Goal: Task Accomplishment & Management: Manage account settings

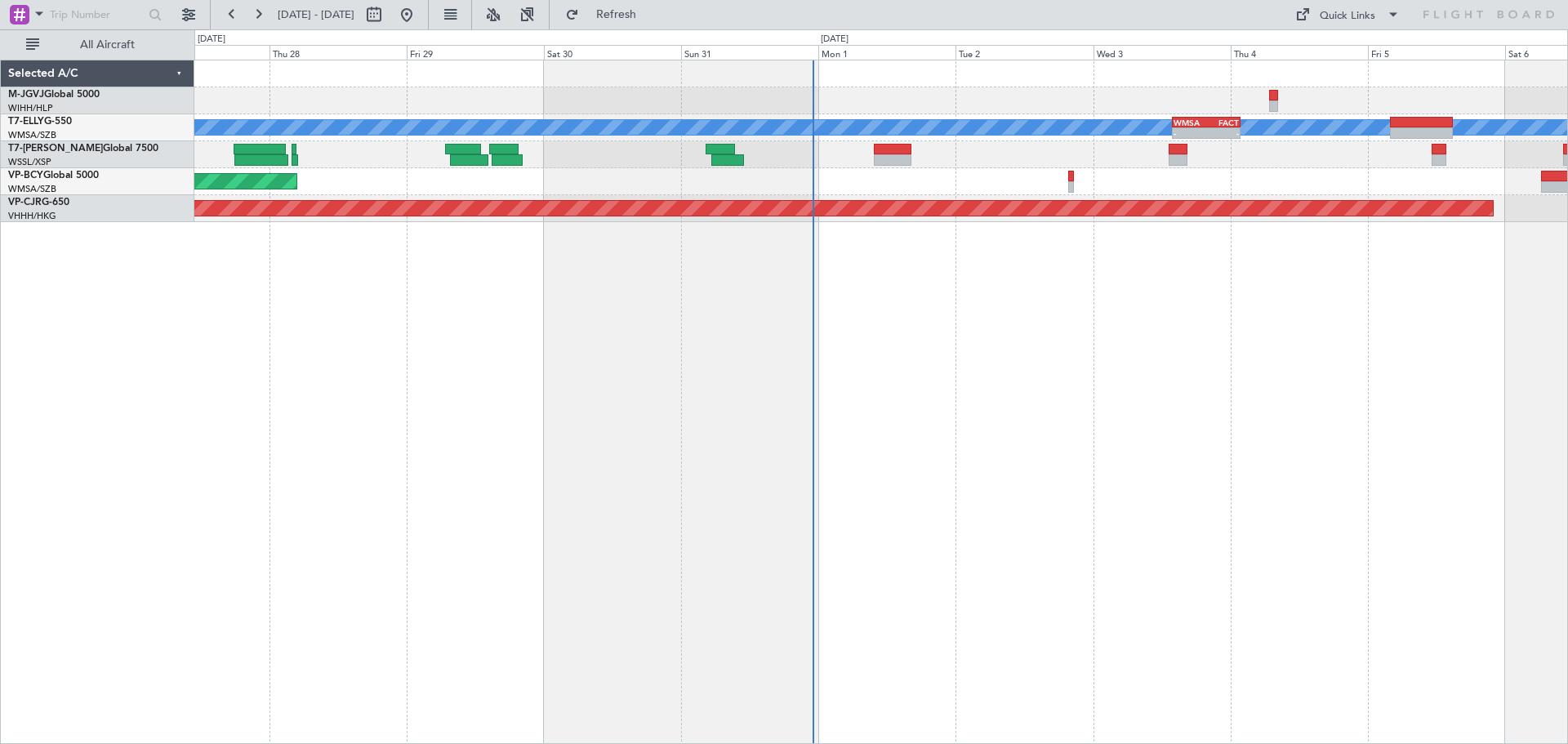
click at [1121, 372] on div "Planned Maint [GEOGRAPHIC_DATA] (Halim Intl) Planned Maint [GEOGRAPHIC_DATA] (S…" at bounding box center [881, 401] width 1373 height 684
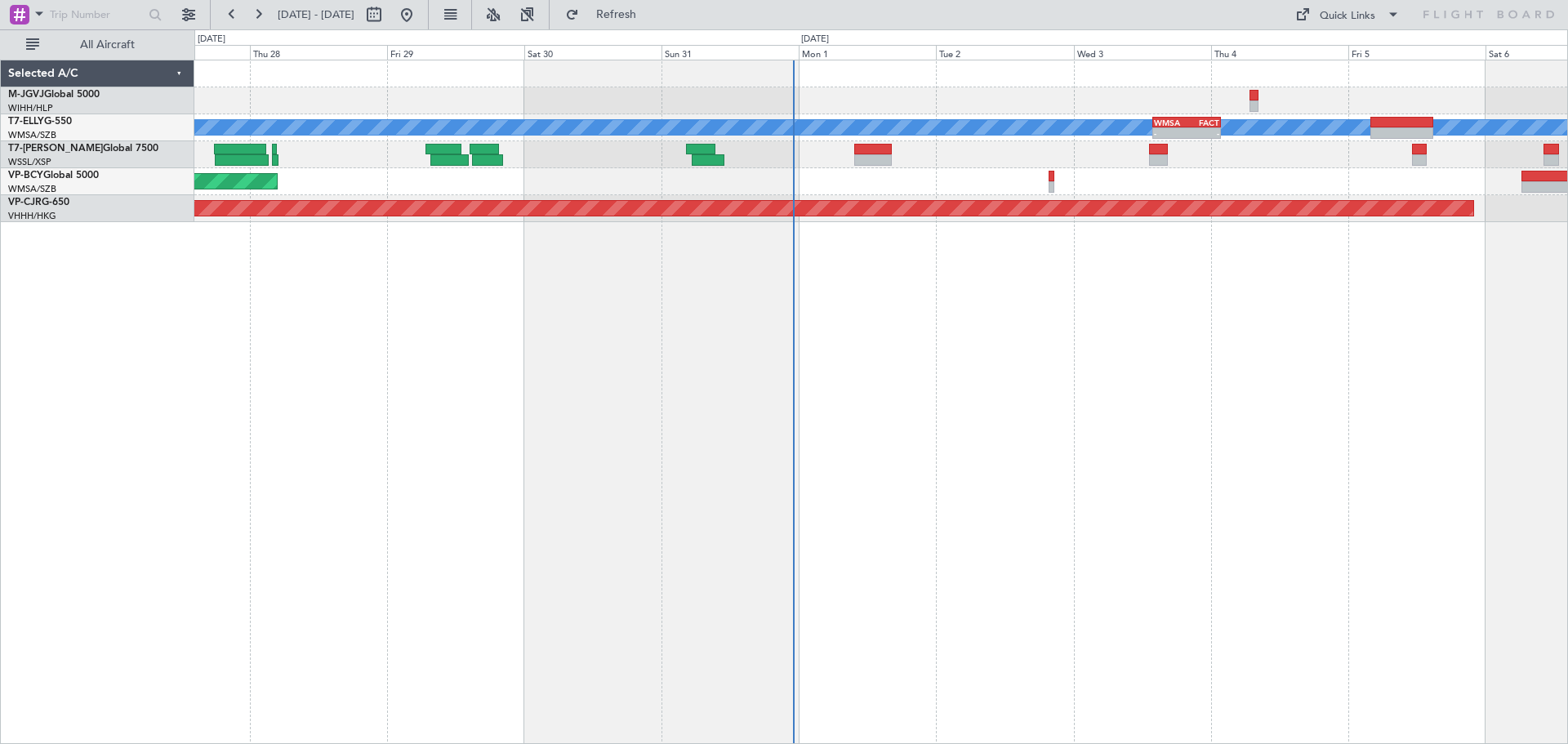
click at [1089, 311] on div "Planned Maint [GEOGRAPHIC_DATA] (Halim Intl) Planned Maint [GEOGRAPHIC_DATA] (S…" at bounding box center [881, 401] width 1373 height 684
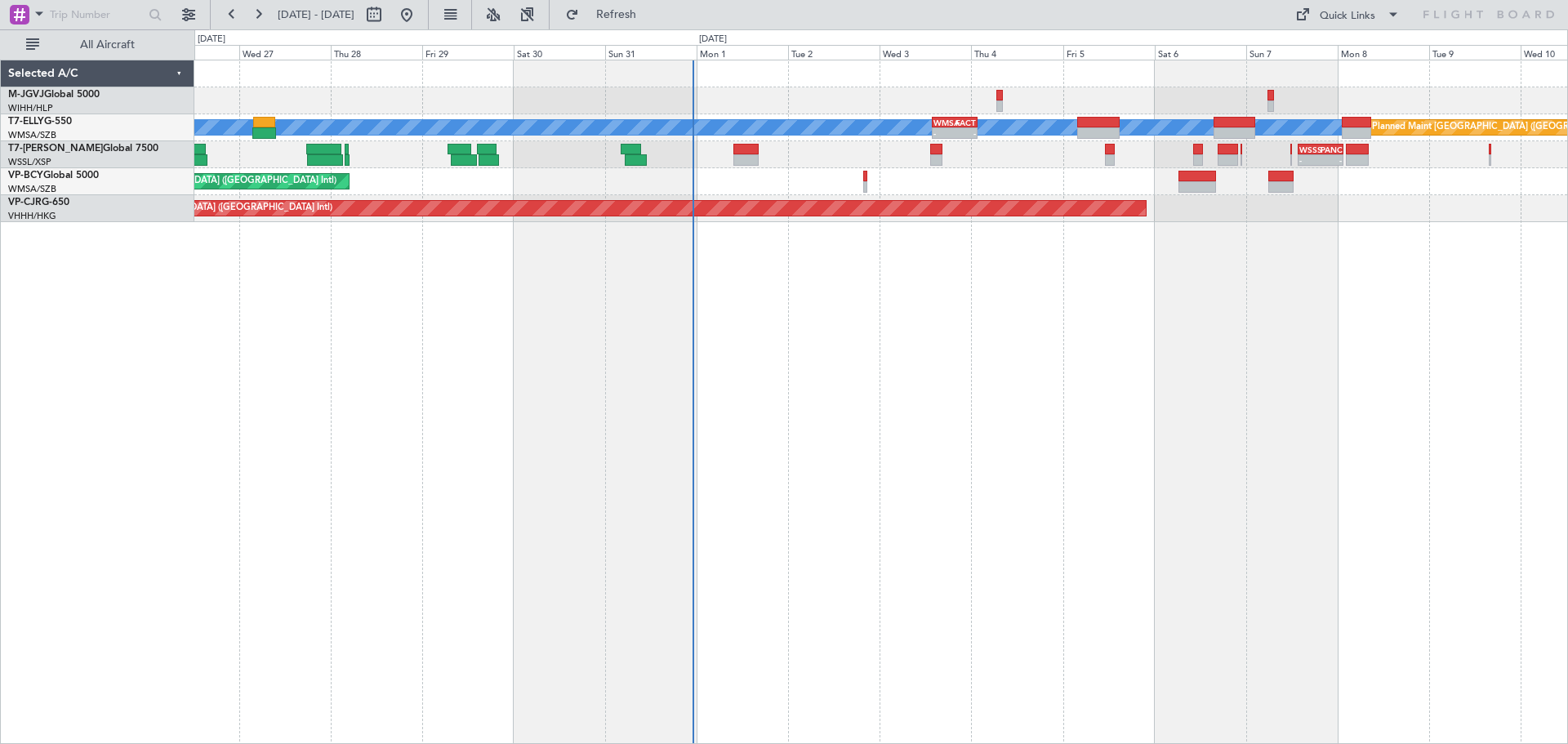
click at [942, 333] on div "Planned Maint [GEOGRAPHIC_DATA] (Halim Intl) Planned Maint [GEOGRAPHIC_DATA] (S…" at bounding box center [881, 401] width 1373 height 684
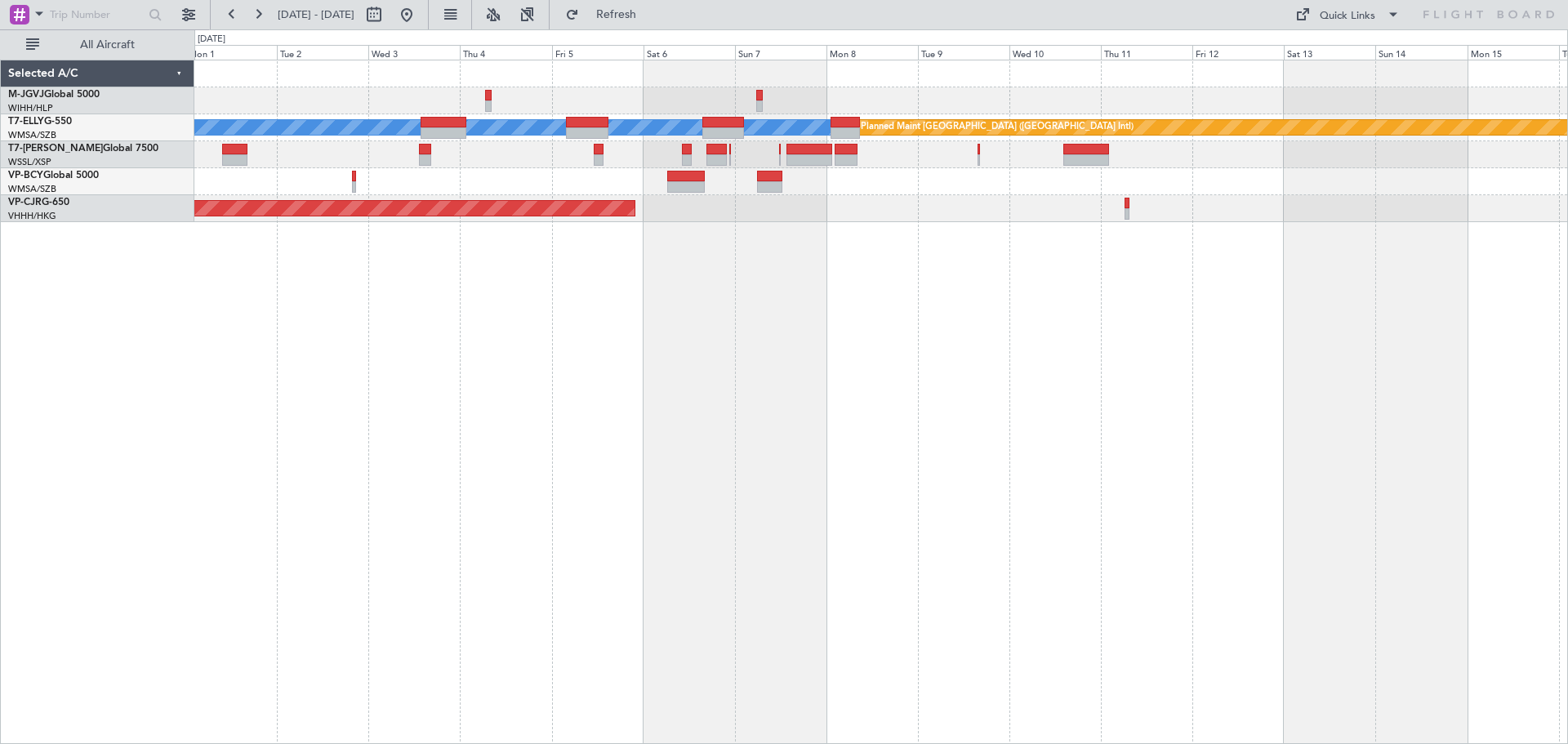
click at [1111, 320] on div "[PERSON_NAME] Planned Maint [GEOGRAPHIC_DATA] ([GEOGRAPHIC_DATA]) Planned Maint…" at bounding box center [881, 401] width 1373 height 684
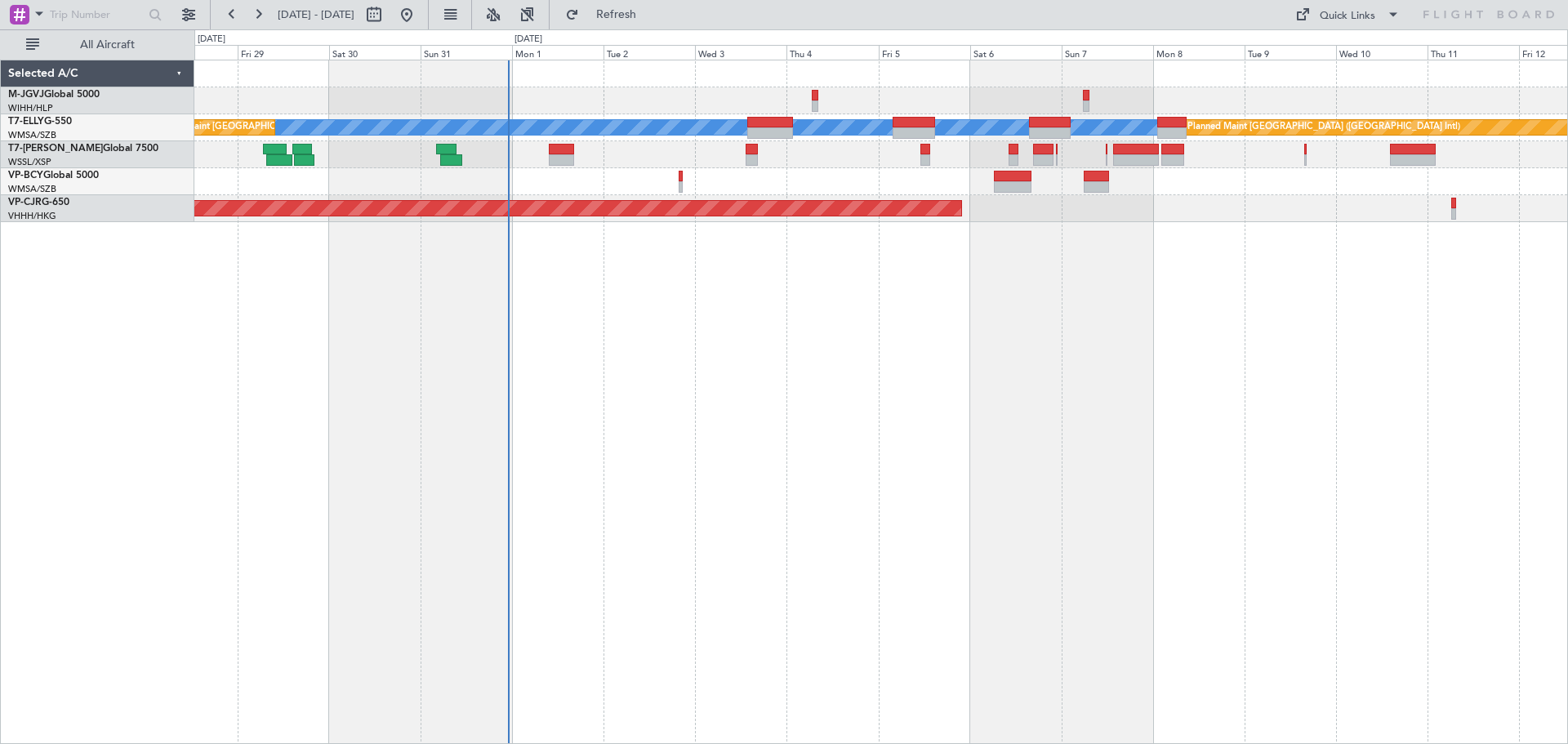
click at [670, 151] on div "Planned Maint [GEOGRAPHIC_DATA] (Halim Intl) [PERSON_NAME] Planned Maint [GEOGR…" at bounding box center [880, 141] width 1373 height 162
click at [811, 99] on div "Planned Maint [GEOGRAPHIC_DATA] (Halim Intl)" at bounding box center [880, 101] width 1373 height 27
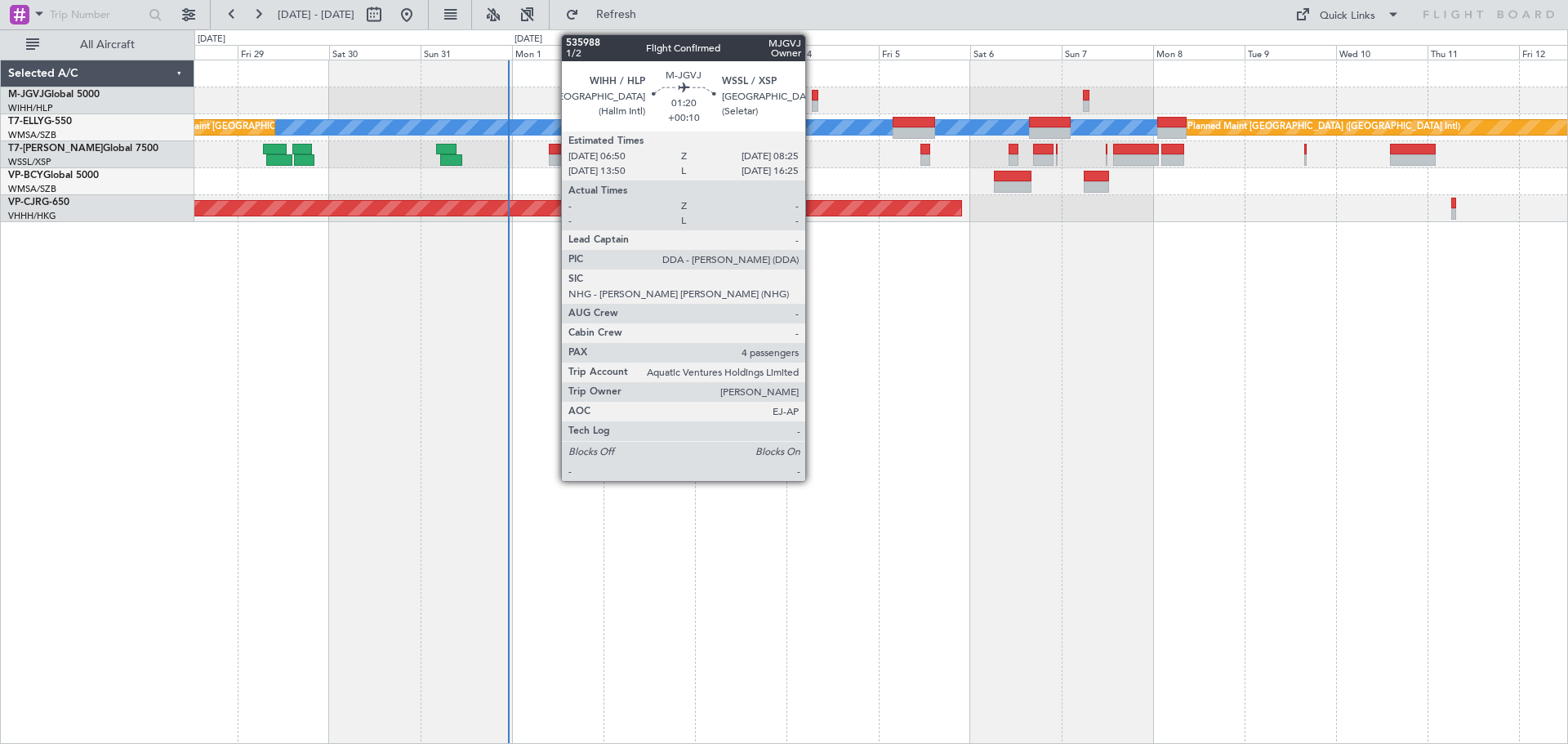
click at [812, 99] on div at bounding box center [815, 95] width 7 height 11
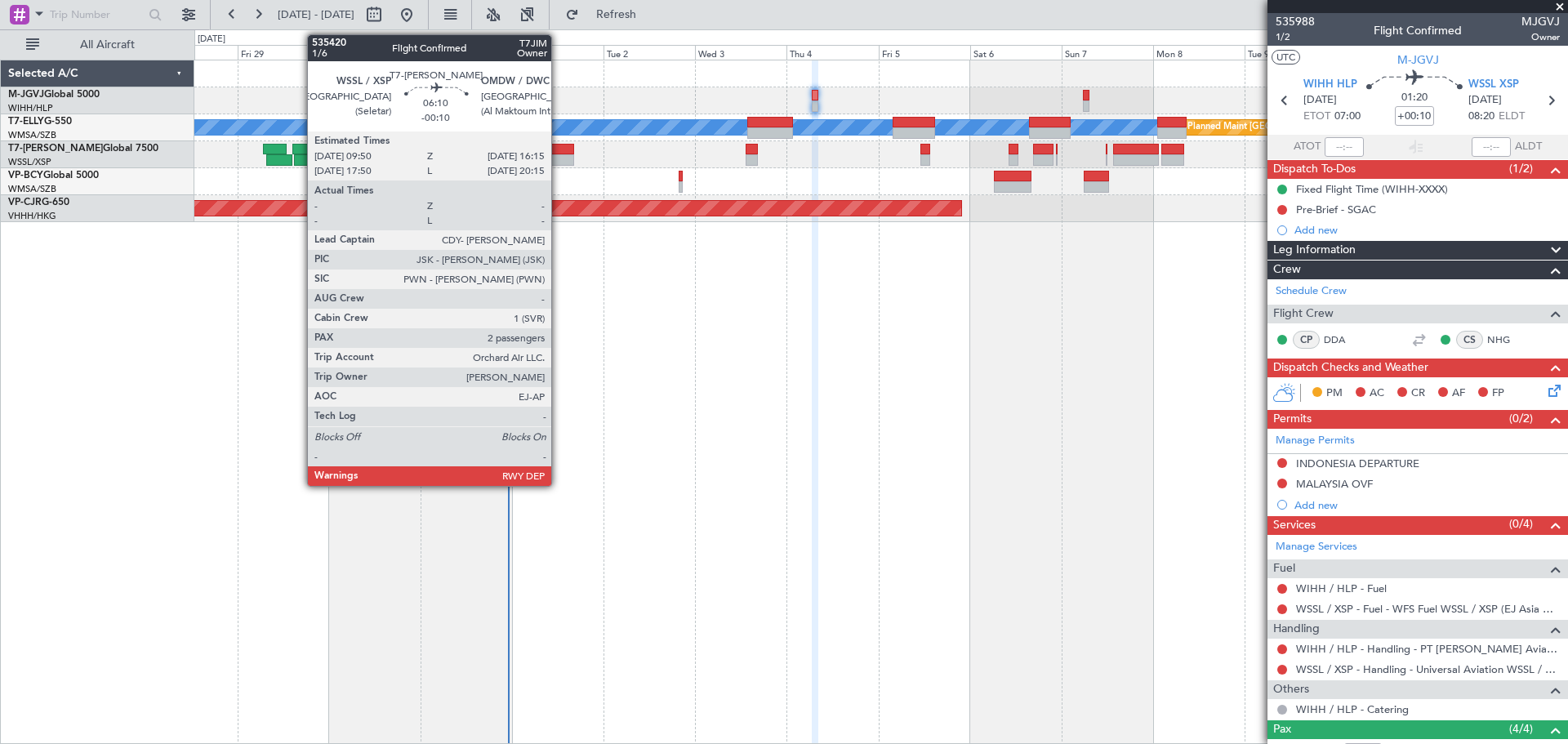
click at [558, 156] on div at bounding box center [561, 160] width 25 height 11
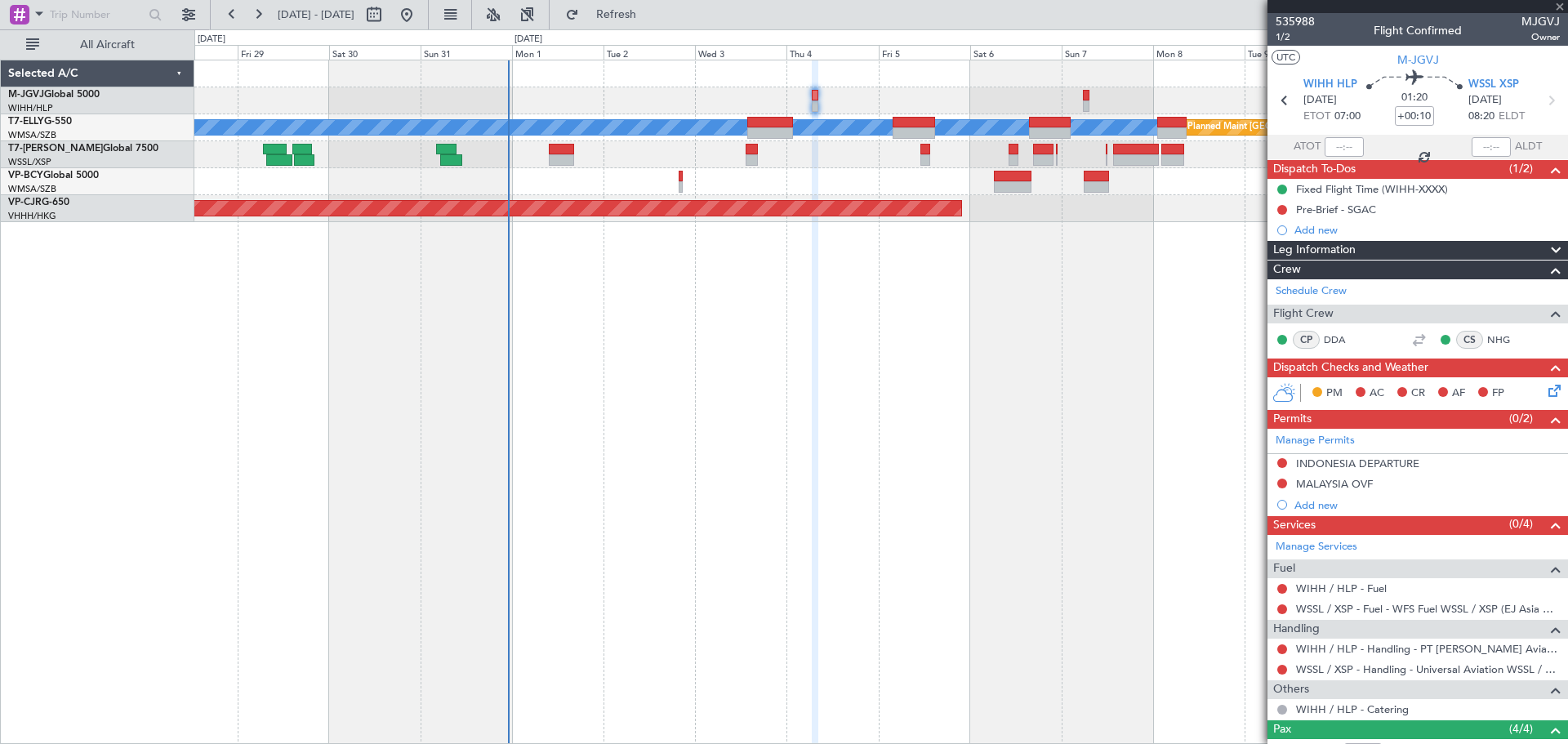
type input "-00:10"
type input "2"
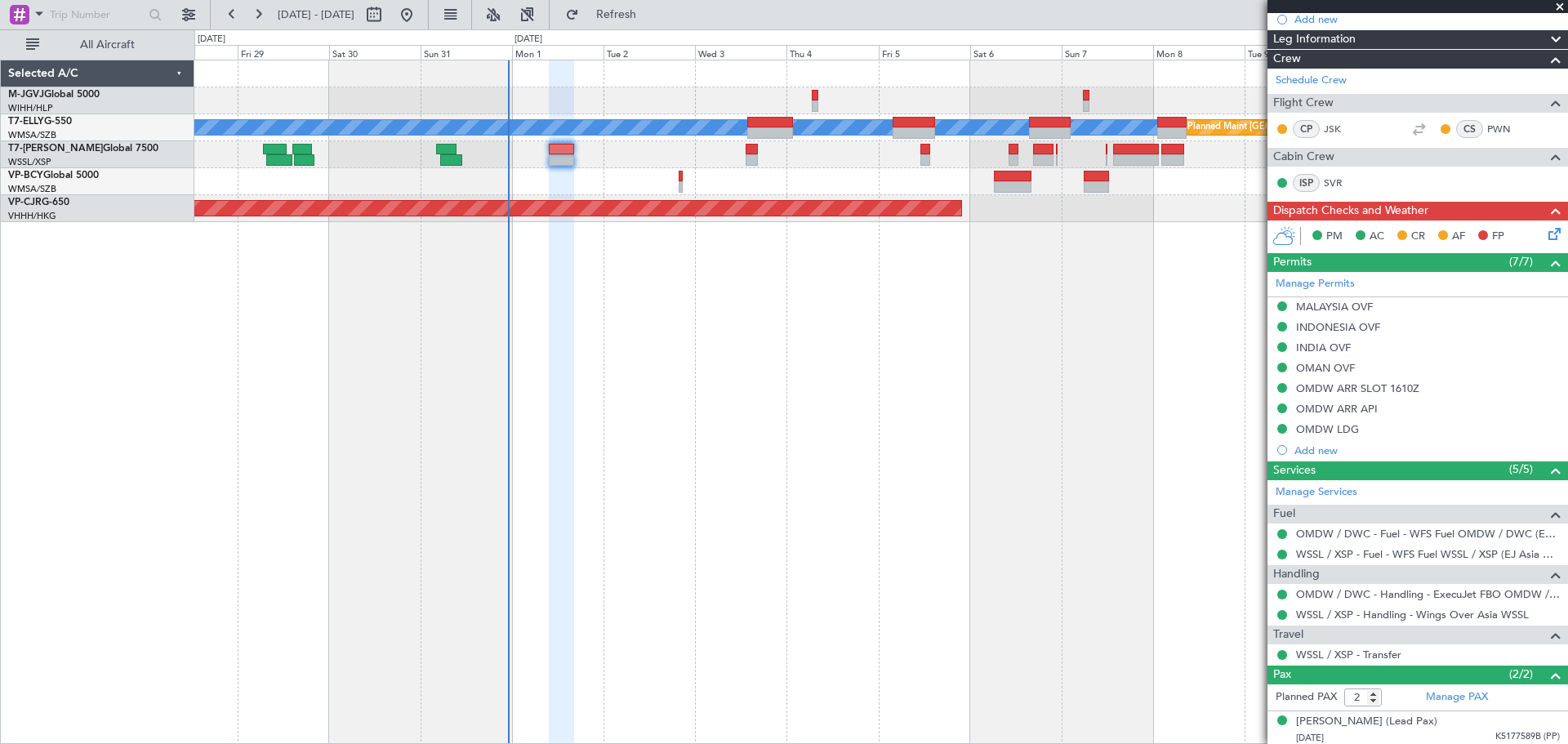
scroll to position [271, 0]
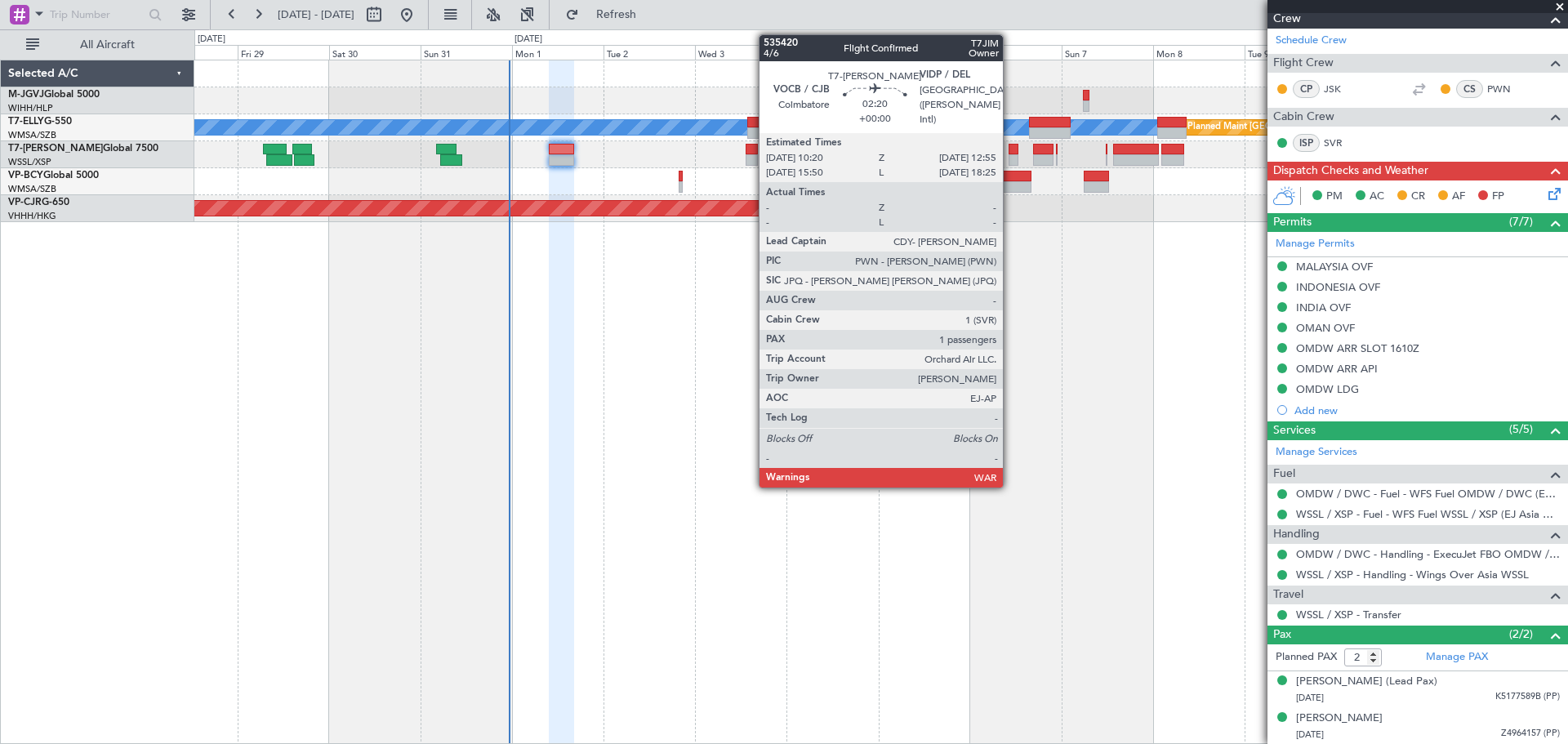
click at [1010, 152] on div at bounding box center [1014, 149] width 10 height 11
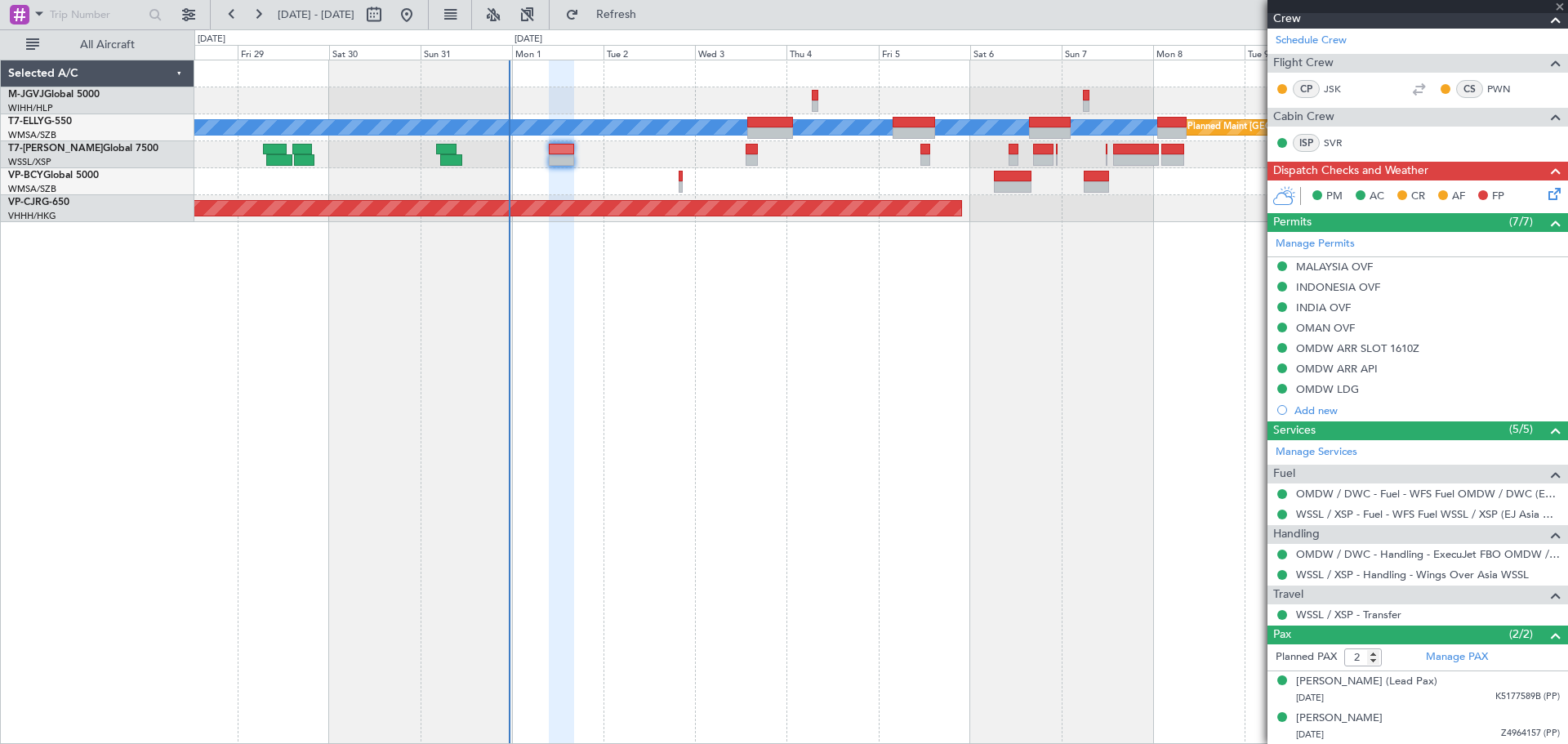
type input "1"
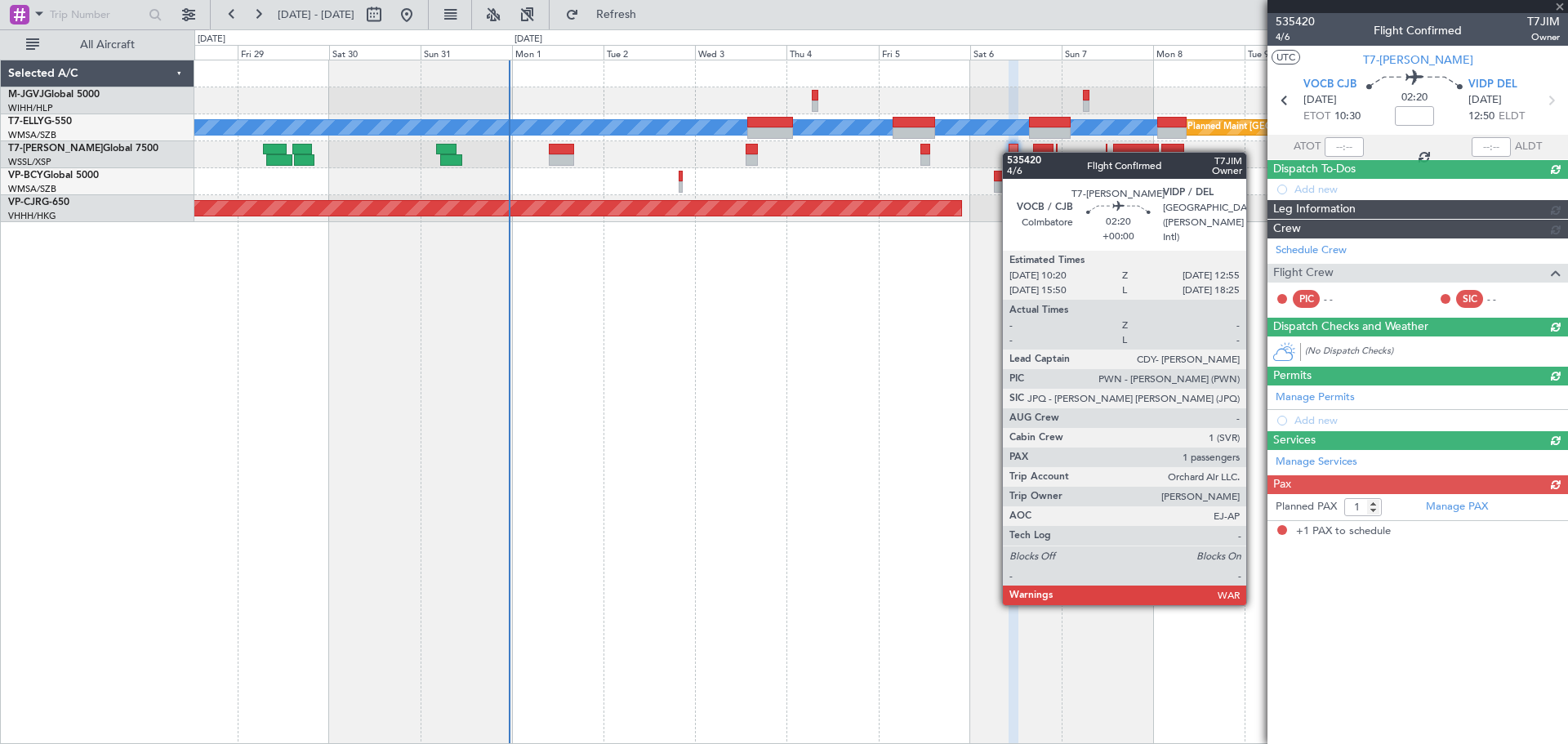
scroll to position [0, 0]
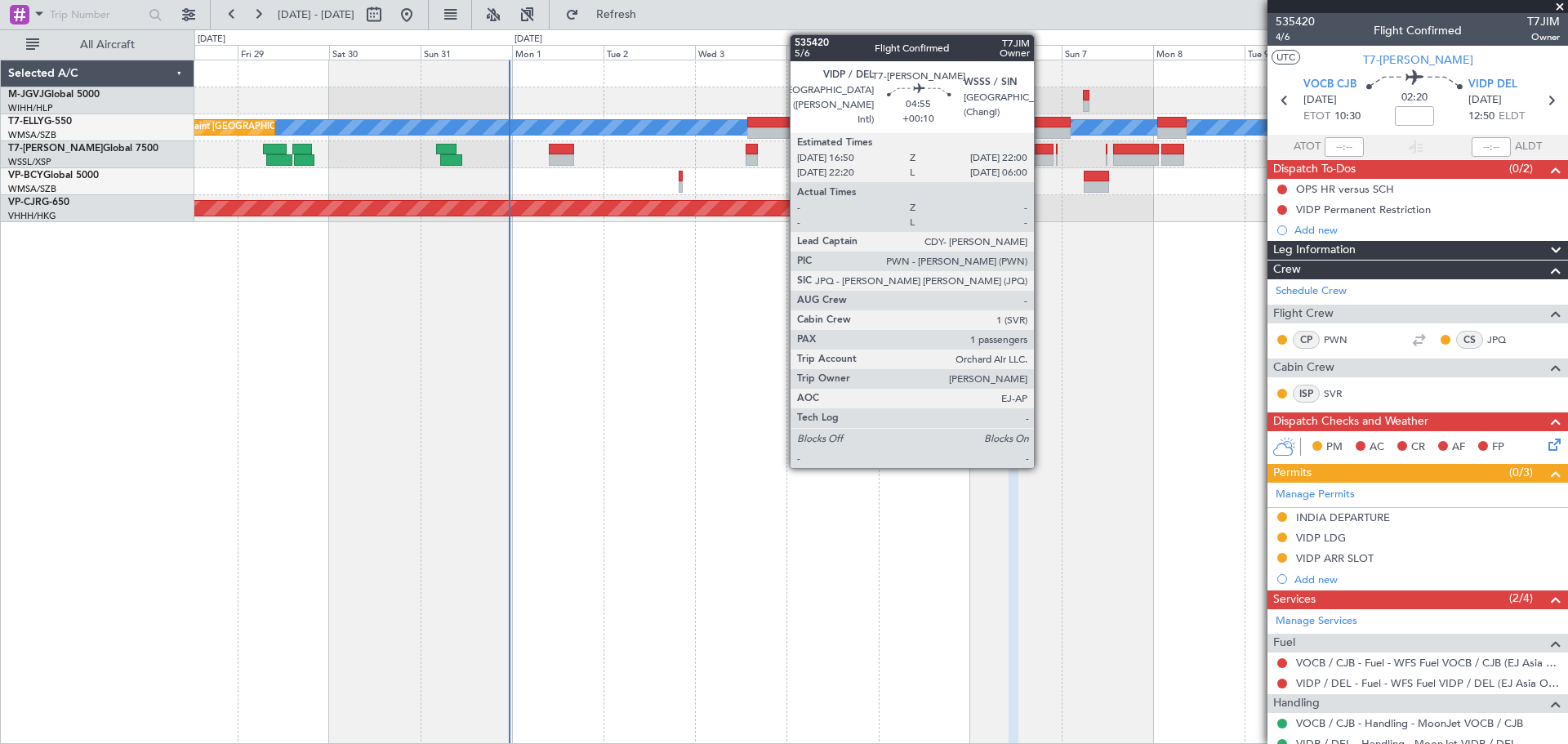
click at [1041, 158] on div at bounding box center [1043, 160] width 20 height 11
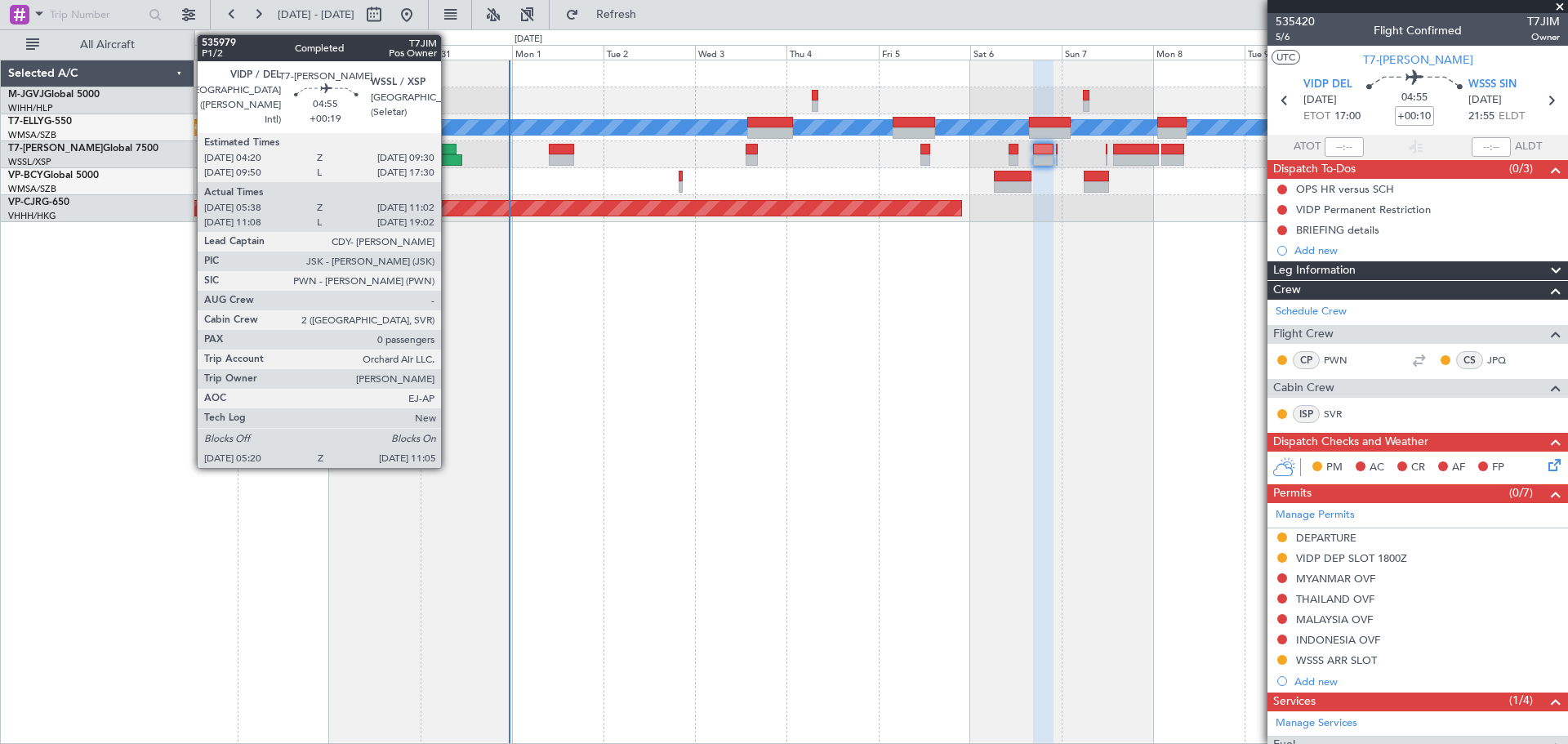
click at [448, 157] on div at bounding box center [451, 160] width 22 height 11
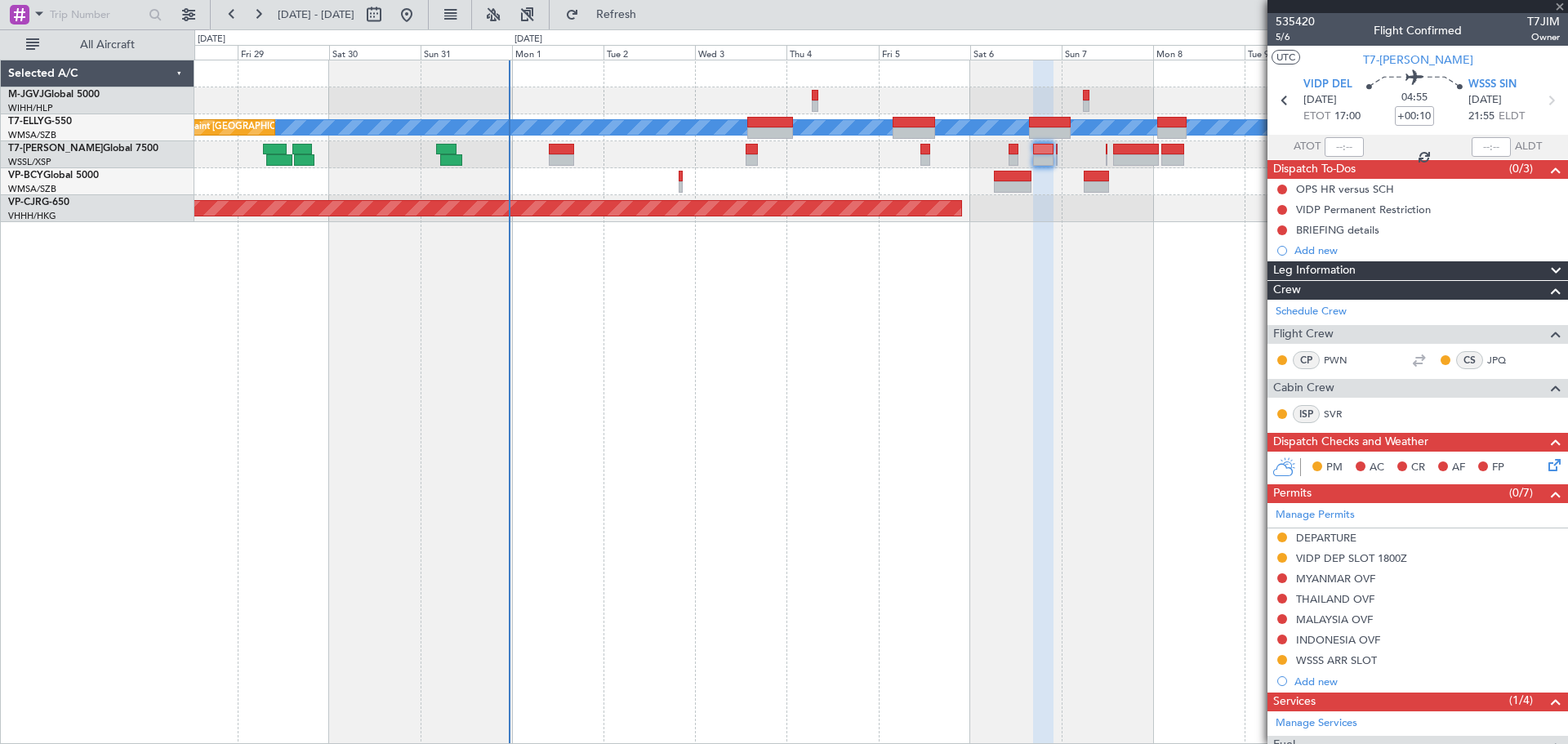
type input "+00:19"
type input "05:48"
type input "10:57"
type input "0"
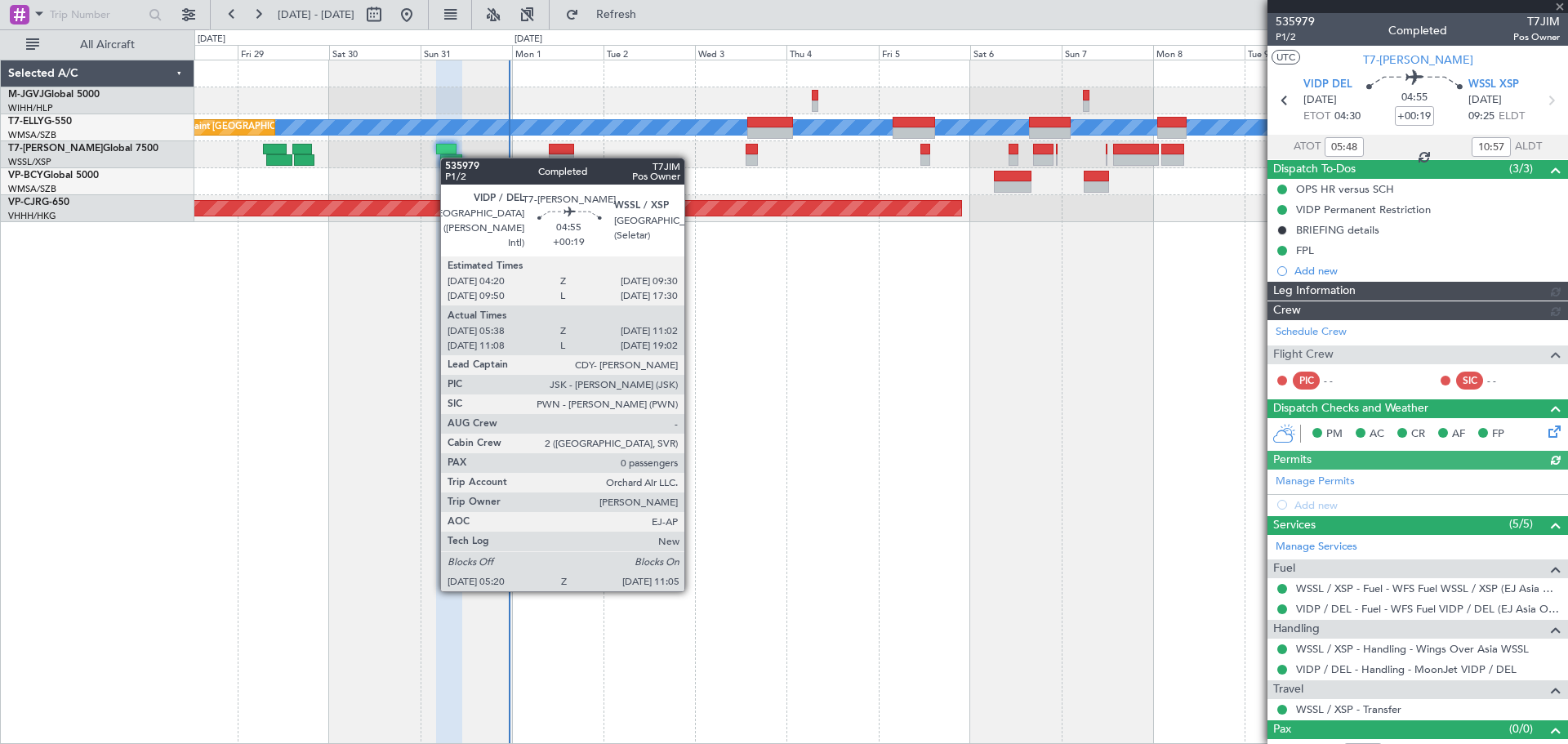
type input "[PERSON_NAME] (HHAFI)"
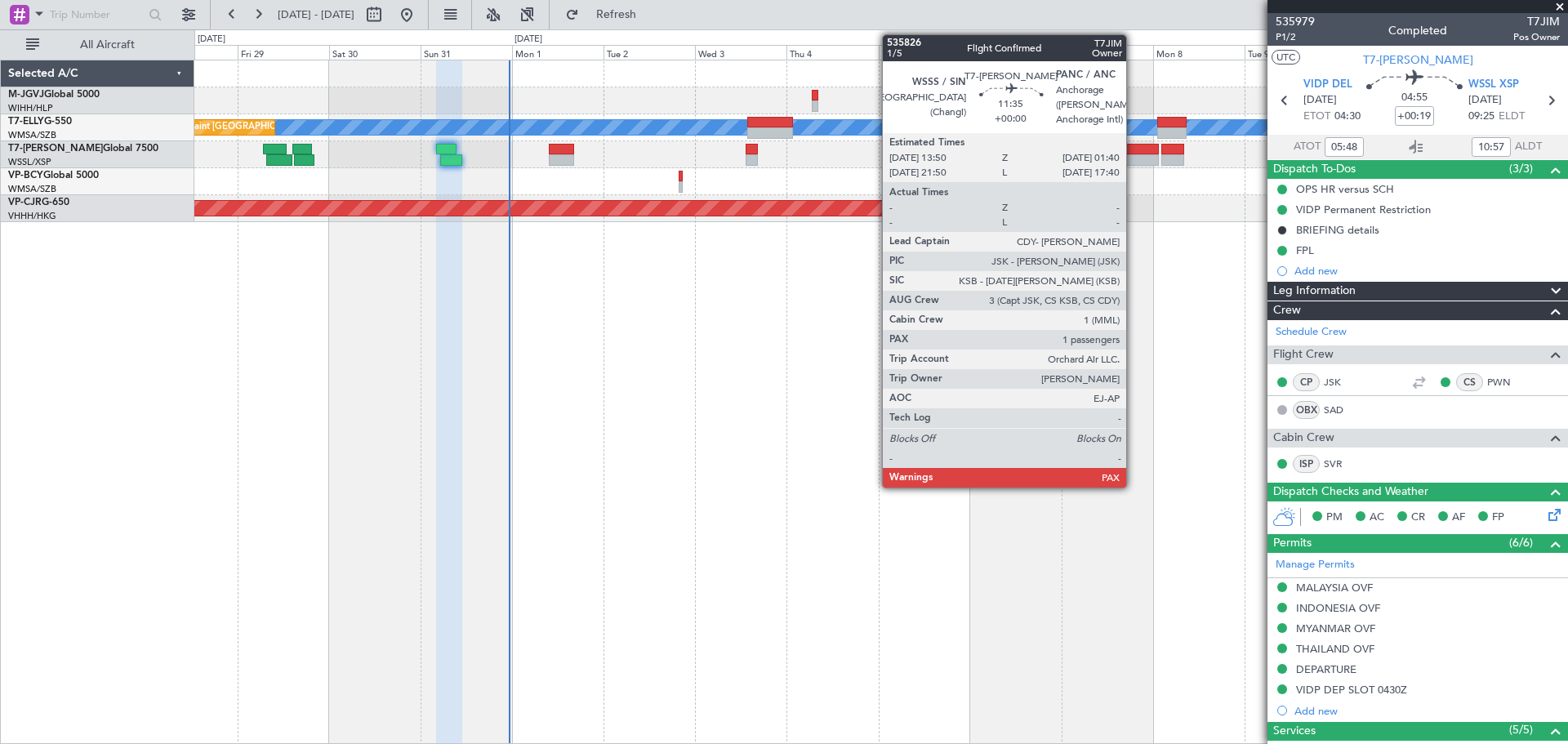
click at [1134, 154] on div at bounding box center [1136, 149] width 46 height 11
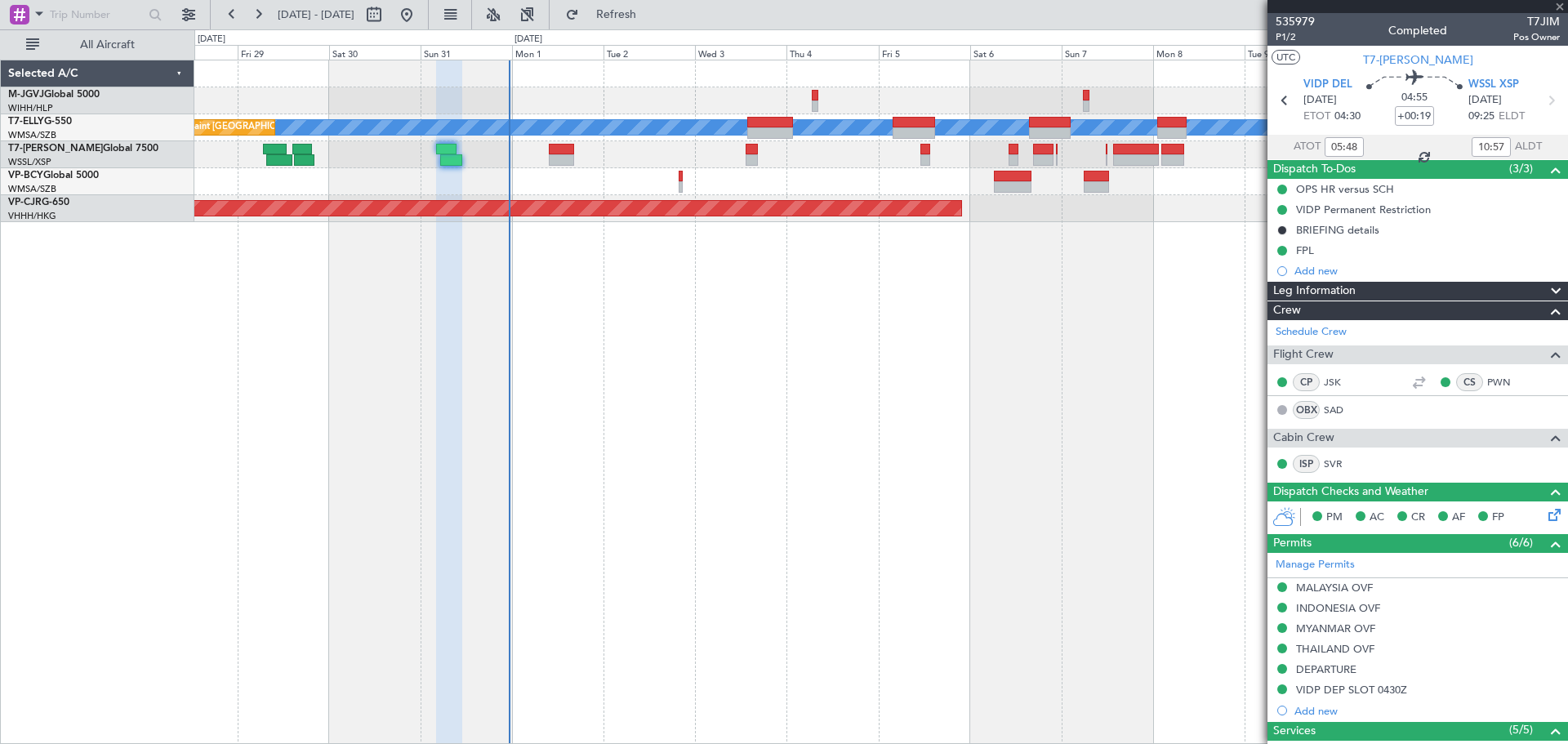
type input "2"
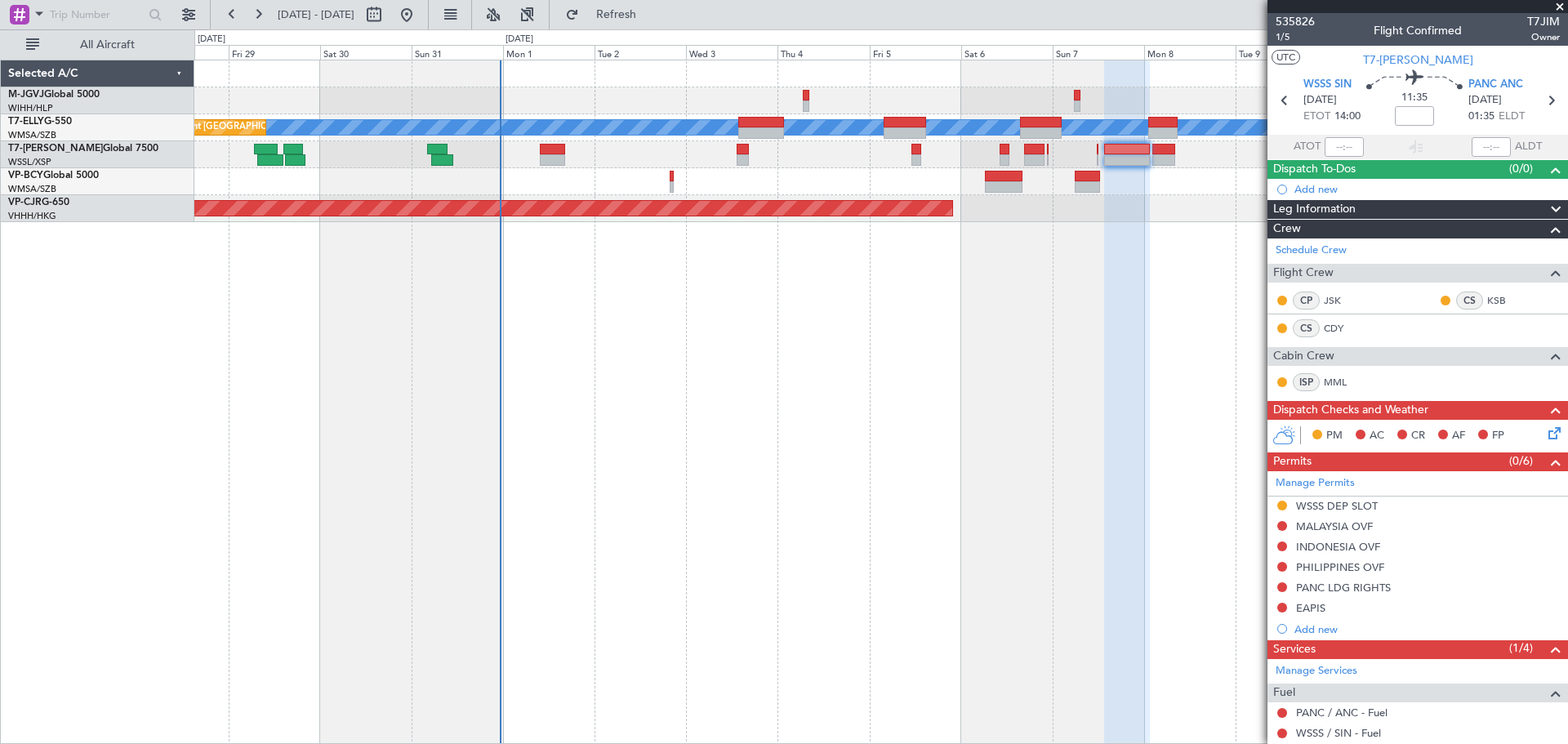
click at [1154, 371] on div "Planned Maint [GEOGRAPHIC_DATA] (Halim Intl) Planned Maint [GEOGRAPHIC_DATA] ([…" at bounding box center [881, 401] width 1373 height 684
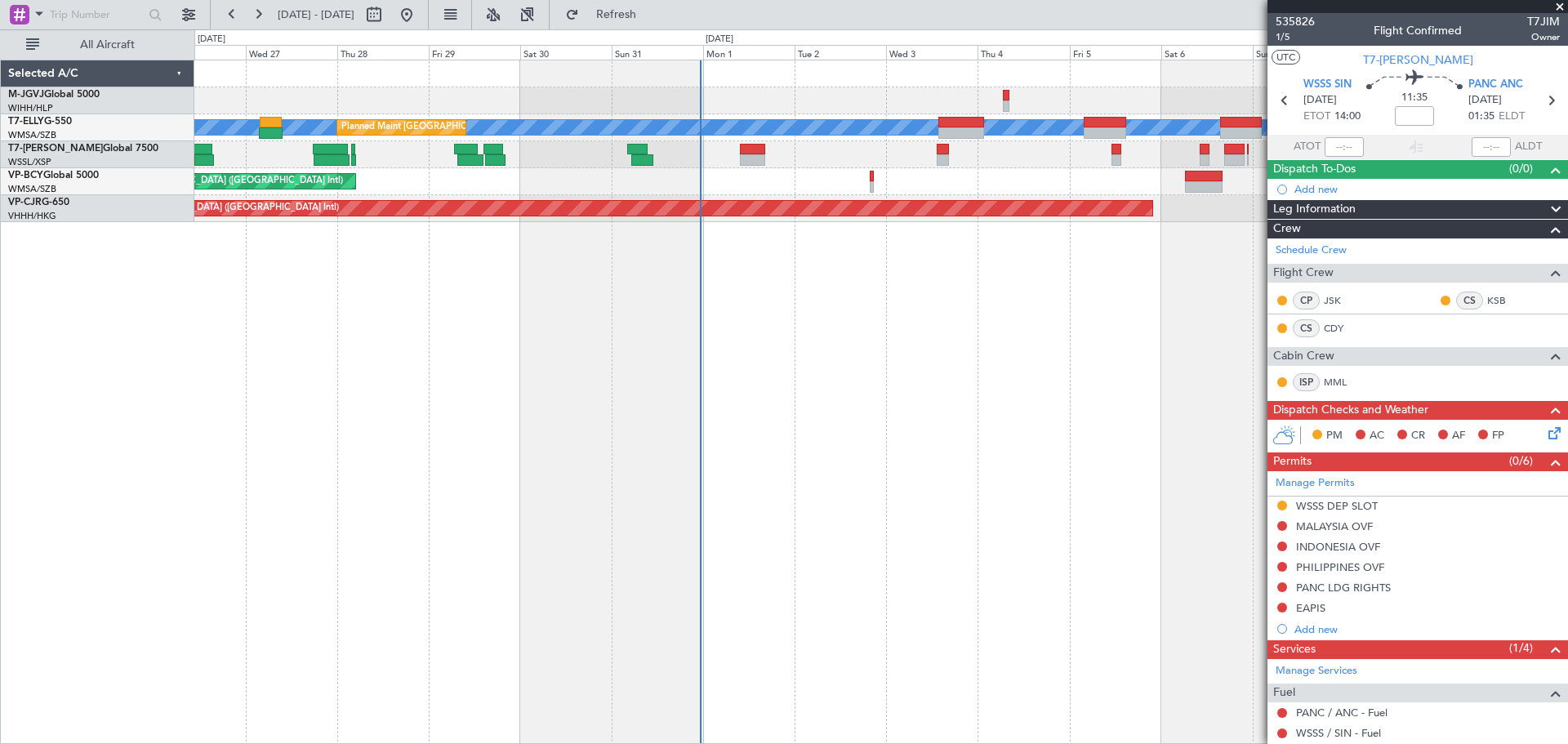
click at [860, 154] on div at bounding box center [880, 155] width 1373 height 27
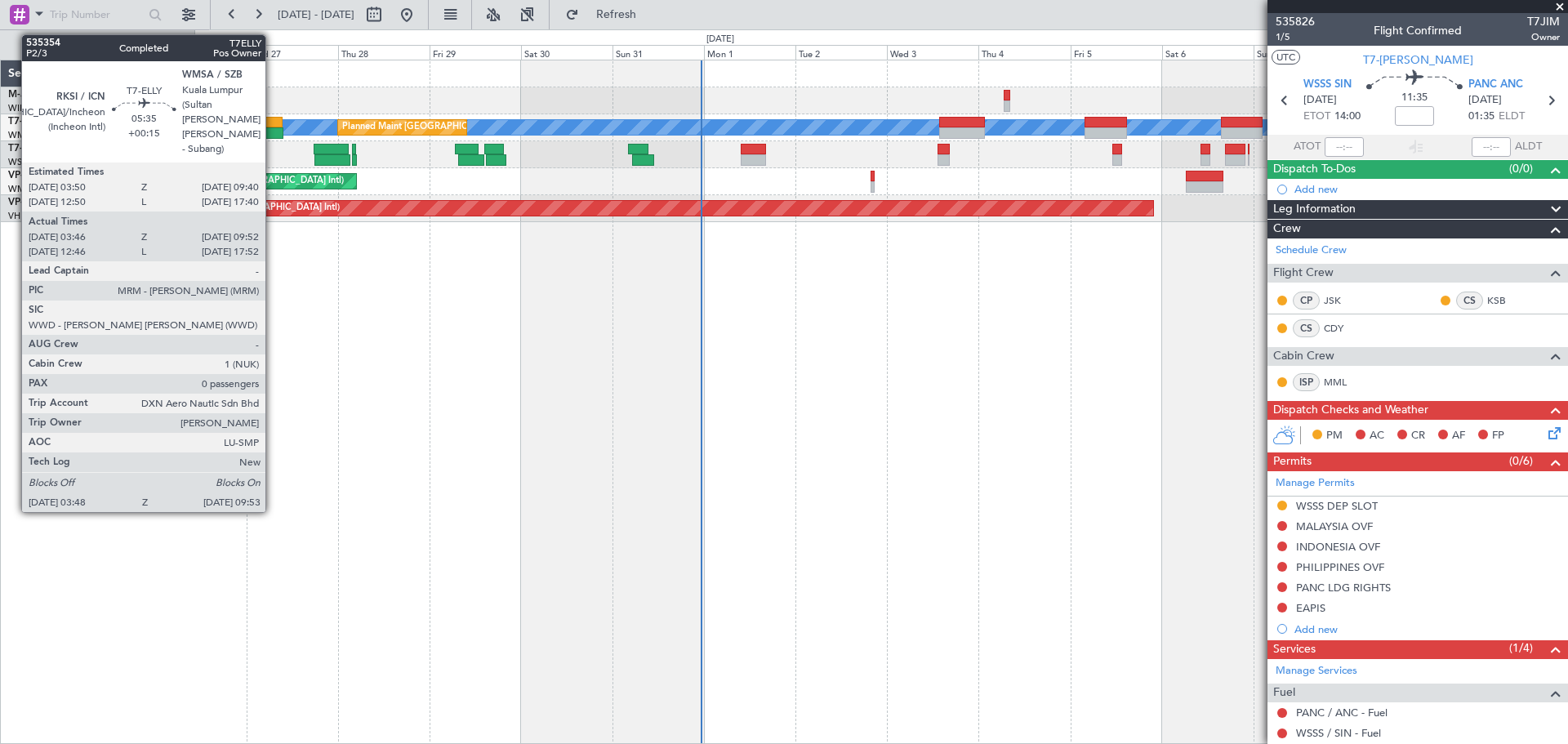
click at [276, 124] on div at bounding box center [272, 122] width 23 height 11
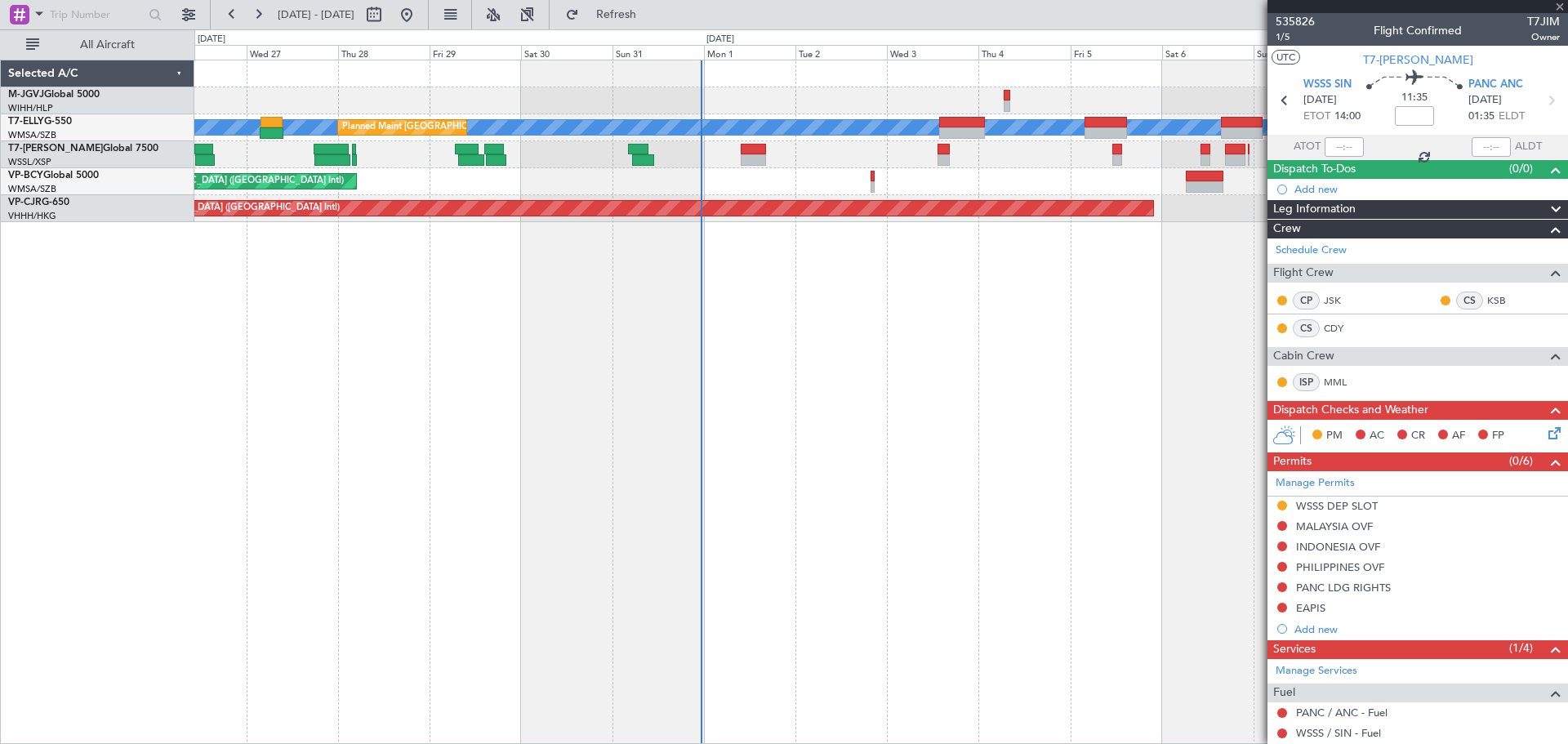
type input "+00:15"
type input "03:56"
type input "09:47"
type input "0"
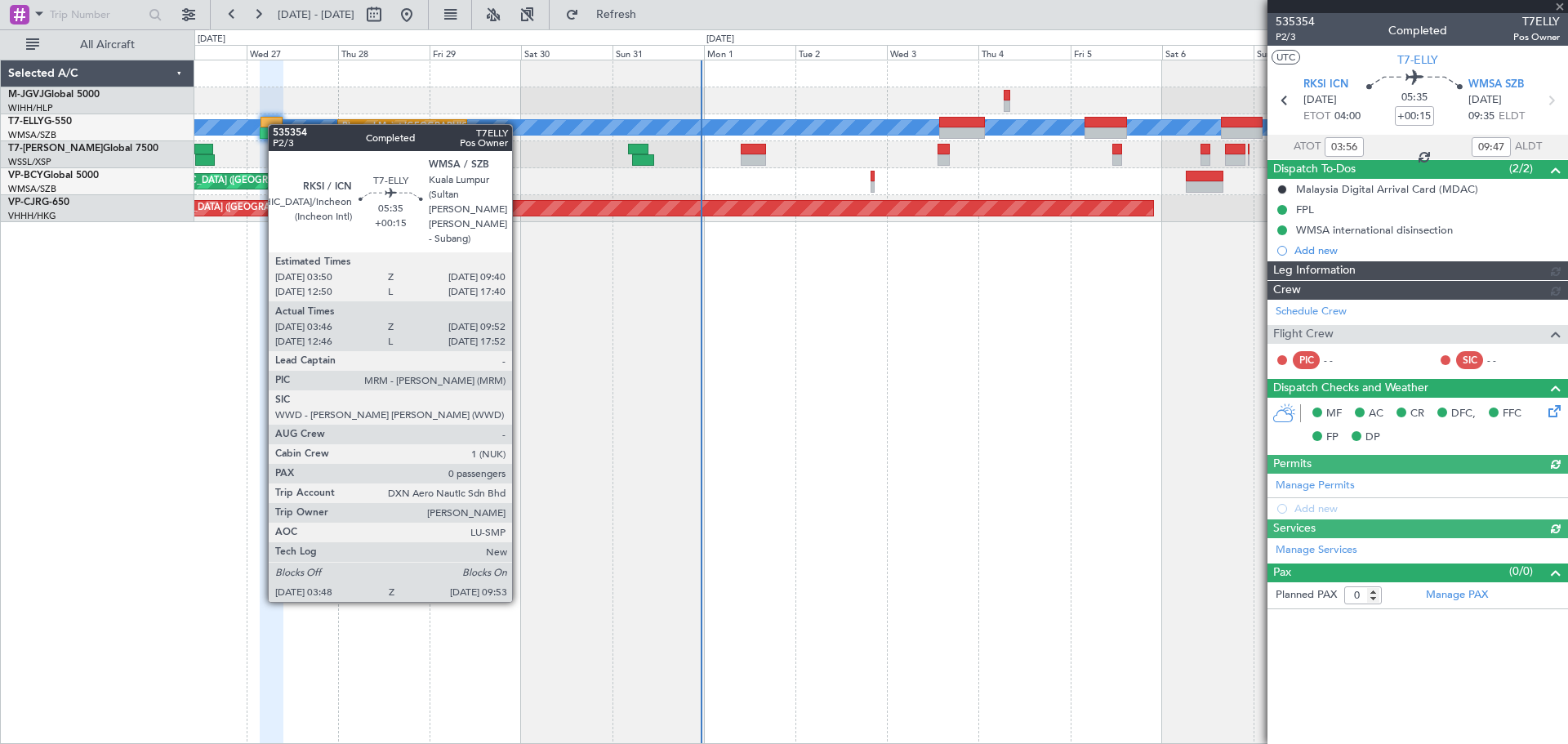
type input "[PERSON_NAME] (KYA)"
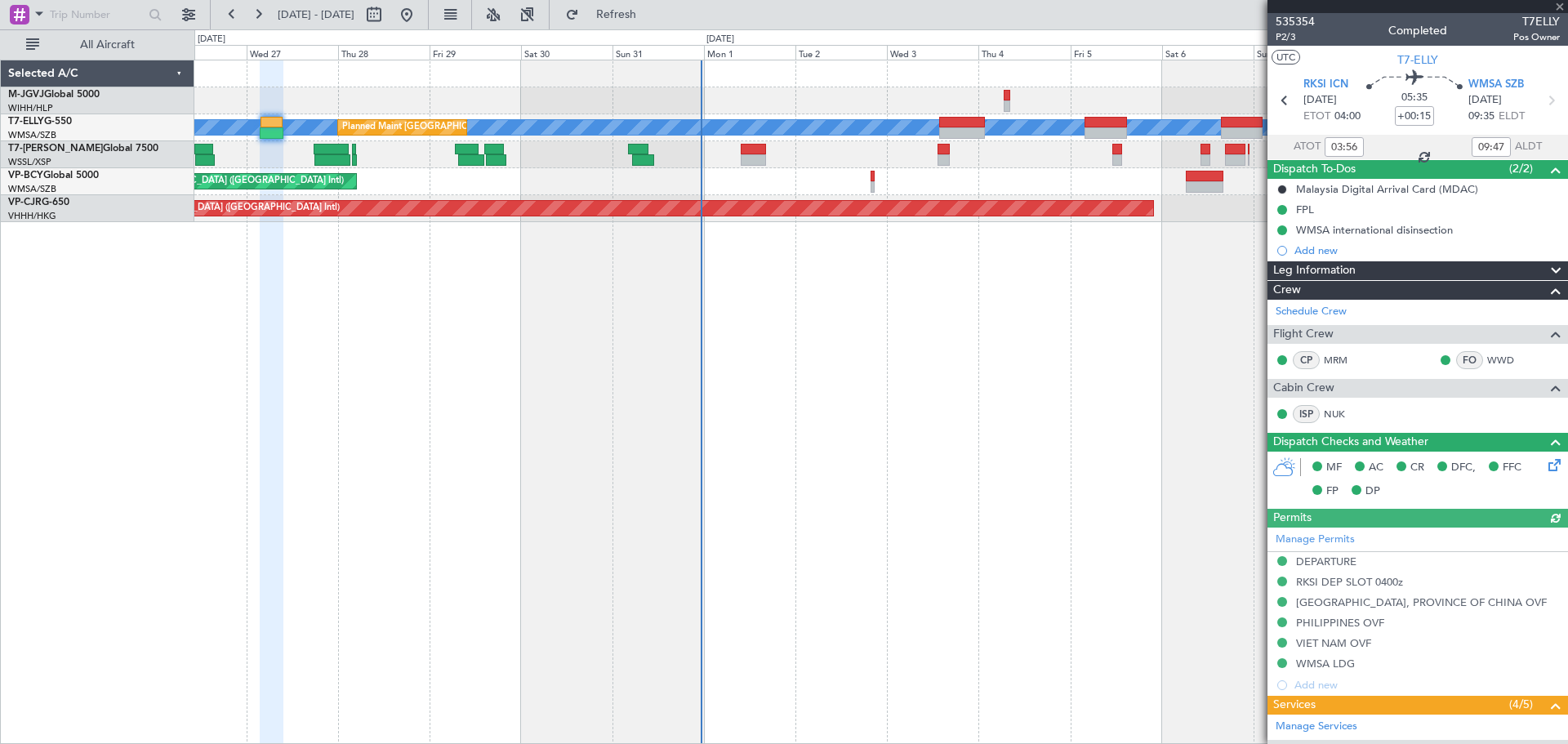
scroll to position [202, 0]
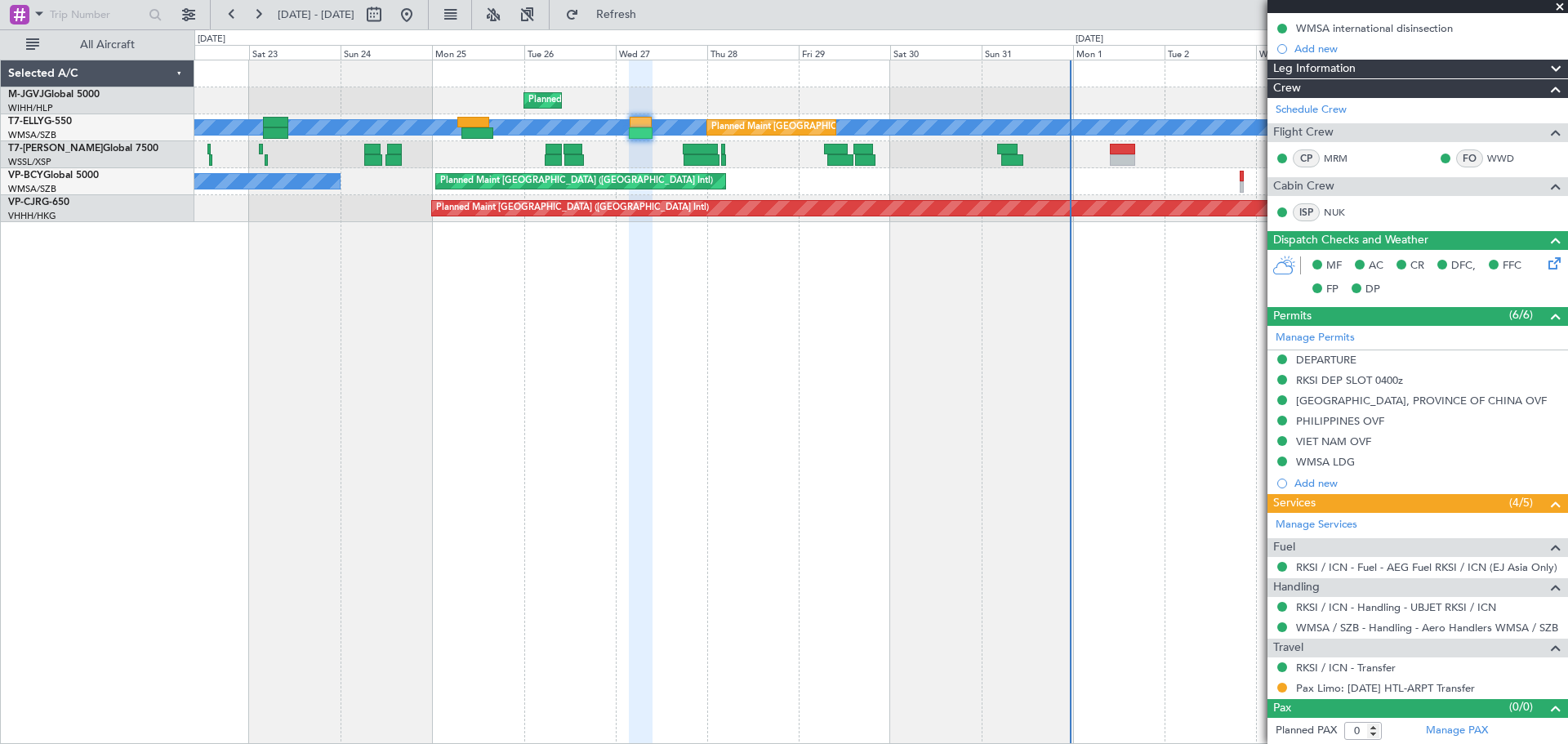
click at [640, 156] on div at bounding box center [880, 155] width 1373 height 27
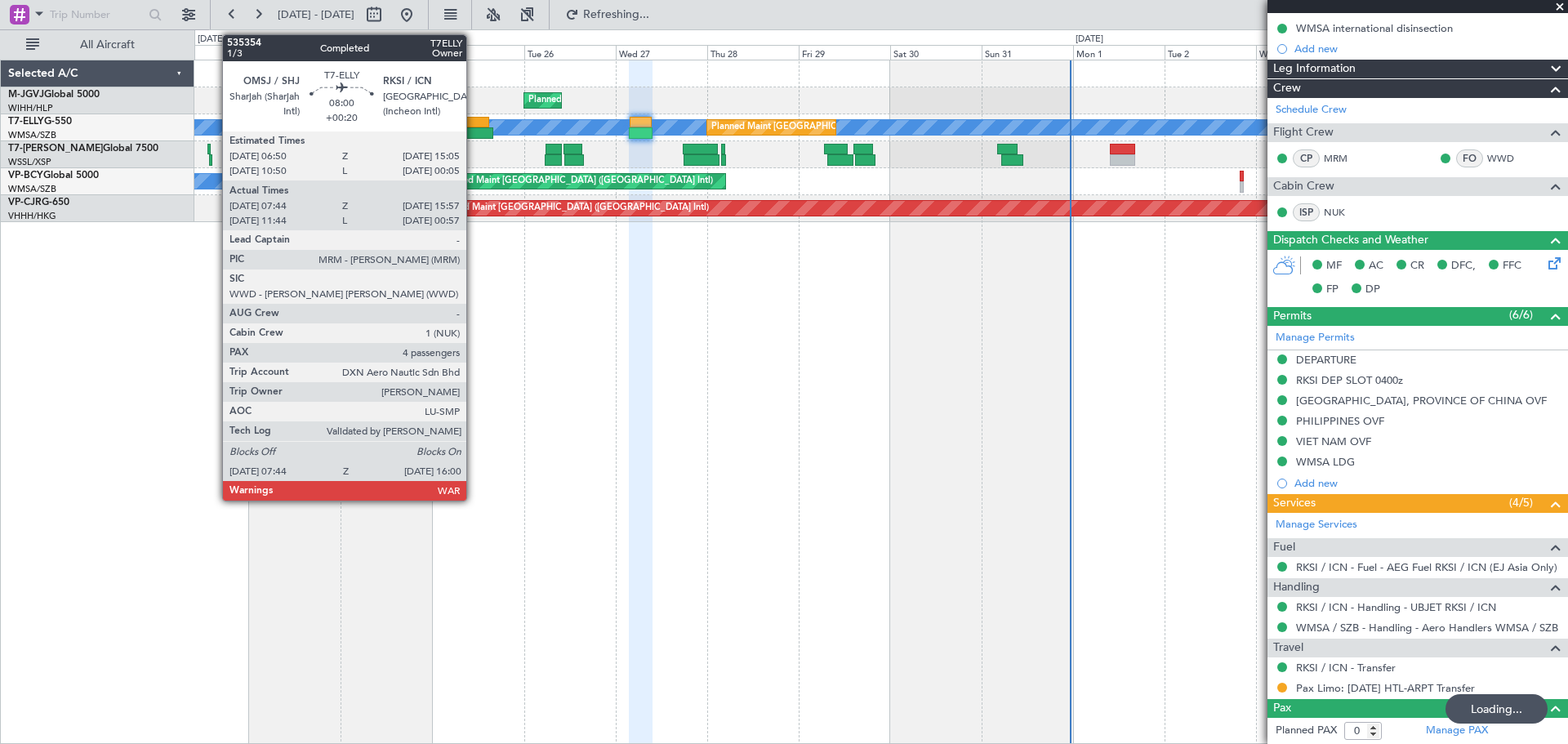
click at [473, 122] on div at bounding box center [473, 122] width 31 height 11
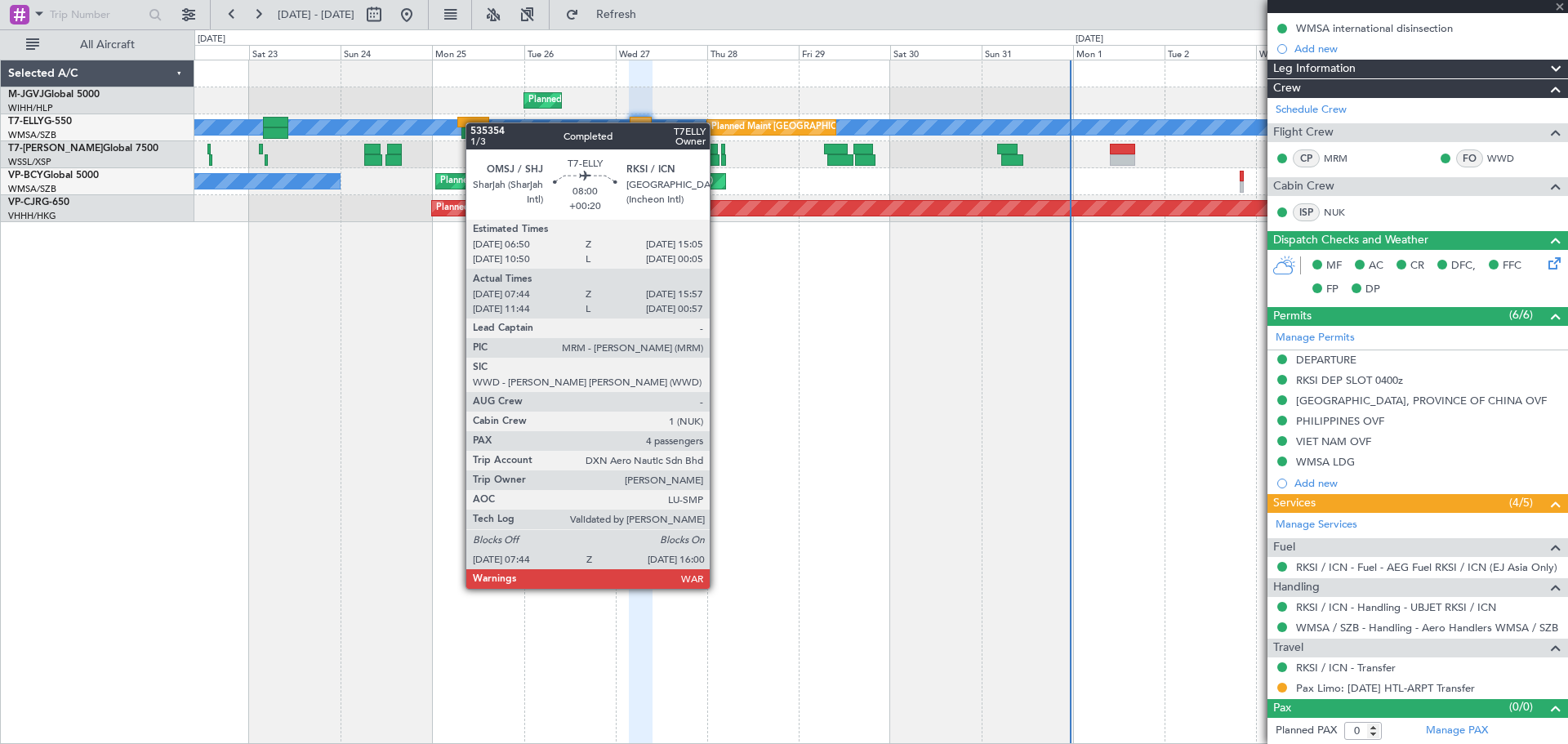
type input "+00:20"
type input "07:54"
type input "15:52"
type input "4"
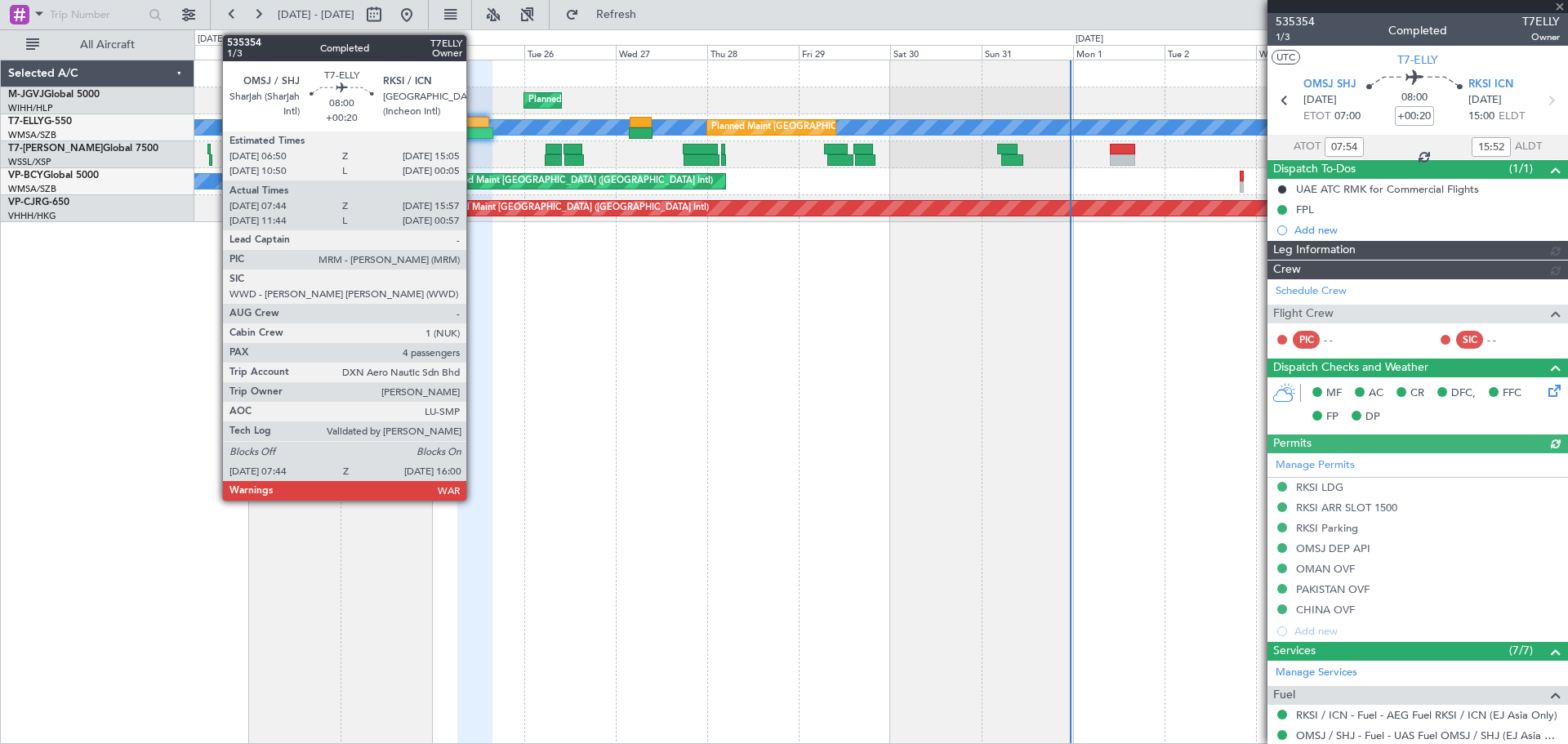
type input "[PERSON_NAME] (KYA)"
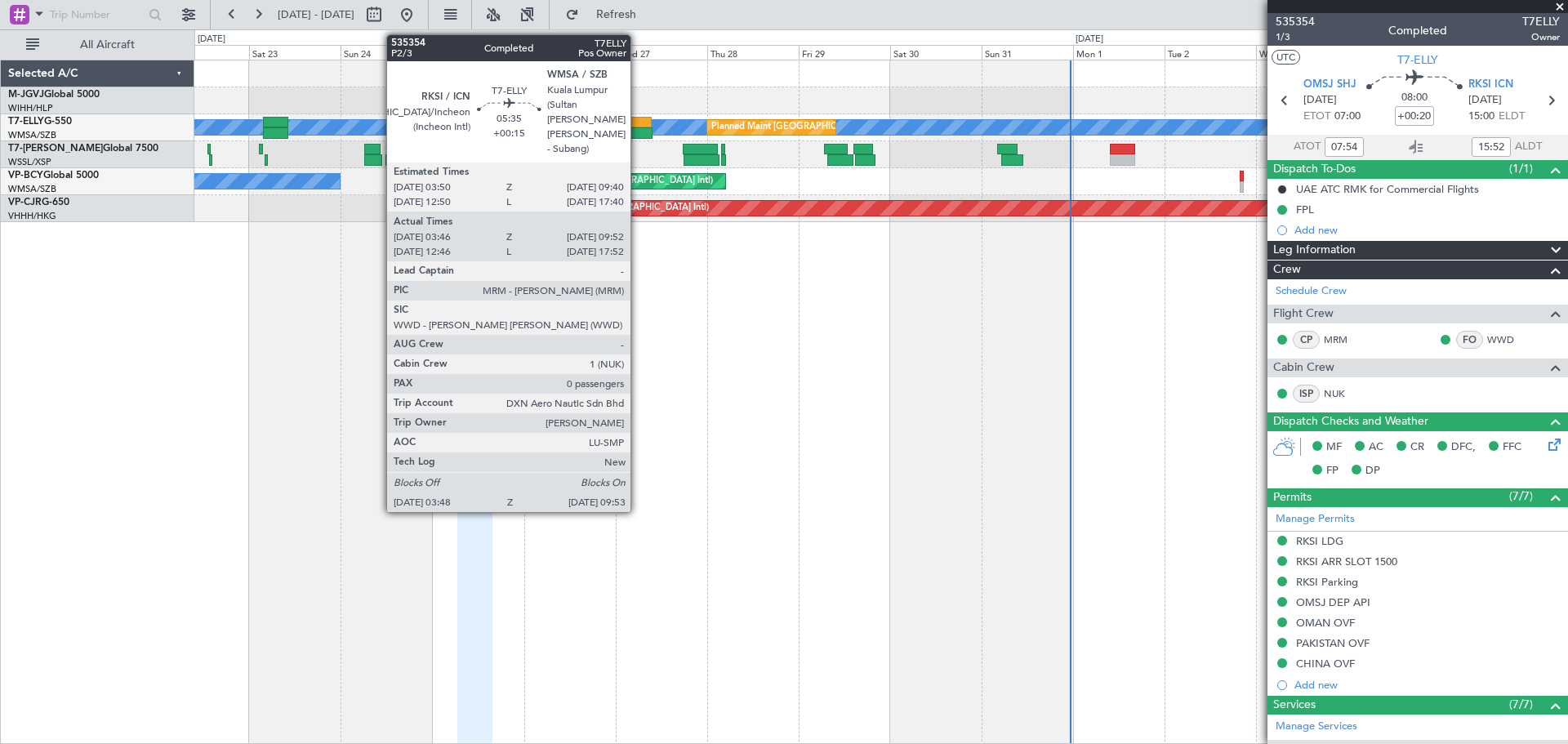
click at [637, 130] on div at bounding box center [641, 133] width 24 height 11
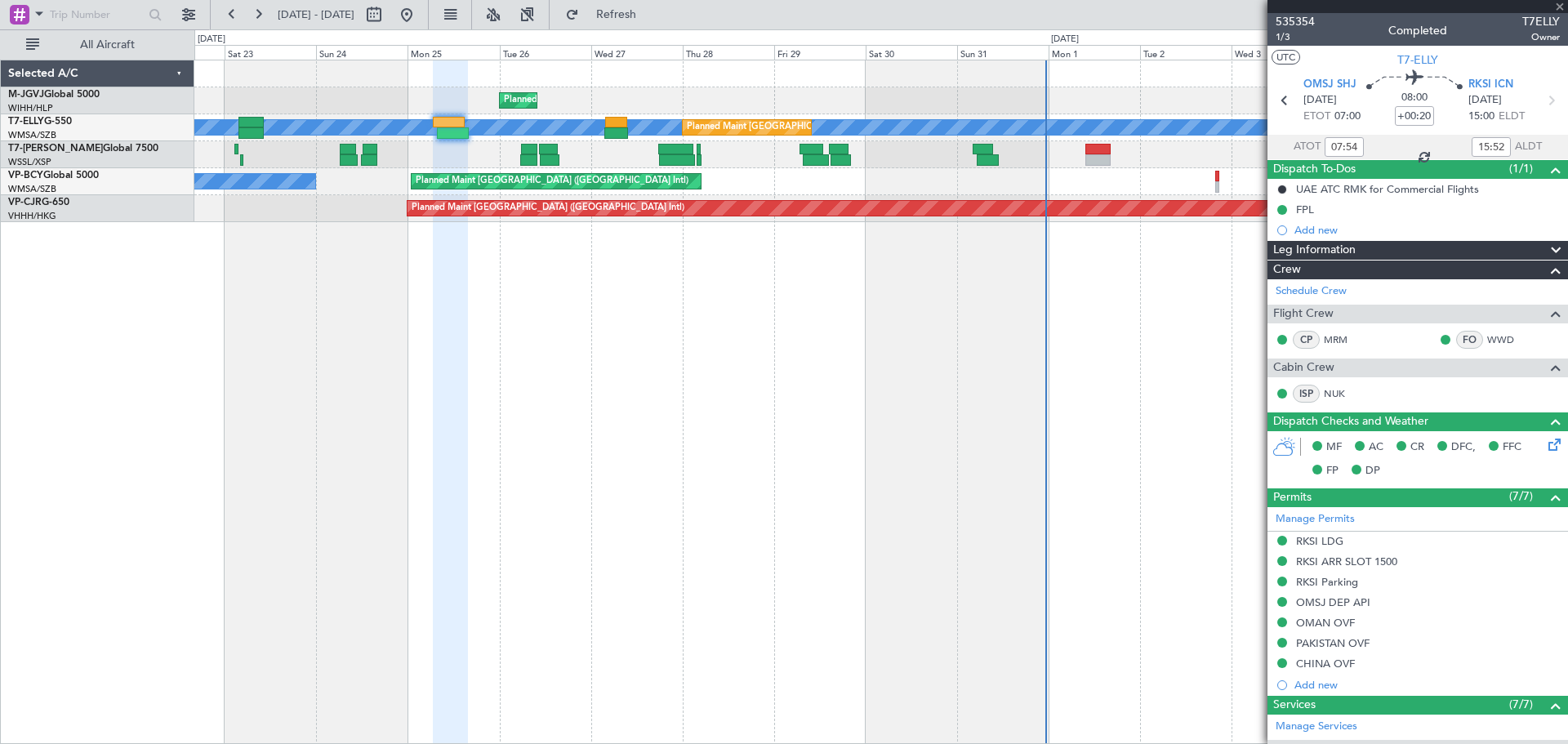
type input "+00:15"
type input "03:56"
type input "09:47"
type input "0"
click at [916, 193] on div "Planned Maint [GEOGRAPHIC_DATA] ([GEOGRAPHIC_DATA] Intl) [PERSON_NAME] (Sultan …" at bounding box center [880, 182] width 1373 height 27
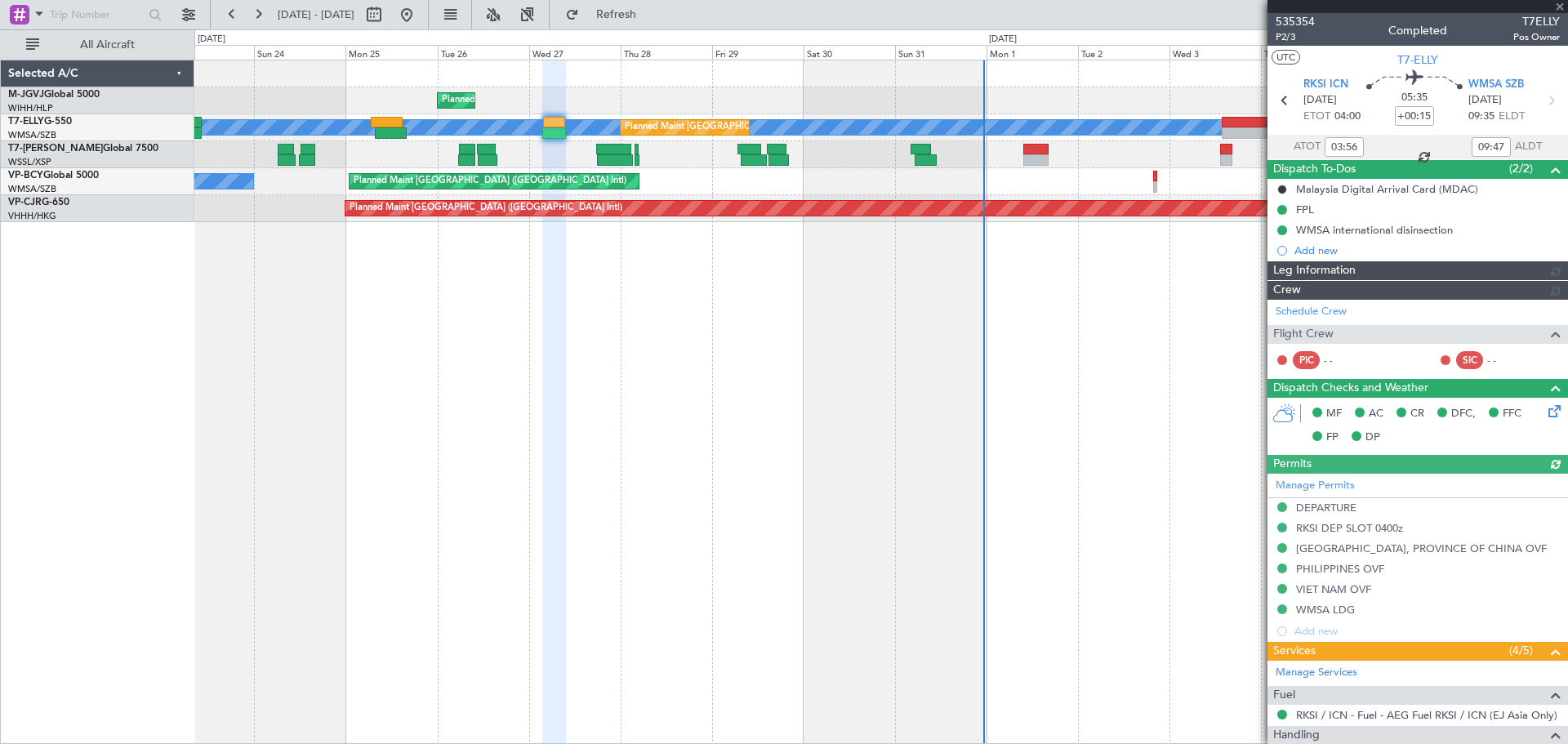
type input "[PERSON_NAME] (KYA)"
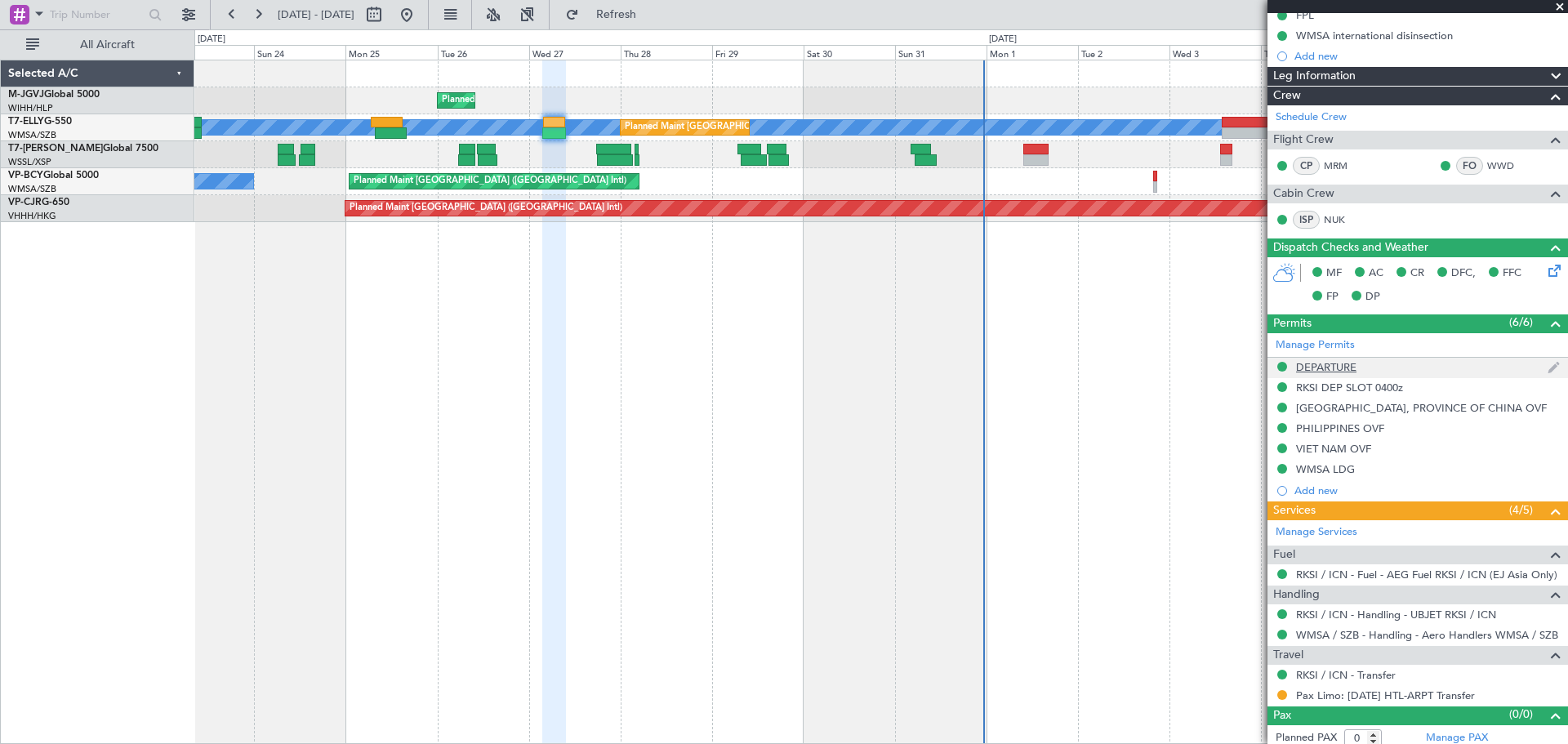
scroll to position [202, 0]
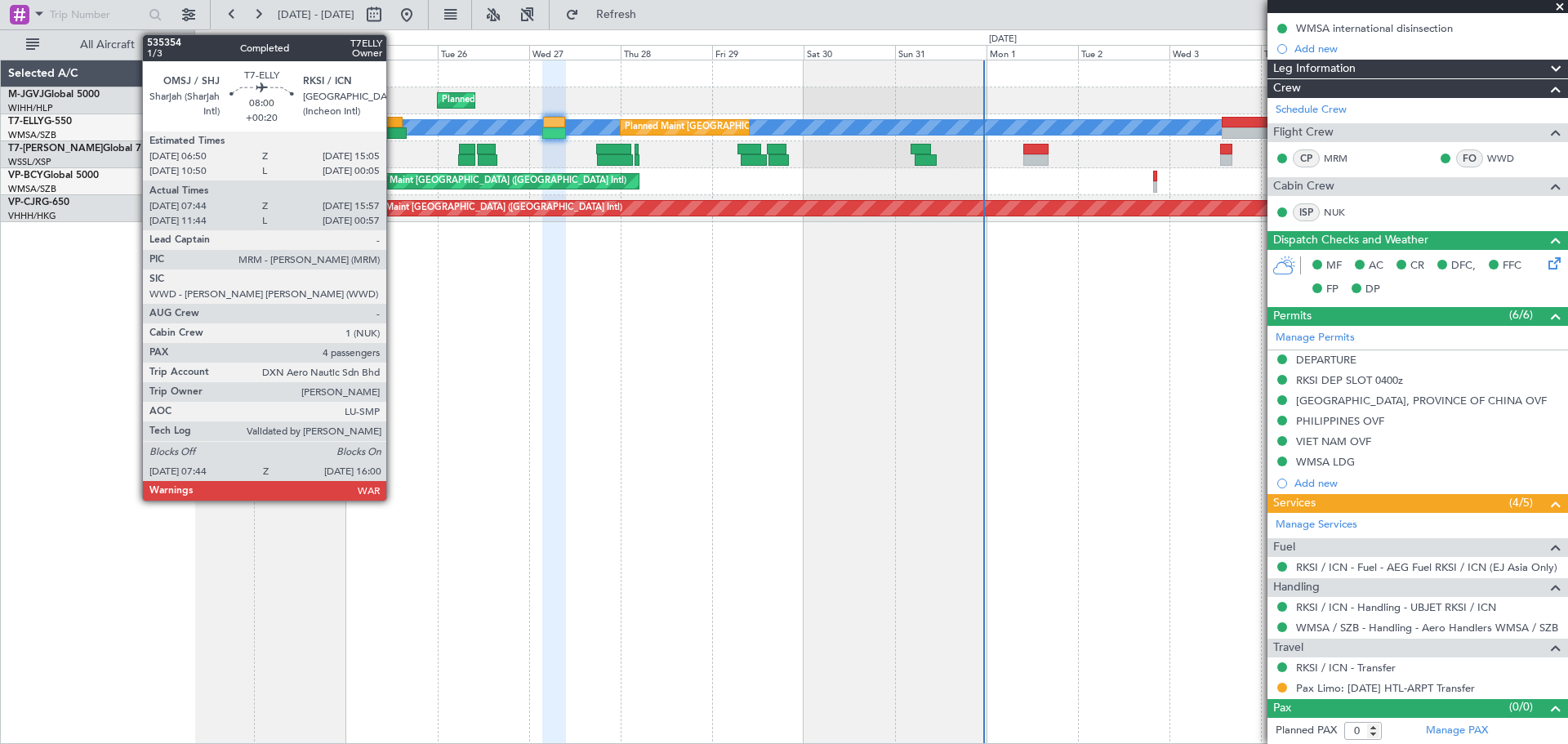
click at [393, 128] on div at bounding box center [390, 133] width 31 height 11
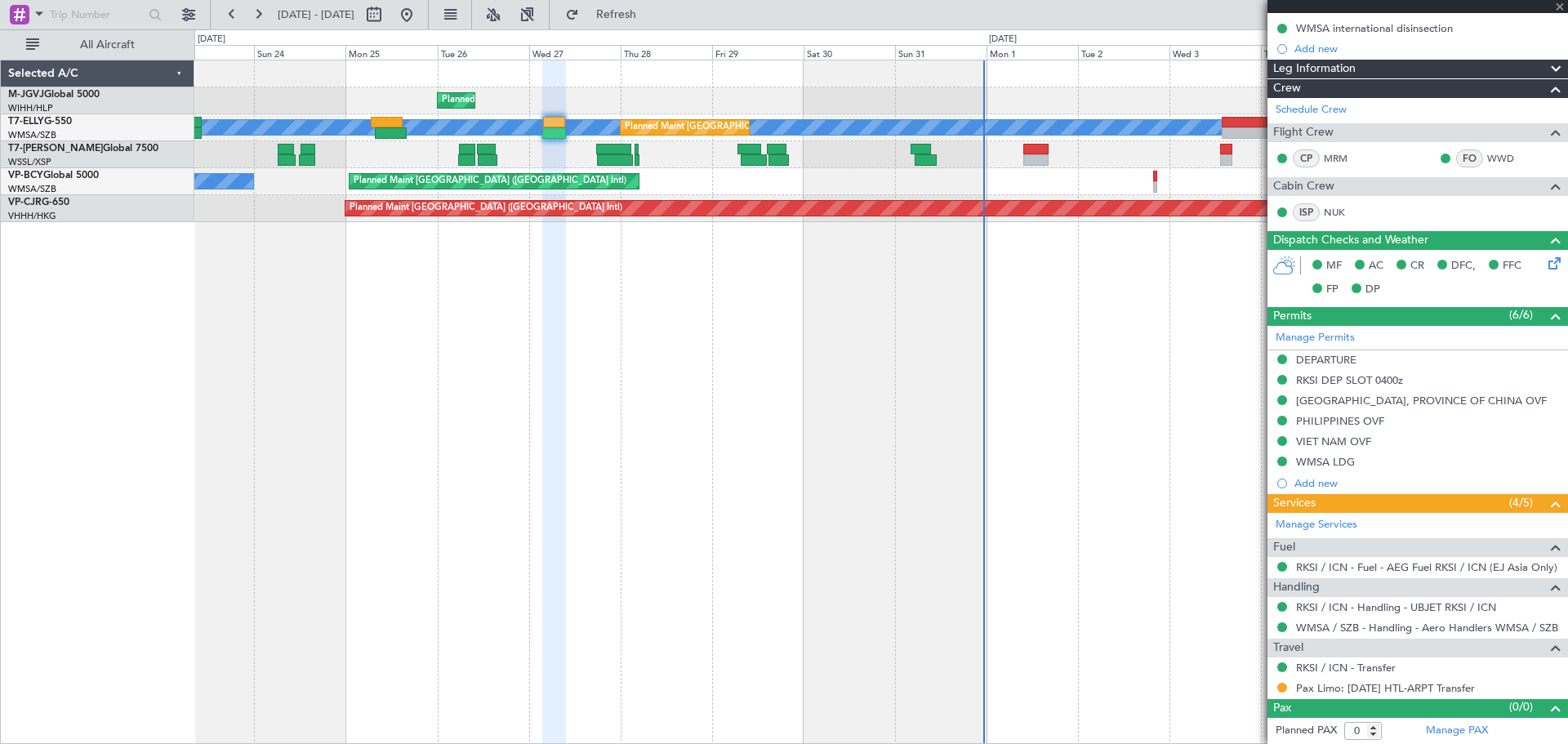
type input "+00:20"
type input "07:54"
type input "15:52"
type input "4"
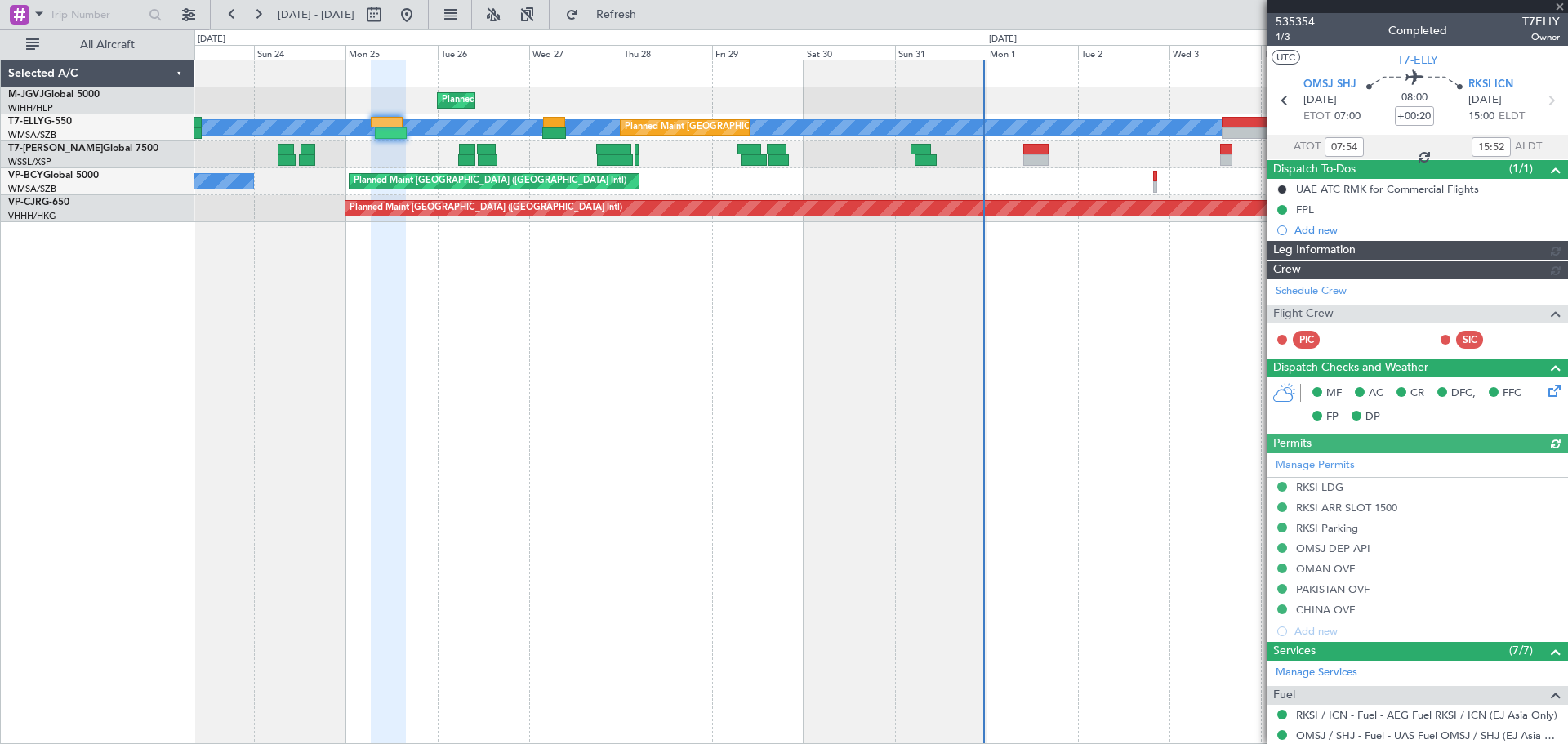
type input "[PERSON_NAME] (KYA)"
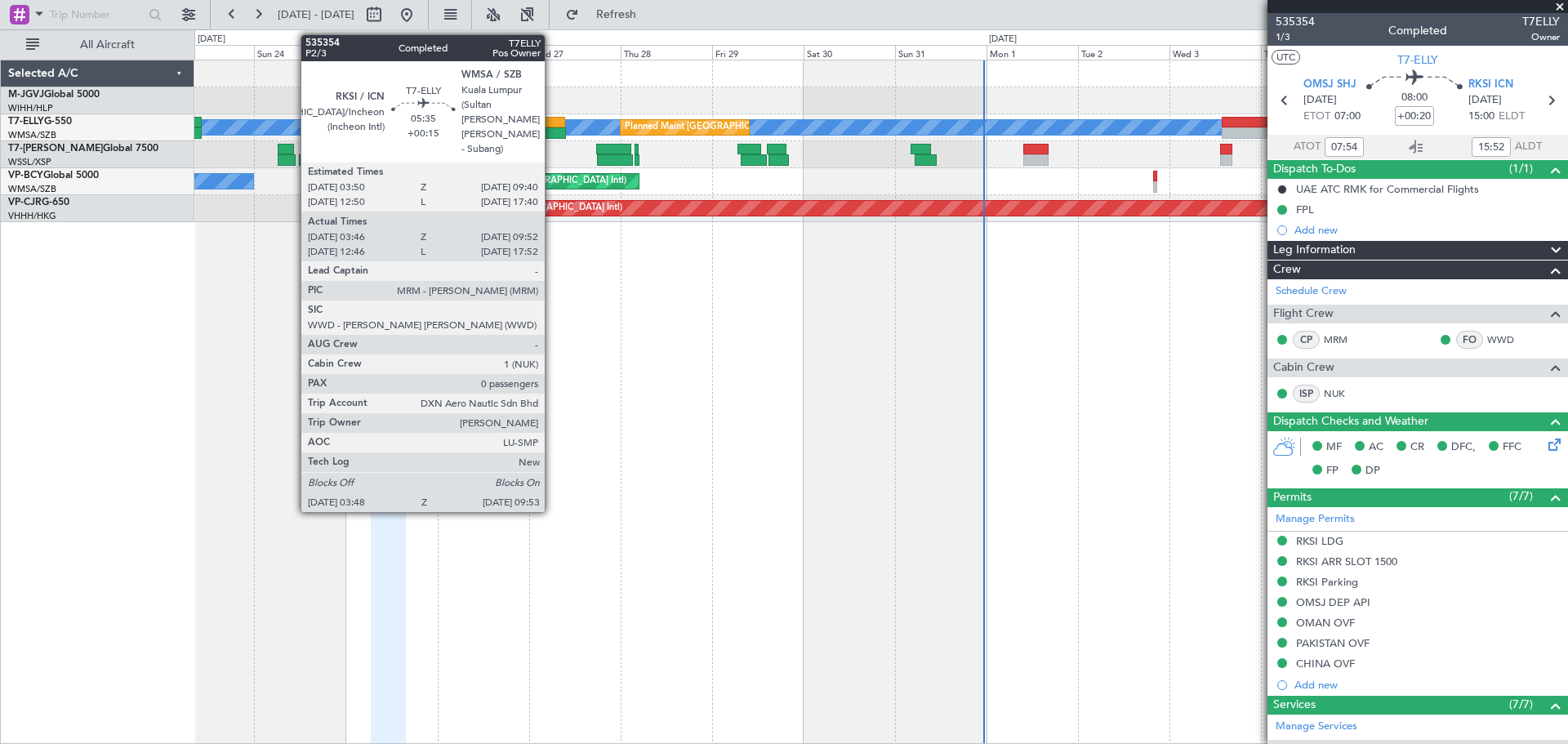
click at [552, 126] on div at bounding box center [554, 122] width 23 height 11
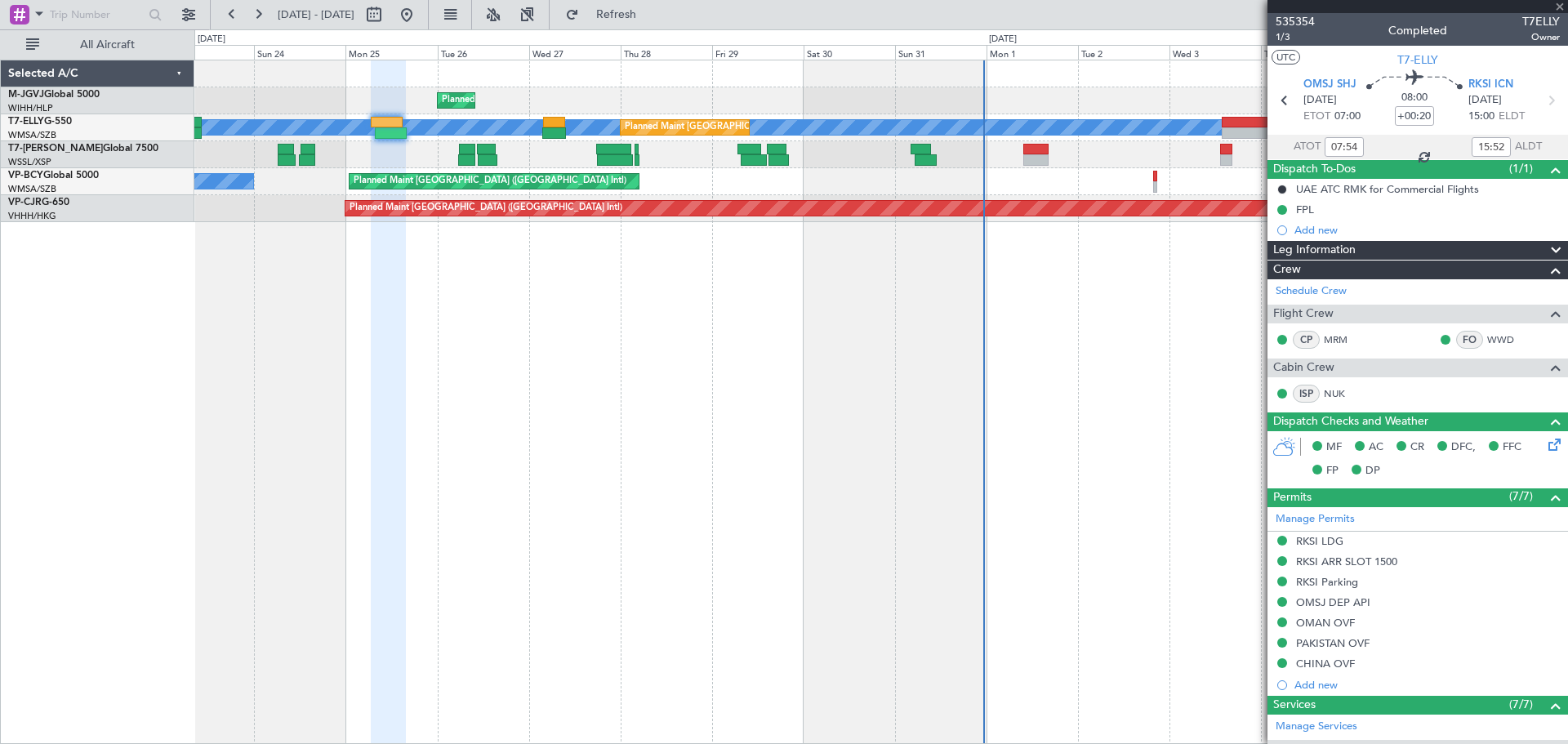
type input "+00:15"
type input "03:56"
type input "09:47"
type input "0"
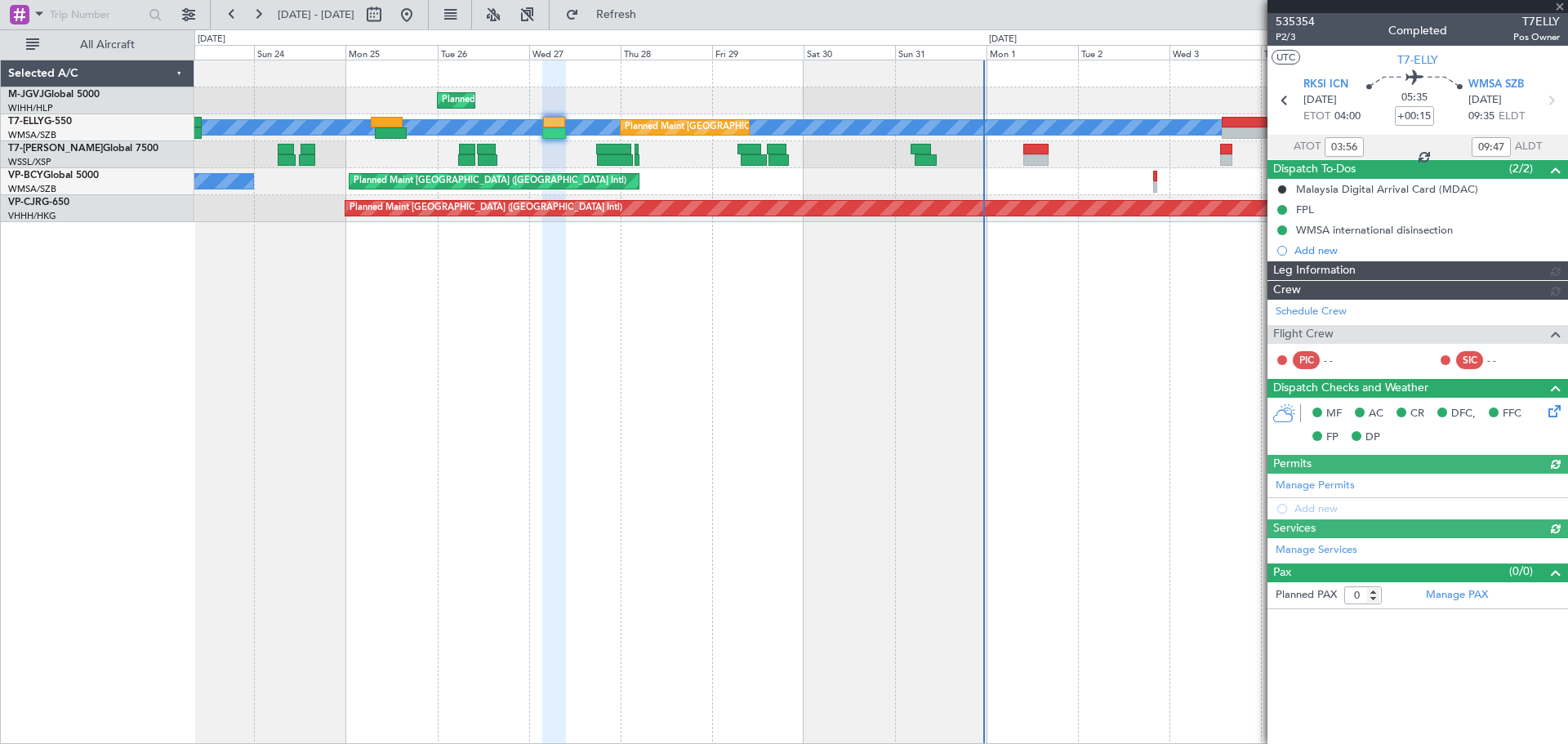
type input "[PERSON_NAME] (KYA)"
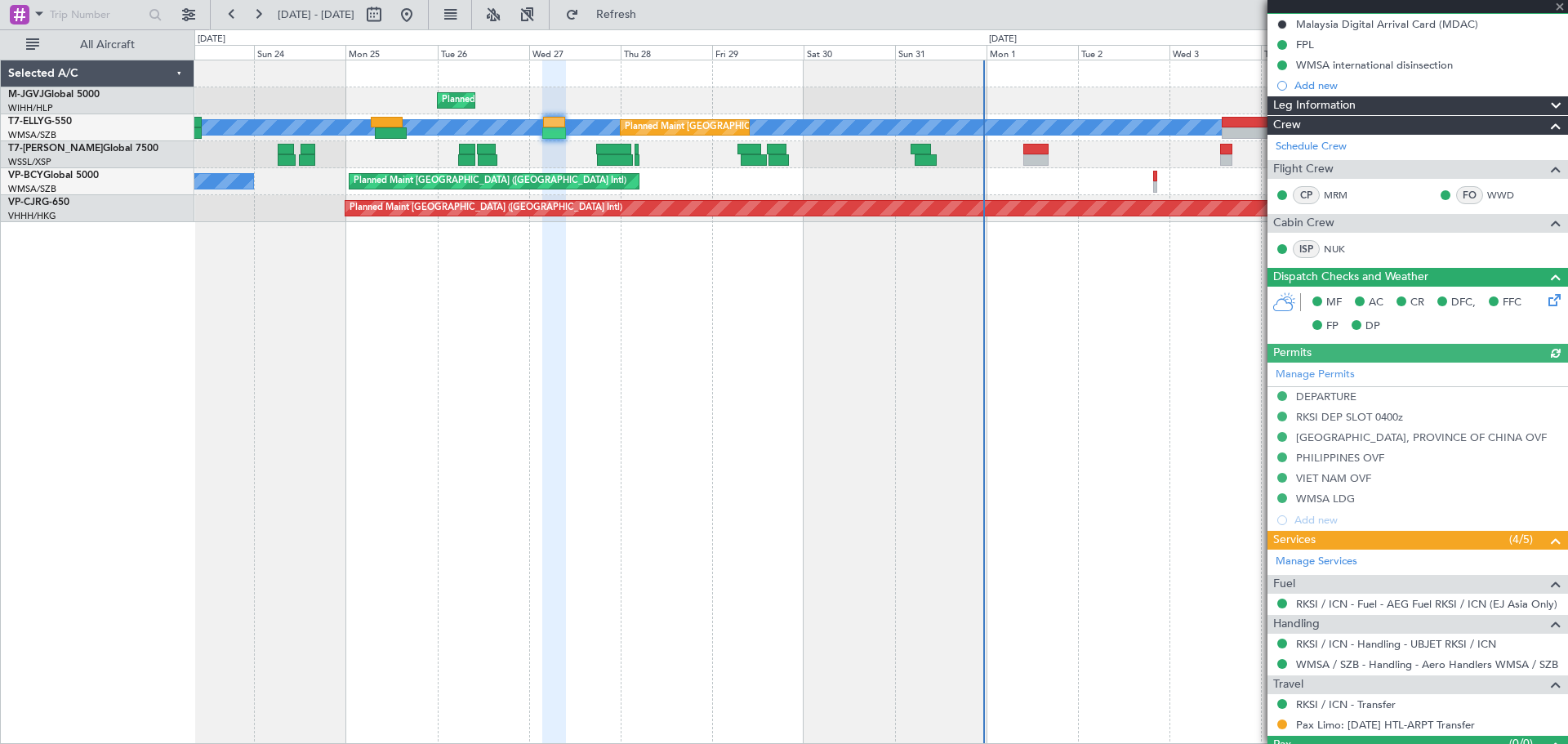
scroll to position [202, 0]
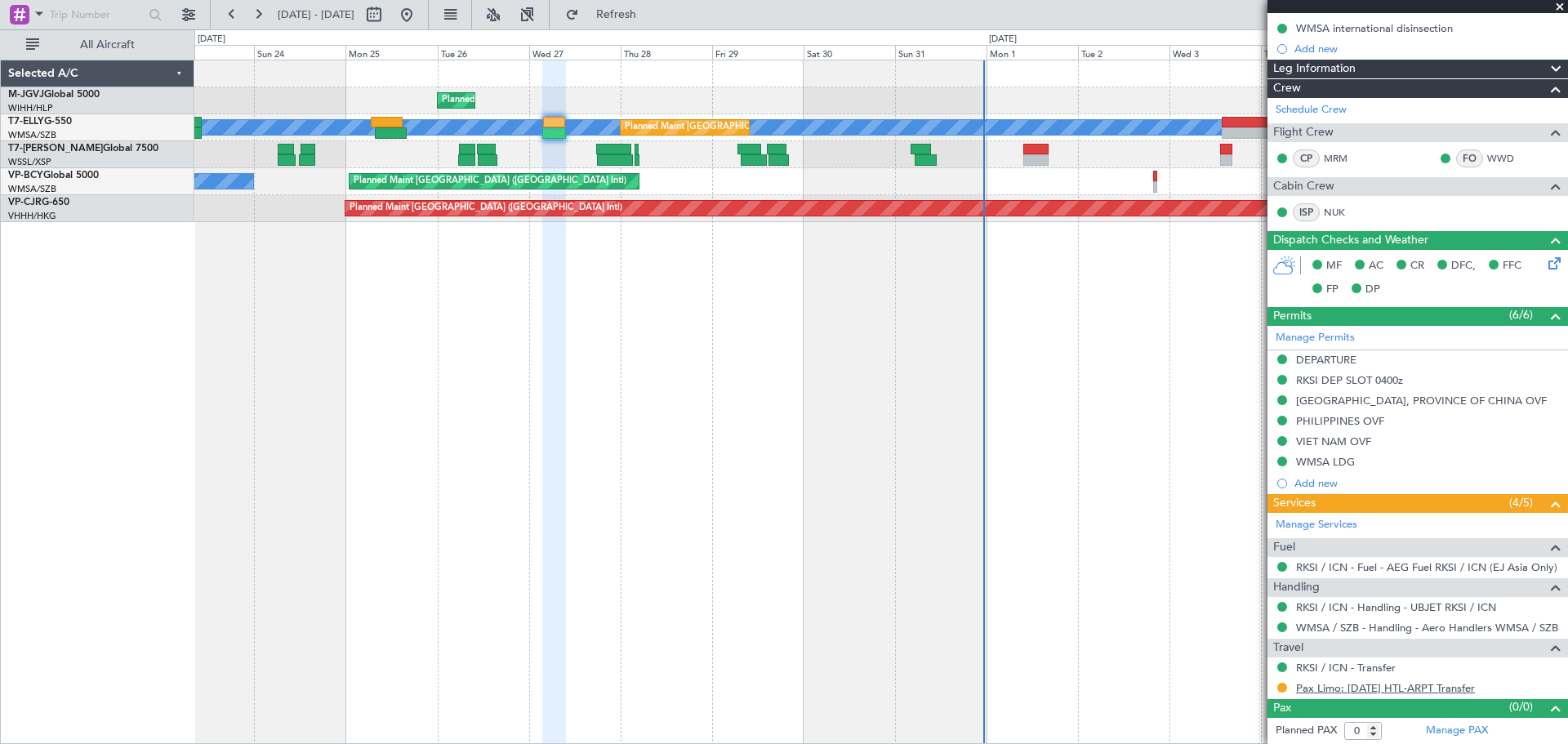
click at [1319, 688] on link "Pax Limo: [DATE] HTL-ARPT Transfer" at bounding box center [1385, 688] width 178 height 14
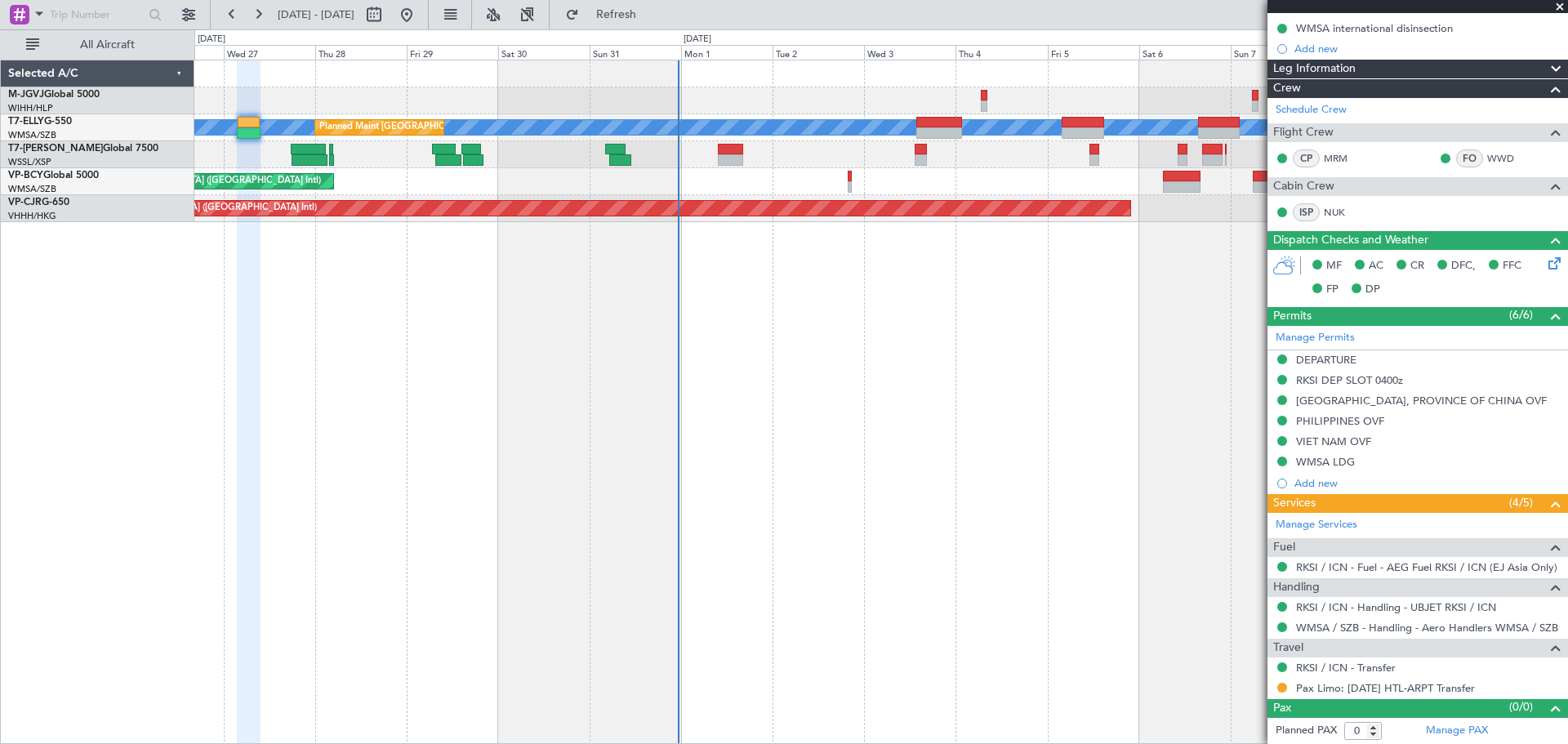
click at [647, 307] on div "Planned Maint [GEOGRAPHIC_DATA] (Halim Intl) [PERSON_NAME] Planned Maint [GEOGR…" at bounding box center [881, 401] width 1373 height 684
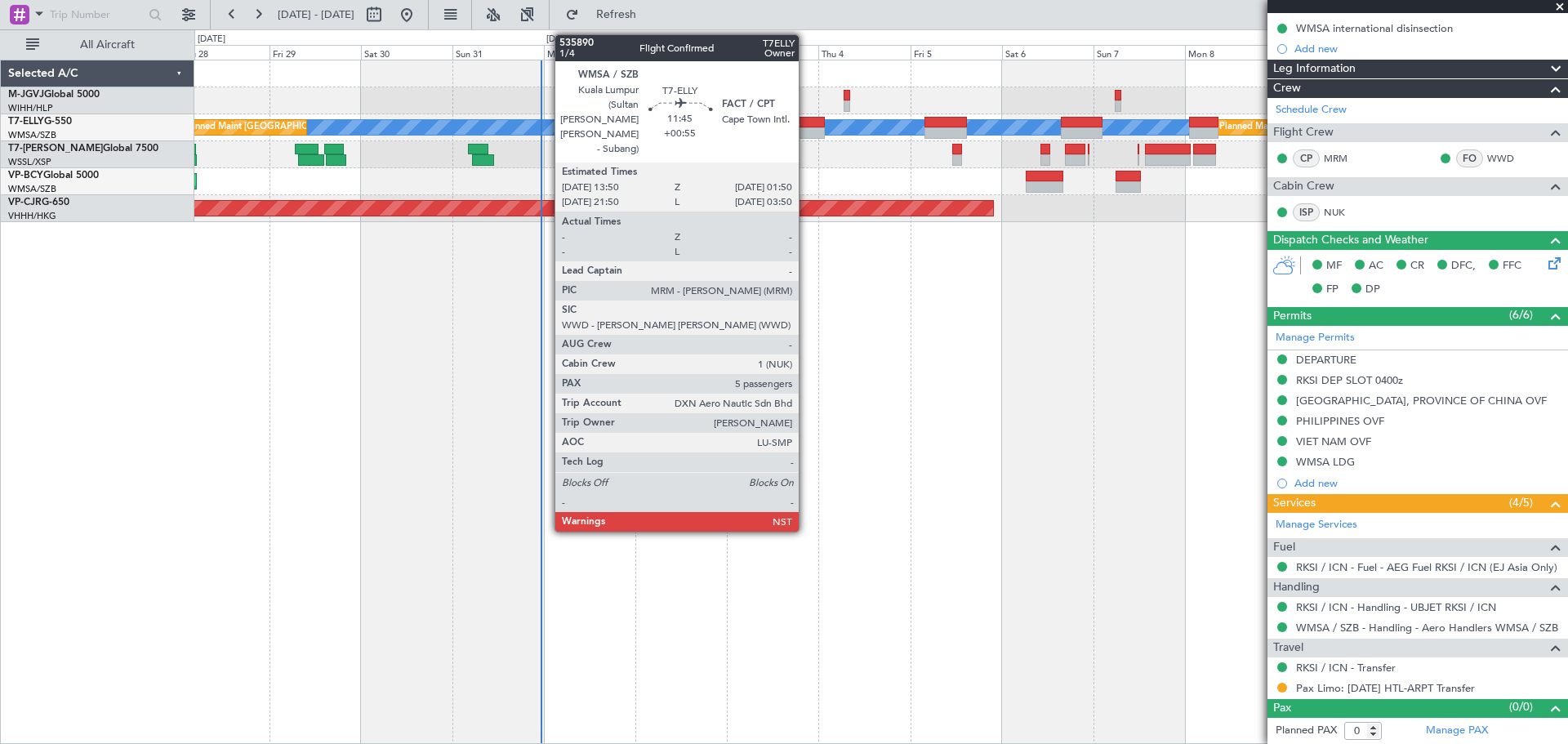
click at [806, 130] on div at bounding box center [802, 133] width 47 height 11
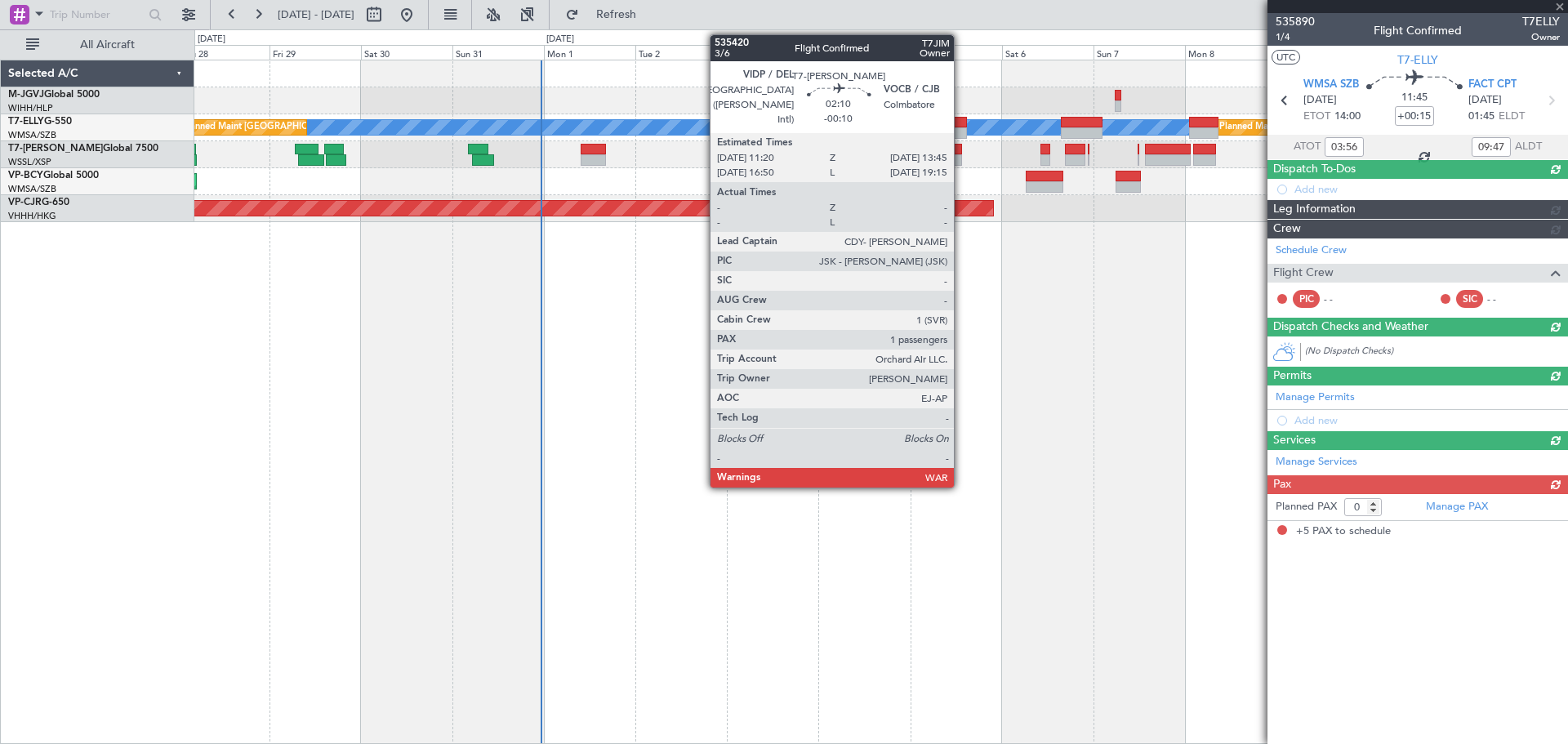
type input "+00:55"
type input "5"
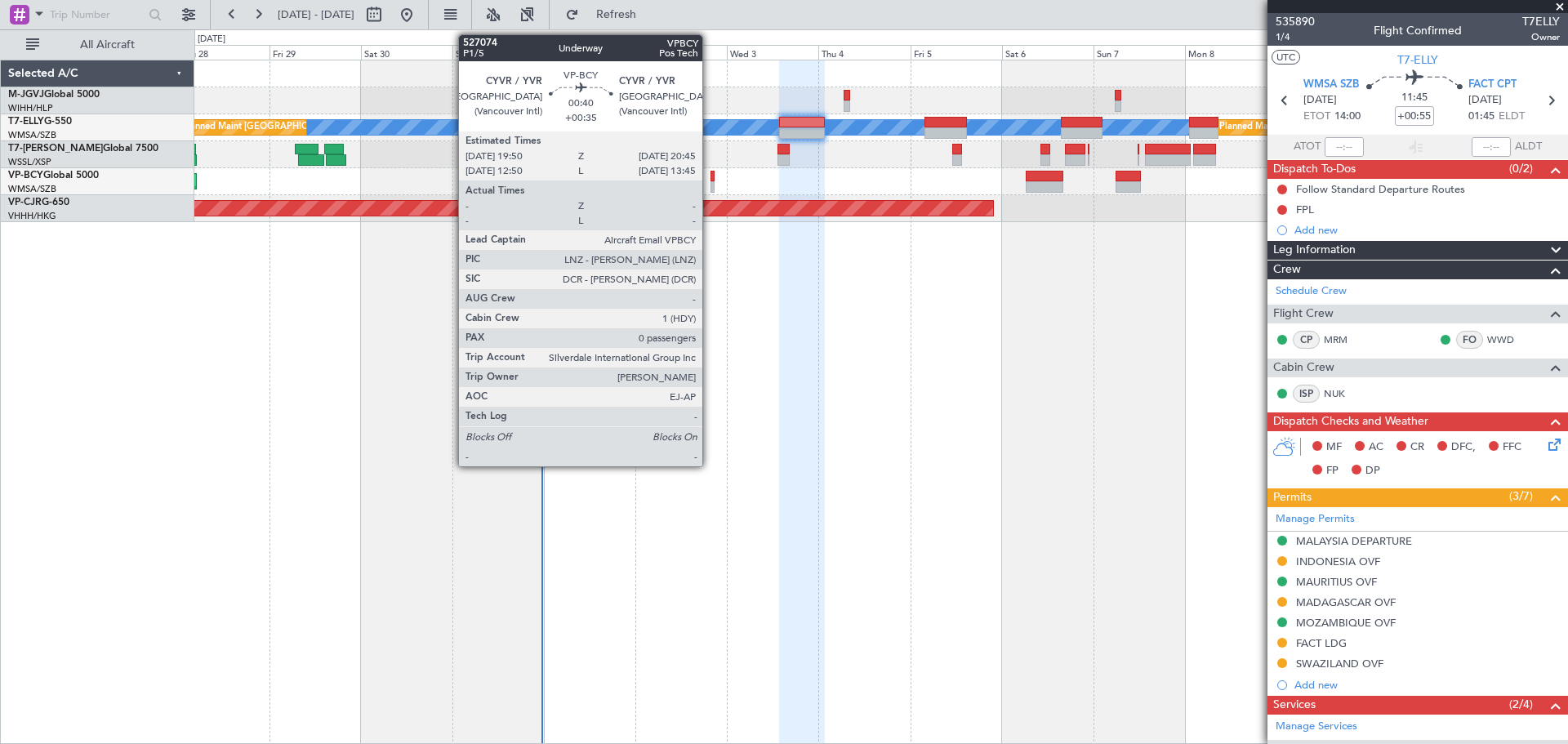
click at [710, 179] on div at bounding box center [712, 176] width 4 height 11
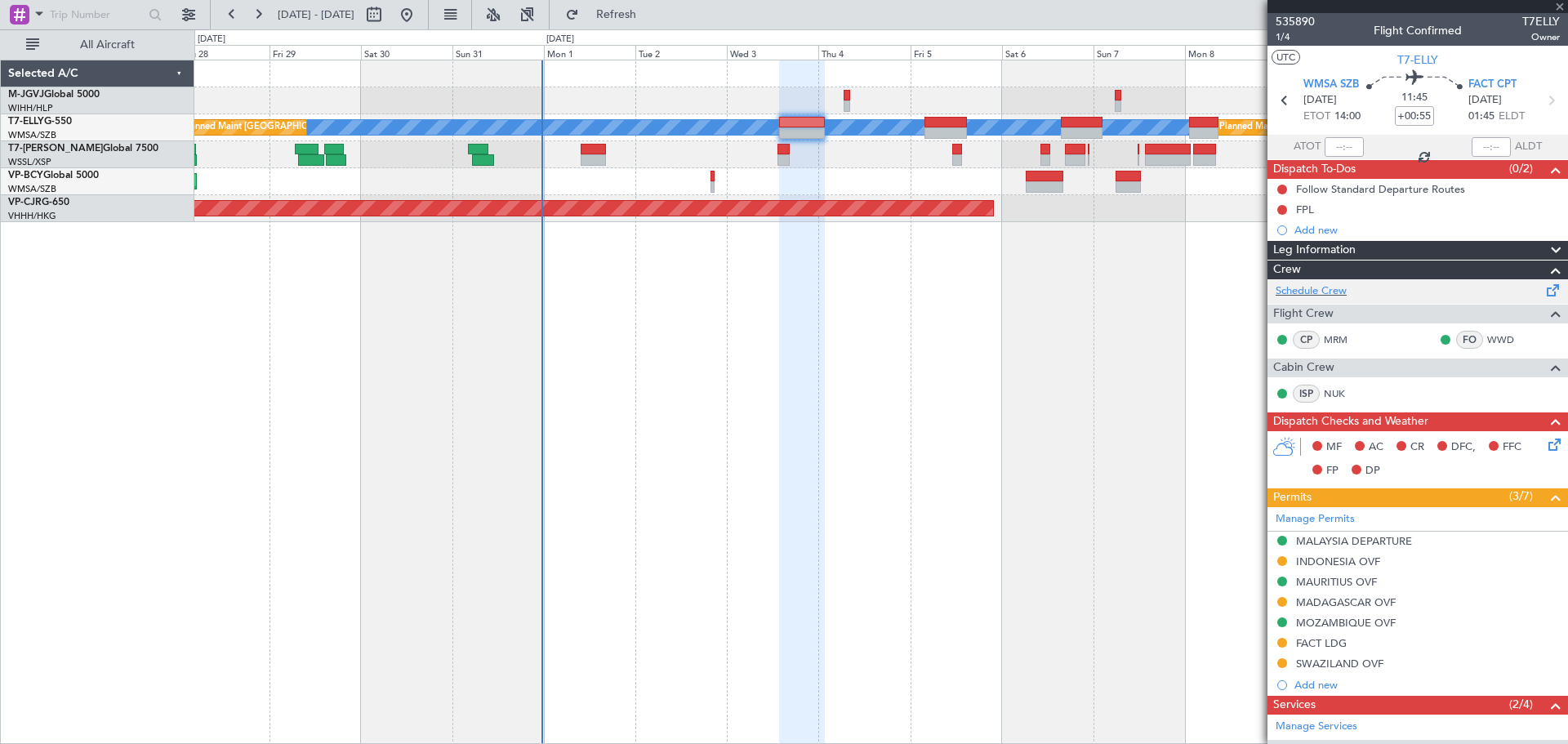
type input "+00:35"
type input "0"
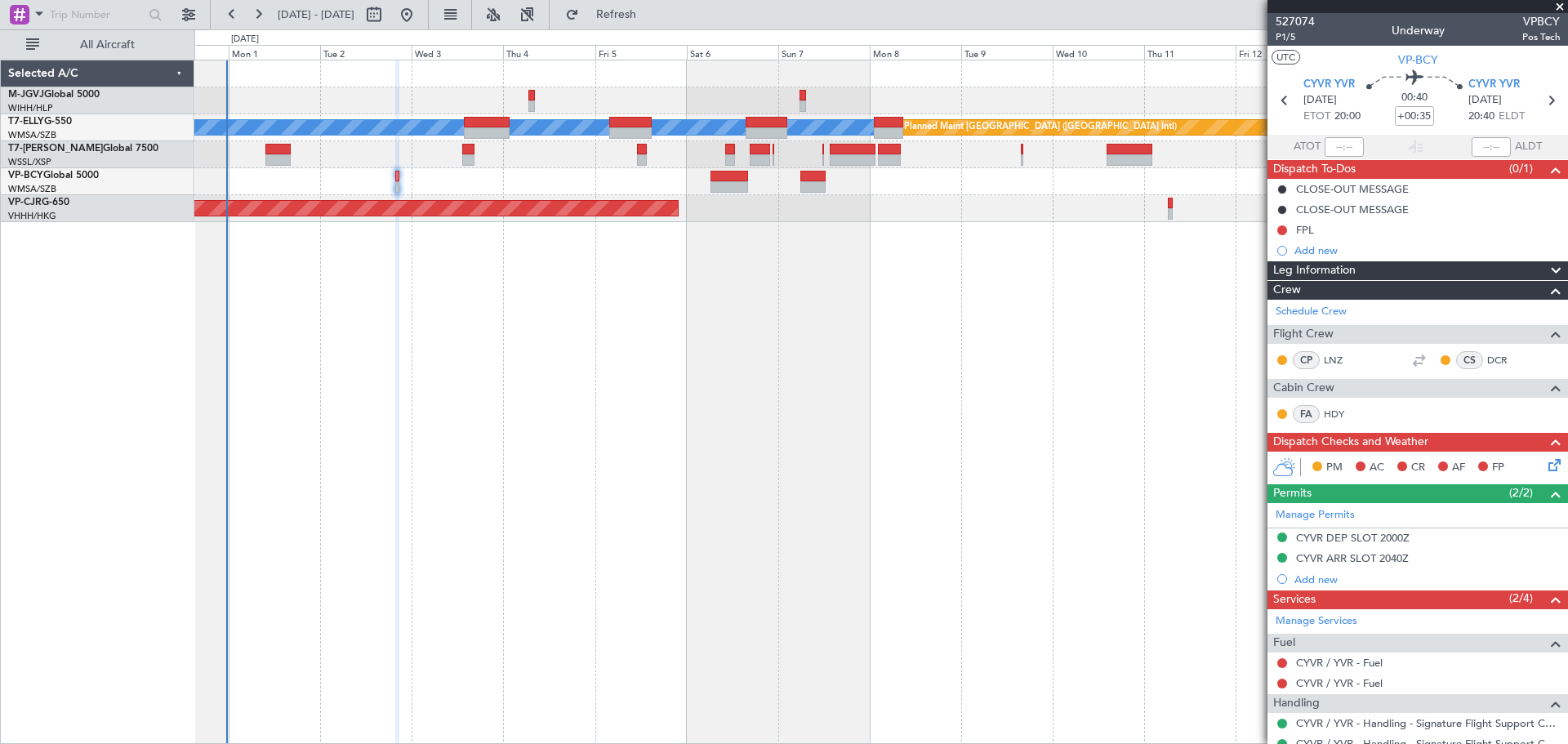
click at [864, 440] on div "[PERSON_NAME] Planned Maint [GEOGRAPHIC_DATA] ([GEOGRAPHIC_DATA]) Planned Maint…" at bounding box center [881, 401] width 1373 height 684
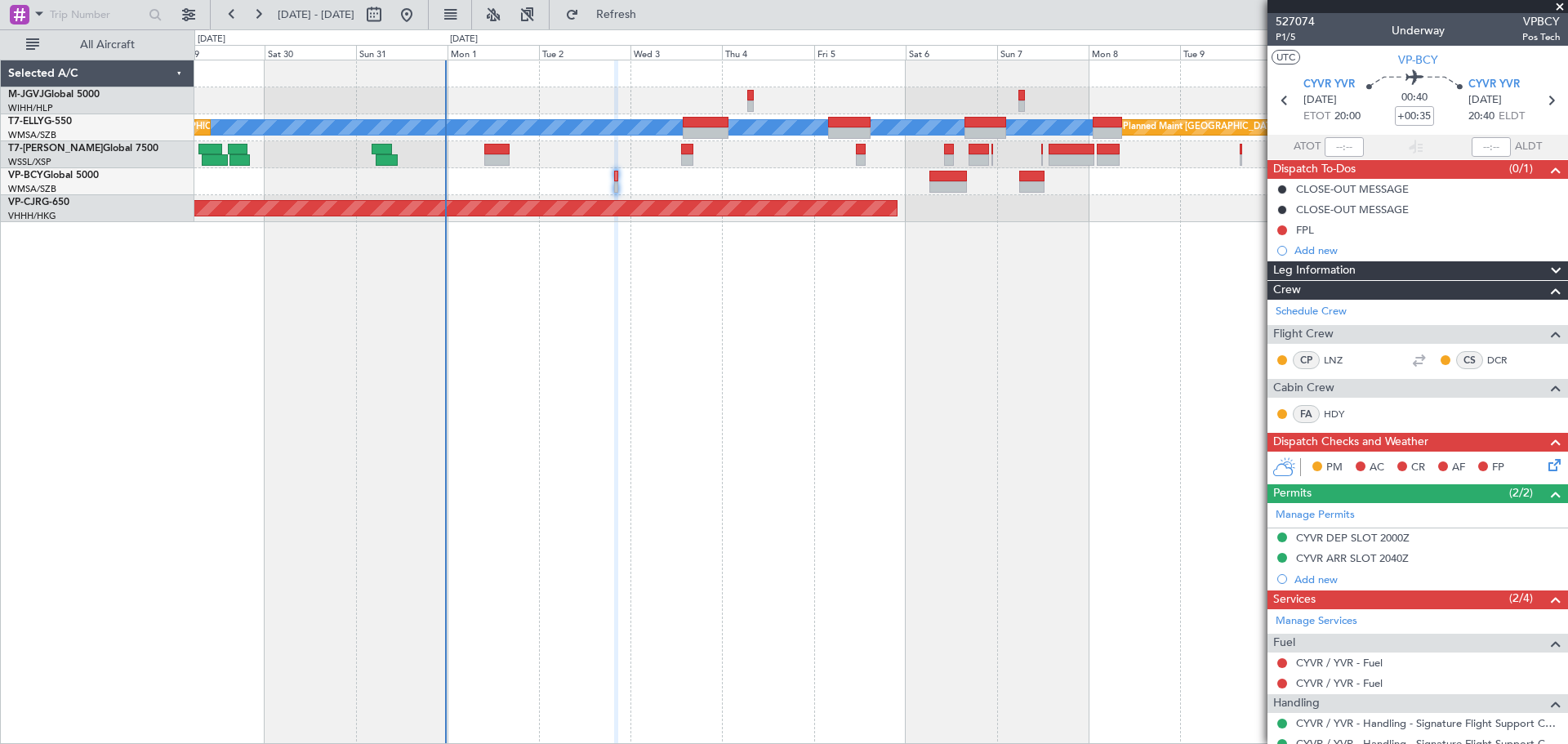
click at [620, 404] on div "Planned Maint [GEOGRAPHIC_DATA] (Halim Intl) [PERSON_NAME] Planned Maint [GEOGR…" at bounding box center [881, 401] width 1373 height 684
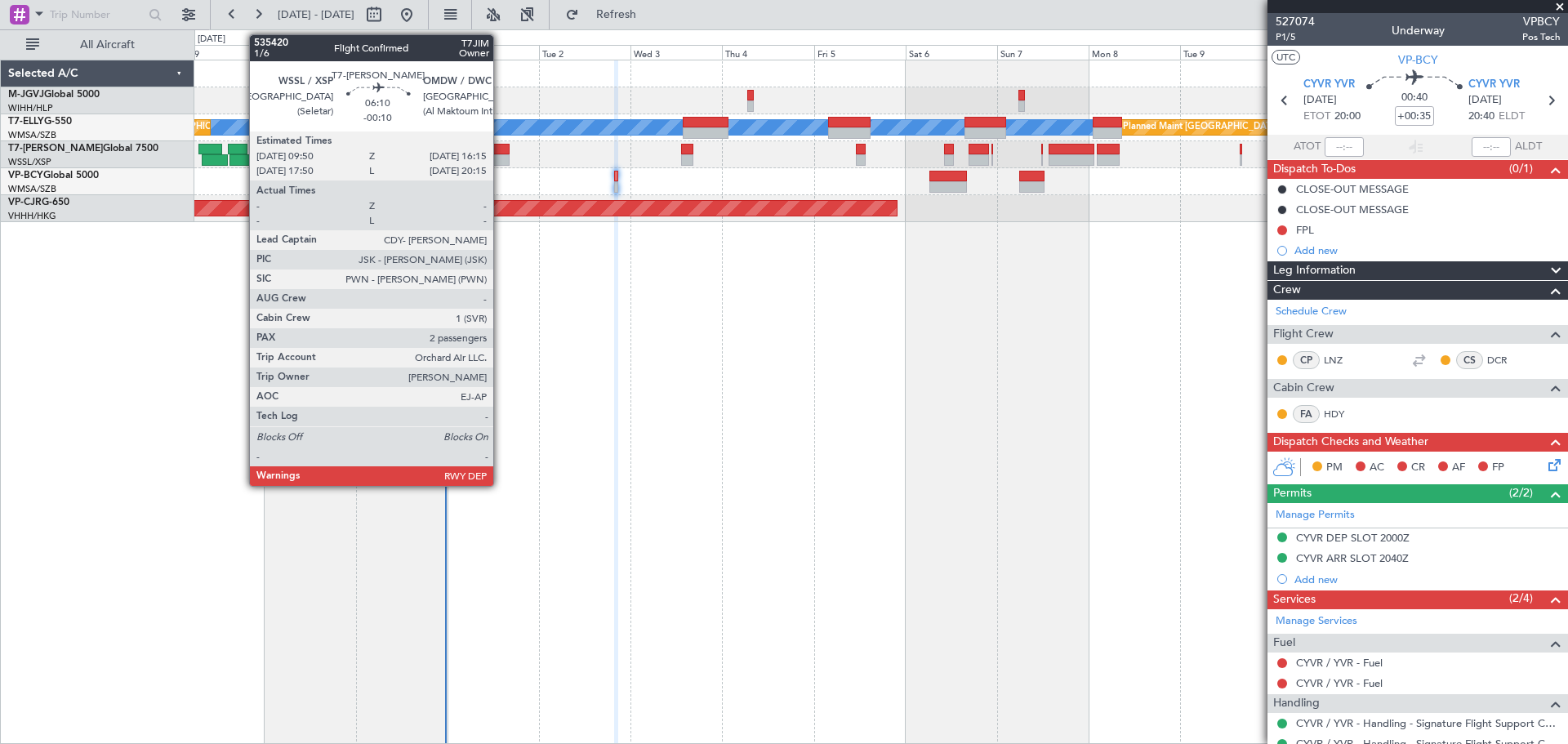
click at [501, 151] on div at bounding box center [496, 149] width 25 height 11
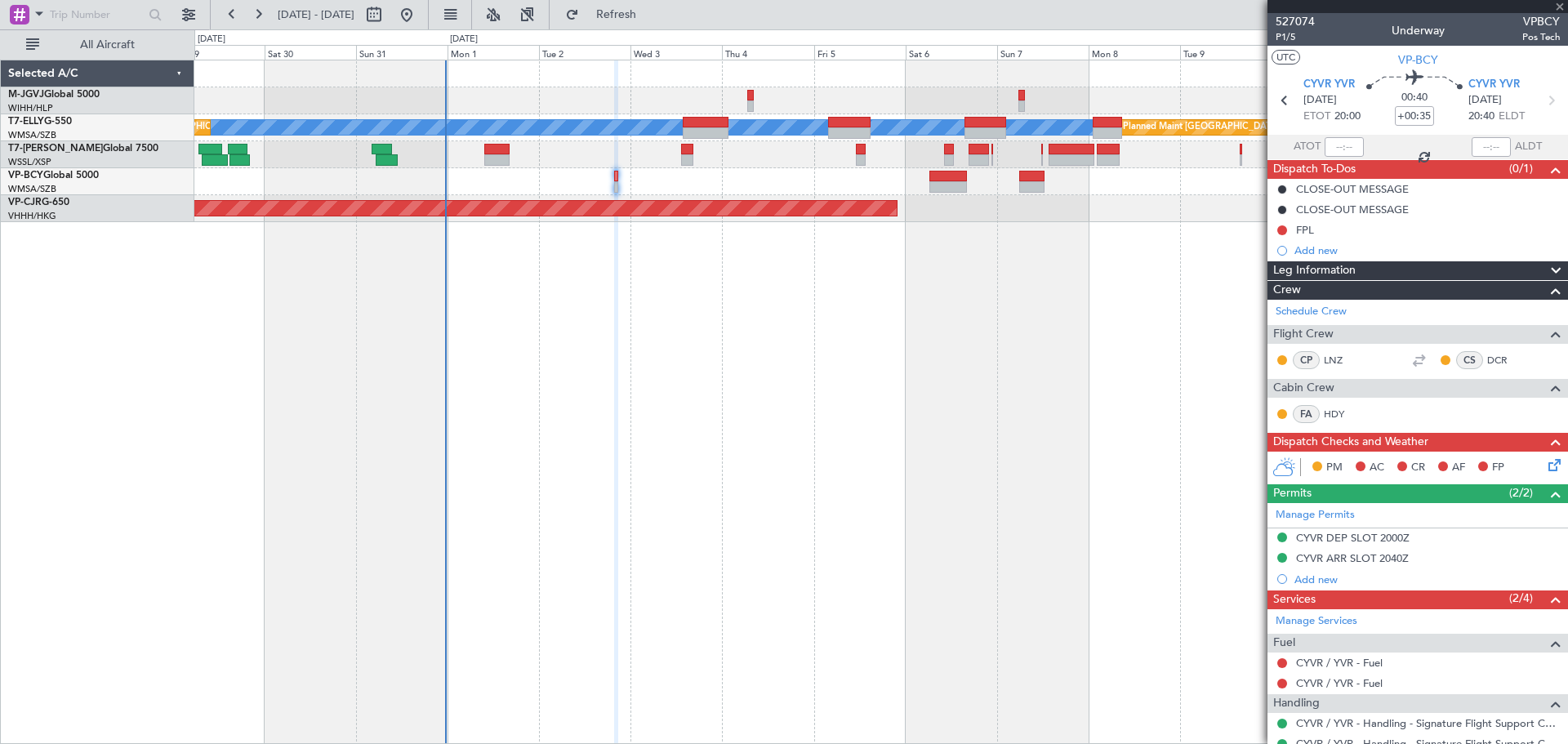
type input "-00:10"
type input "2"
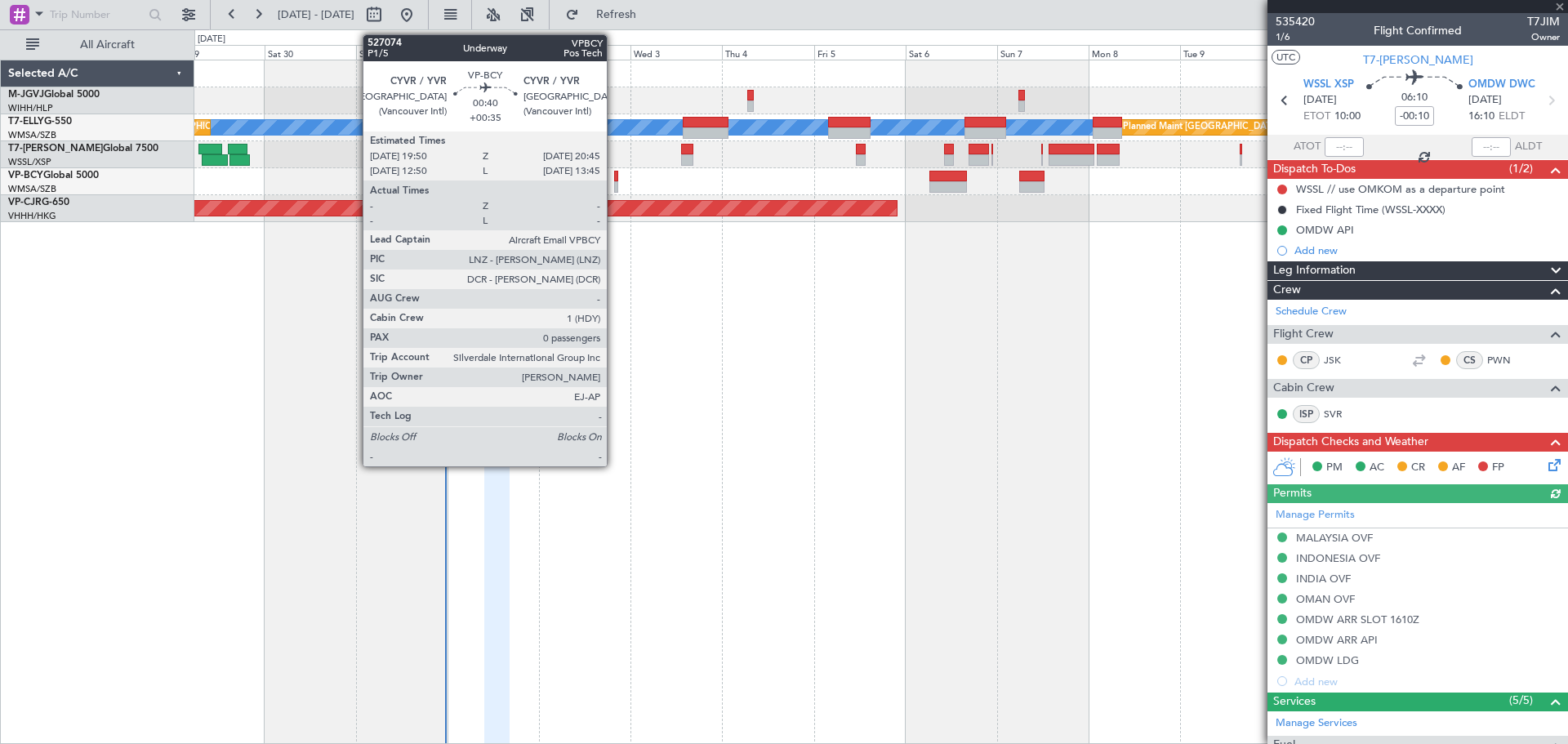
click at [614, 182] on div at bounding box center [616, 186] width 4 height 11
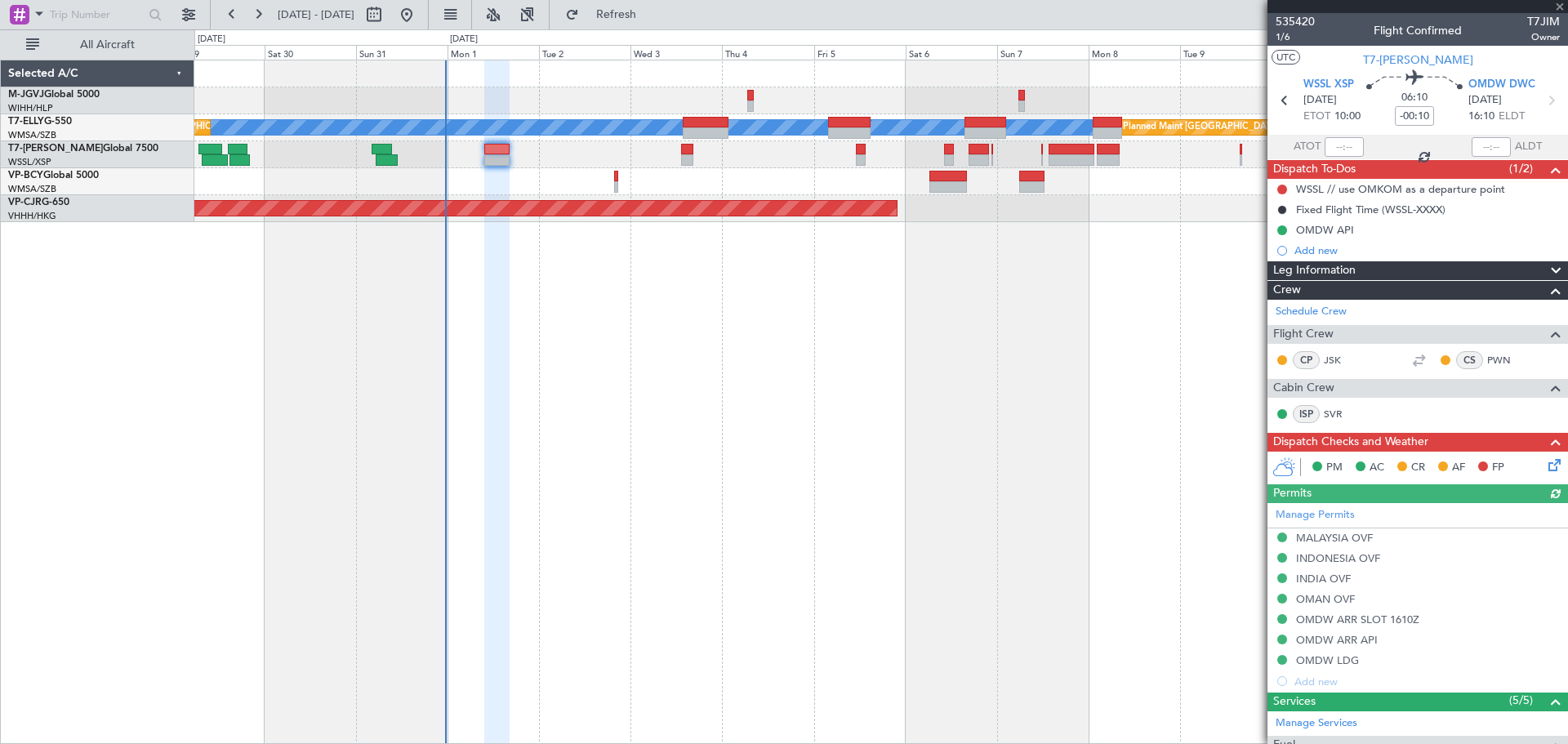
type input "+00:35"
type input "0"
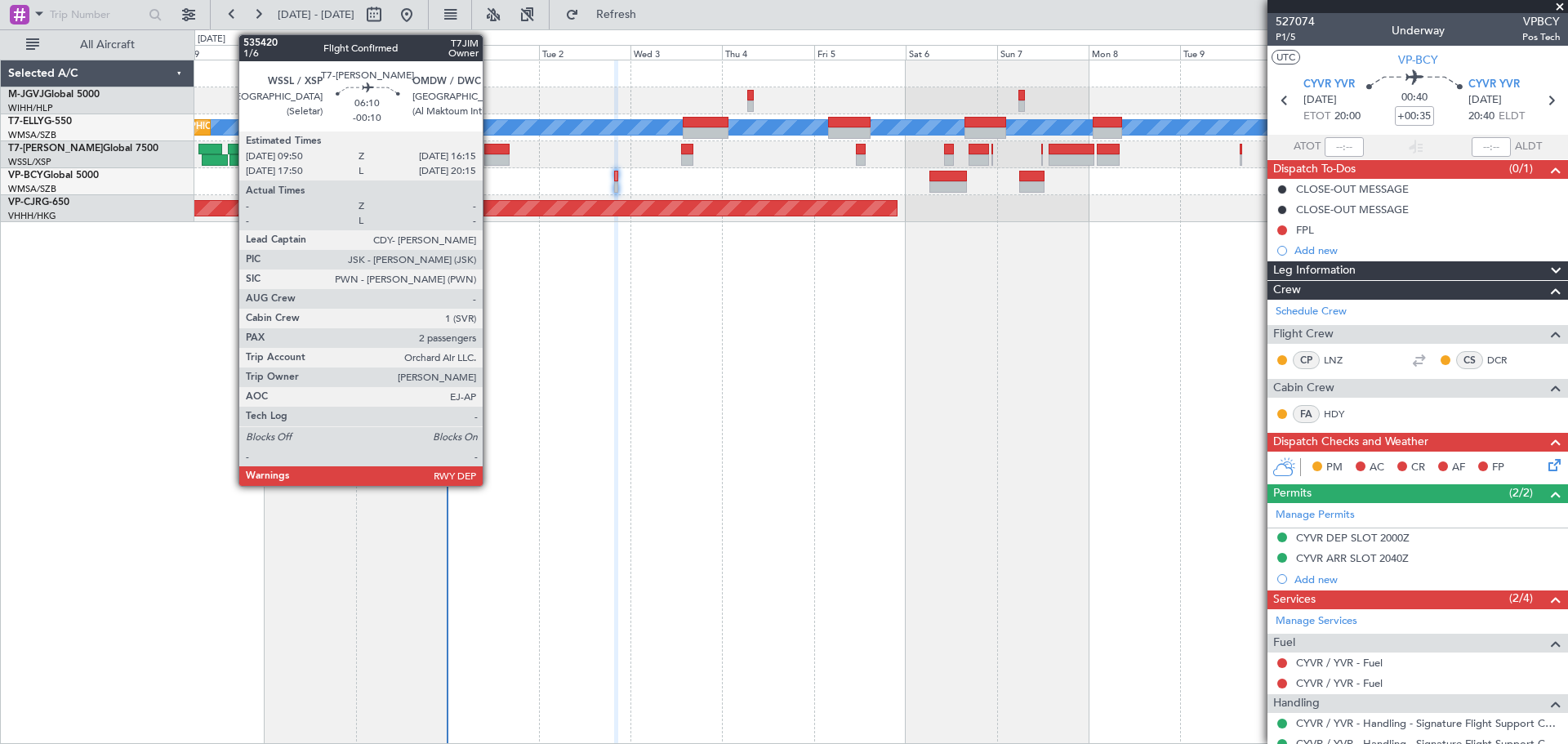
click at [490, 156] on div at bounding box center [496, 160] width 25 height 11
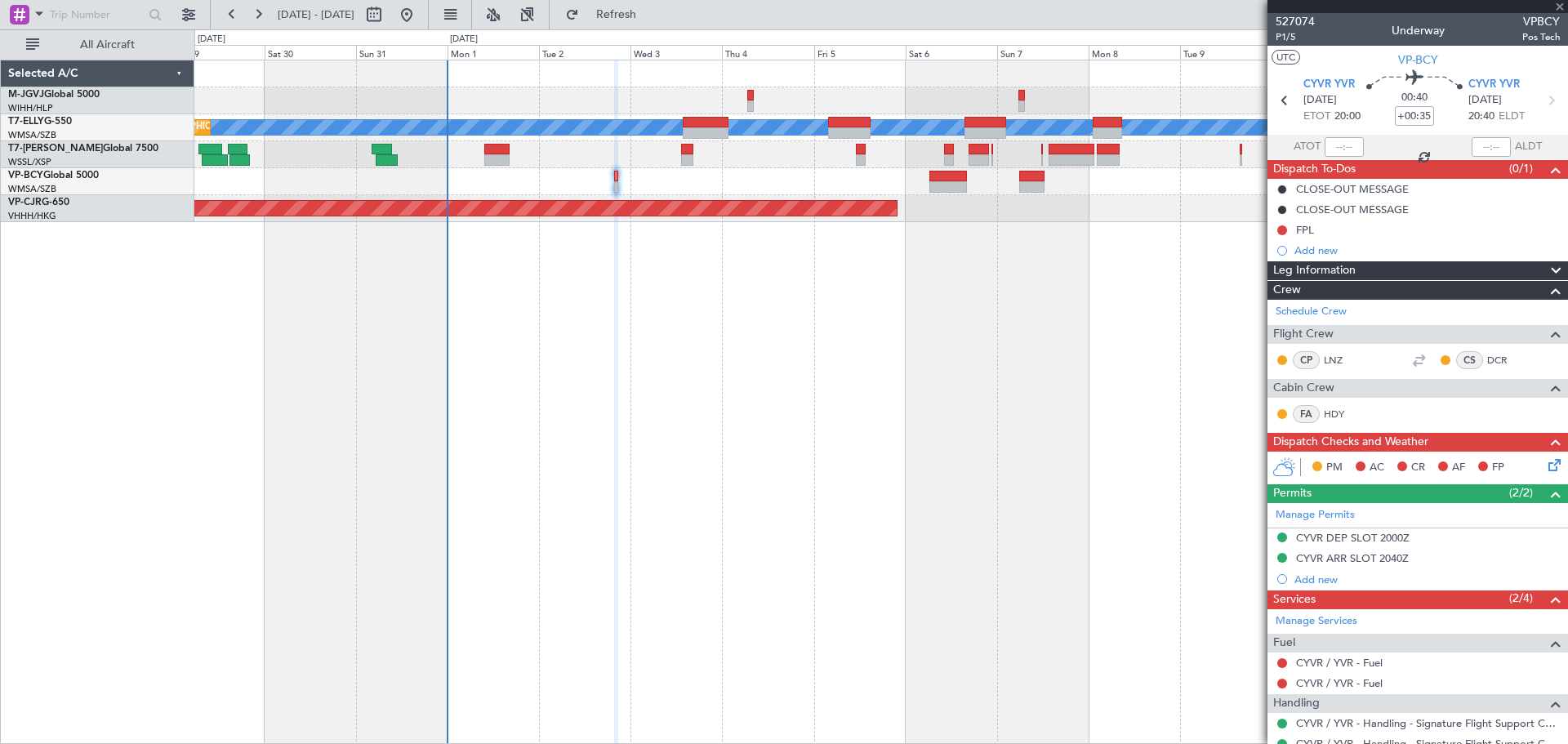
type input "-00:10"
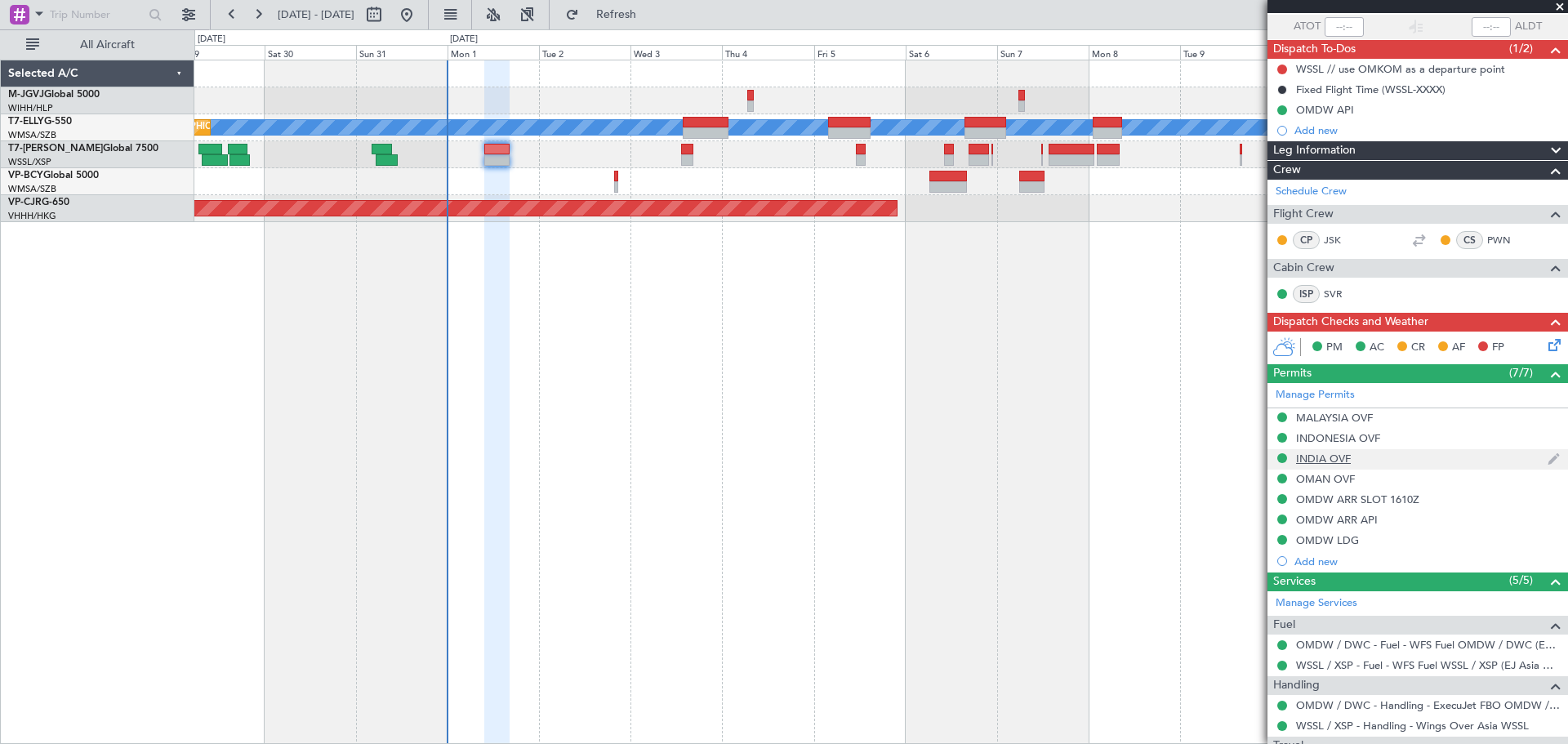
scroll to position [271, 0]
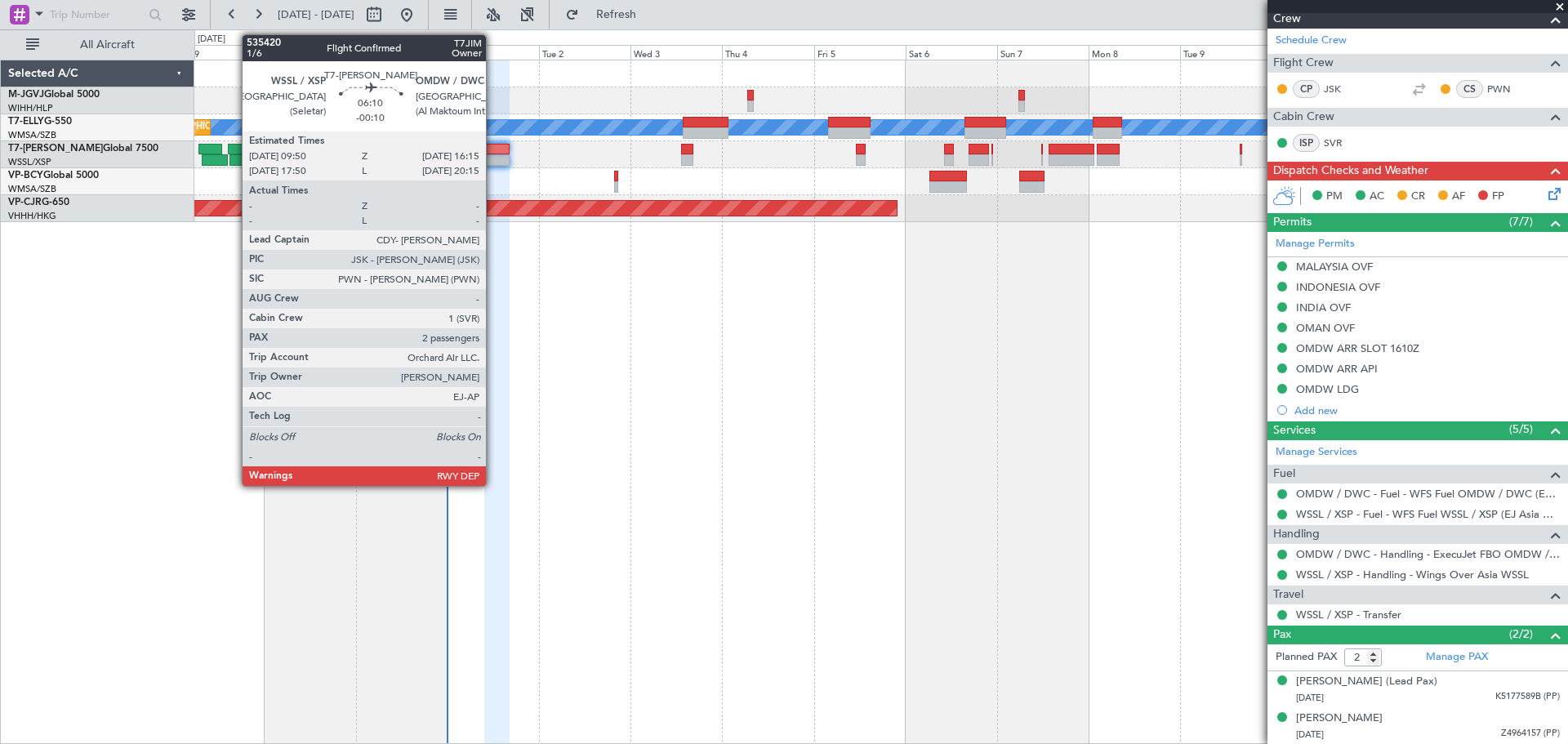
click at [493, 155] on div at bounding box center [496, 160] width 25 height 11
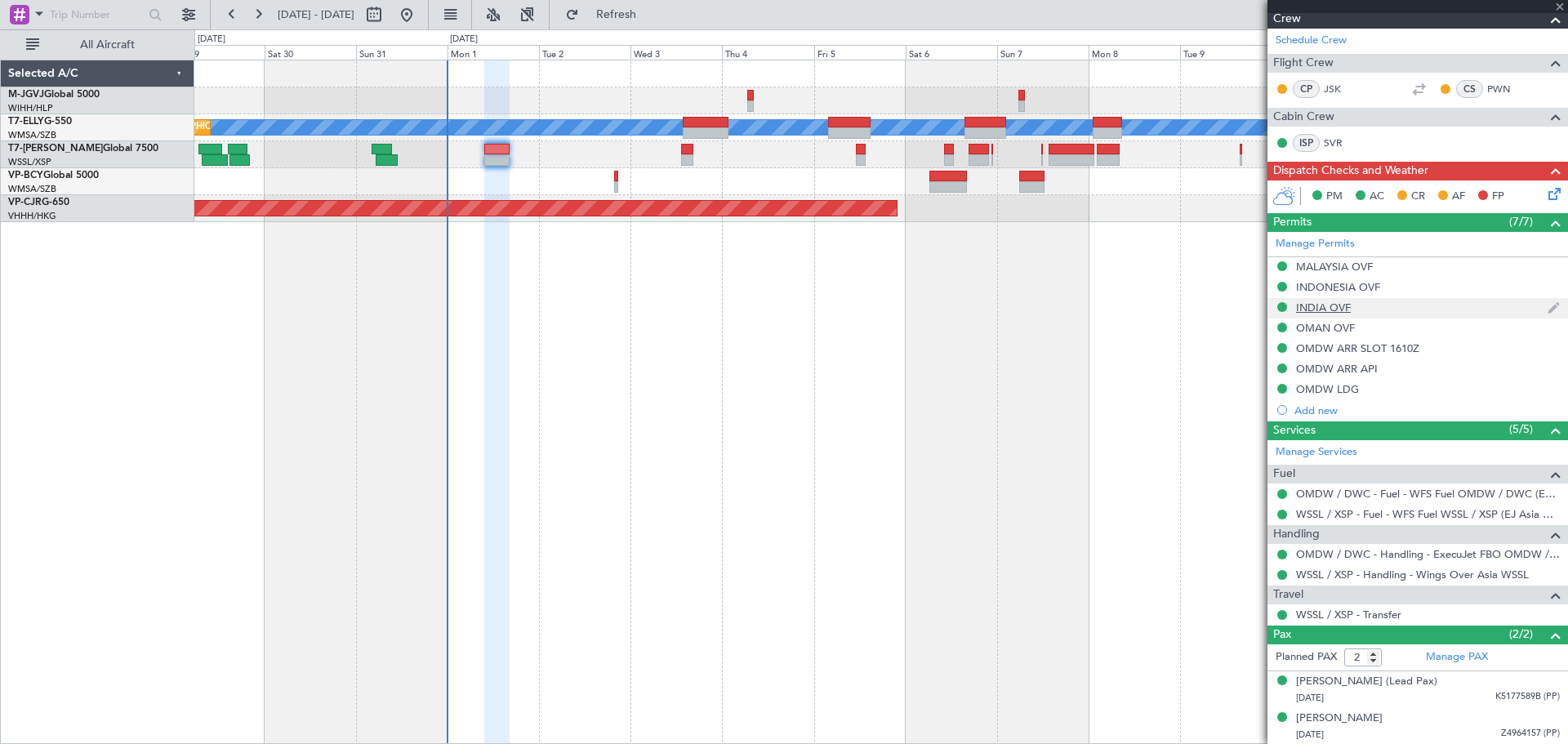
scroll to position [0, 0]
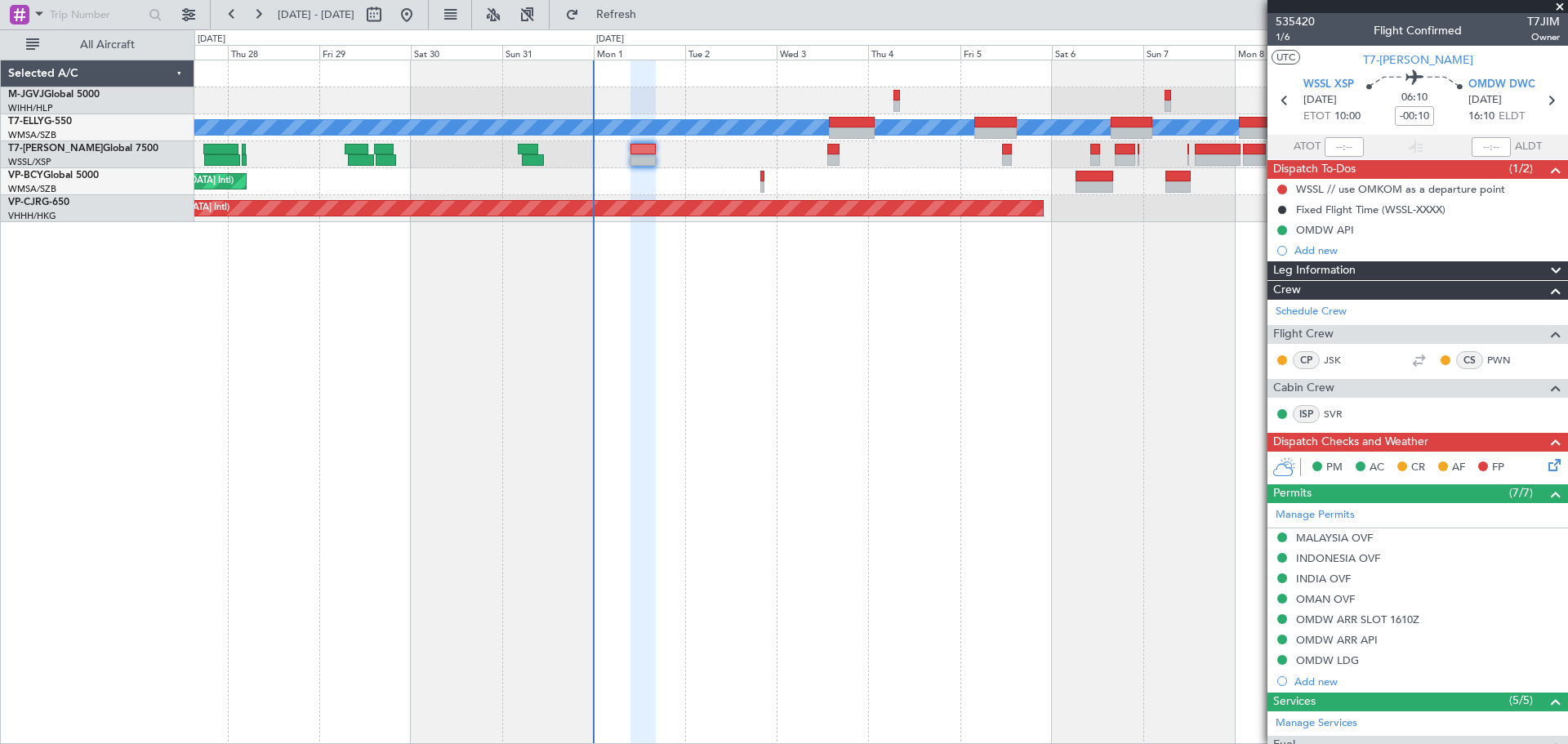
click at [858, 459] on div "Planned Maint [GEOGRAPHIC_DATA] (Halim Intl) Planned Maint [GEOGRAPHIC_DATA] (S…" at bounding box center [881, 401] width 1373 height 684
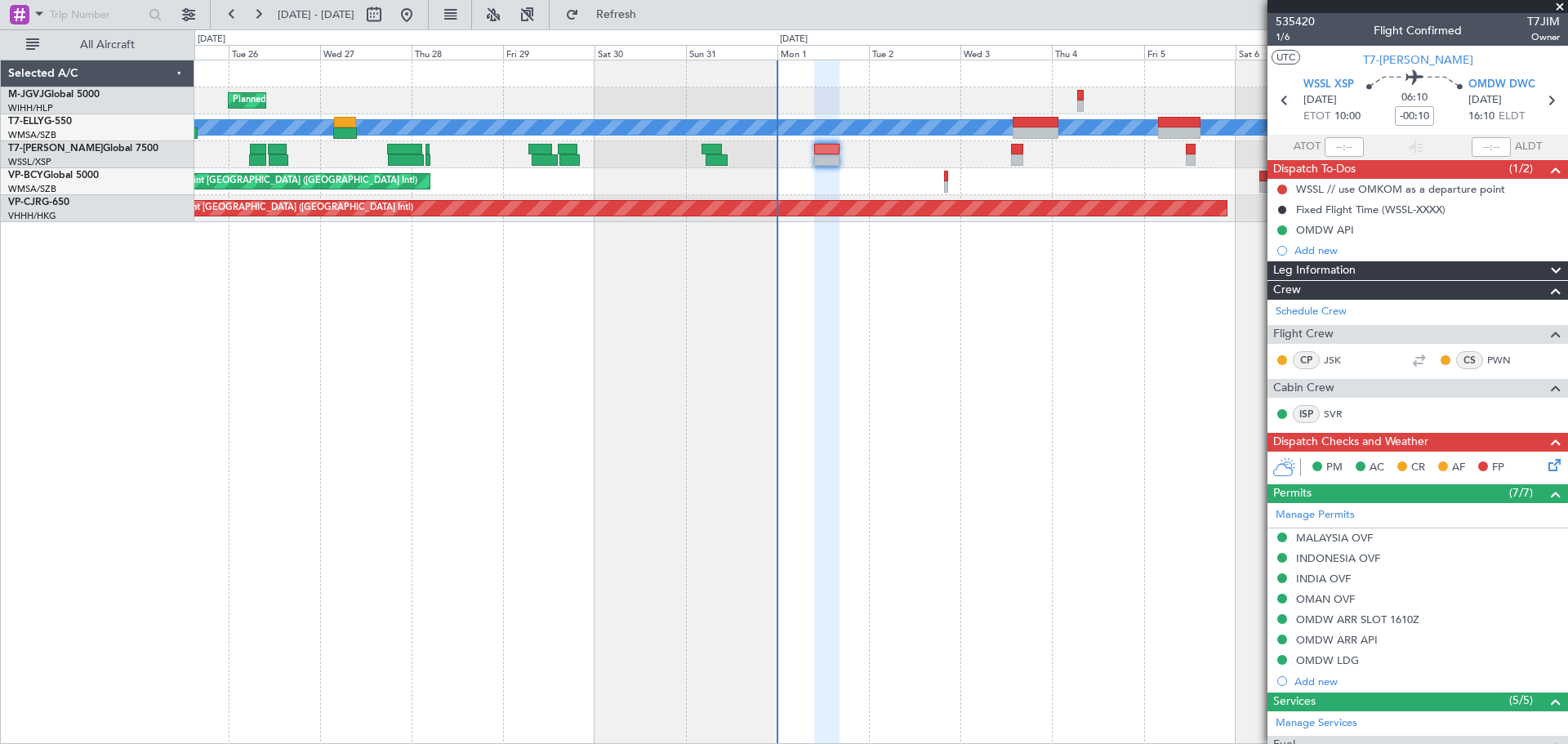
click at [773, 479] on div "Planned Maint [GEOGRAPHIC_DATA] (Halim Intl) Planned Maint [GEOGRAPHIC_DATA] (S…" at bounding box center [881, 401] width 1373 height 684
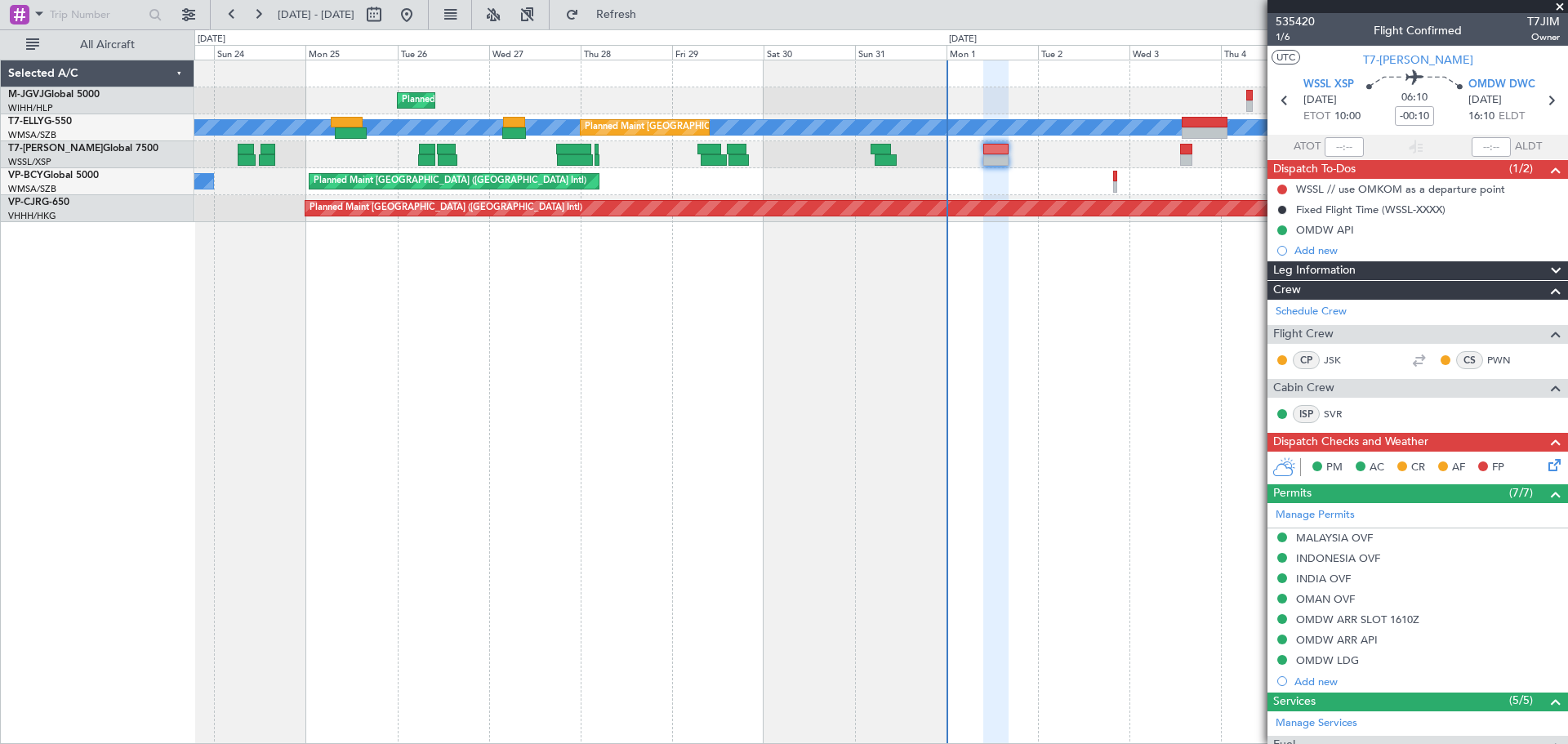
click at [525, 331] on div "Planned Maint [GEOGRAPHIC_DATA] (Halim Intl) [PERSON_NAME] Planned Maint [GEOGR…" at bounding box center [881, 401] width 1373 height 684
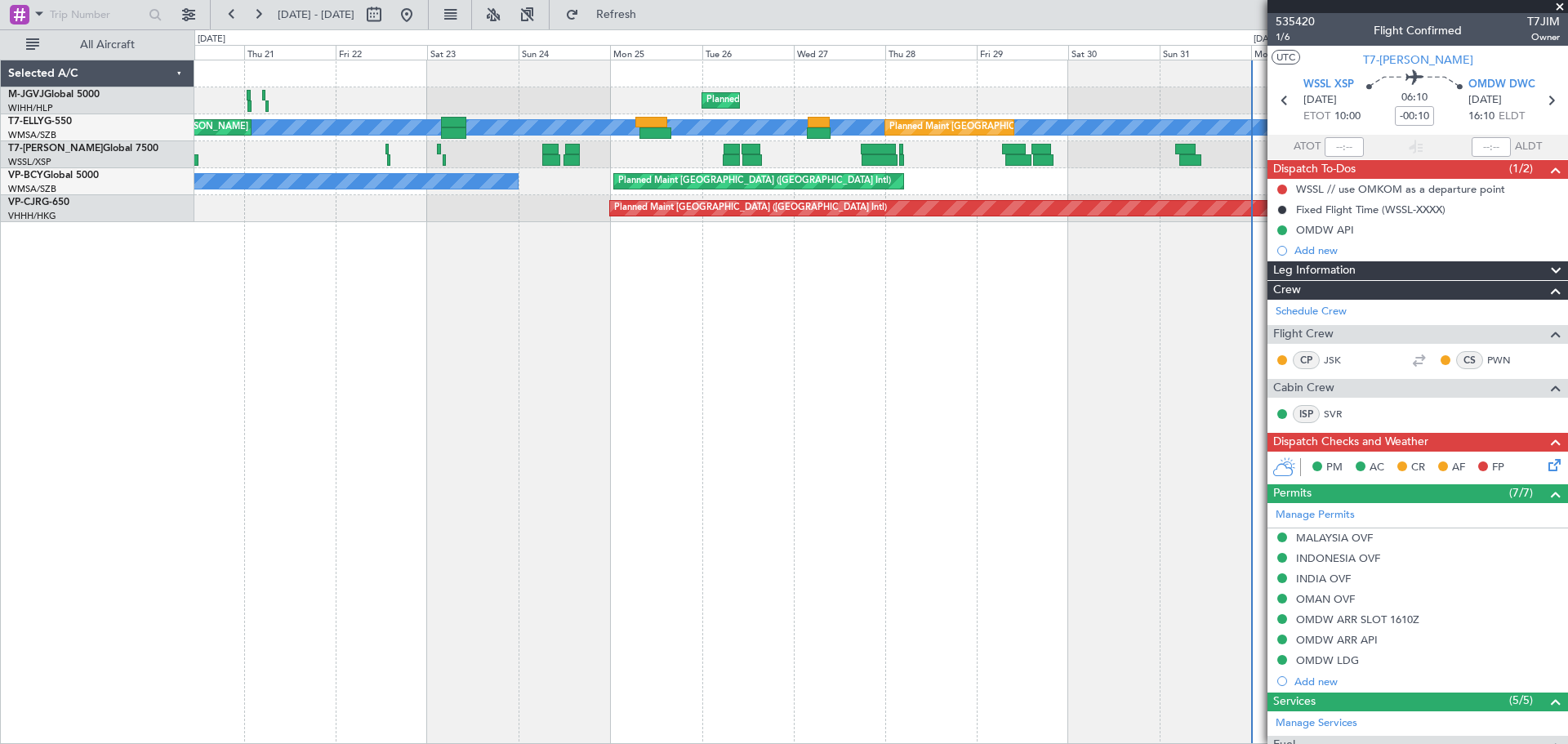
click at [732, 317] on div "Planned Maint [GEOGRAPHIC_DATA] (Halim Intl) Planned Maint [GEOGRAPHIC_DATA] (S…" at bounding box center [881, 401] width 1373 height 684
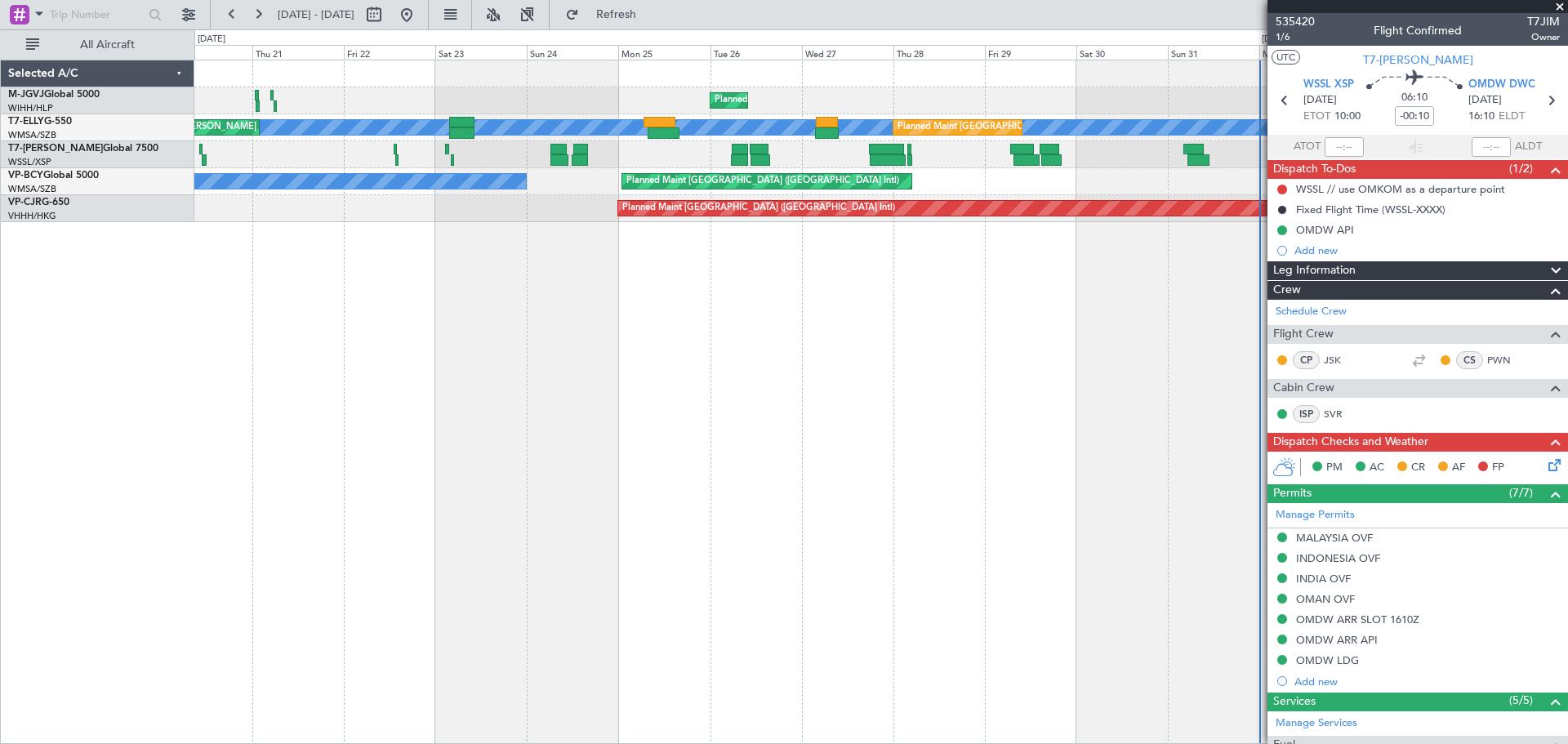
click at [391, 320] on div "Planned Maint [GEOGRAPHIC_DATA] (Halim Intl) Planned Maint [GEOGRAPHIC_DATA] (S…" at bounding box center [881, 401] width 1373 height 684
click at [184, 11] on button at bounding box center [189, 14] width 26 height 26
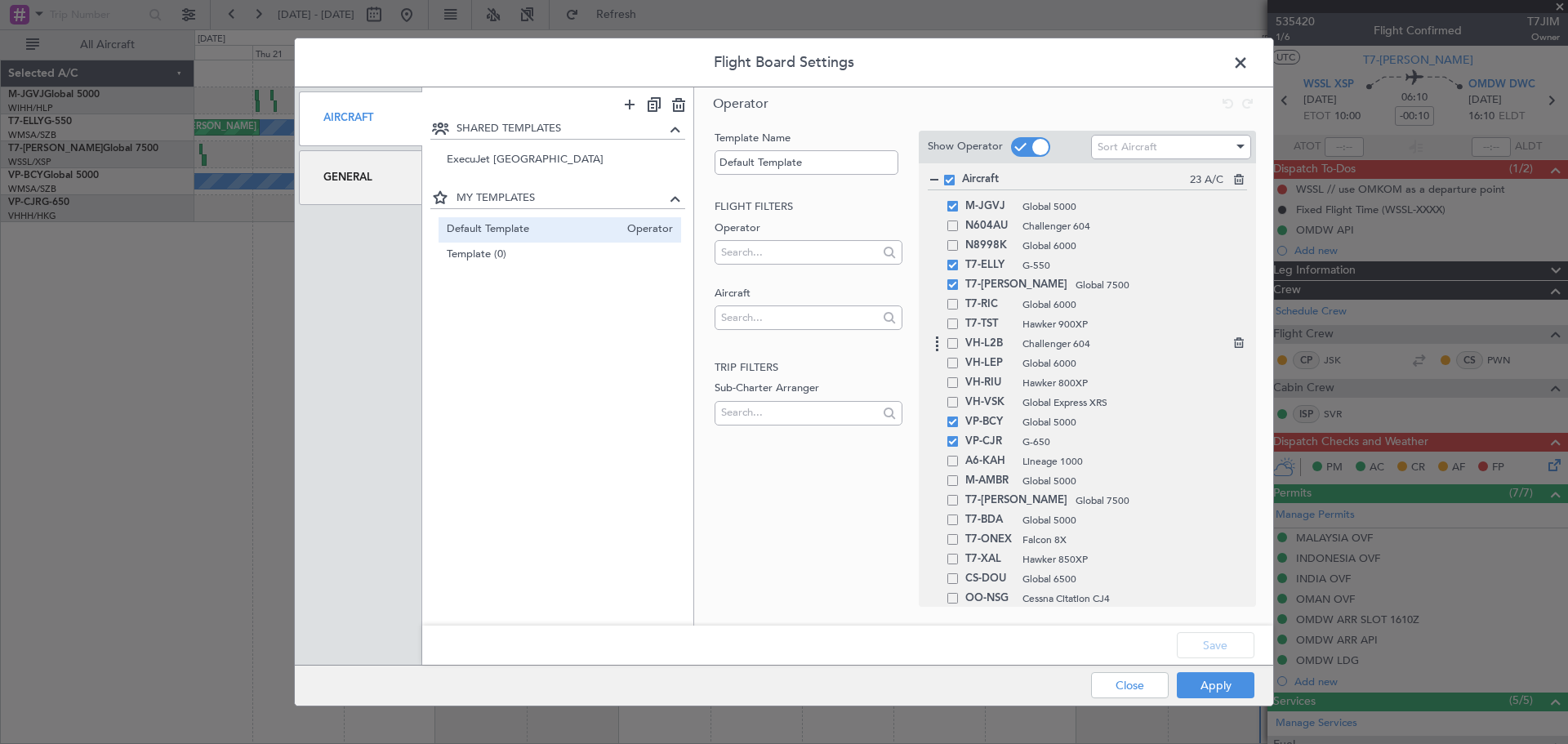
click at [956, 348] on span at bounding box center [953, 344] width 10 height 10
click at [959, 338] on input "checkbox" at bounding box center [959, 338] width 0 height 0
drag, startPoint x: 1236, startPoint y: 643, endPoint x: 1226, endPoint y: 647, distance: 10.8
click at [1229, 643] on button "Save" at bounding box center [1215, 645] width 77 height 26
click at [1209, 683] on button "Apply" at bounding box center [1215, 685] width 77 height 26
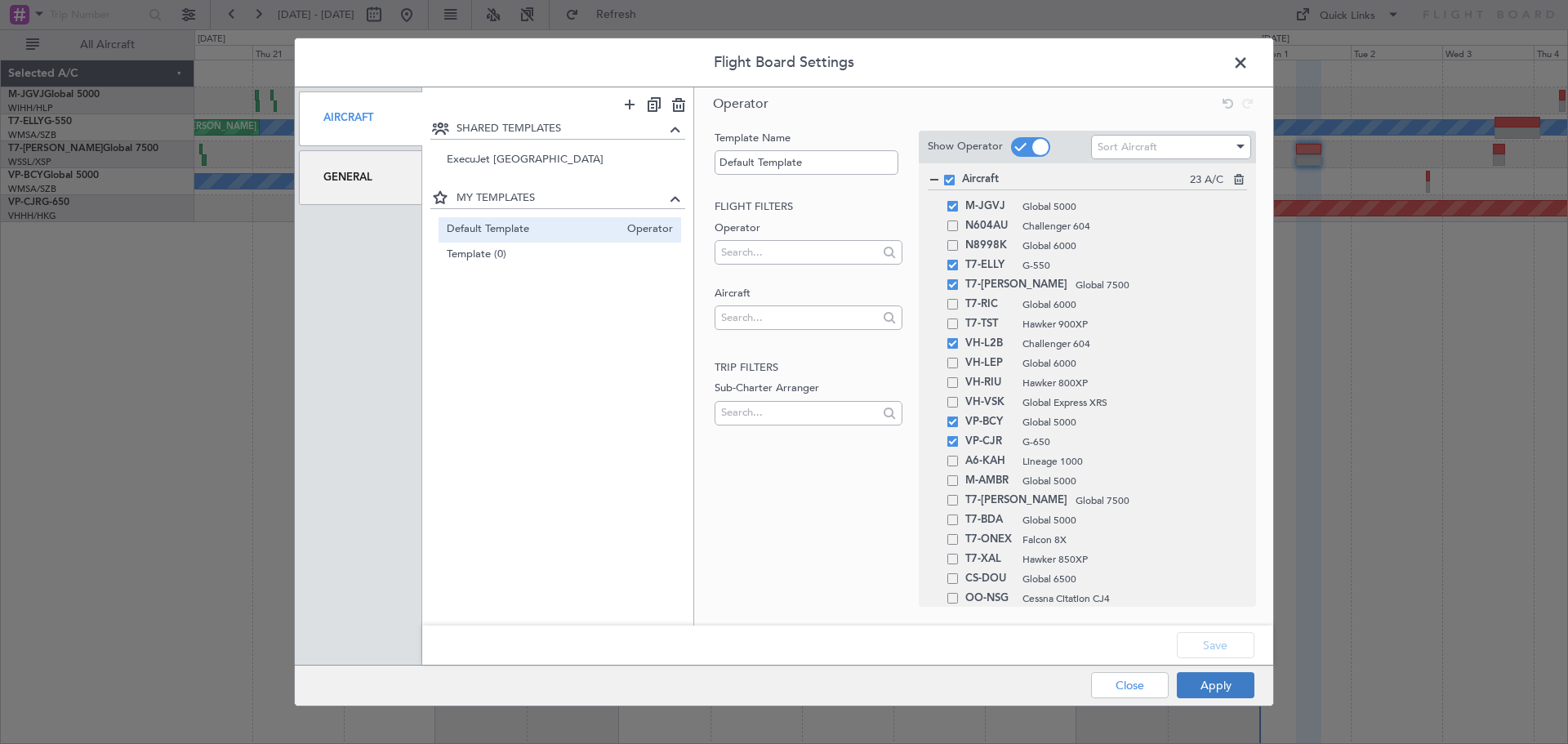
type input "0"
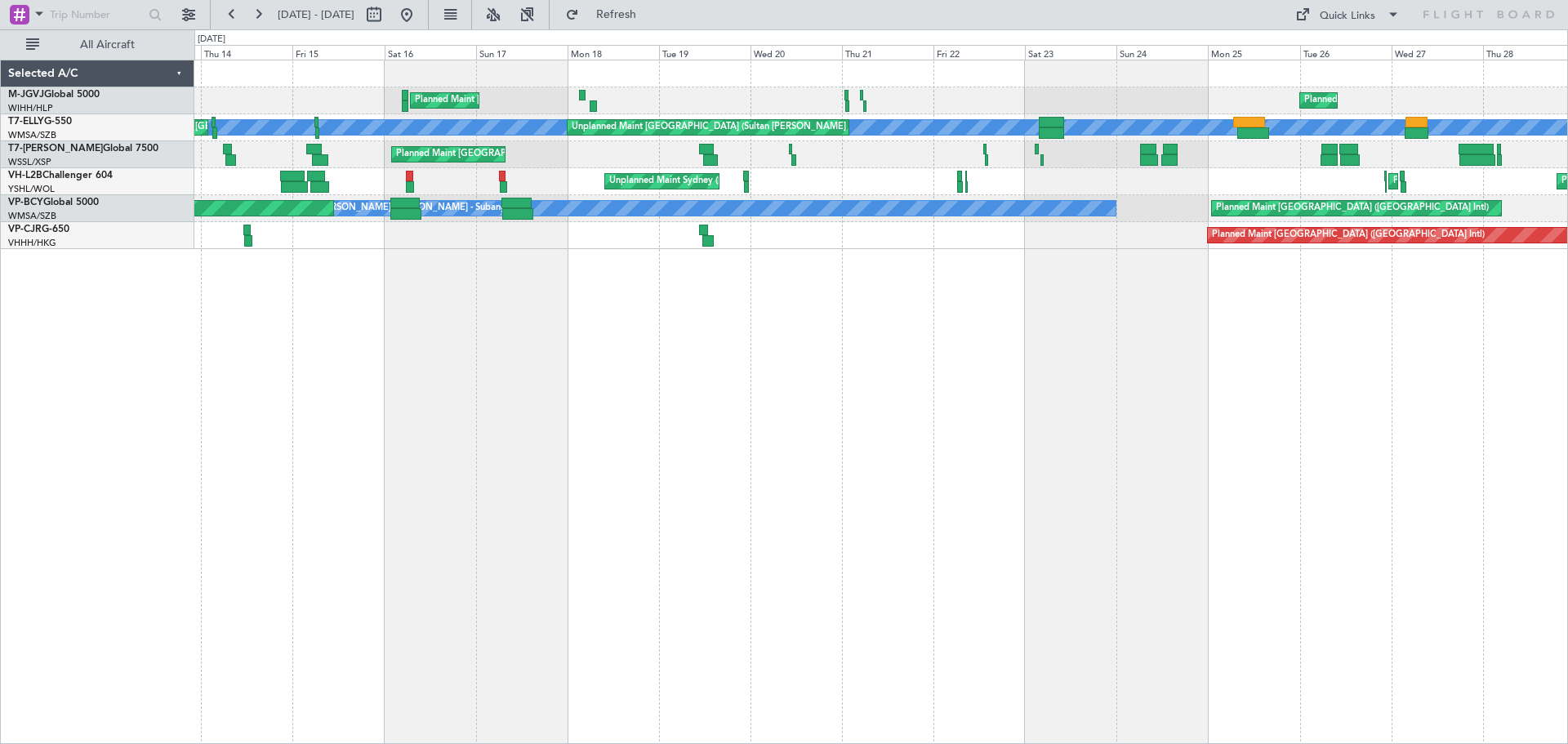
click at [850, 258] on div "Planned Maint [GEOGRAPHIC_DATA] (Halim Intl) Planned Maint [GEOGRAPHIC_DATA] (S…" at bounding box center [881, 401] width 1373 height 684
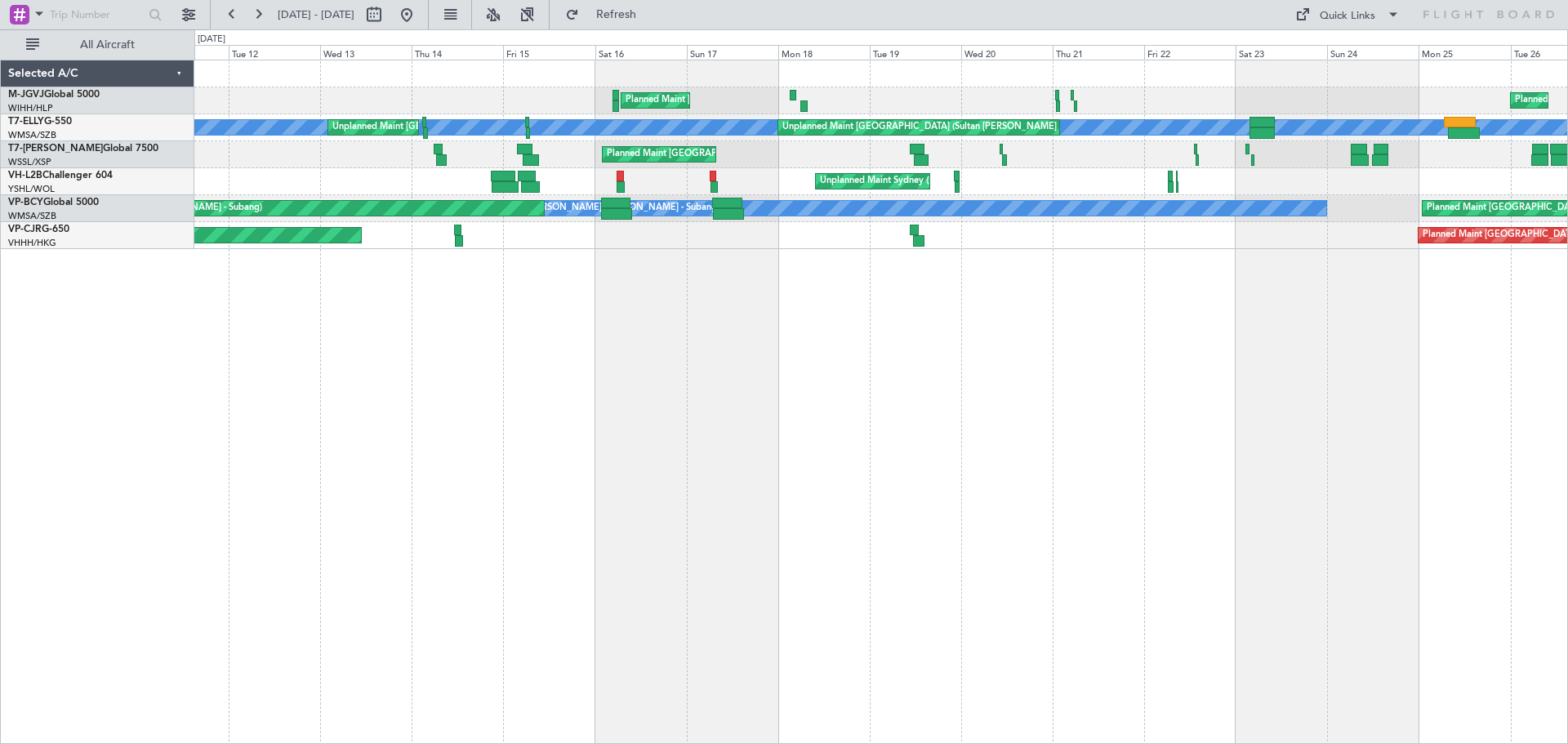
click at [739, 361] on div "Planned Maint [GEOGRAPHIC_DATA] (Halim Intl) Planned Maint [GEOGRAPHIC_DATA] (S…" at bounding box center [881, 401] width 1373 height 684
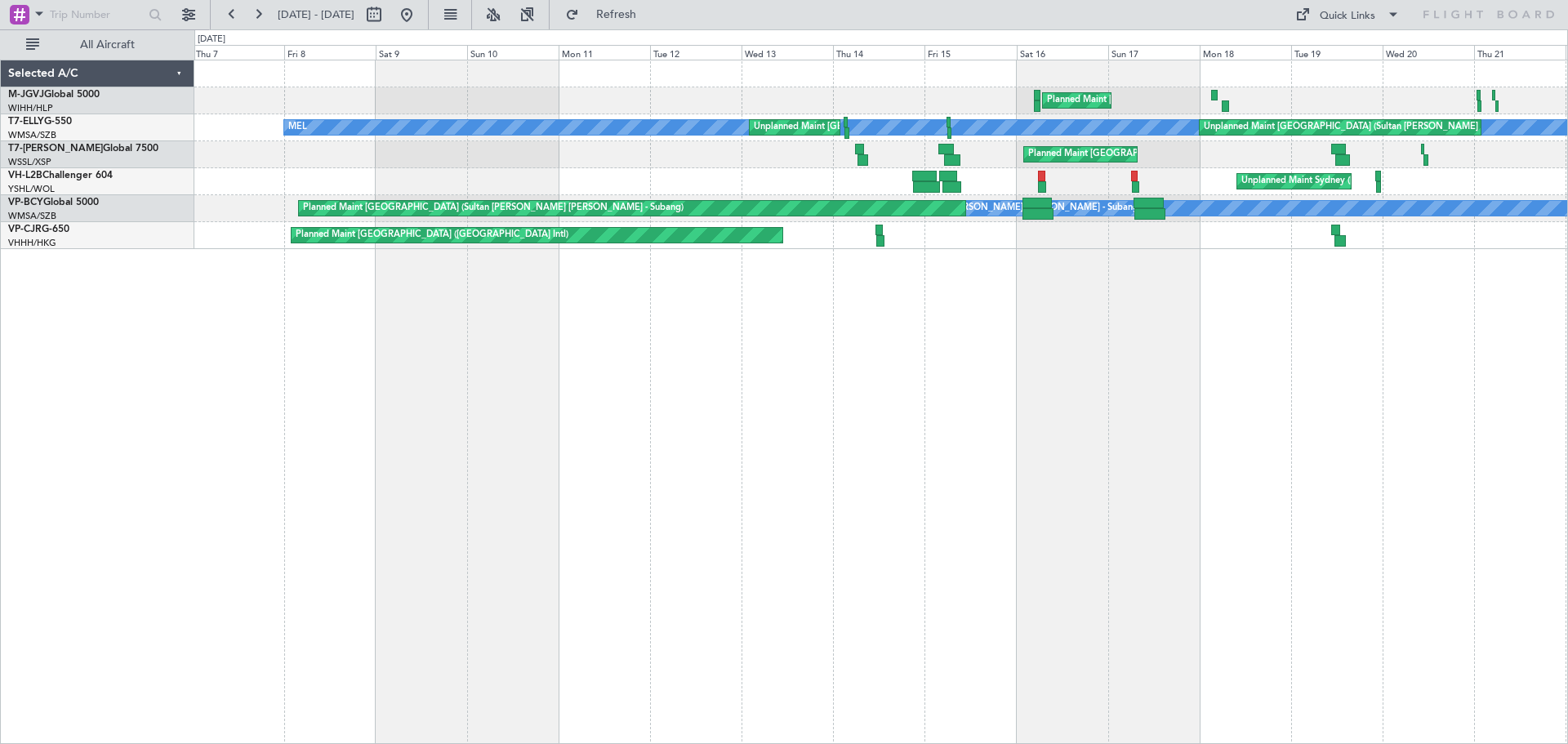
click at [818, 366] on div "Planned Maint [GEOGRAPHIC_DATA] (Seletar) [PERSON_NAME] Unplanned Maint [GEOGRA…" at bounding box center [881, 401] width 1373 height 684
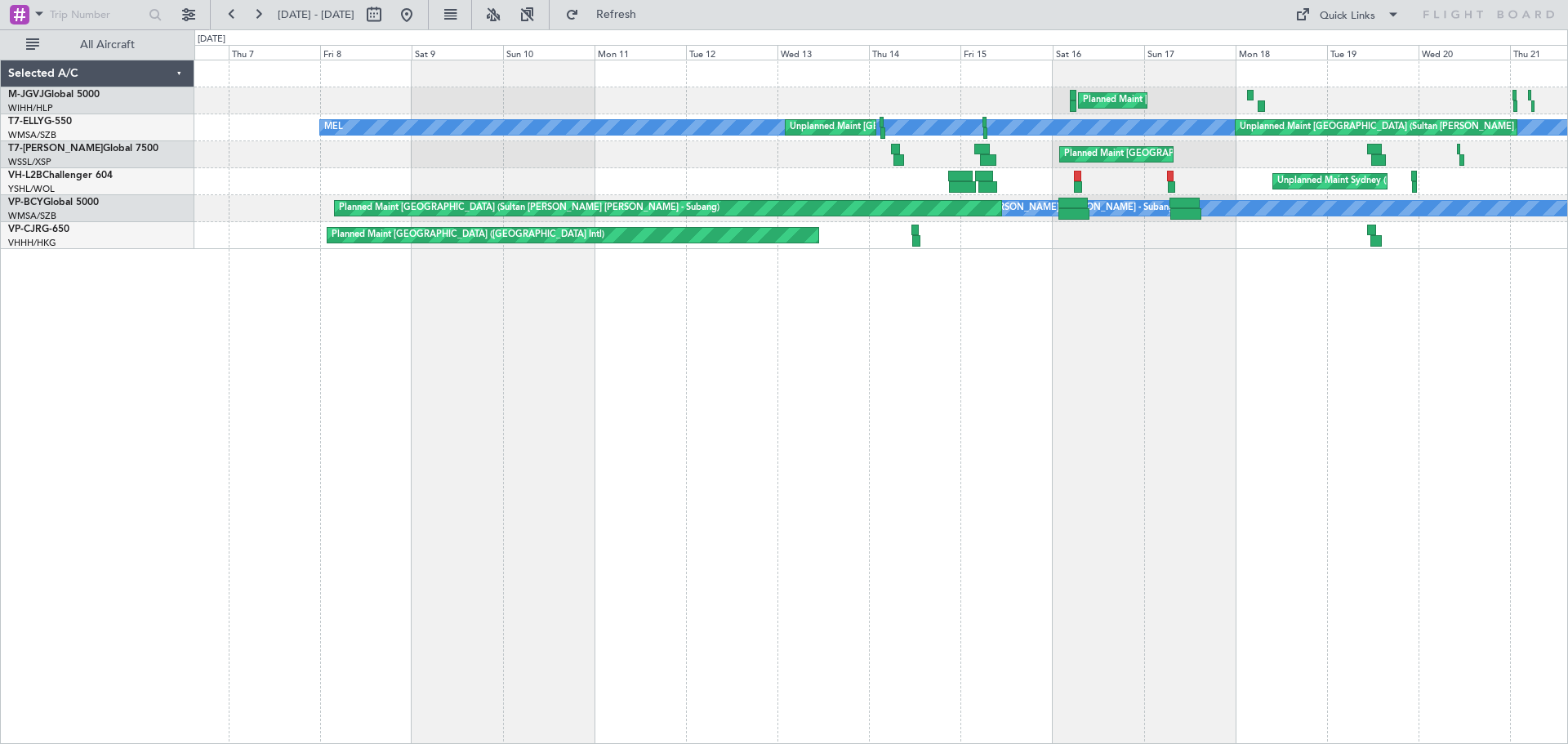
click at [749, 321] on div "Planned Maint [GEOGRAPHIC_DATA] (Seletar) [PERSON_NAME] Unplanned Maint [GEOGRA…" at bounding box center [881, 401] width 1373 height 684
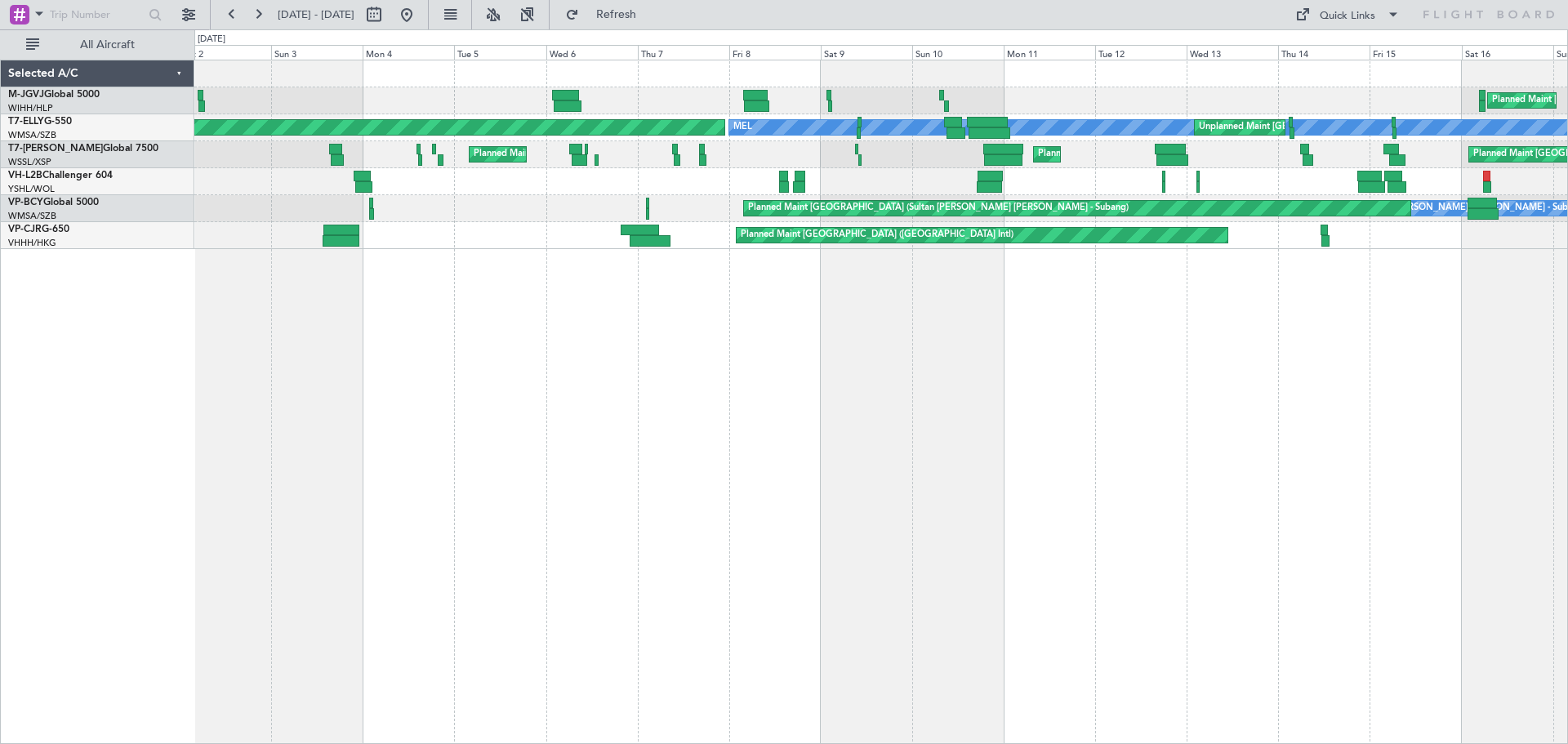
click at [1006, 343] on div "Planned Maint [GEOGRAPHIC_DATA] (Seletar) [PERSON_NAME] Unplanned Maint [GEOGRA…" at bounding box center [881, 401] width 1373 height 684
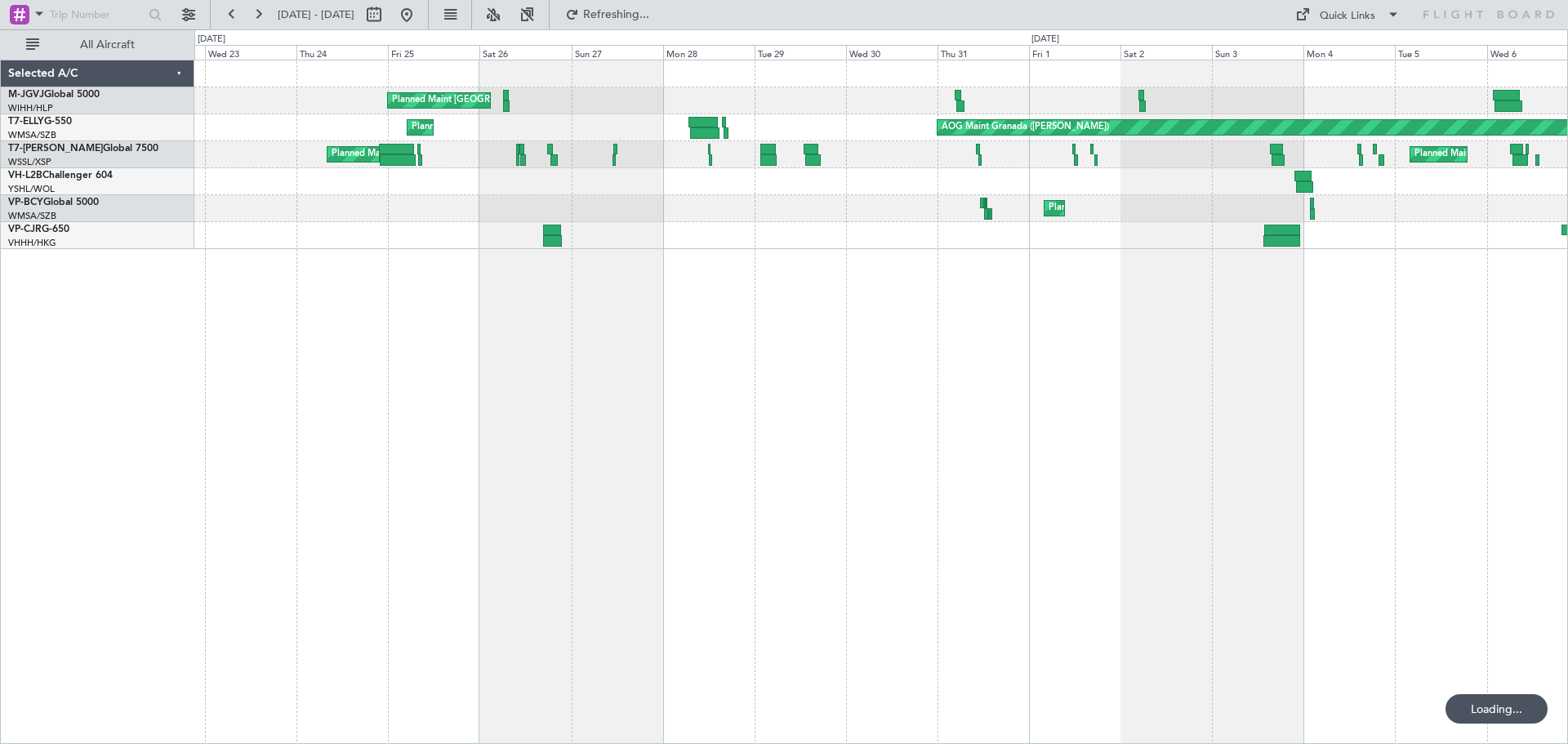
click at [852, 348] on div "Planned Maint [GEOGRAPHIC_DATA] (Seletar) AOG Maint Granada ([PERSON_NAME]) Pla…" at bounding box center [881, 401] width 1373 height 684
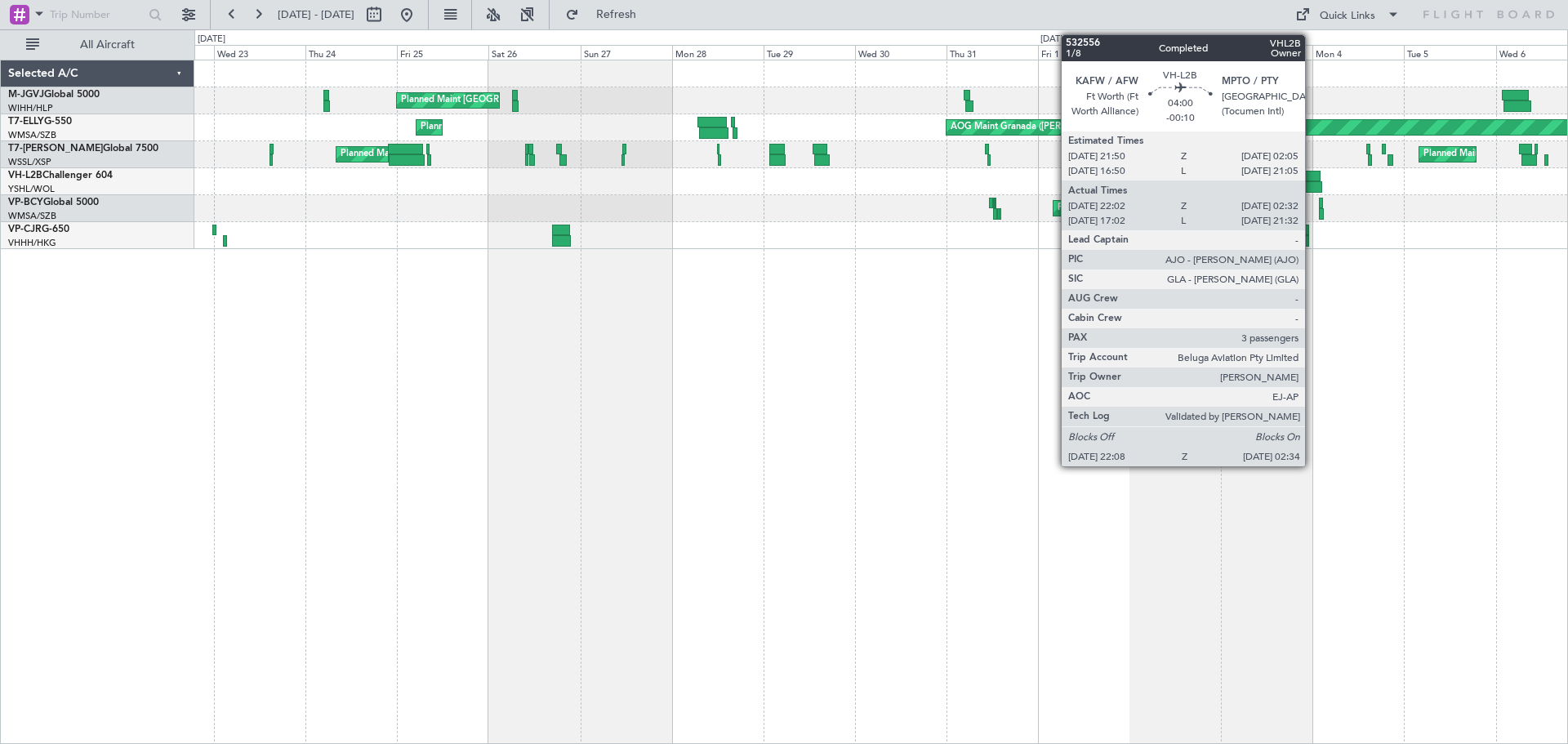
click at [1312, 180] on div at bounding box center [1310, 176] width 16 height 11
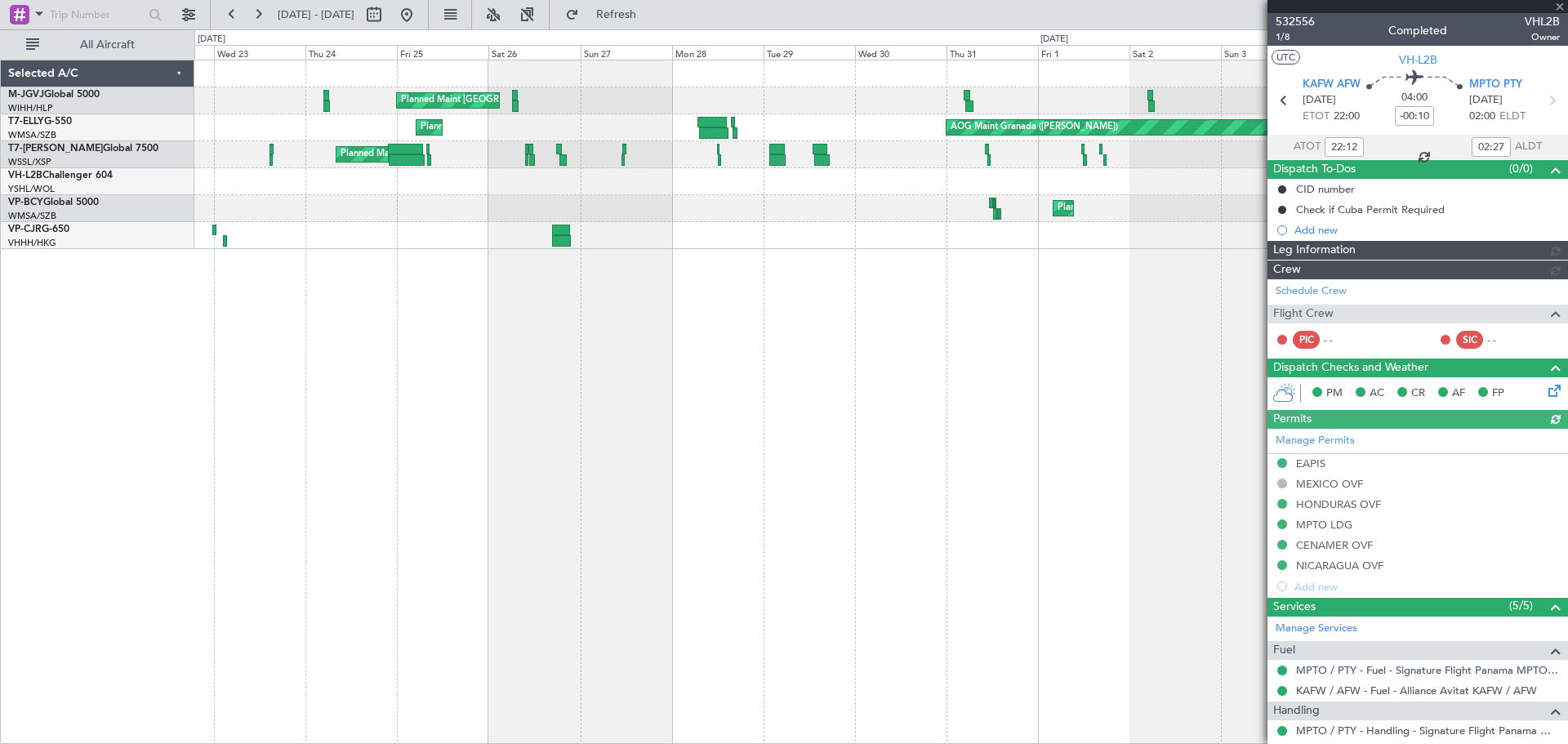
type input "[PERSON_NAME] (BTA)"
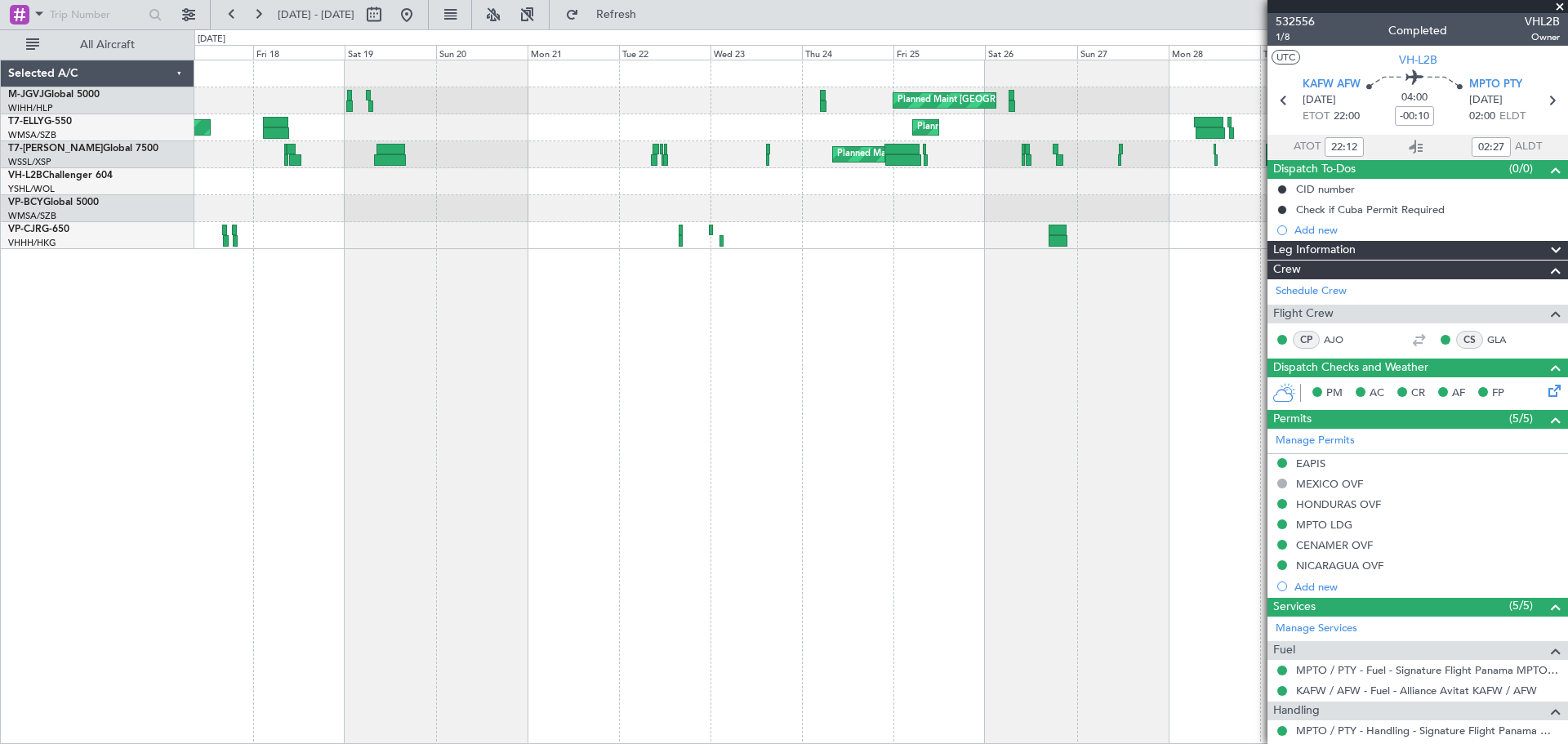
click at [864, 423] on div "Planned Maint [GEOGRAPHIC_DATA] (Seletar) AOG Maint Granada ([PERSON_NAME]) Pla…" at bounding box center [881, 401] width 1373 height 684
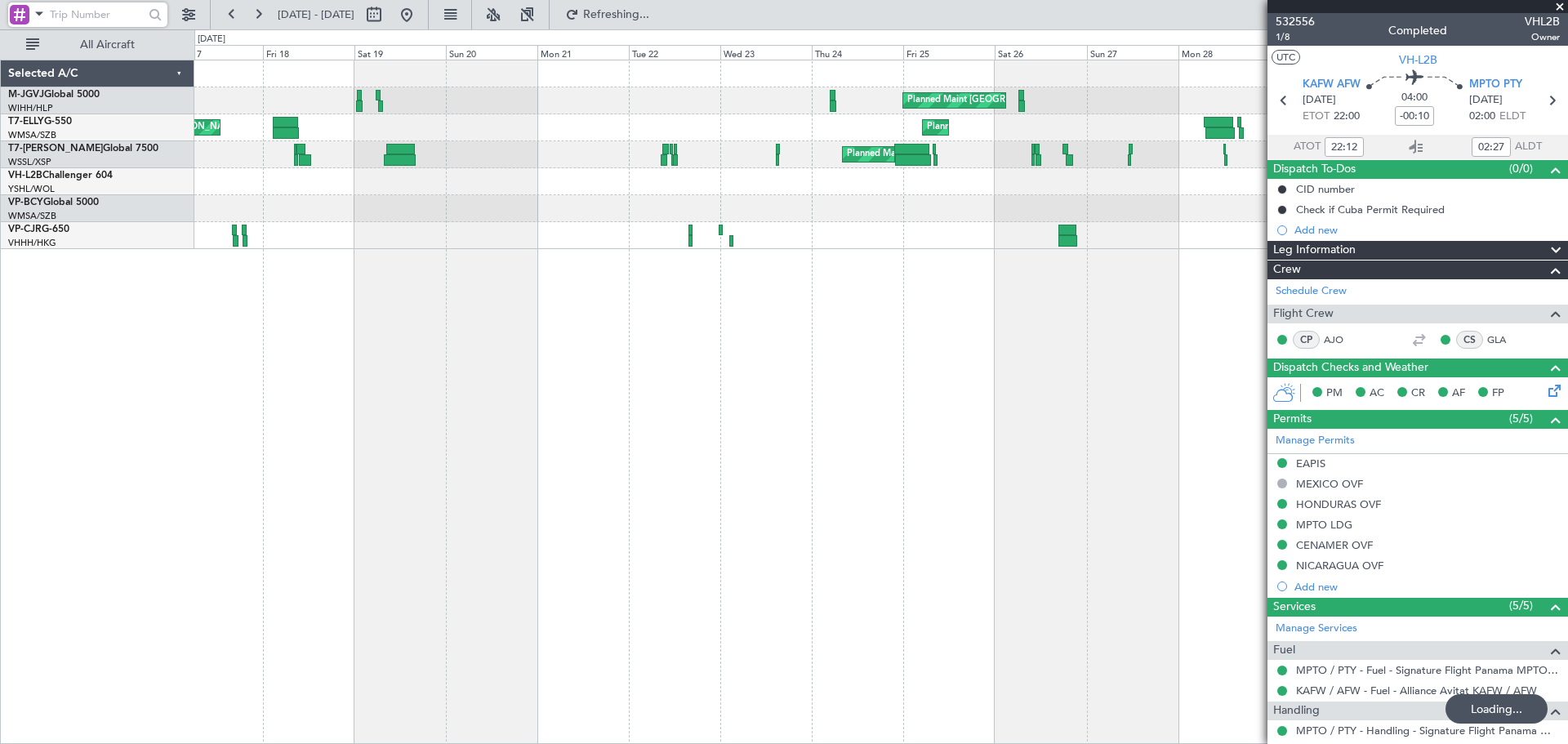
click at [125, 14] on input "text" at bounding box center [97, 14] width 93 height 25
type input "l2"
click at [39, 14] on span at bounding box center [39, 14] width 20 height 20
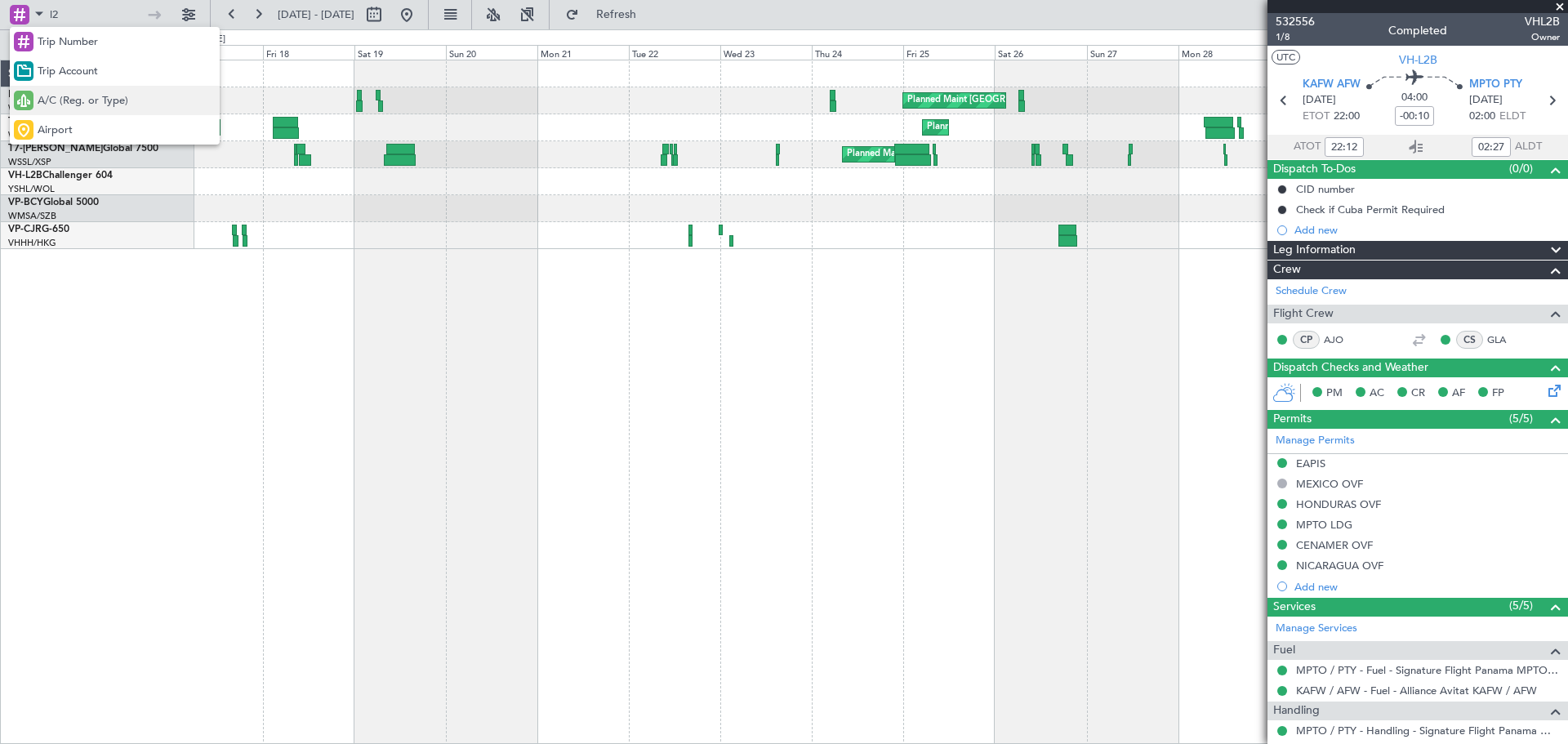
click at [88, 94] on span "A/C (Reg. or Type)" at bounding box center [82, 101] width 91 height 16
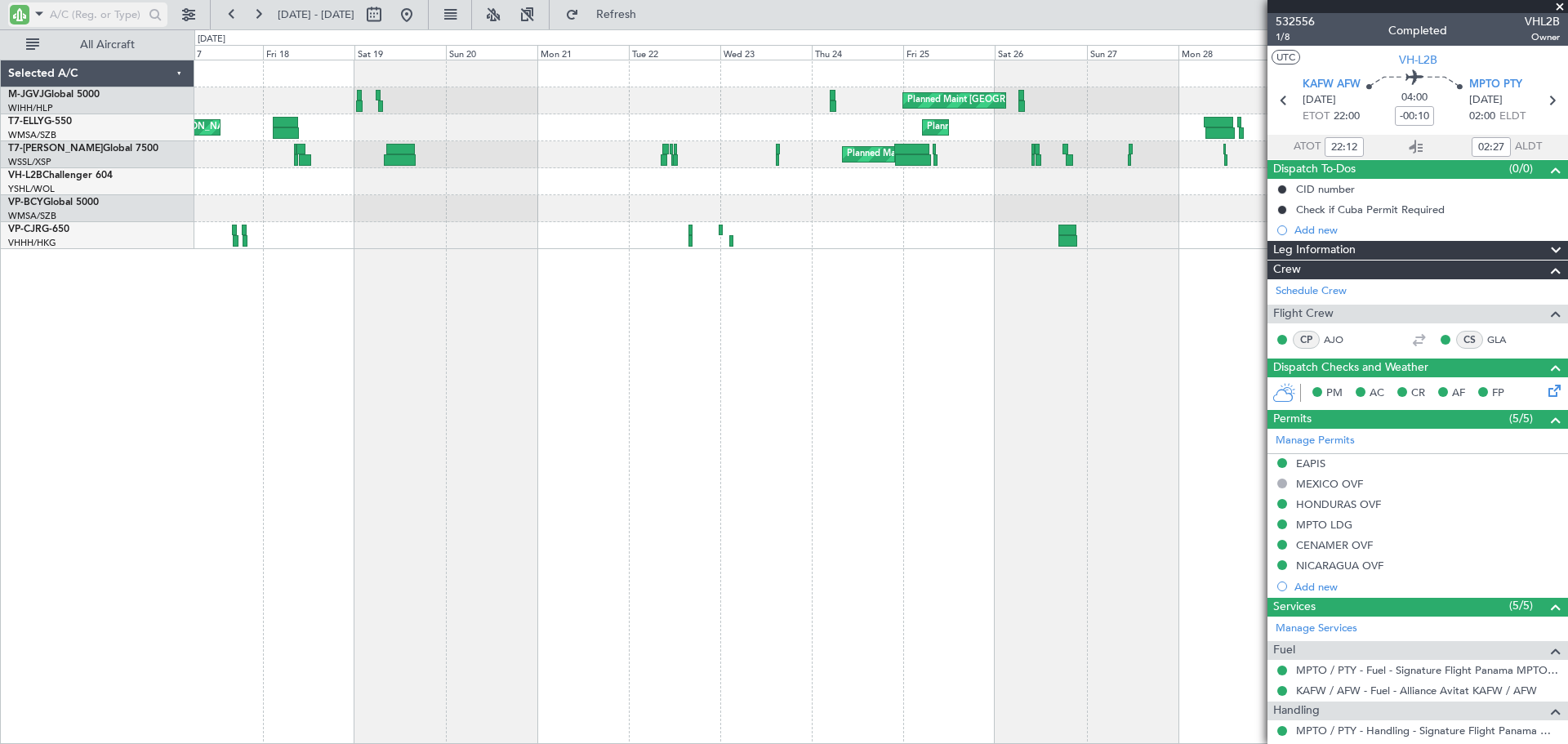
drag, startPoint x: 127, startPoint y: 15, endPoint x: 118, endPoint y: 14, distance: 9.1
click at [123, 17] on input "text" at bounding box center [97, 14] width 93 height 25
type input "l2"
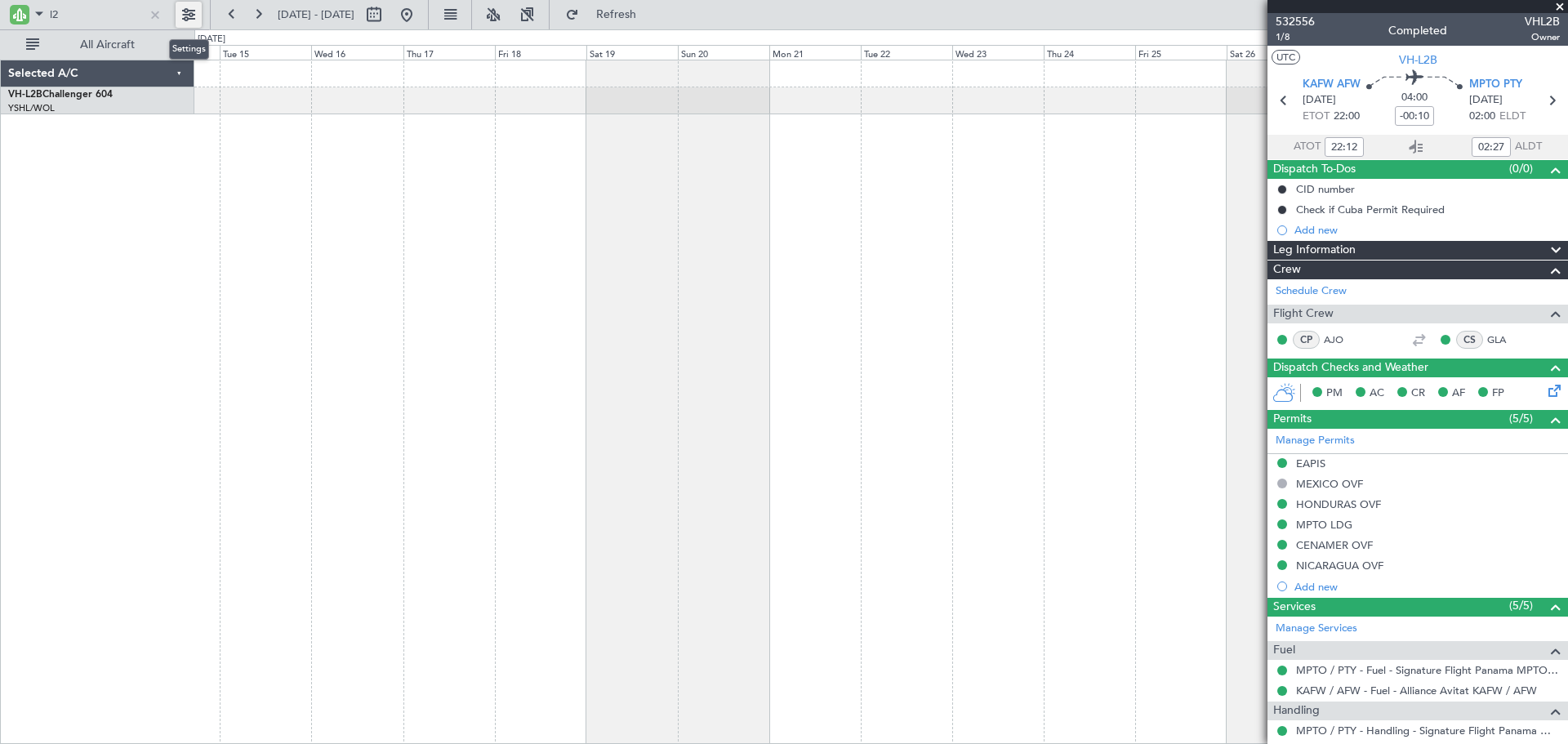
click at [656, 267] on div at bounding box center [881, 401] width 1373 height 684
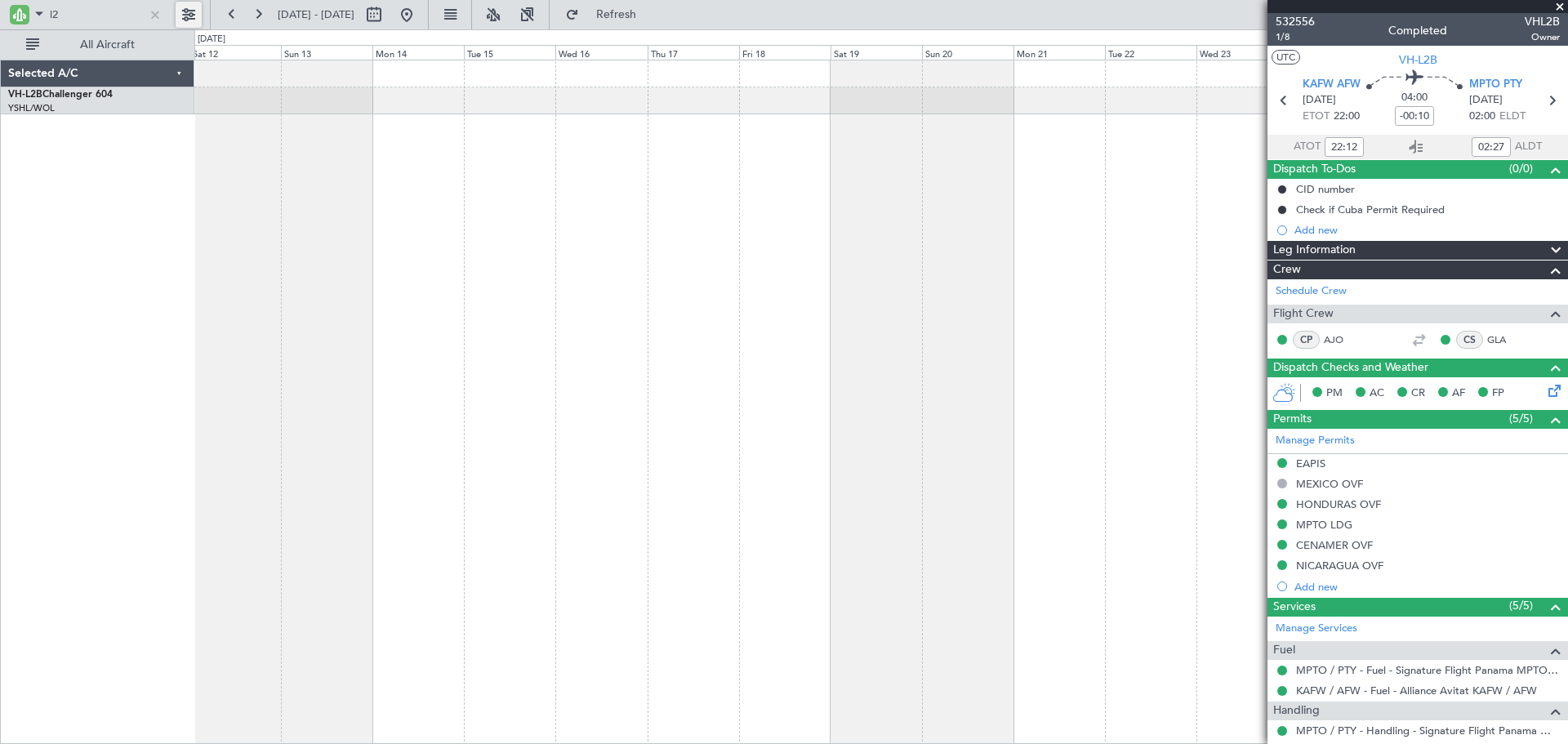
click at [661, 178] on div at bounding box center [881, 401] width 1373 height 684
click at [73, 314] on div "Selected A/C VH-L2B Challenger 604 YSHL/WOL Wollongong" at bounding box center [98, 401] width 194 height 684
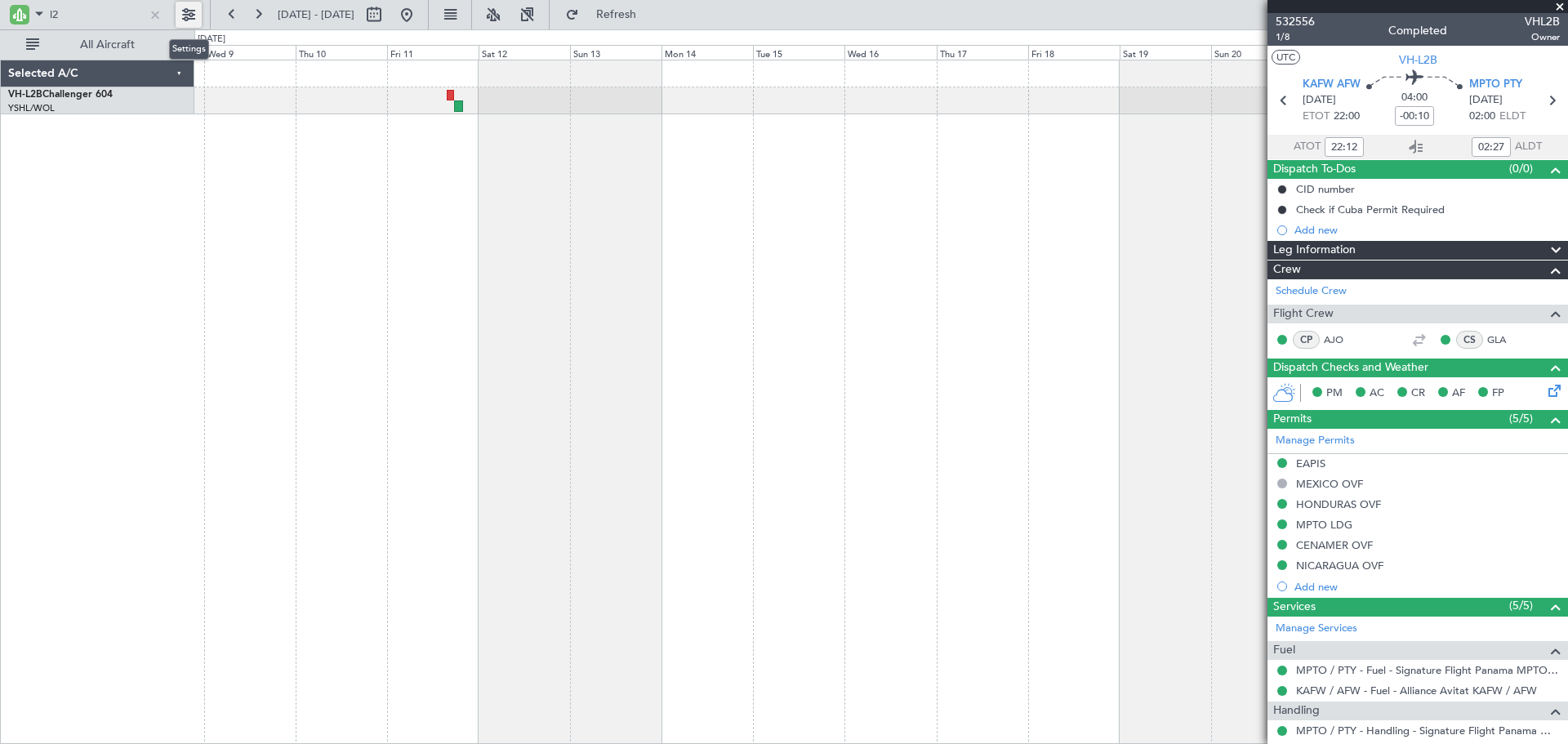
click at [667, 257] on div at bounding box center [881, 401] width 1373 height 684
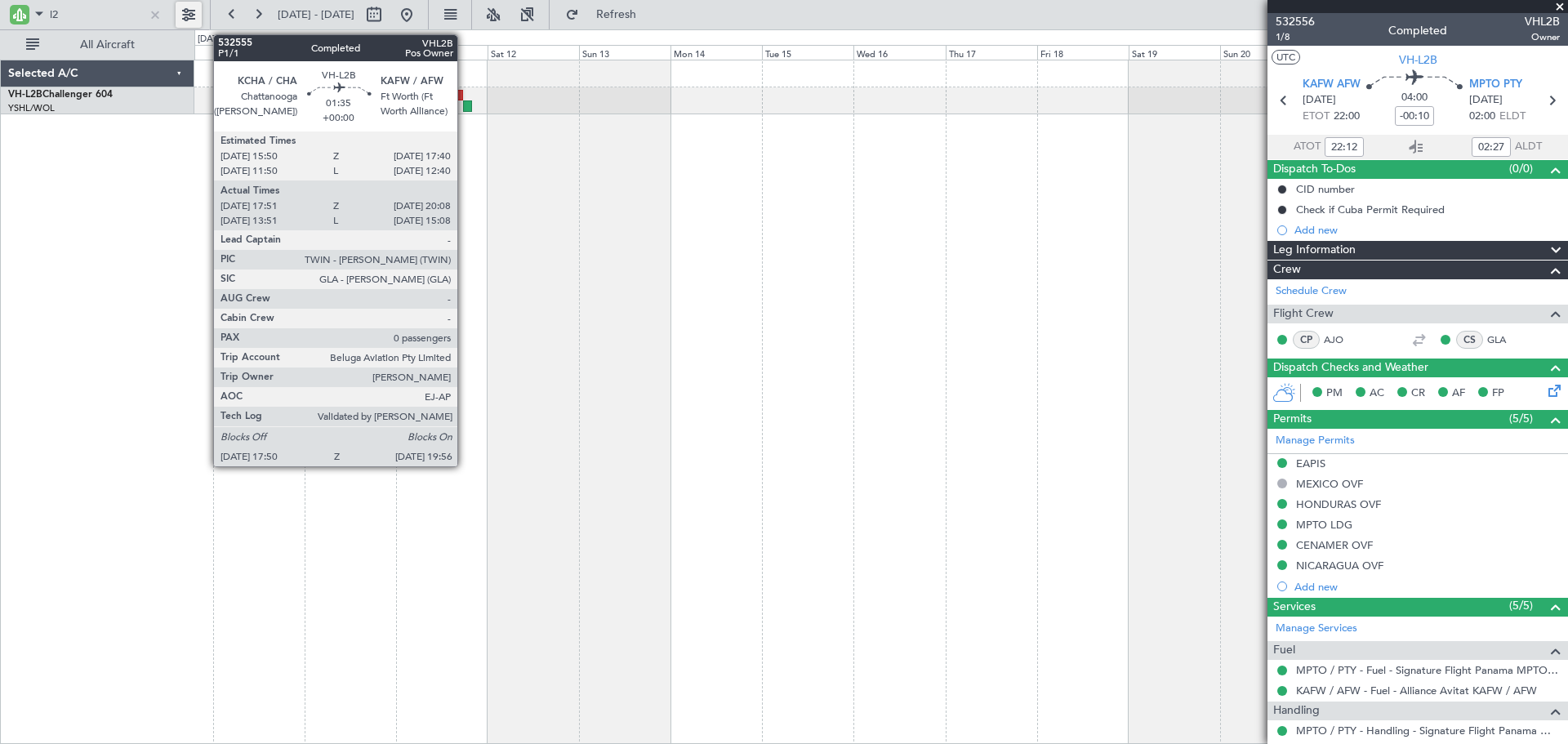
click at [465, 105] on div at bounding box center [467, 105] width 8 height 11
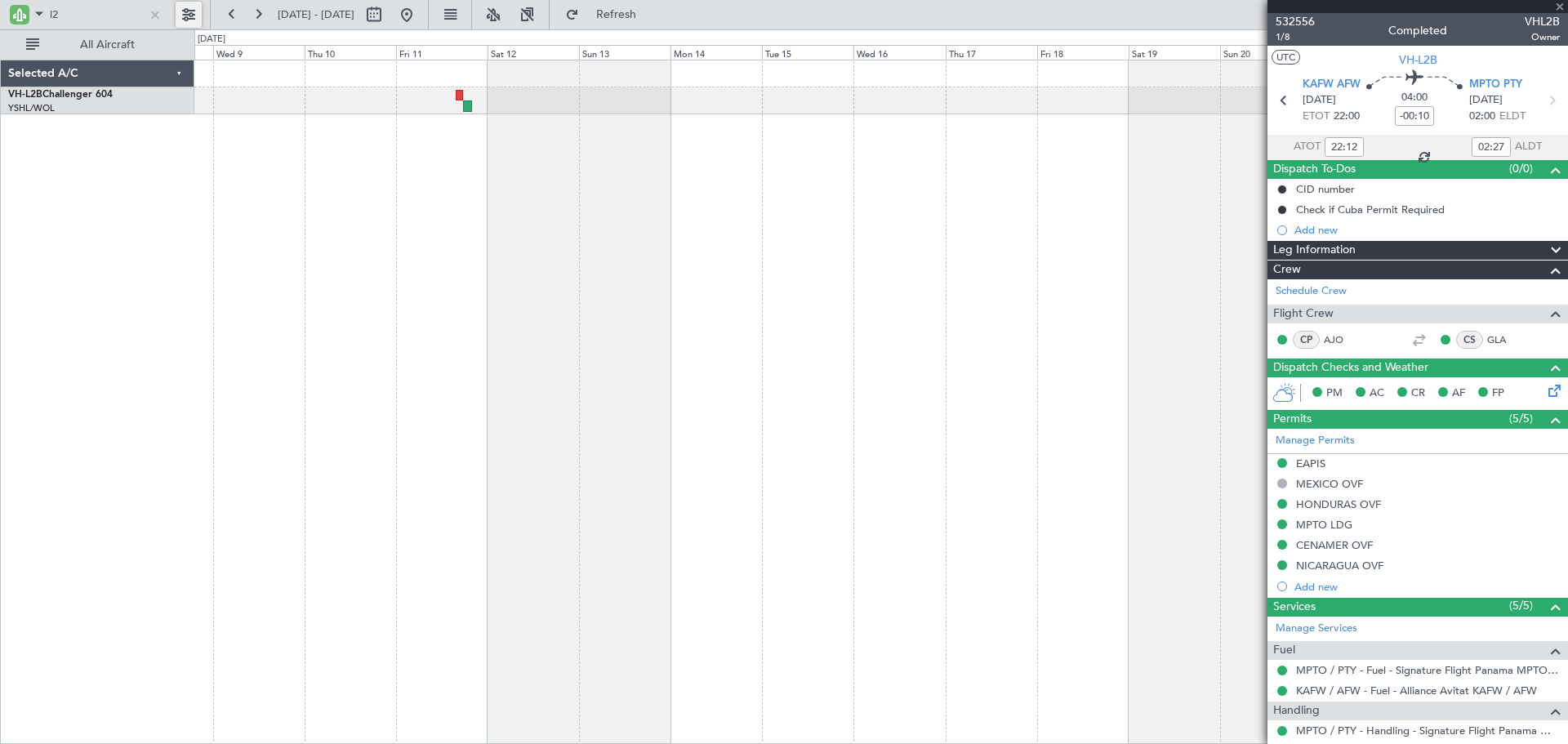
type input "18:01"
type input "20:03"
type input "0"
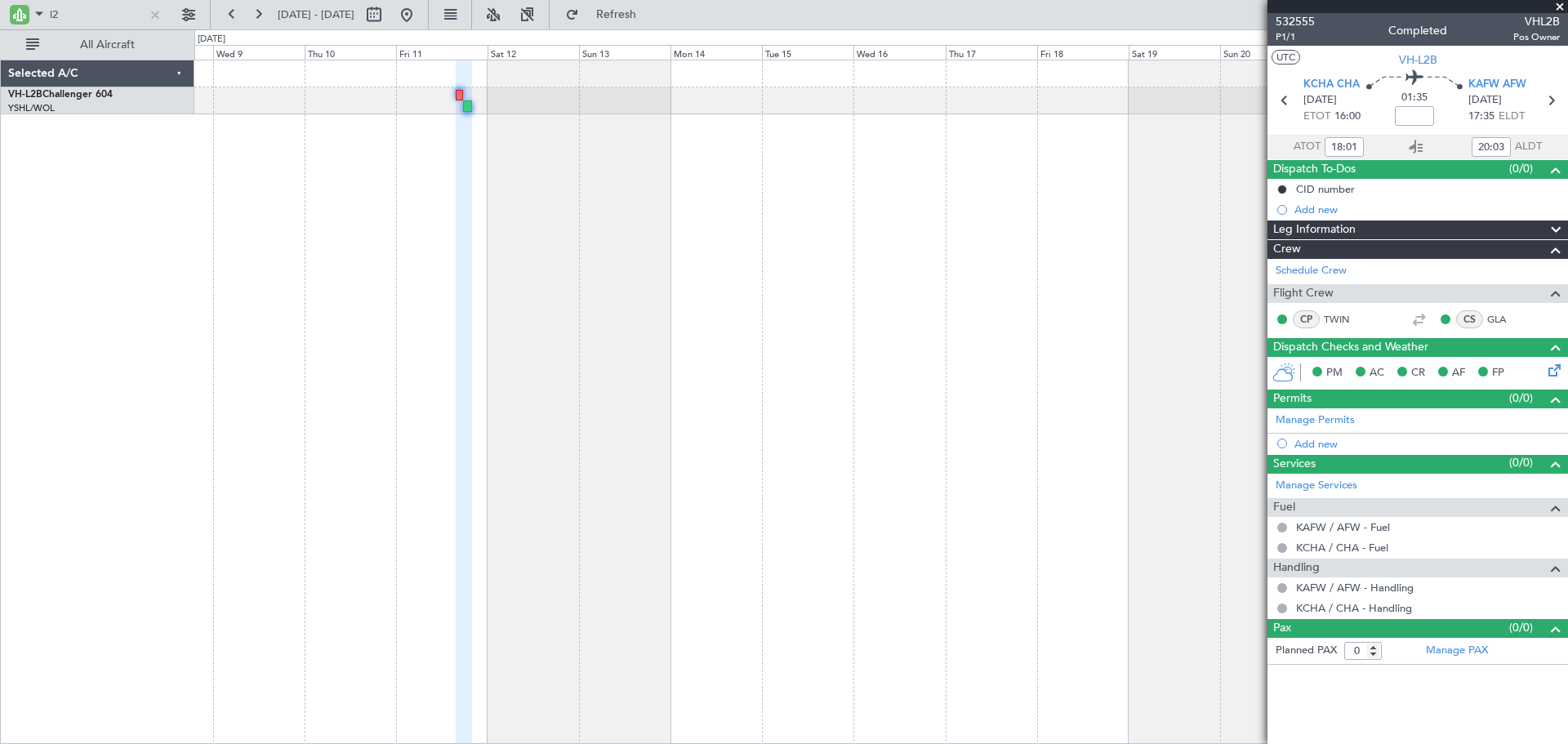
click at [1378, 229] on div "Leg Information" at bounding box center [1418, 230] width 301 height 19
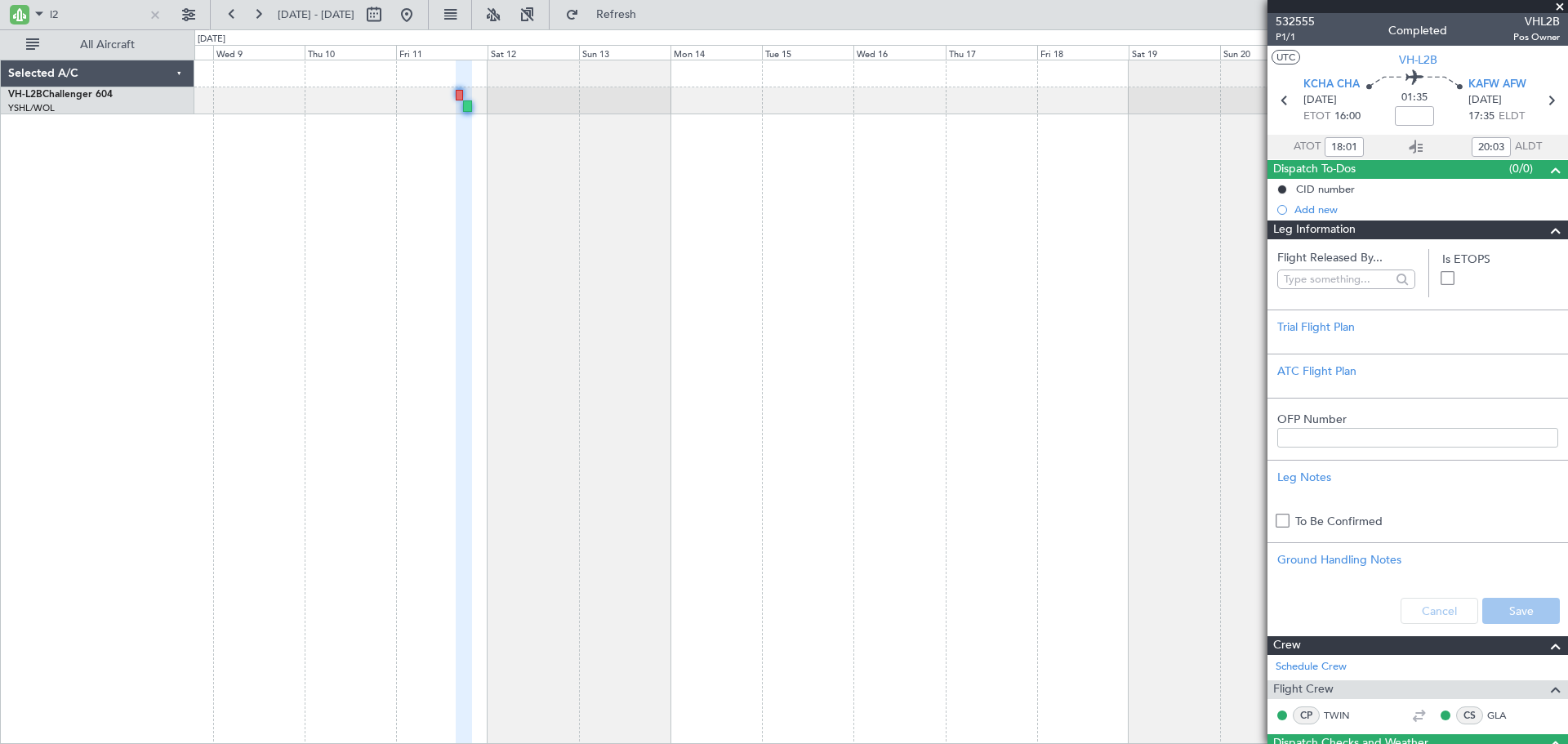
click at [1378, 229] on div "Leg Information" at bounding box center [1418, 230] width 301 height 19
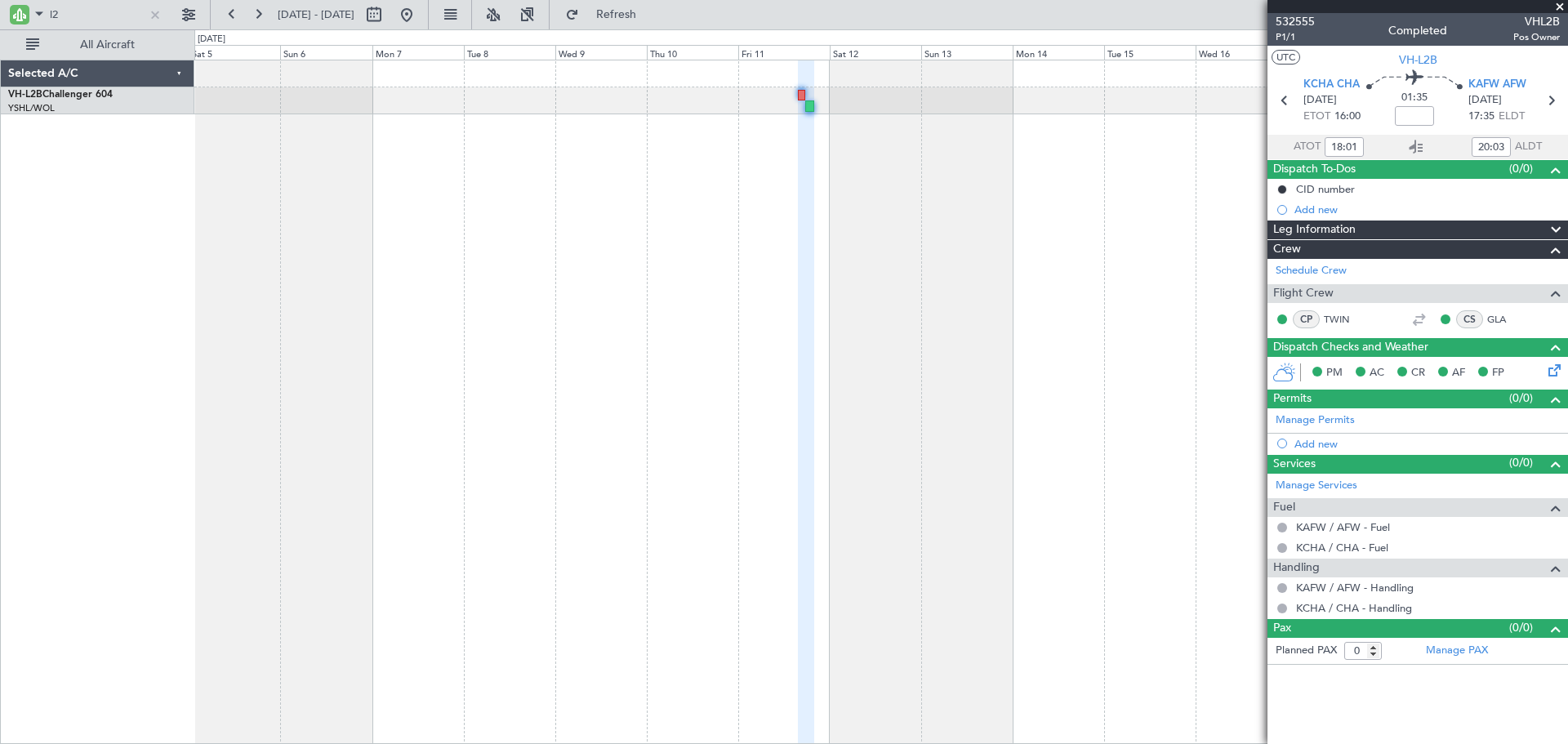
click at [798, 296] on div at bounding box center [801, 402] width 8 height 684
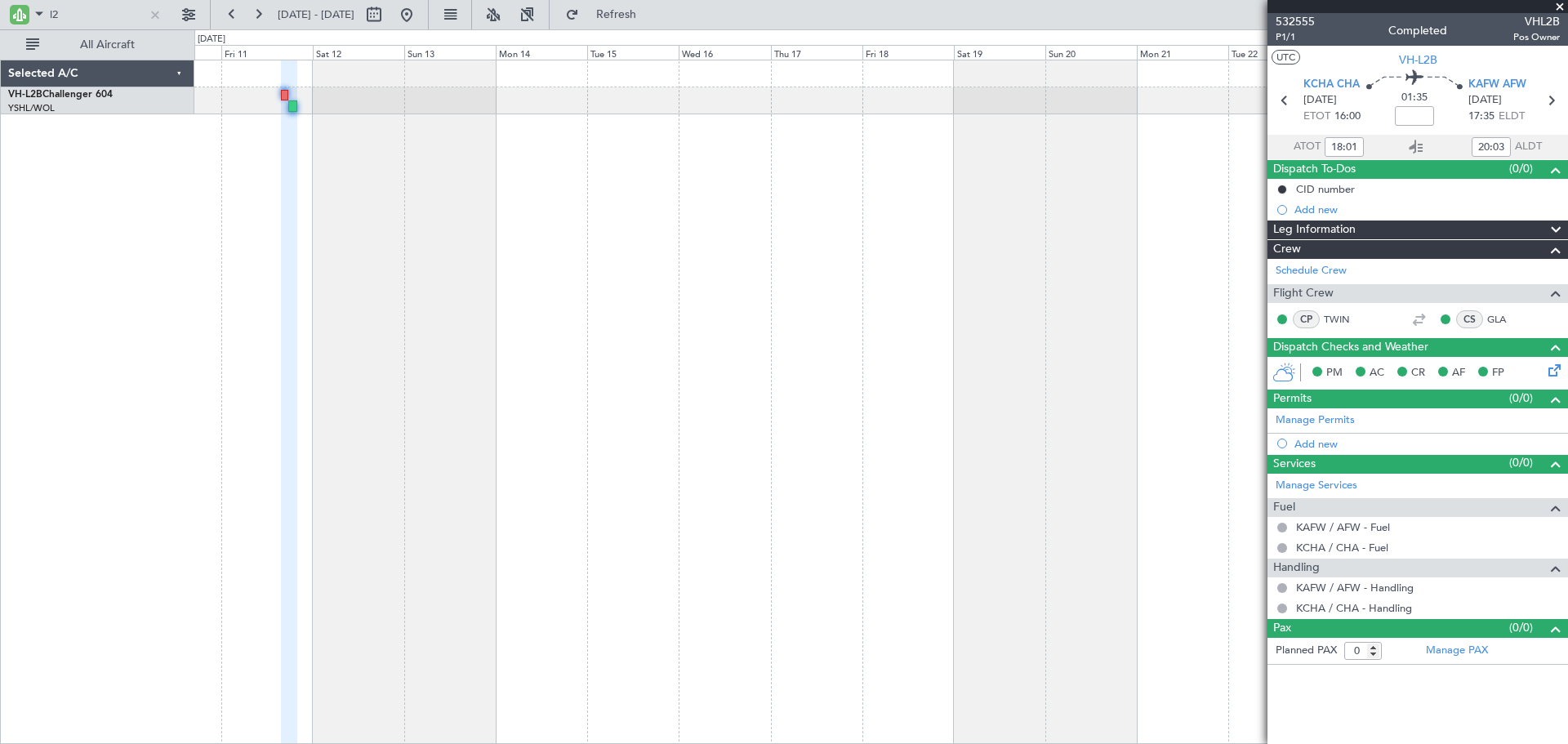
click at [603, 290] on div at bounding box center [881, 401] width 1373 height 684
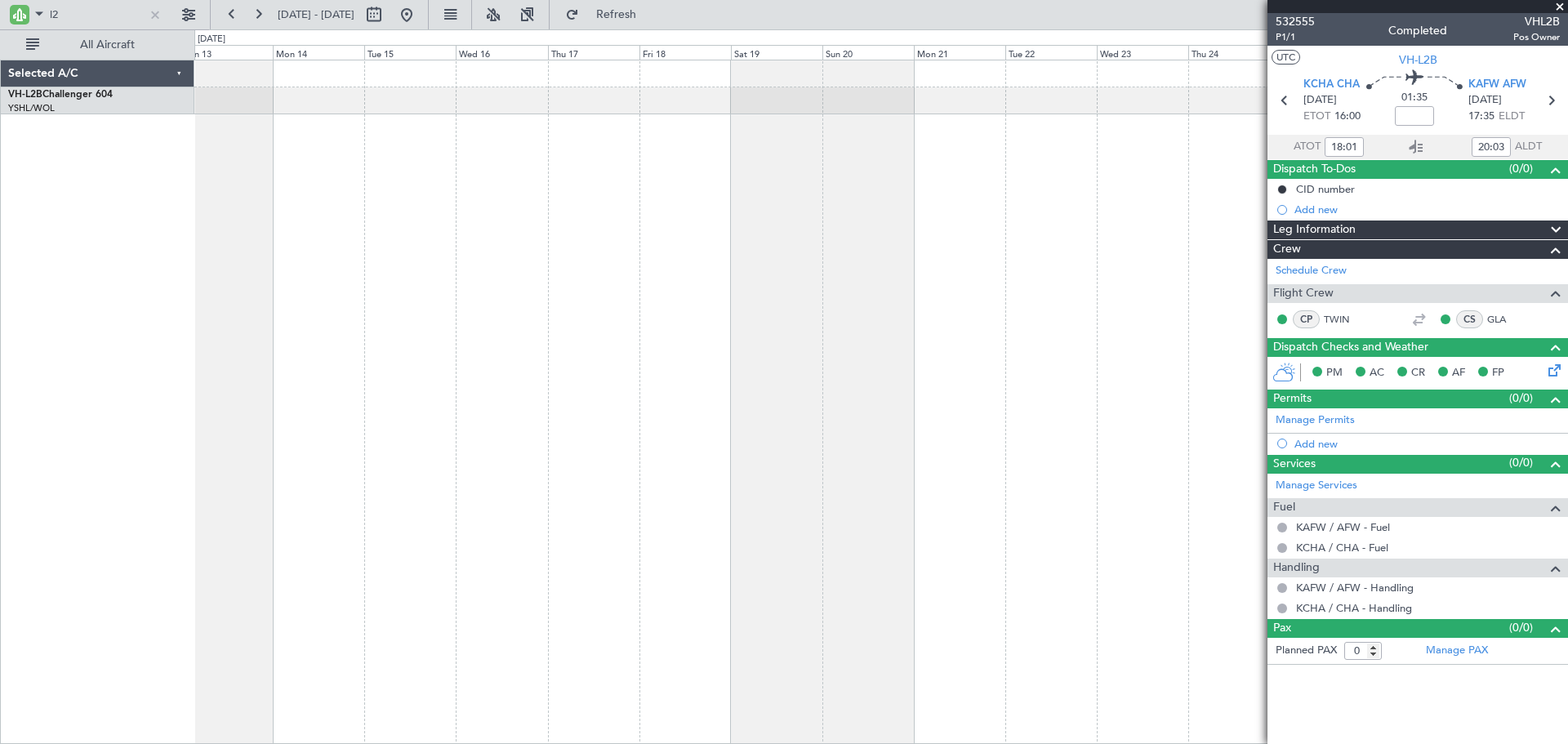
click at [733, 250] on div at bounding box center [881, 401] width 1373 height 684
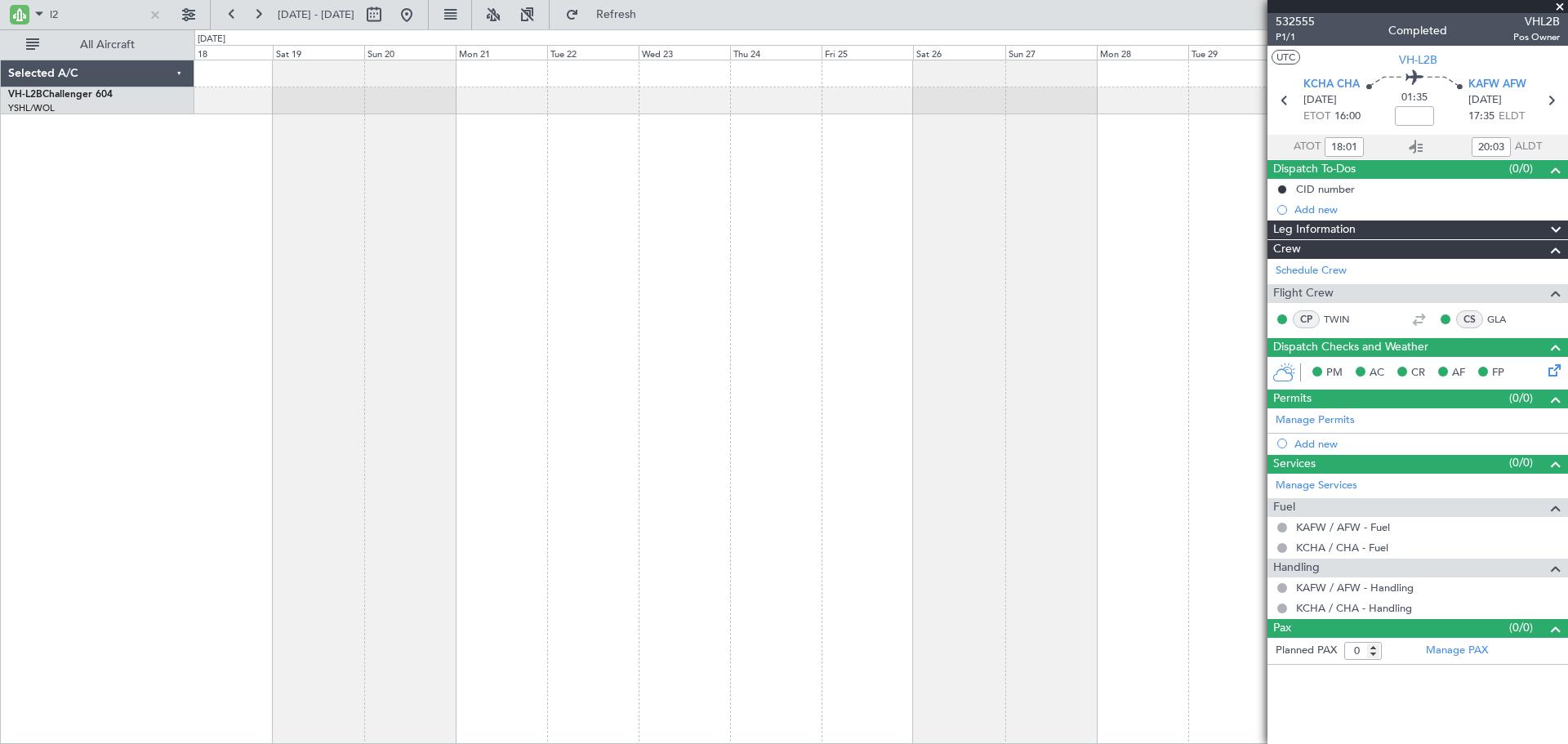
click at [717, 264] on div at bounding box center [881, 401] width 1373 height 684
click at [682, 258] on div at bounding box center [881, 401] width 1373 height 684
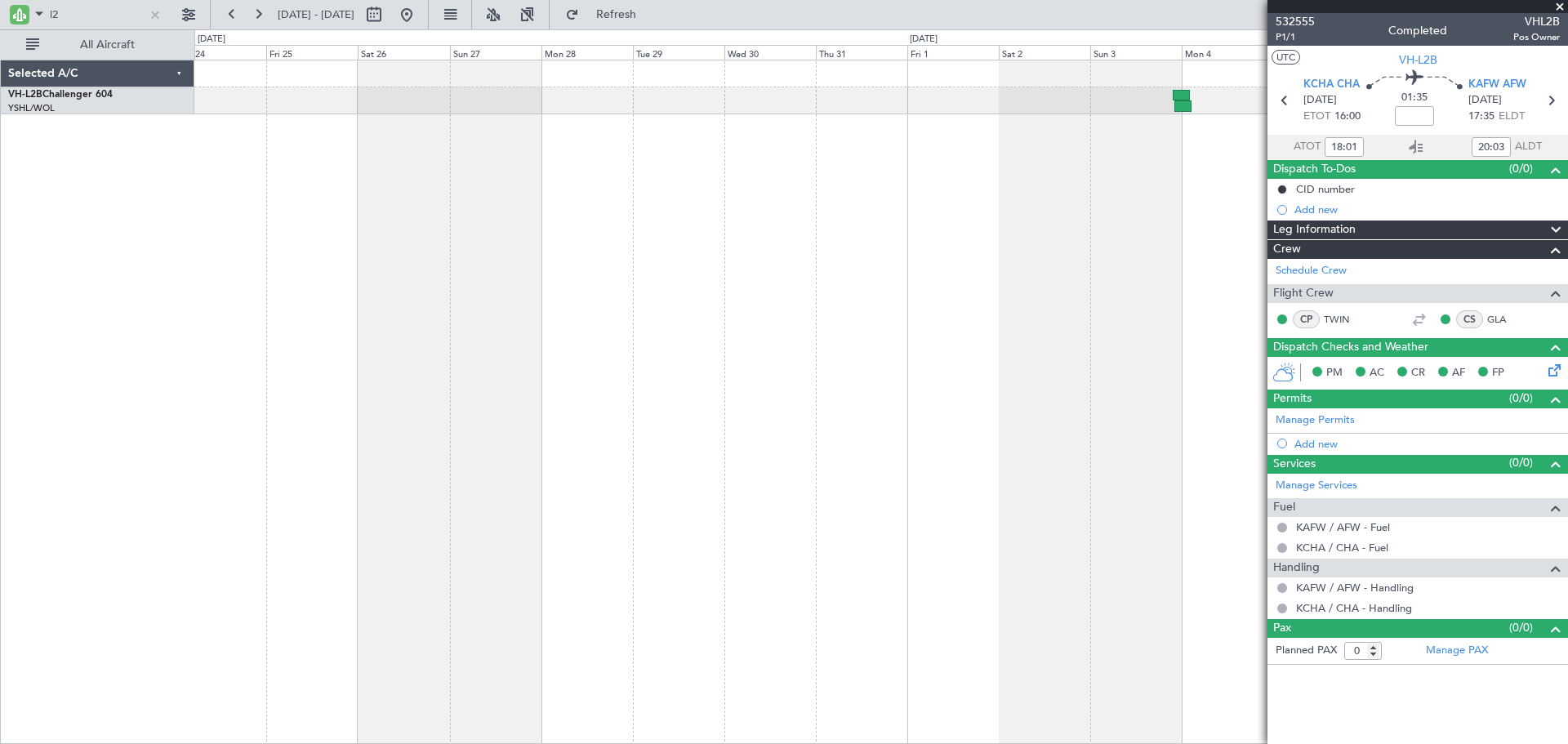
click at [768, 236] on div at bounding box center [881, 401] width 1373 height 684
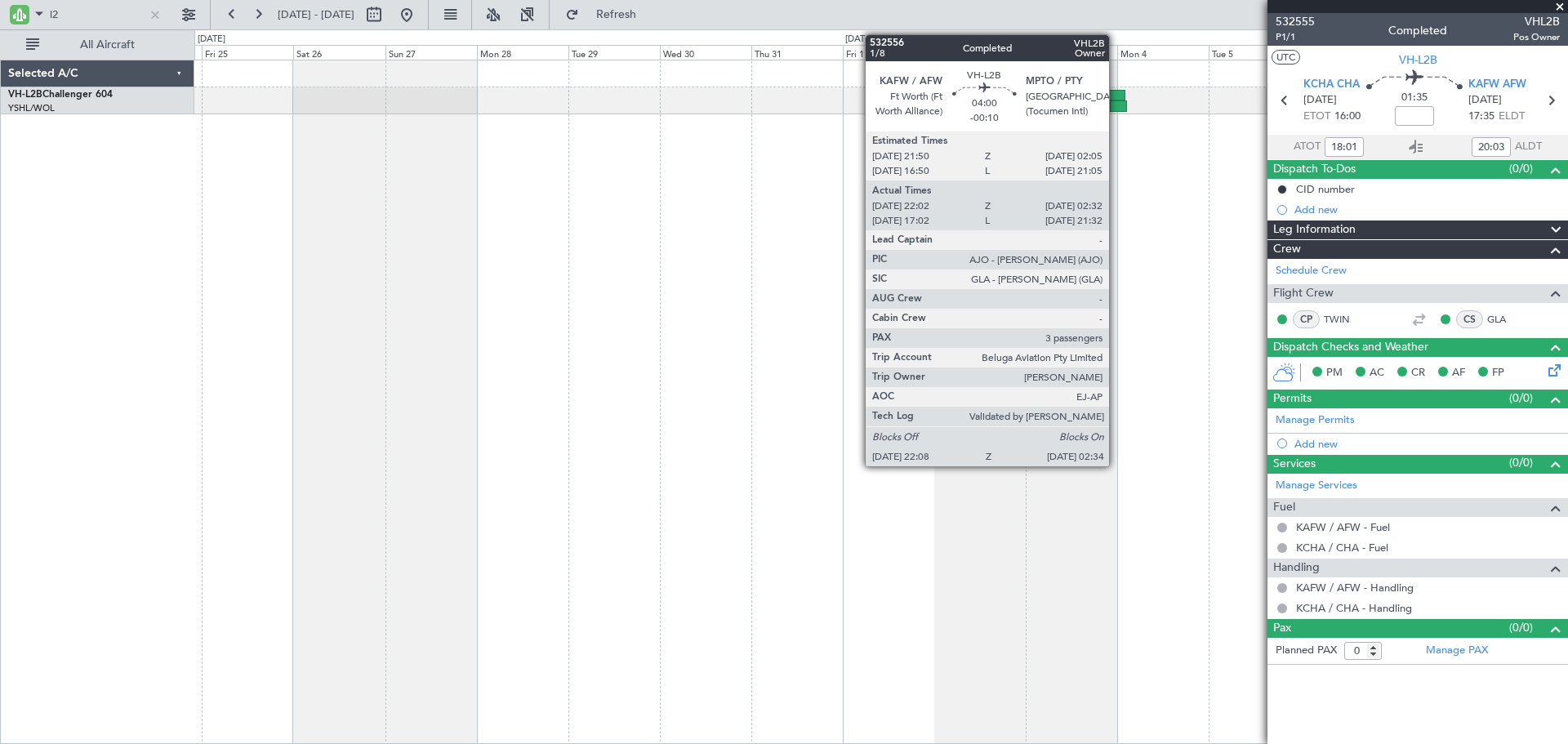
click at [1116, 104] on div at bounding box center [1118, 105] width 17 height 11
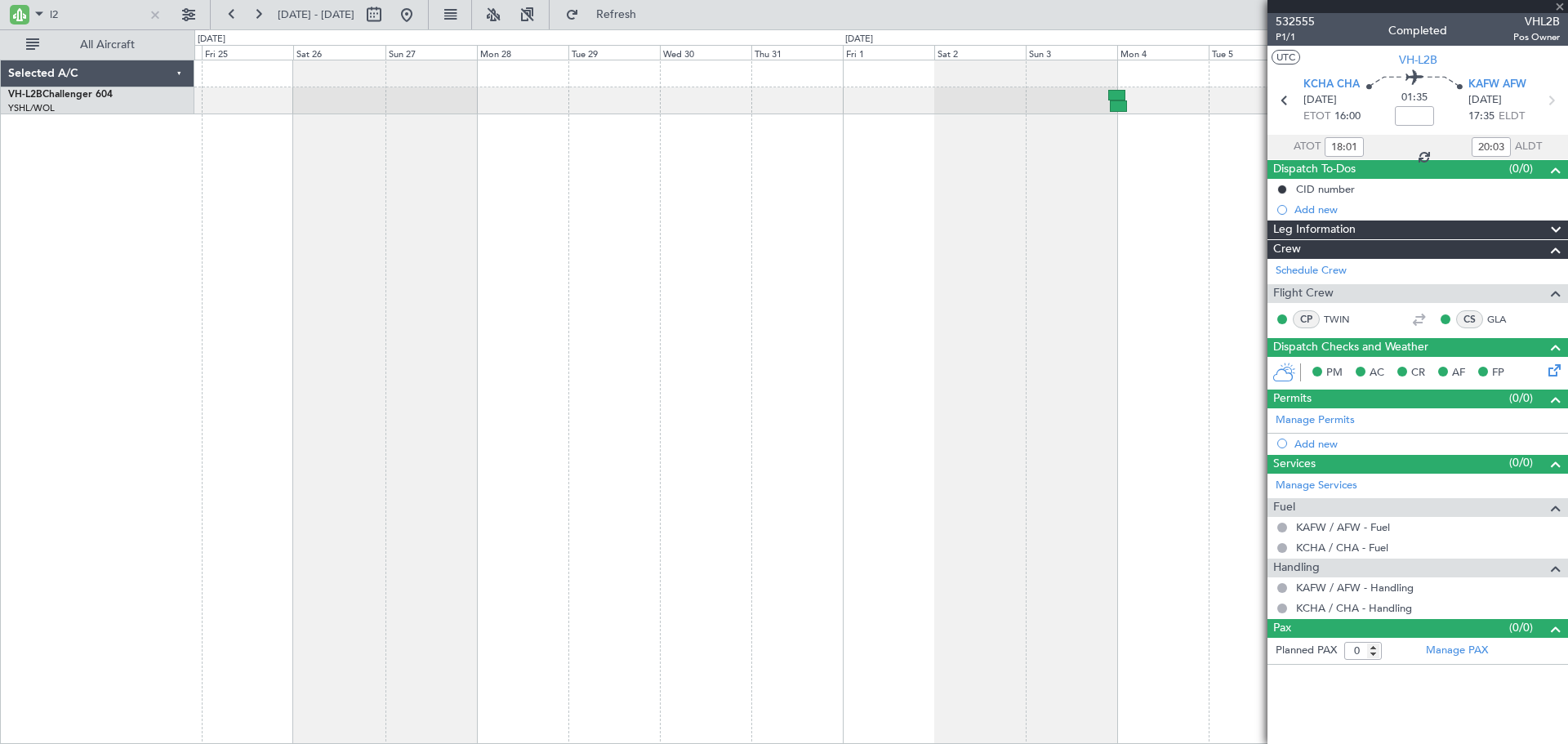
type input "-00:10"
type input "22:12"
type input "02:27"
type input "3"
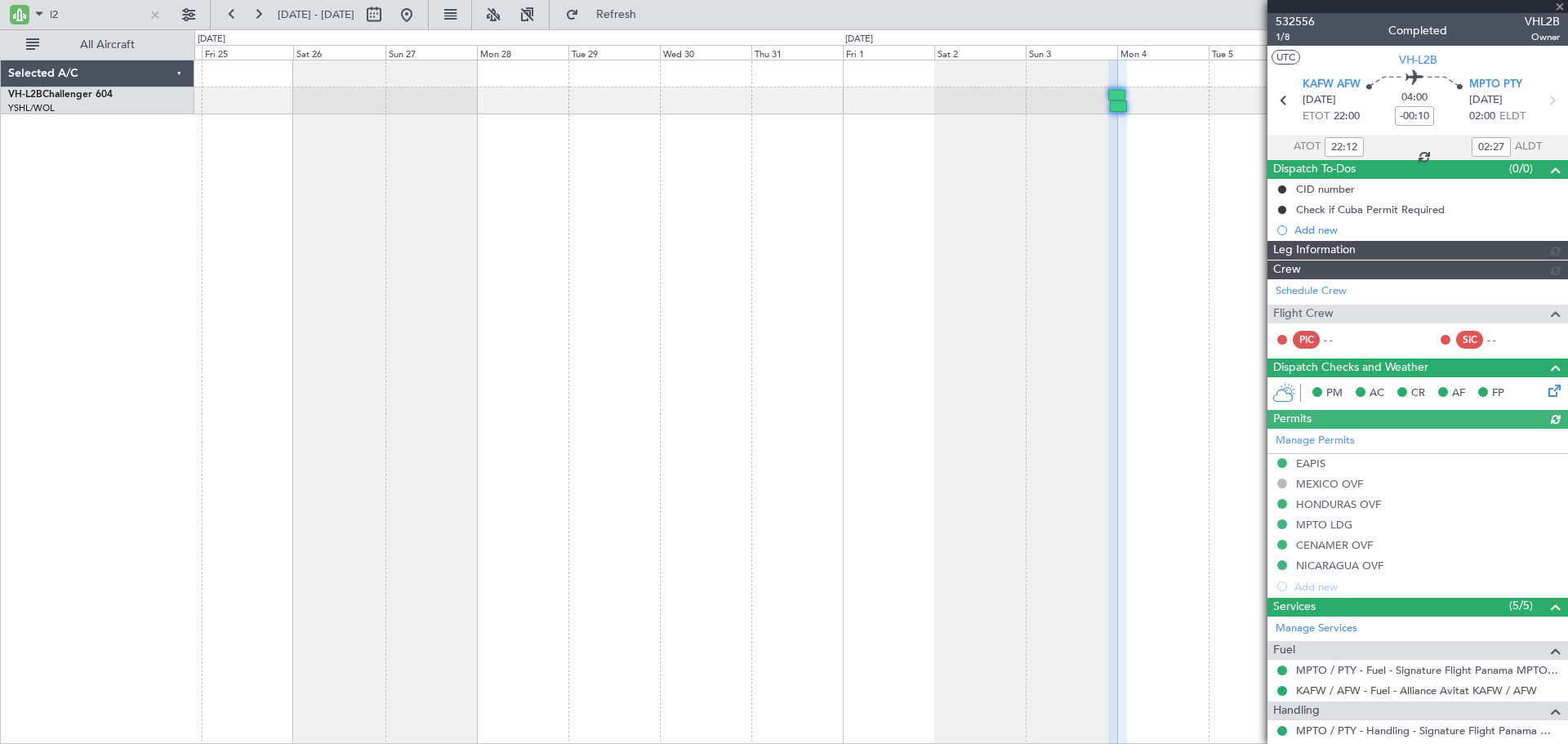
type input "[PERSON_NAME] (BTA)"
click at [1355, 249] on mat-tooltip-component "Check if Cuba Permit Required" at bounding box center [1371, 237] width 156 height 43
click at [1321, 247] on span "Leg Information" at bounding box center [1314, 250] width 82 height 19
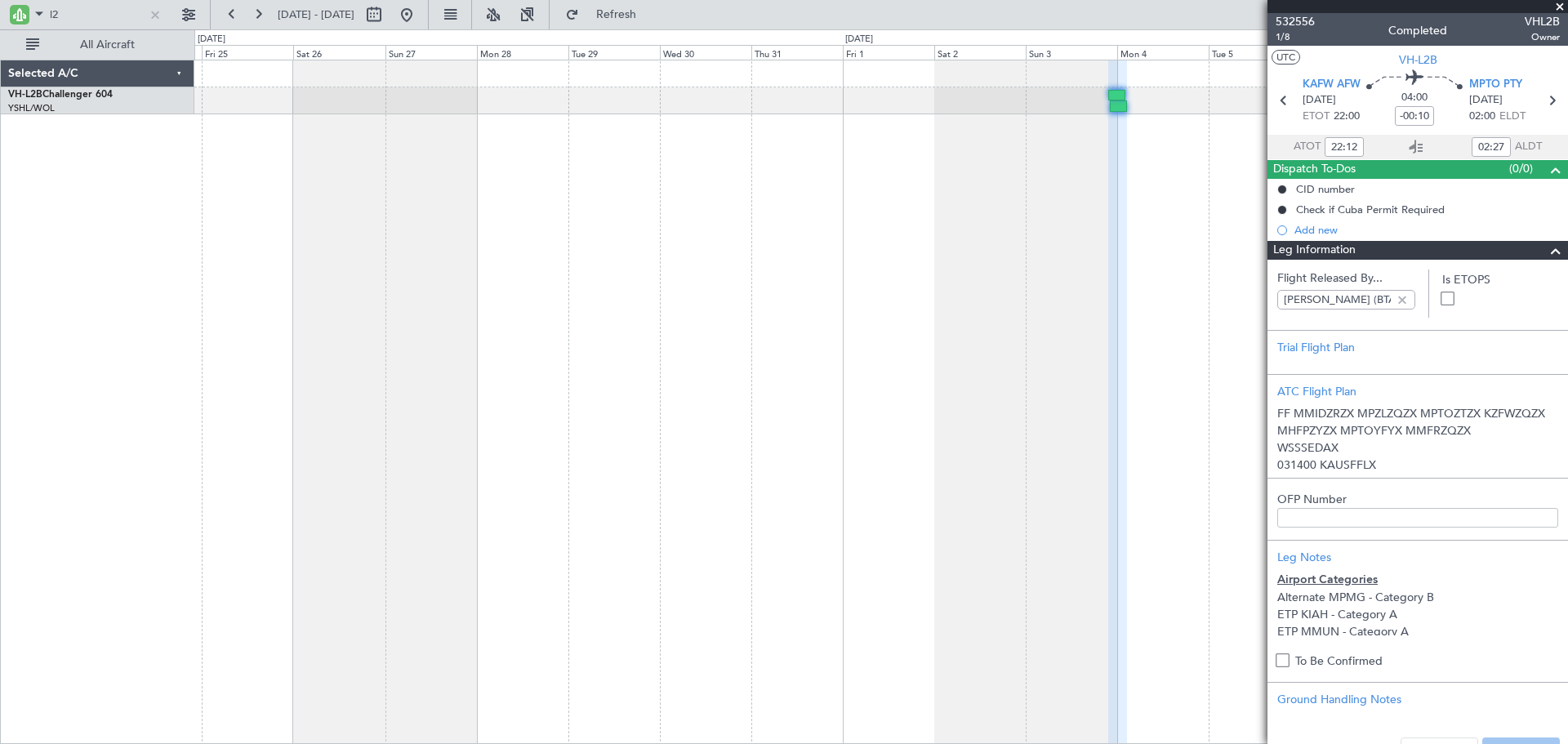
click at [1321, 247] on span "Leg Information" at bounding box center [1314, 250] width 82 height 19
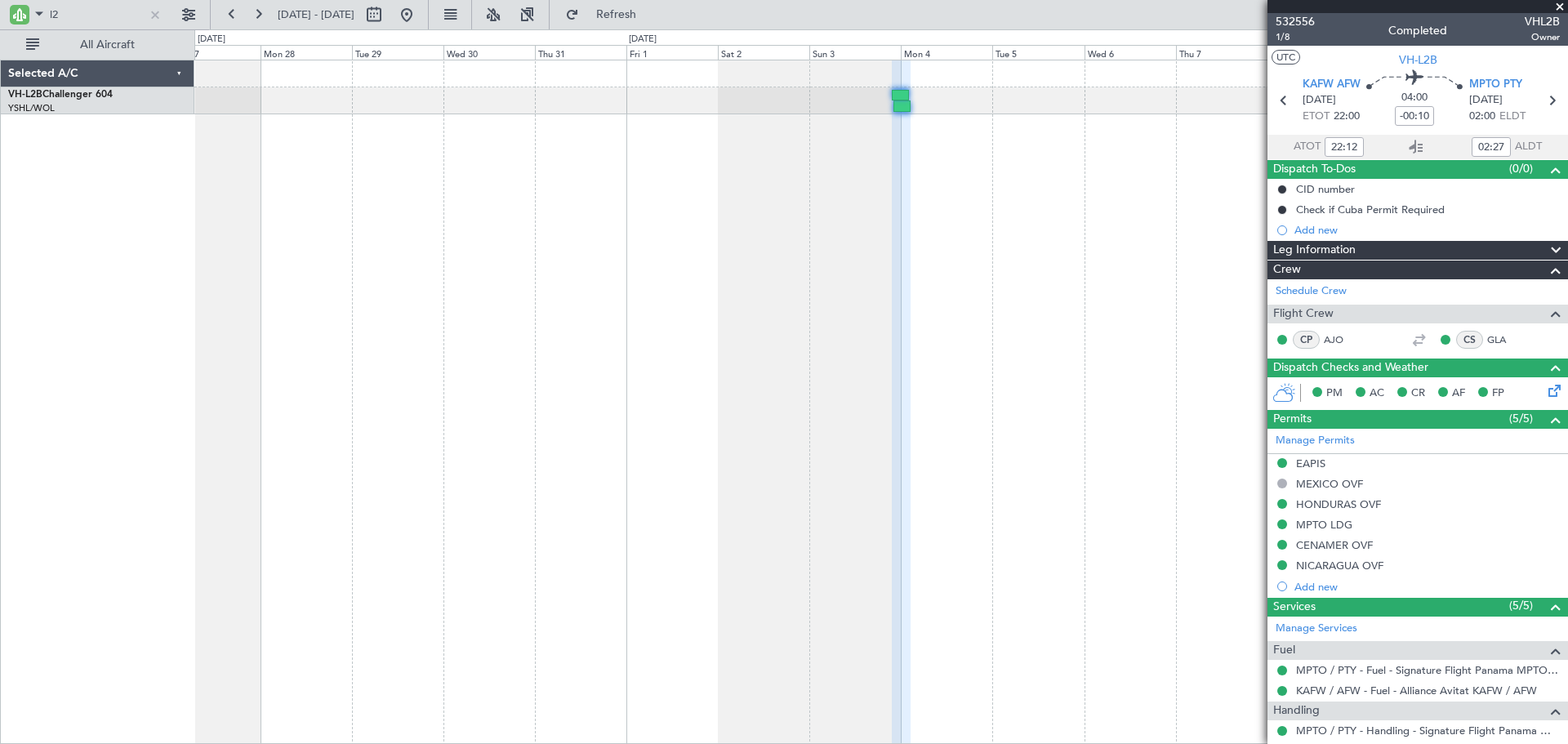
click at [751, 244] on div at bounding box center [881, 401] width 1373 height 684
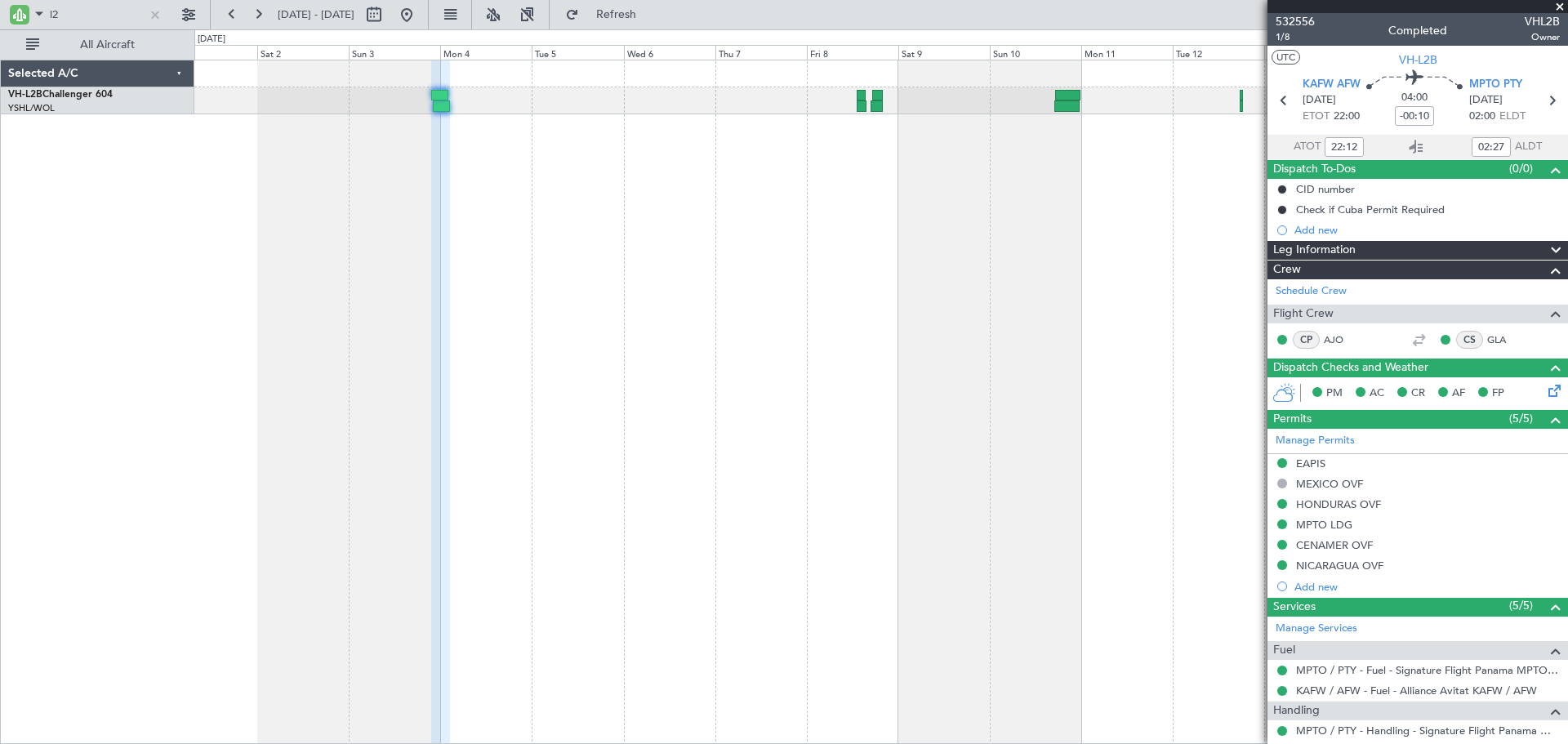
click at [841, 227] on div "Unplanned Maint Sydney ([PERSON_NAME] Intl)" at bounding box center [881, 401] width 1373 height 684
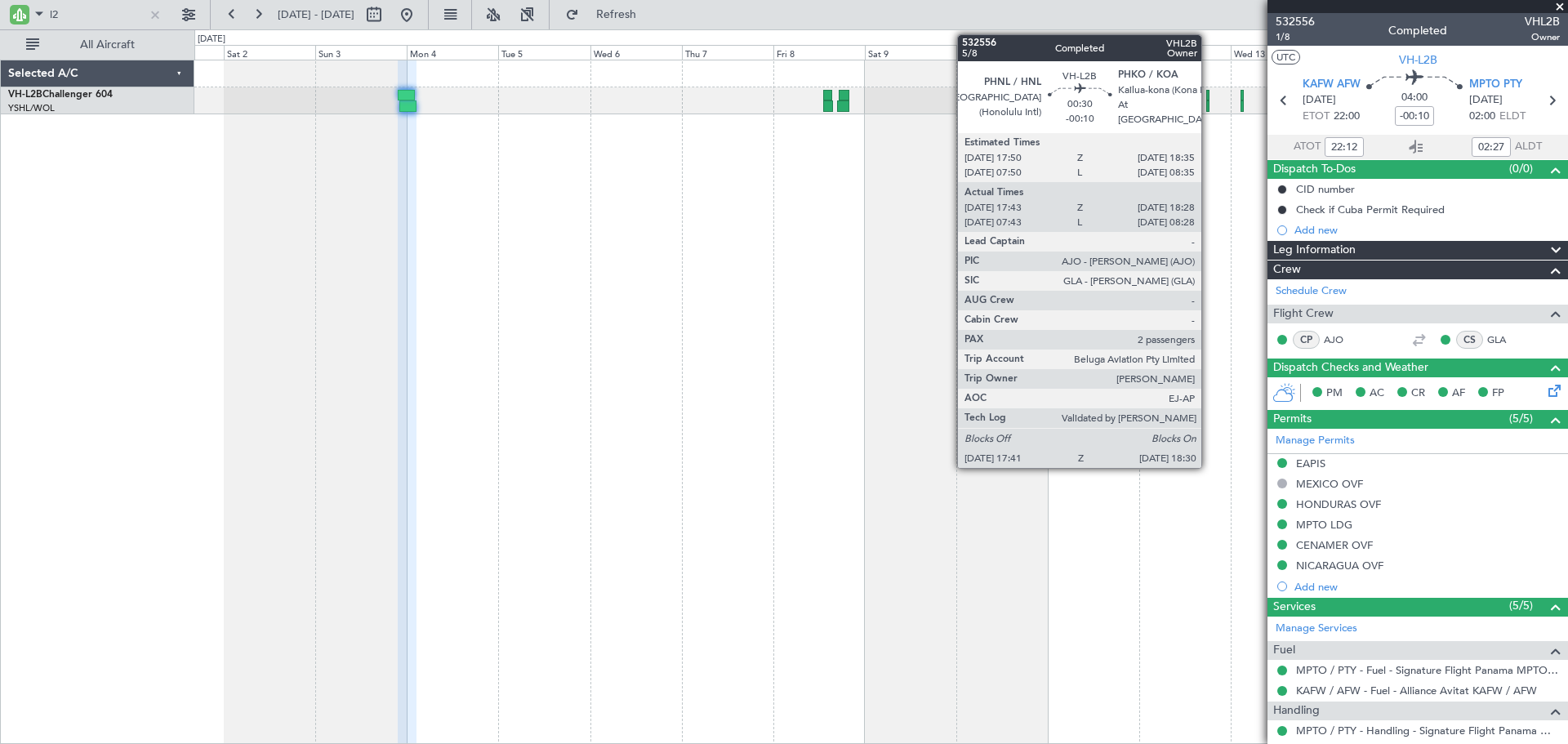
click at [1209, 99] on div at bounding box center [1208, 95] width 3 height 11
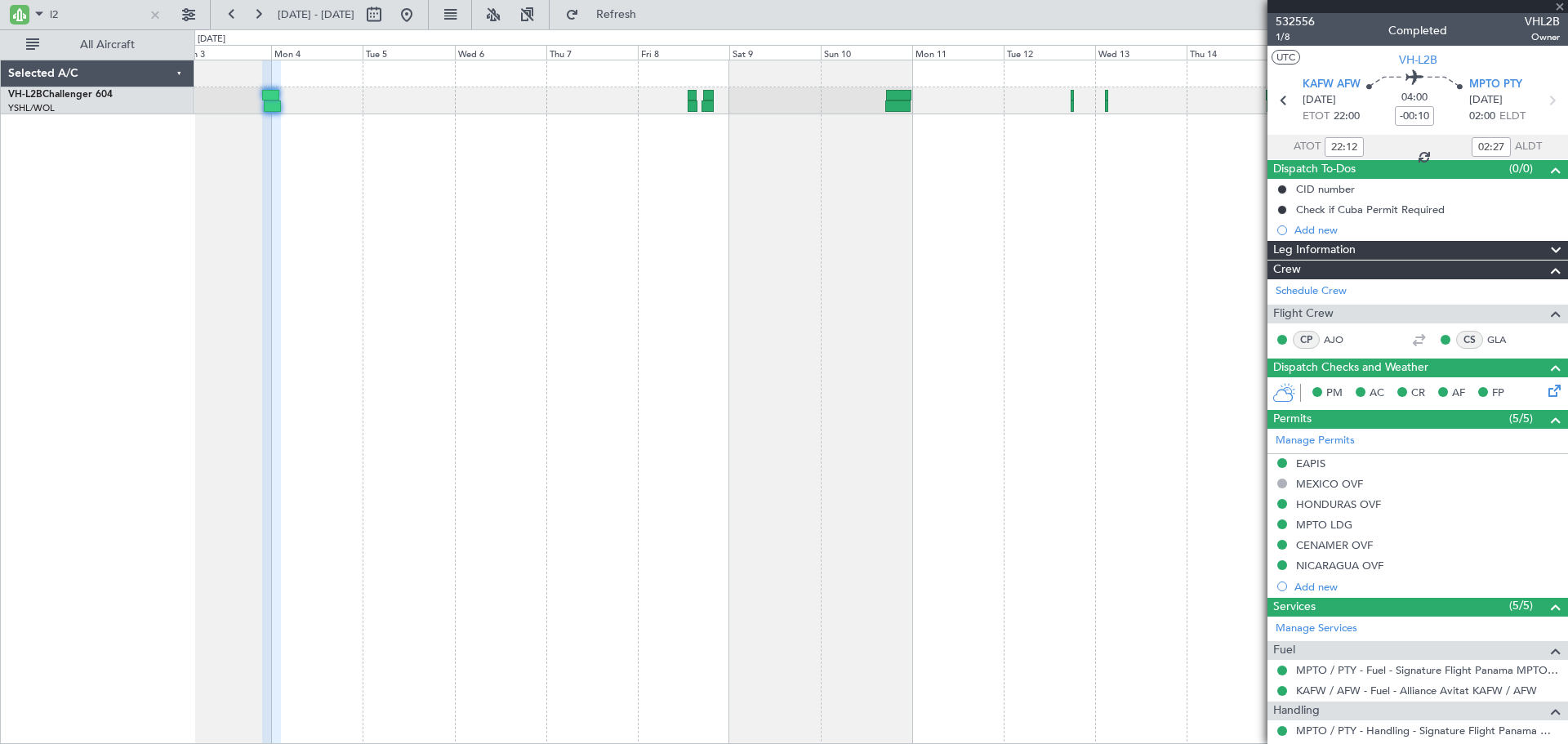
click at [1043, 179] on div "Unplanned Maint Sydney ([PERSON_NAME] Intl)" at bounding box center [881, 401] width 1373 height 684
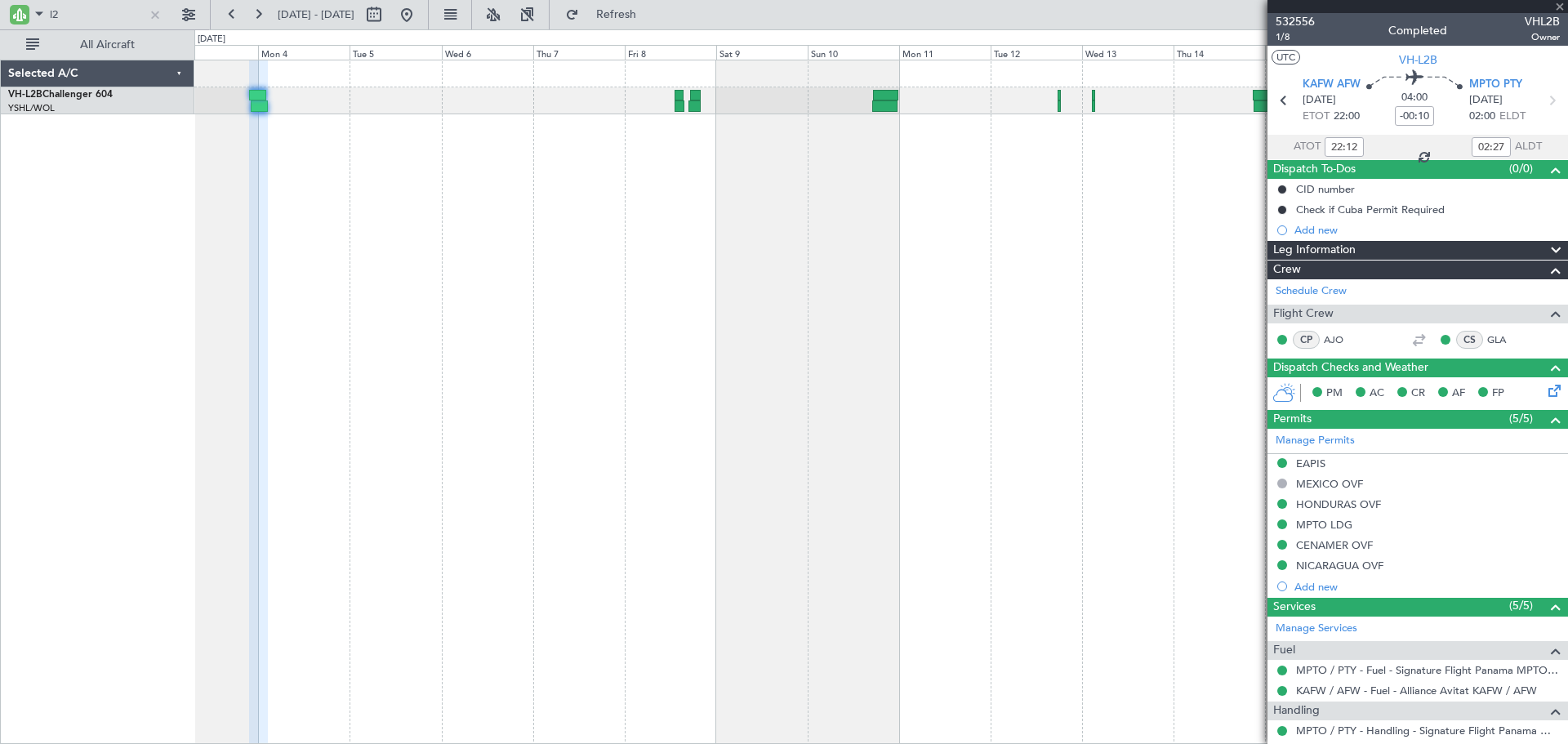
type input "17:53"
type input "18:23"
type input "2"
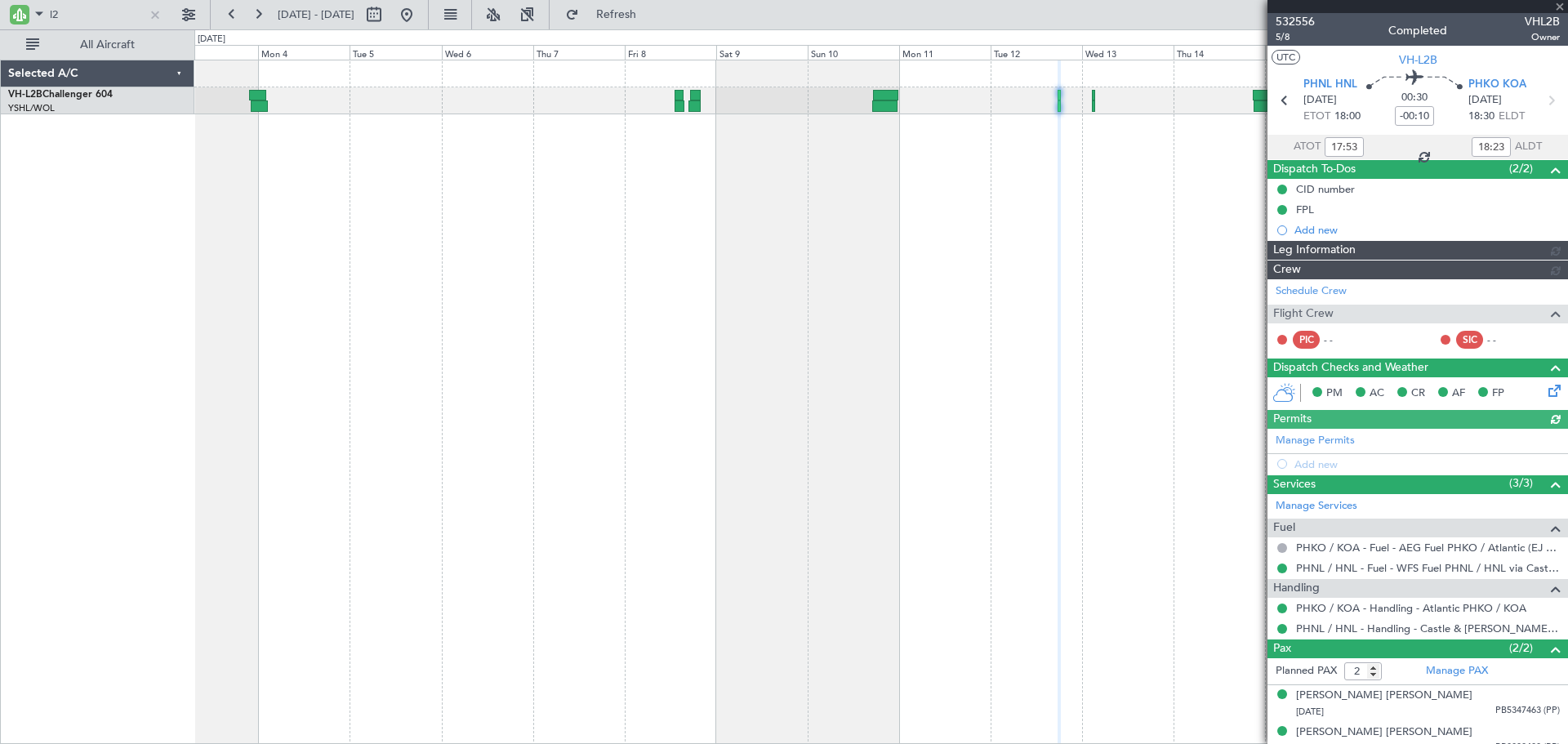
type input "[PERSON_NAME] (BTA)"
click at [1374, 251] on div "Leg Information" at bounding box center [1418, 250] width 301 height 19
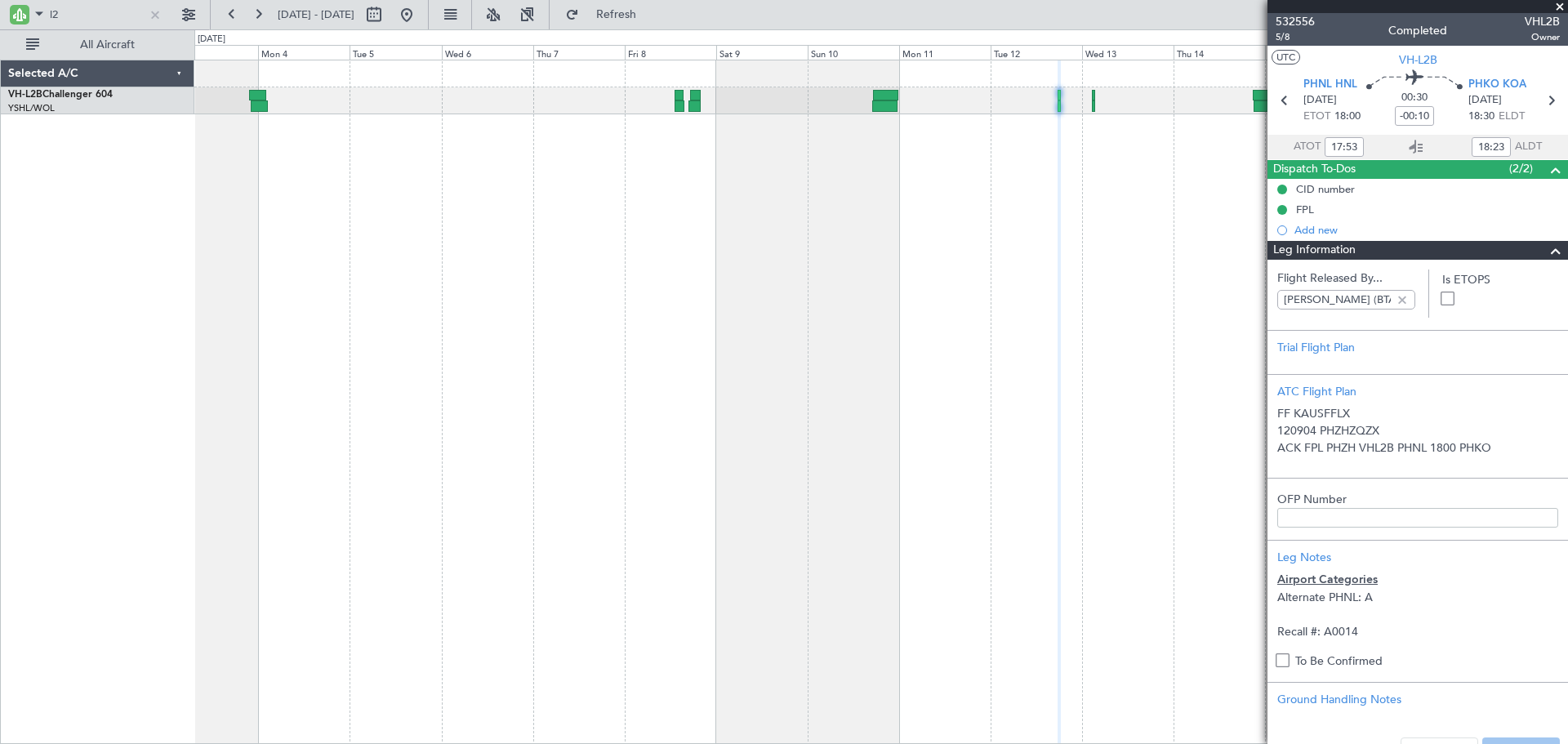
click at [1374, 251] on div "Leg Information" at bounding box center [1418, 250] width 301 height 19
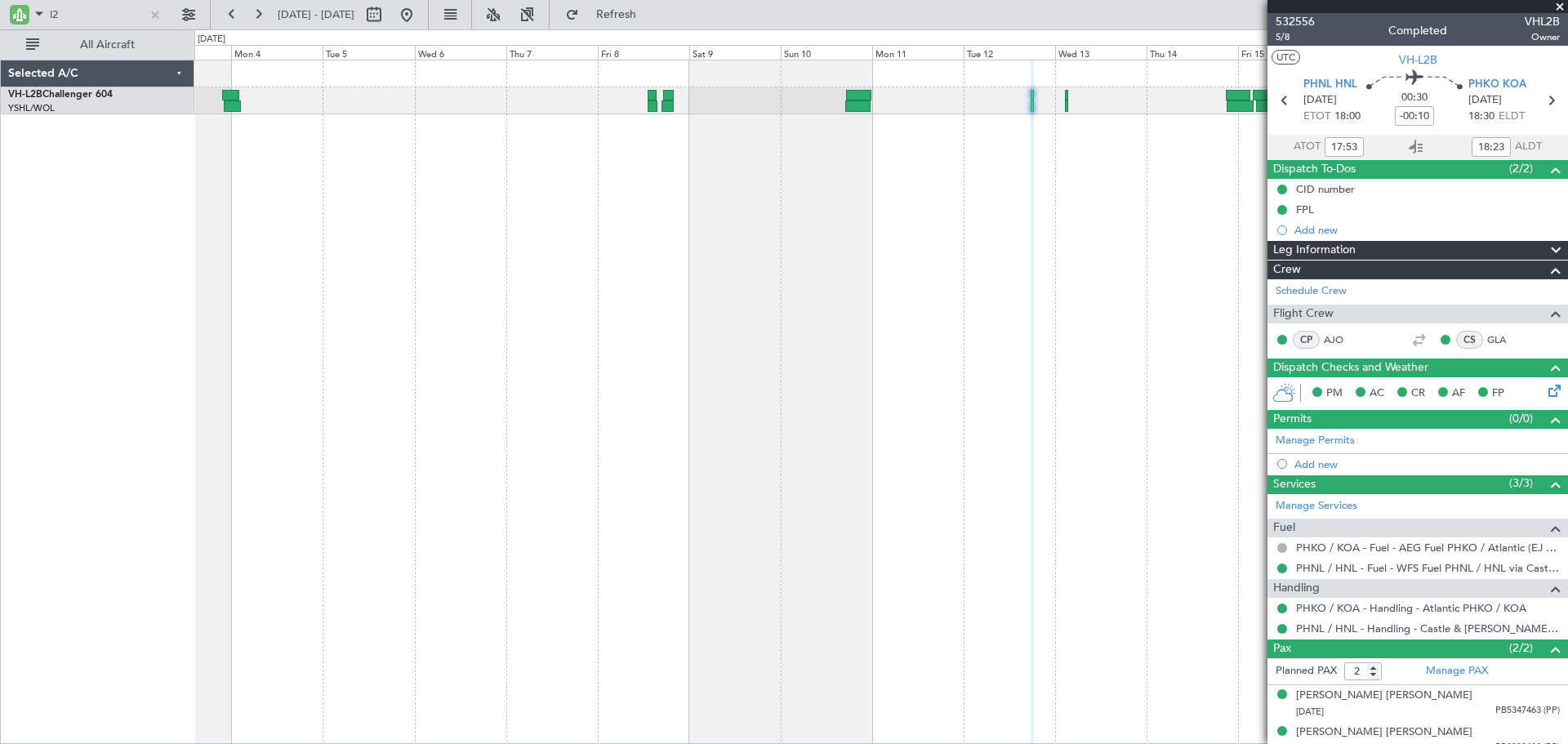
click at [1060, 196] on div "Unplanned Maint Sydney ([PERSON_NAME] Intl)" at bounding box center [881, 401] width 1373 height 684
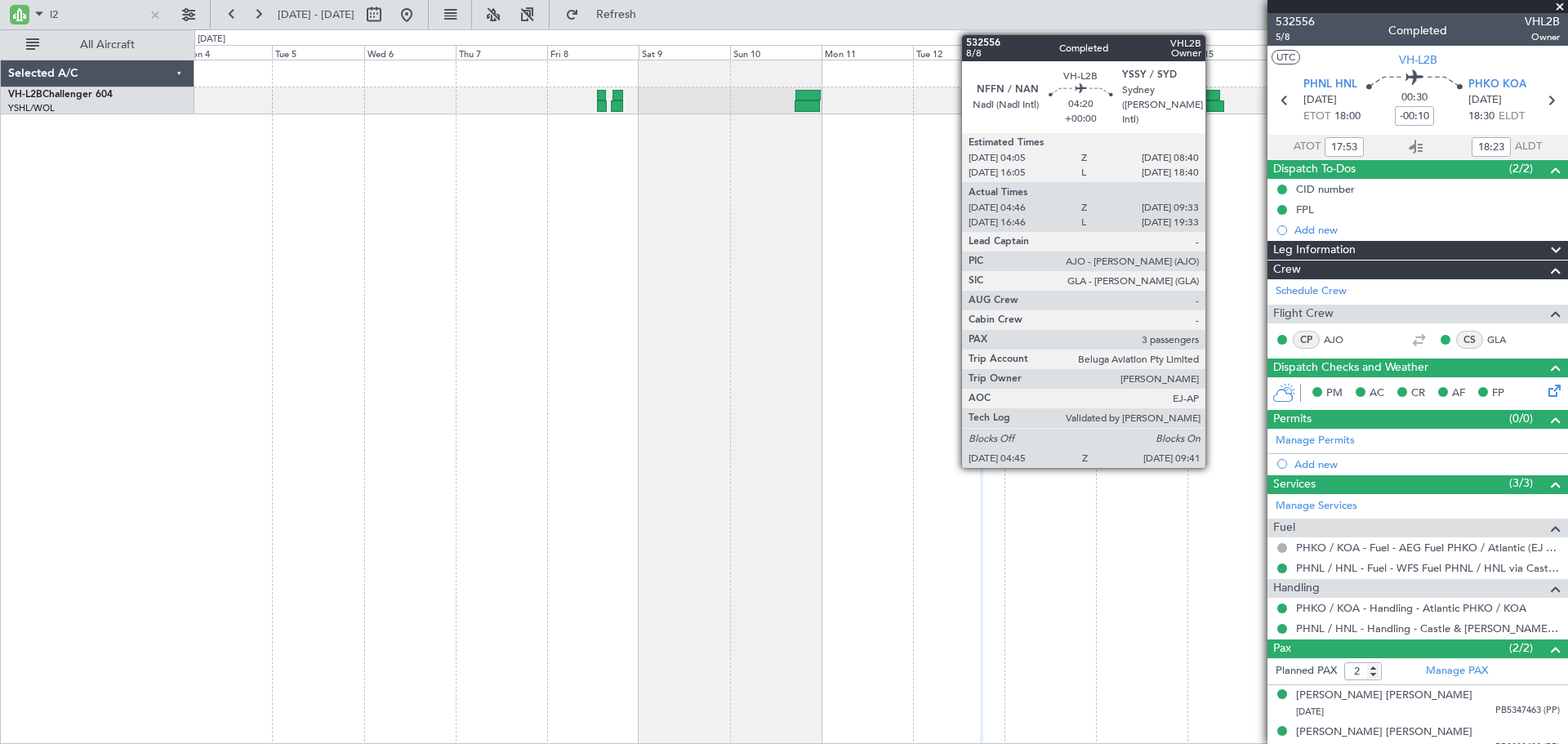
click at [1213, 100] on div at bounding box center [1214, 105] width 20 height 11
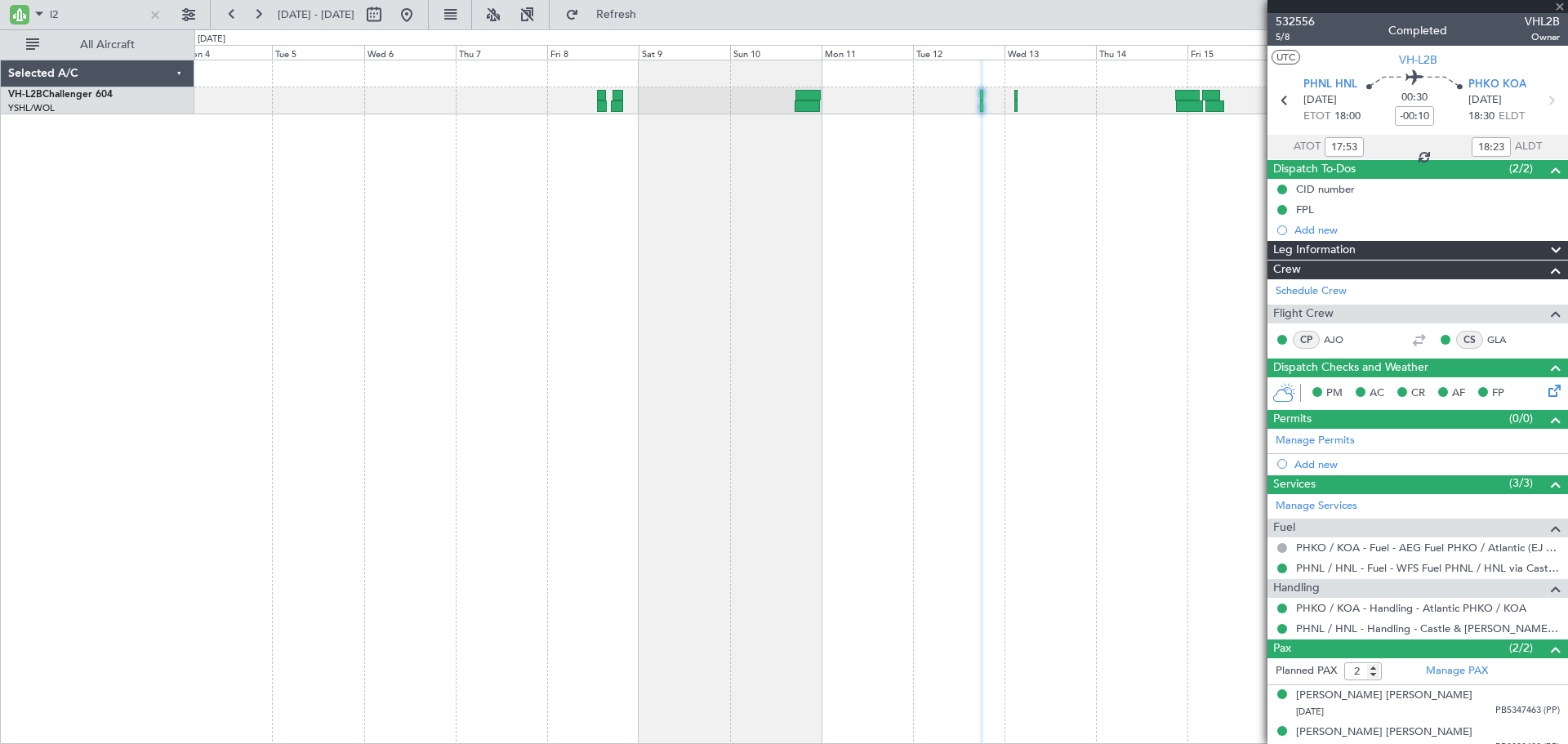
type input "04:56"
type input "09:28"
type input "3"
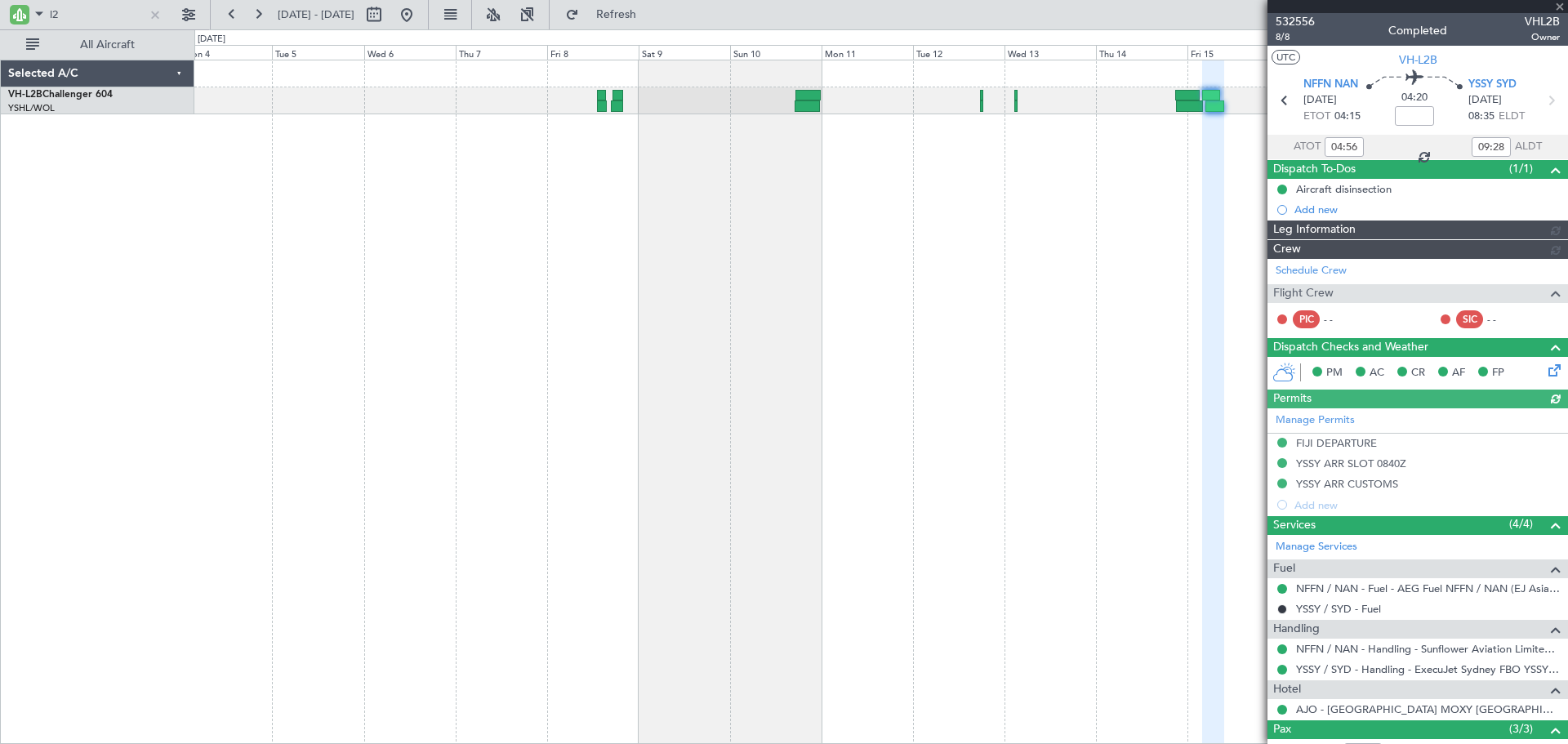
type input "[PERSON_NAME] (EYU)"
type input "A0017"
click at [1330, 225] on span "Leg Information" at bounding box center [1314, 230] width 82 height 19
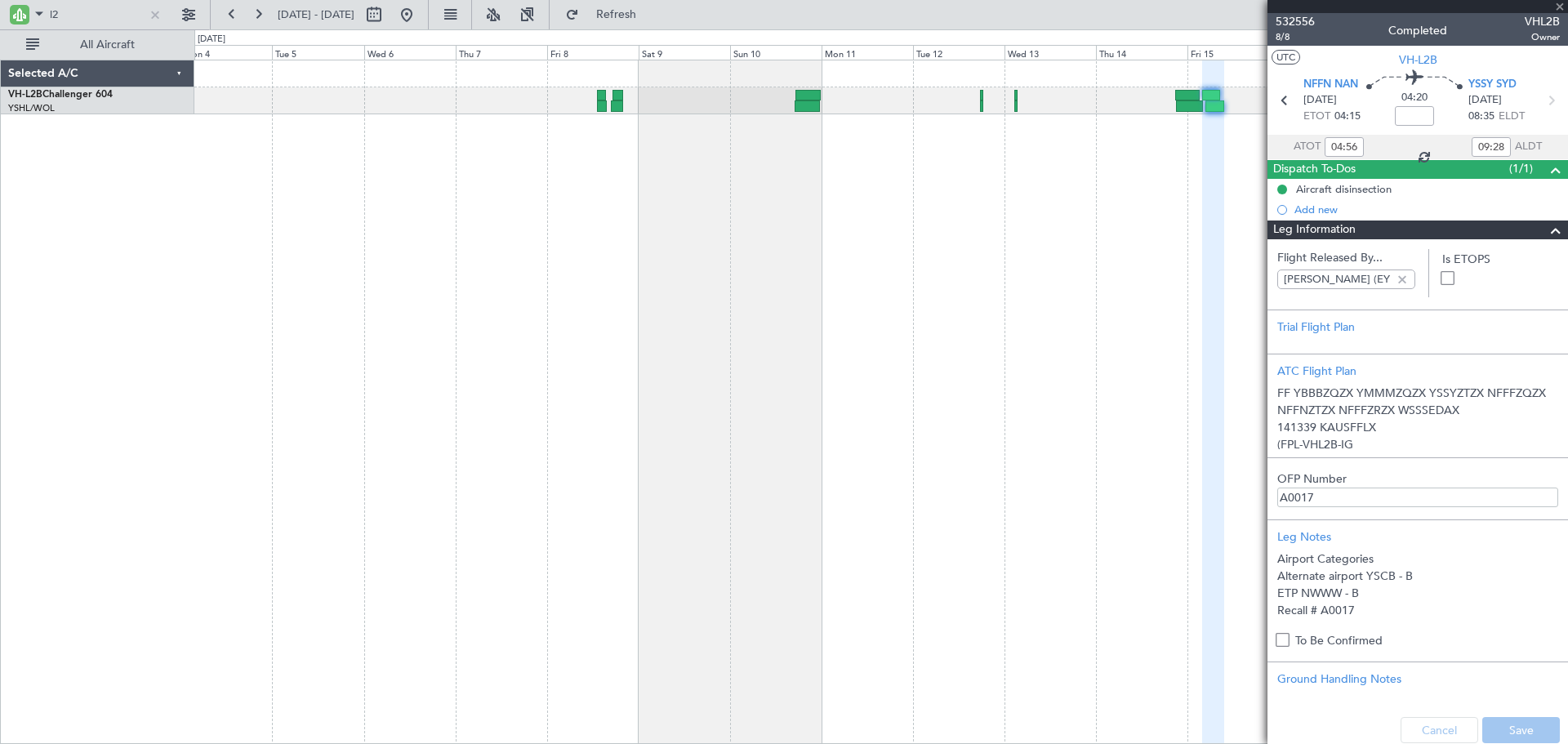
click at [1330, 225] on span "Leg Information" at bounding box center [1314, 230] width 82 height 19
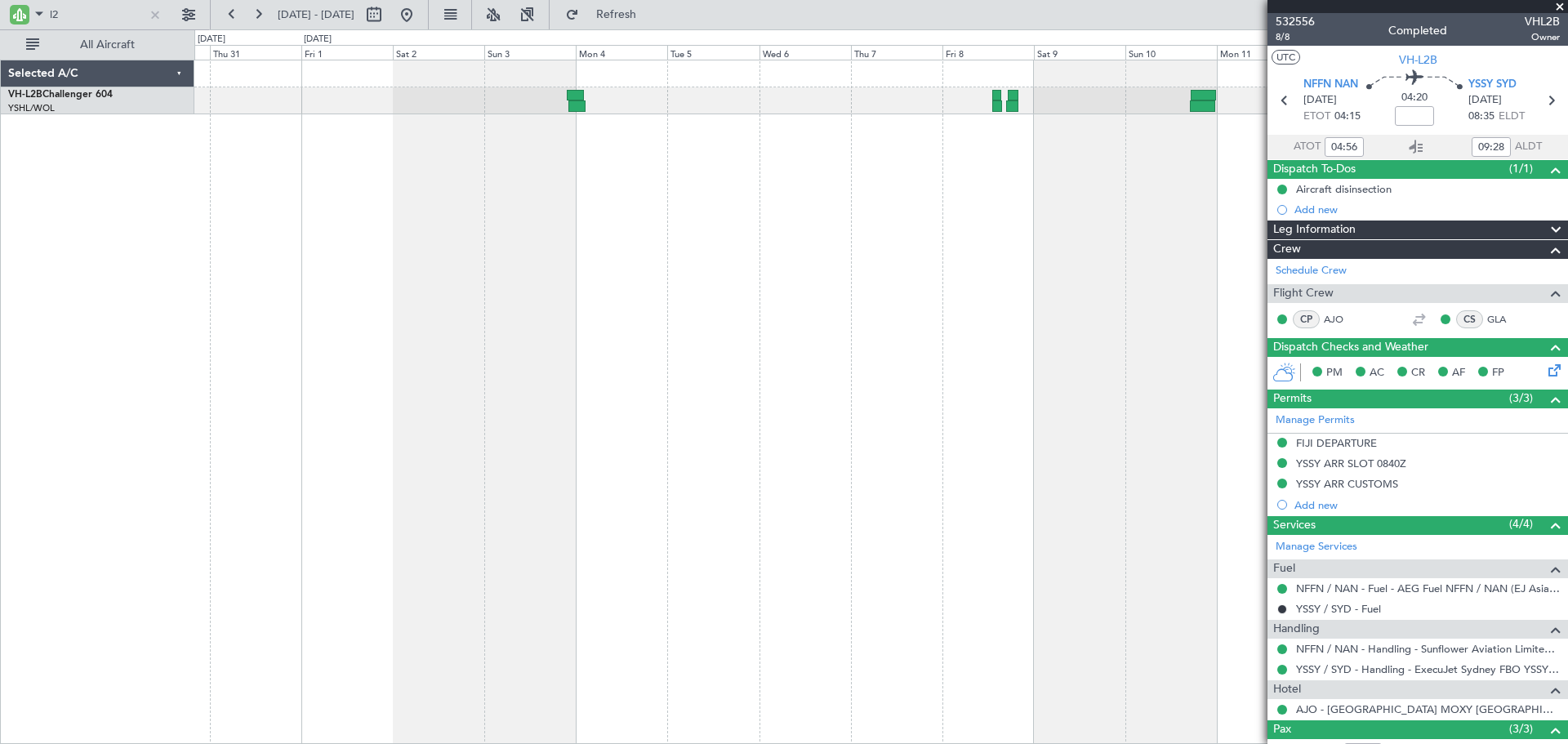
click at [1083, 222] on div "Unplanned Maint Sydney ([PERSON_NAME] Intl)" at bounding box center [881, 401] width 1373 height 684
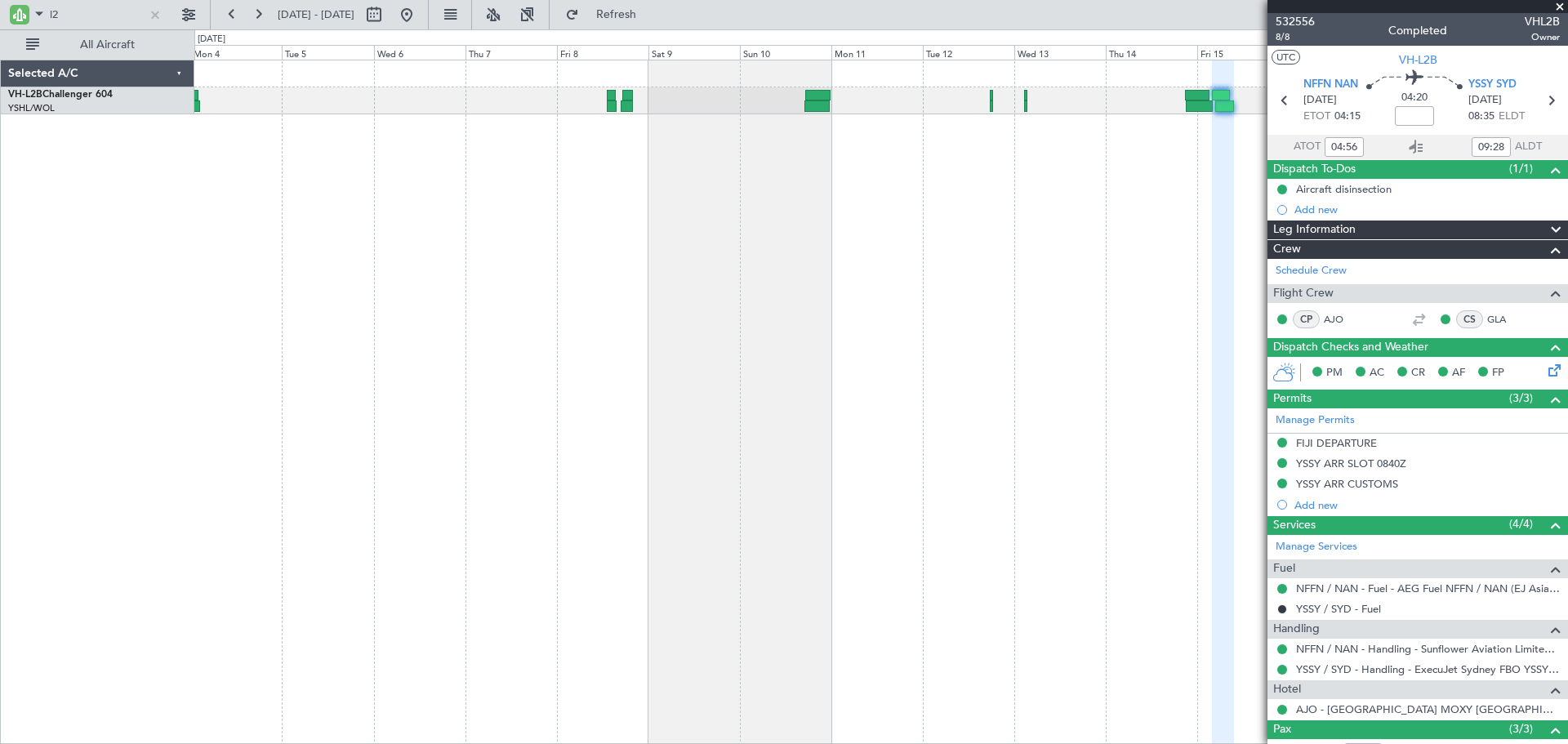
click at [558, 281] on div "Unplanned Maint Sydney ([PERSON_NAME] Intl)" at bounding box center [881, 401] width 1373 height 684
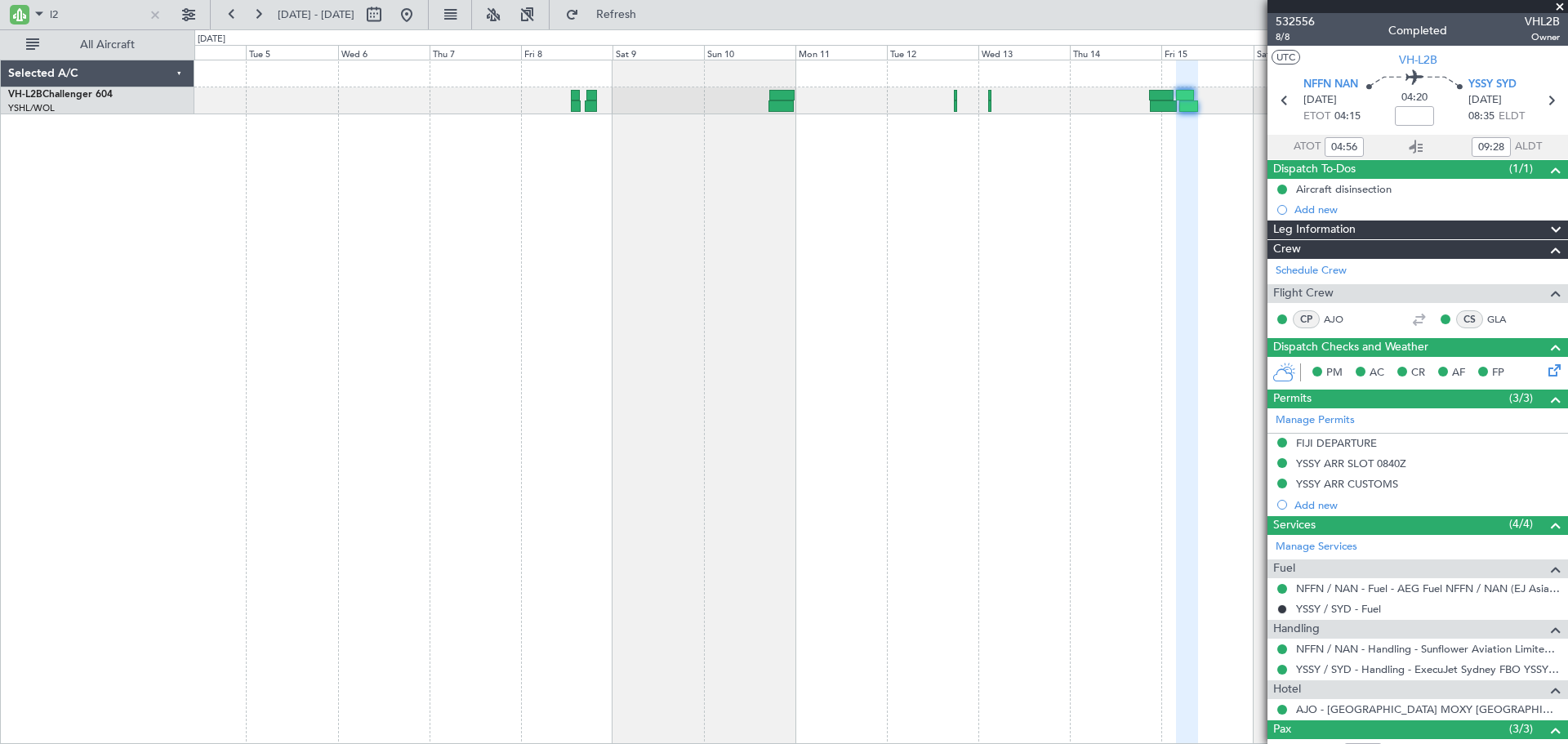
click at [723, 276] on div "Unplanned Maint Sydney ([PERSON_NAME] Intl)" at bounding box center [881, 401] width 1373 height 684
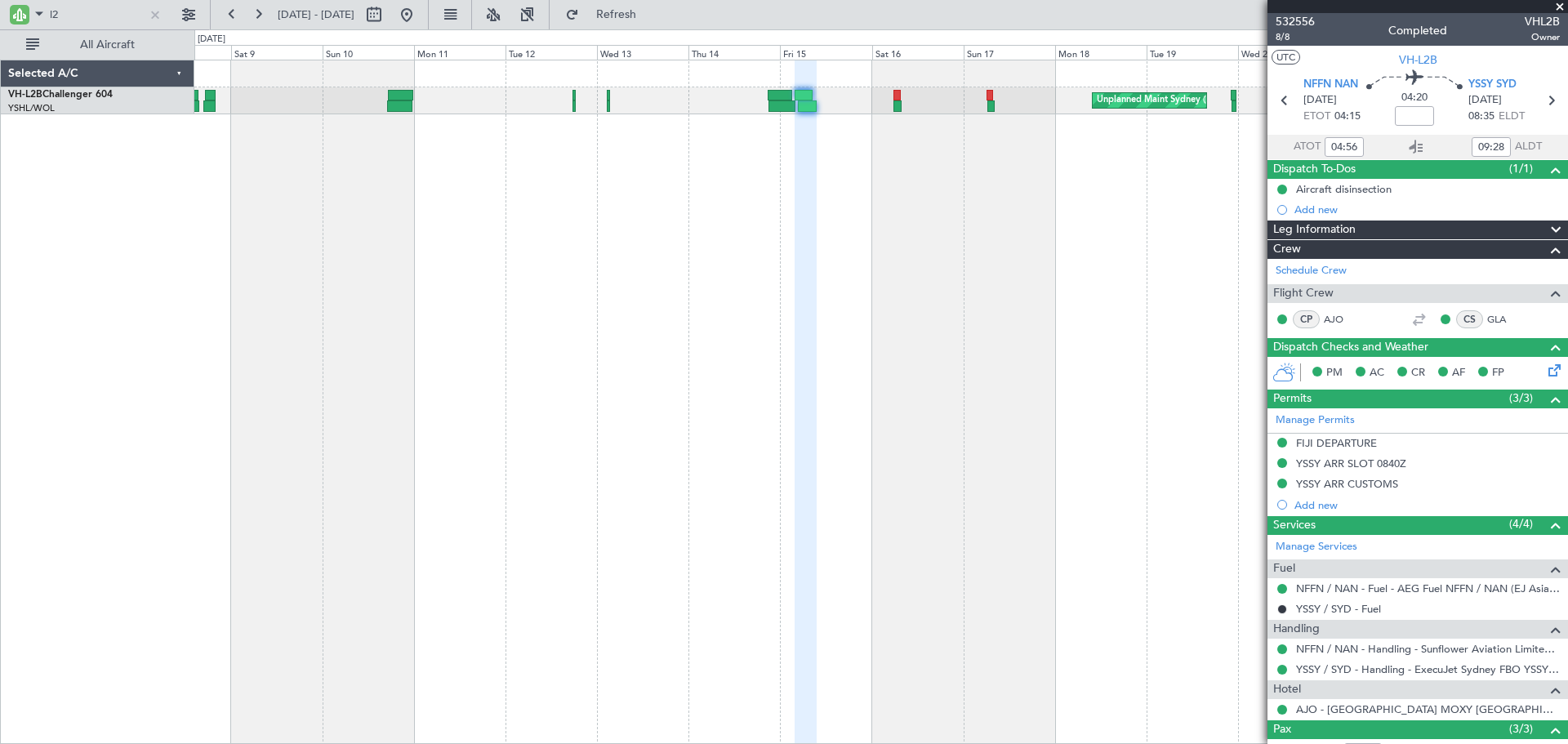
click at [978, 179] on div "Unplanned Maint Sydney ([PERSON_NAME] Intl) Planned Maint Sydney ([PERSON_NAME]…" at bounding box center [881, 401] width 1373 height 684
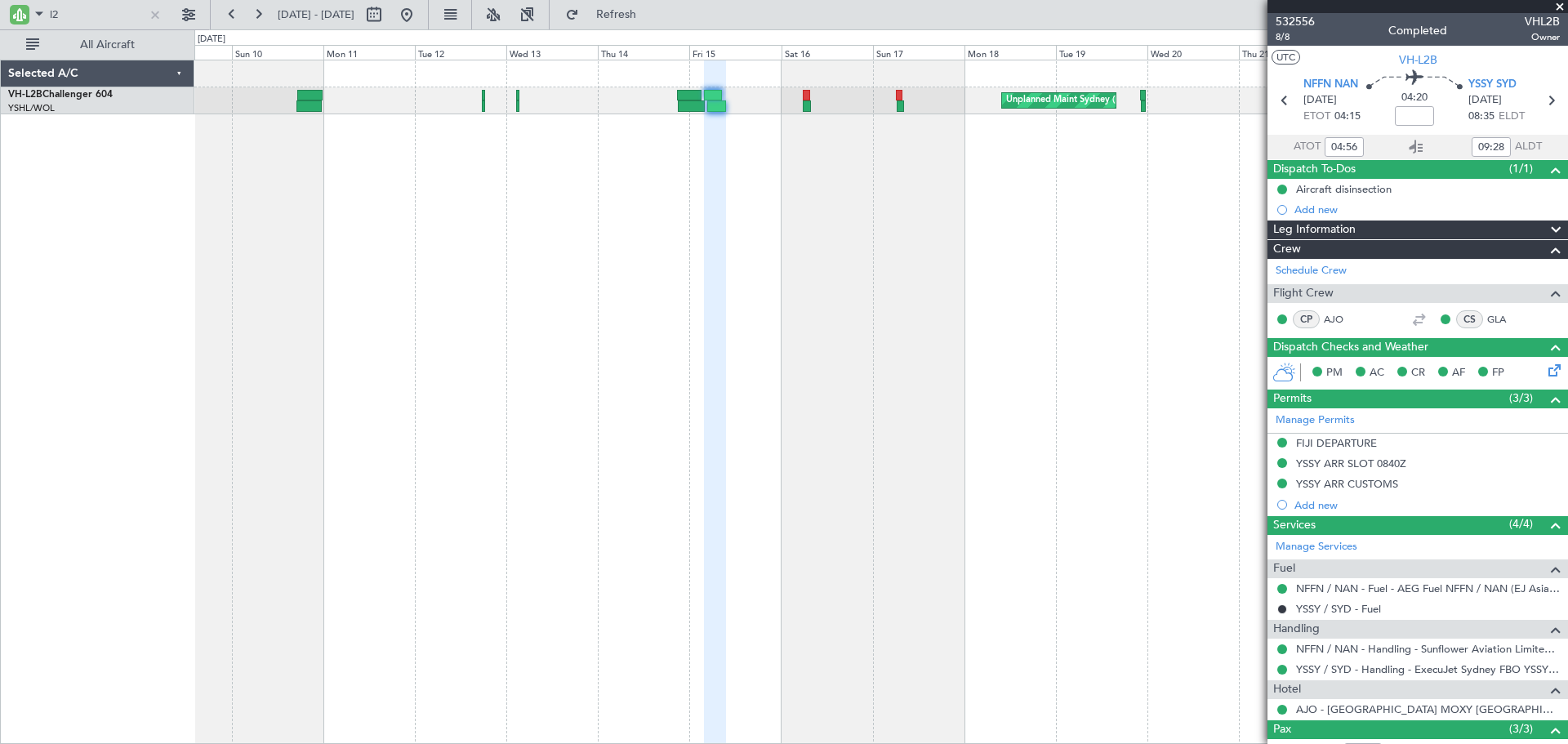
click at [941, 181] on div "Unplanned Maint Sydney ([PERSON_NAME] Intl) Planned Maint Sydney ([PERSON_NAME]…" at bounding box center [881, 401] width 1373 height 684
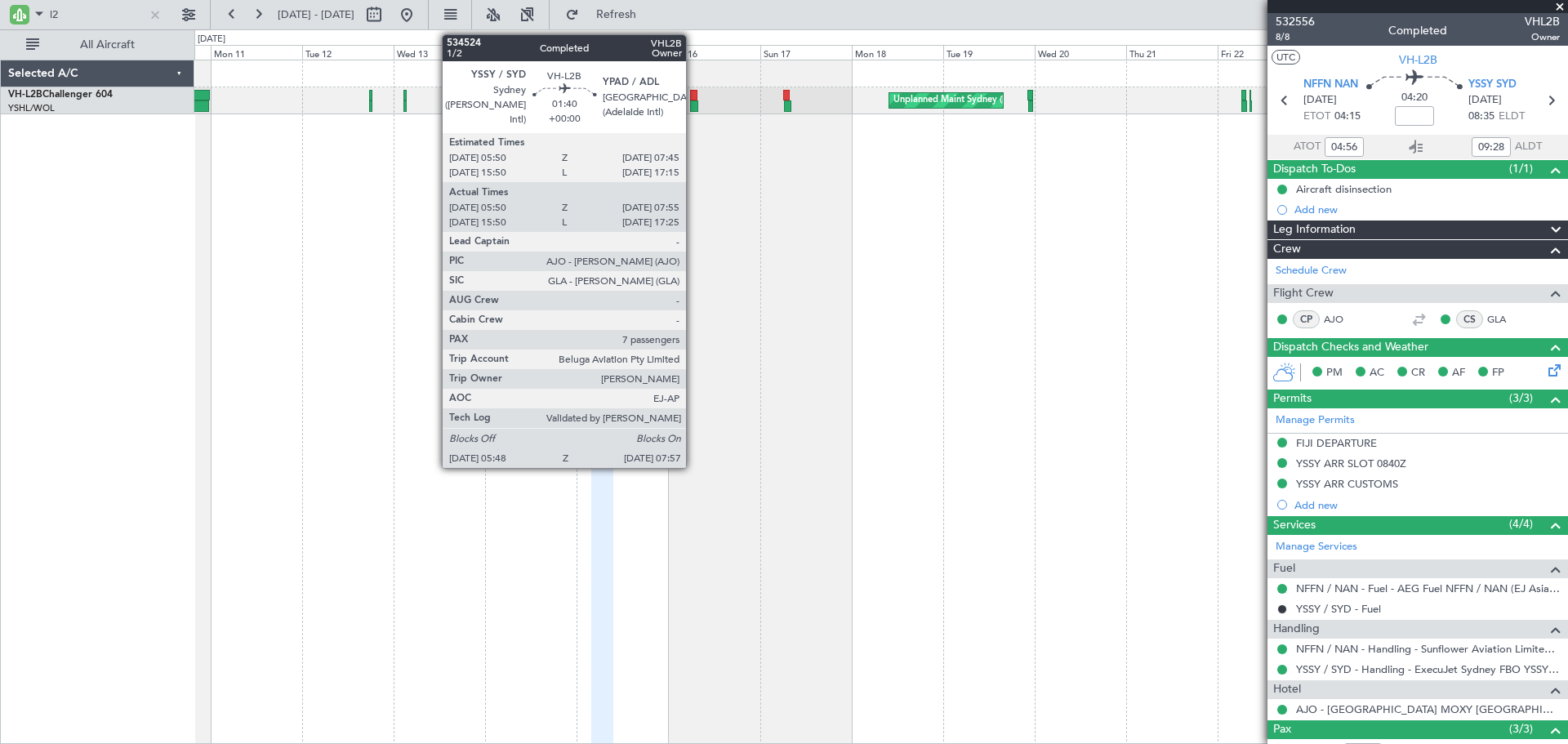
click at [693, 105] on div at bounding box center [694, 105] width 9 height 11
type input "06:00"
type input "07:50"
type input "7"
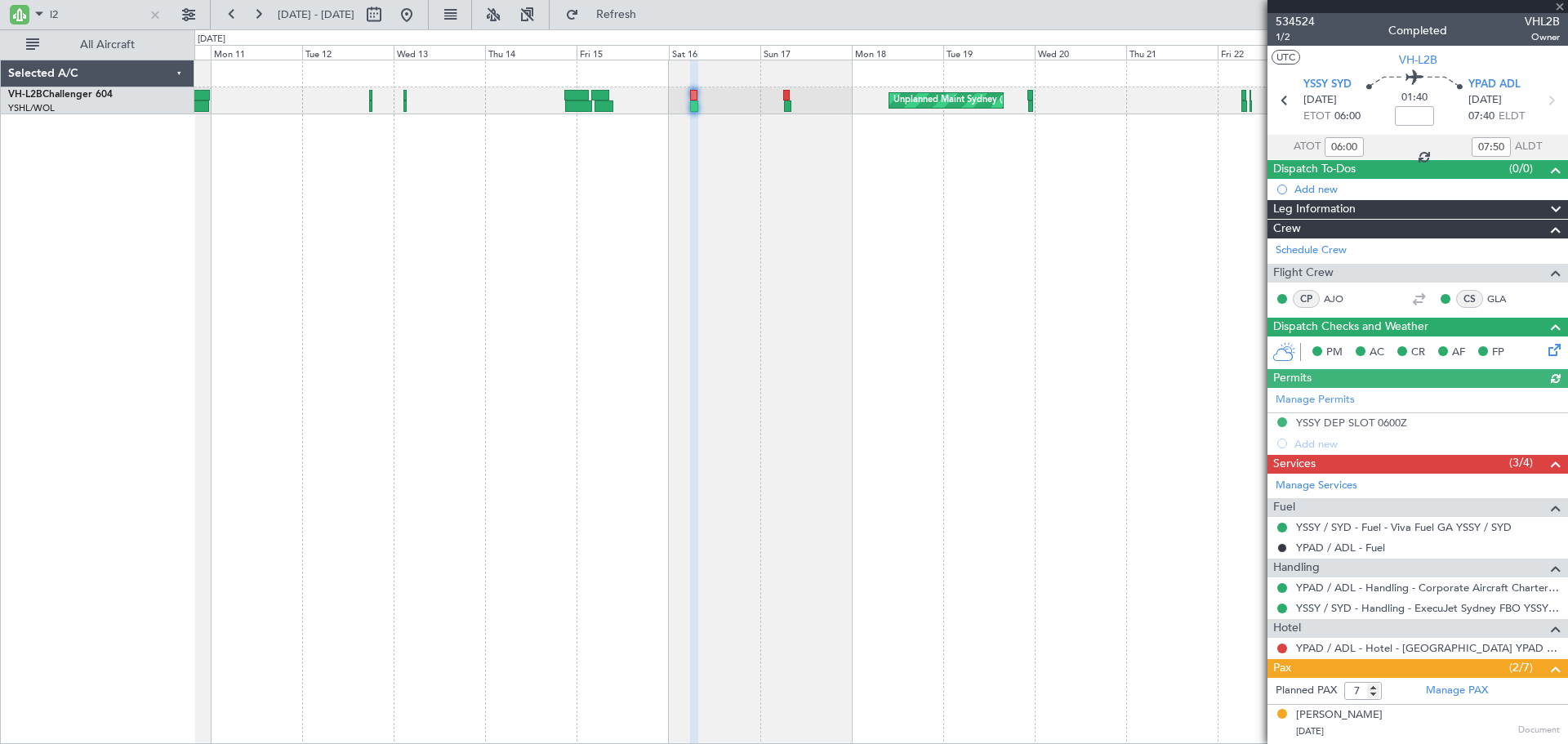
click at [1291, 207] on span "Leg Information" at bounding box center [1314, 209] width 82 height 19
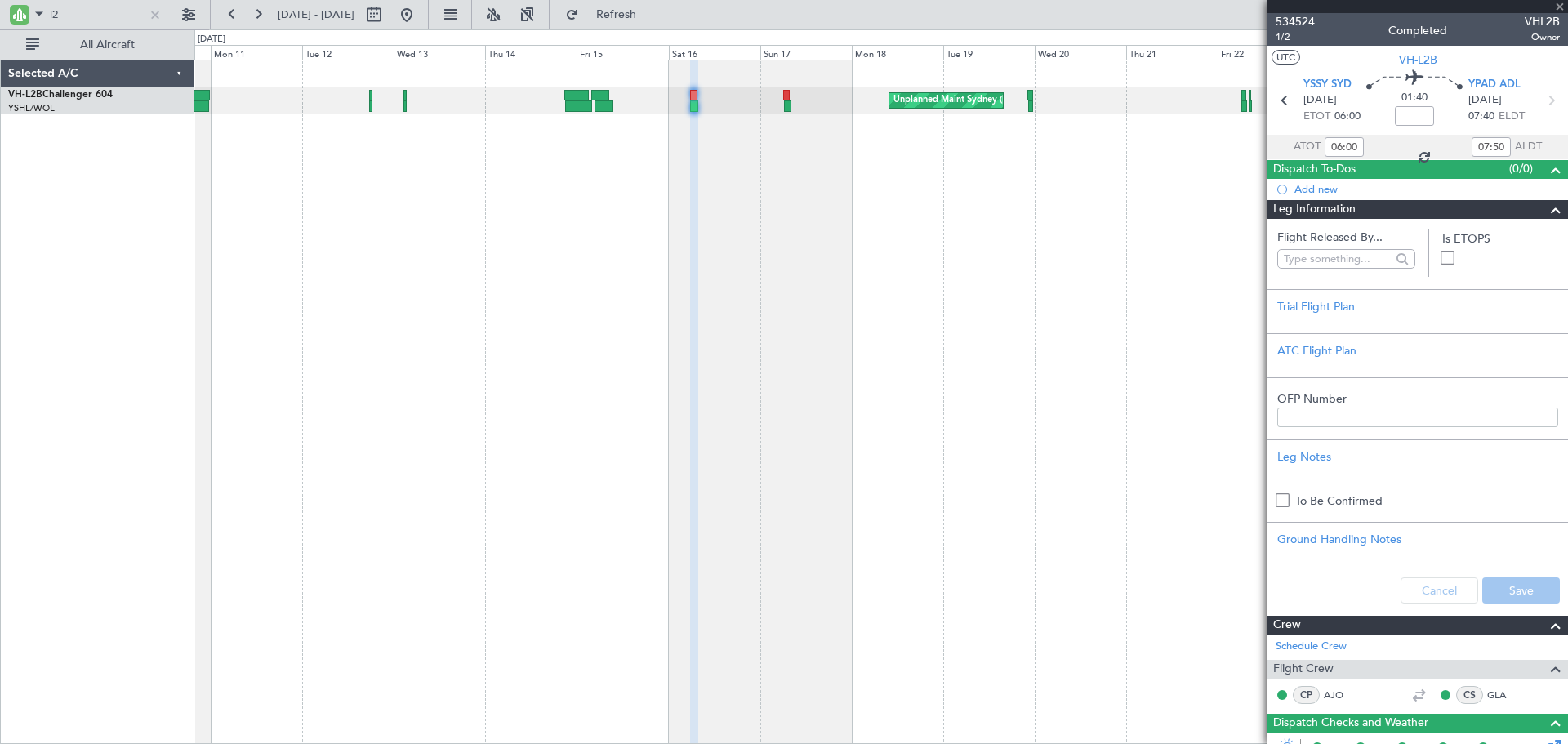
click at [1291, 207] on span "Leg Information" at bounding box center [1314, 209] width 82 height 19
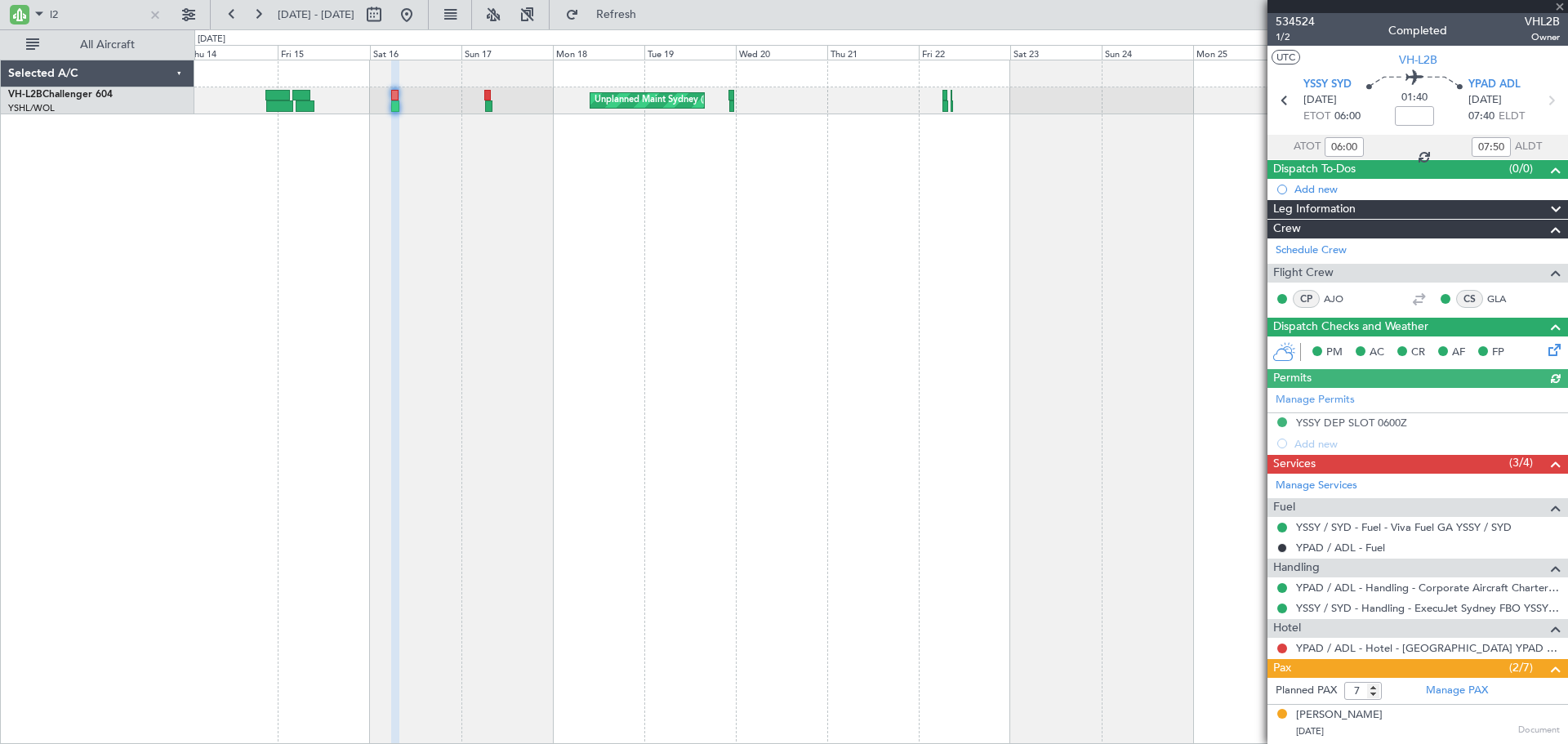
click at [767, 255] on div "Unplanned Maint Sydney ([PERSON_NAME] Intl) Planned Maint Sydney ([PERSON_NAME]…" at bounding box center [881, 401] width 1373 height 684
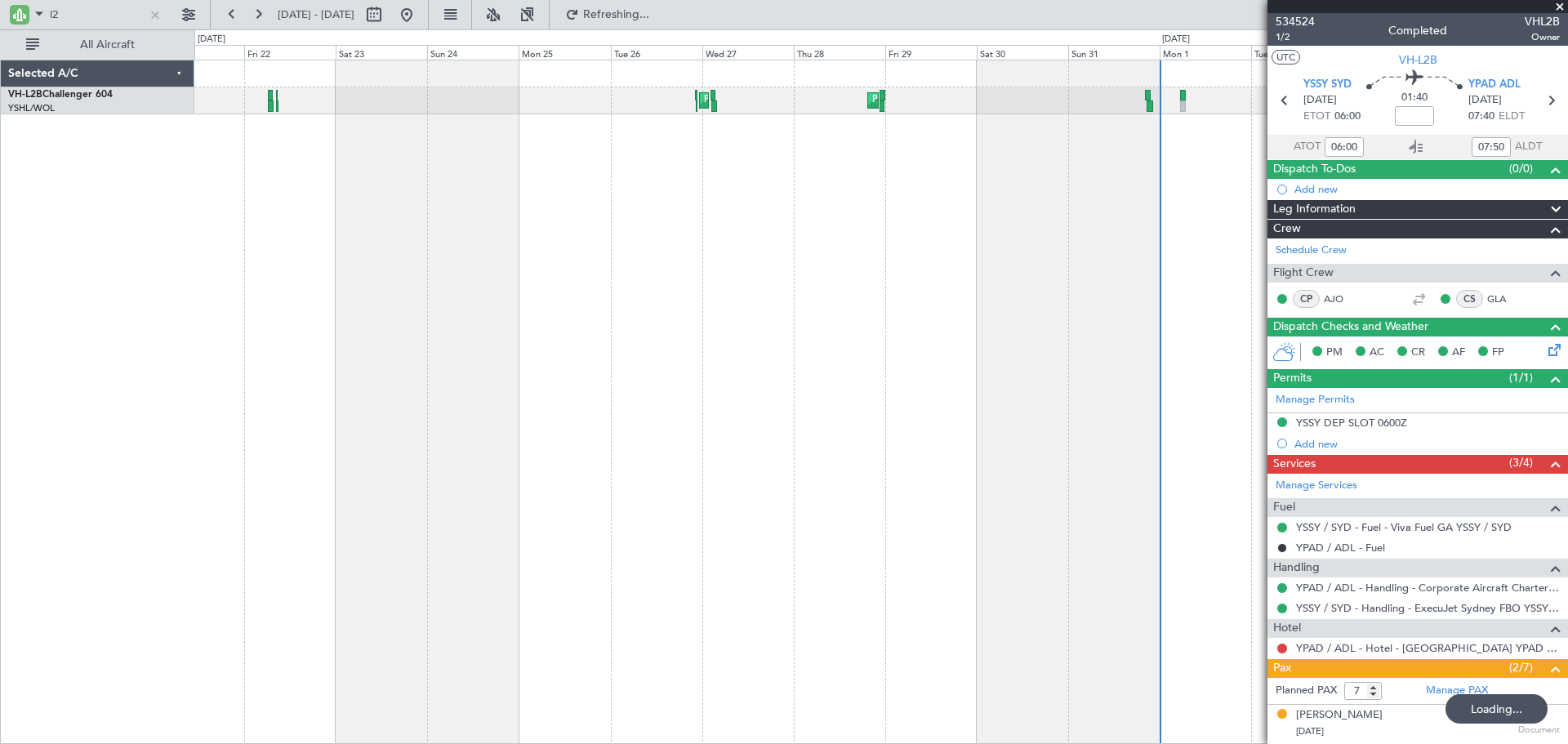
click at [801, 297] on div "Planned Maint Sydney ([PERSON_NAME] Intl) Planned Maint [GEOGRAPHIC_DATA] ([GEO…" at bounding box center [881, 401] width 1373 height 684
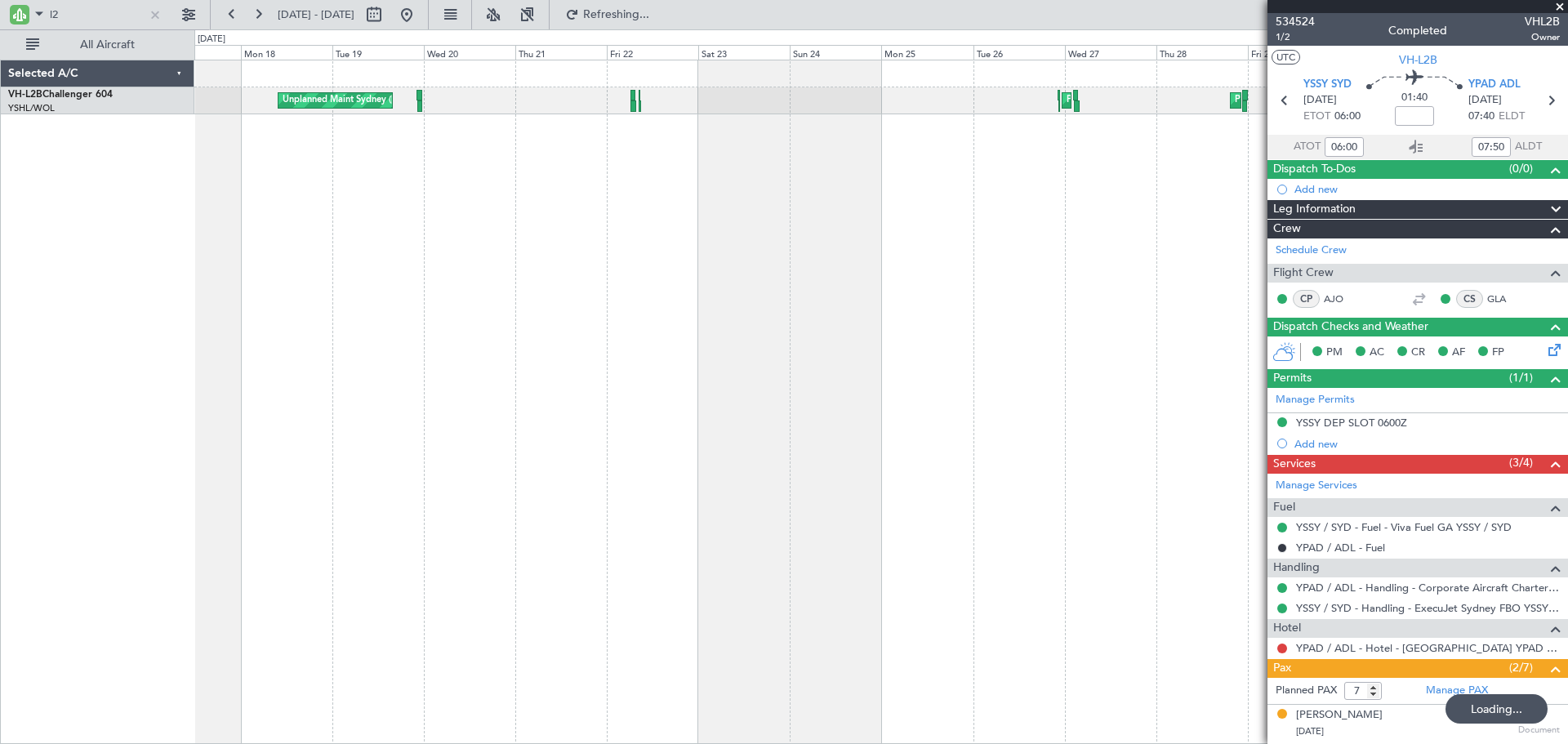
click at [1091, 231] on div "Planned Maint Sydney ([PERSON_NAME] Intl) Planned Maint [GEOGRAPHIC_DATA] ([GEO…" at bounding box center [881, 401] width 1373 height 684
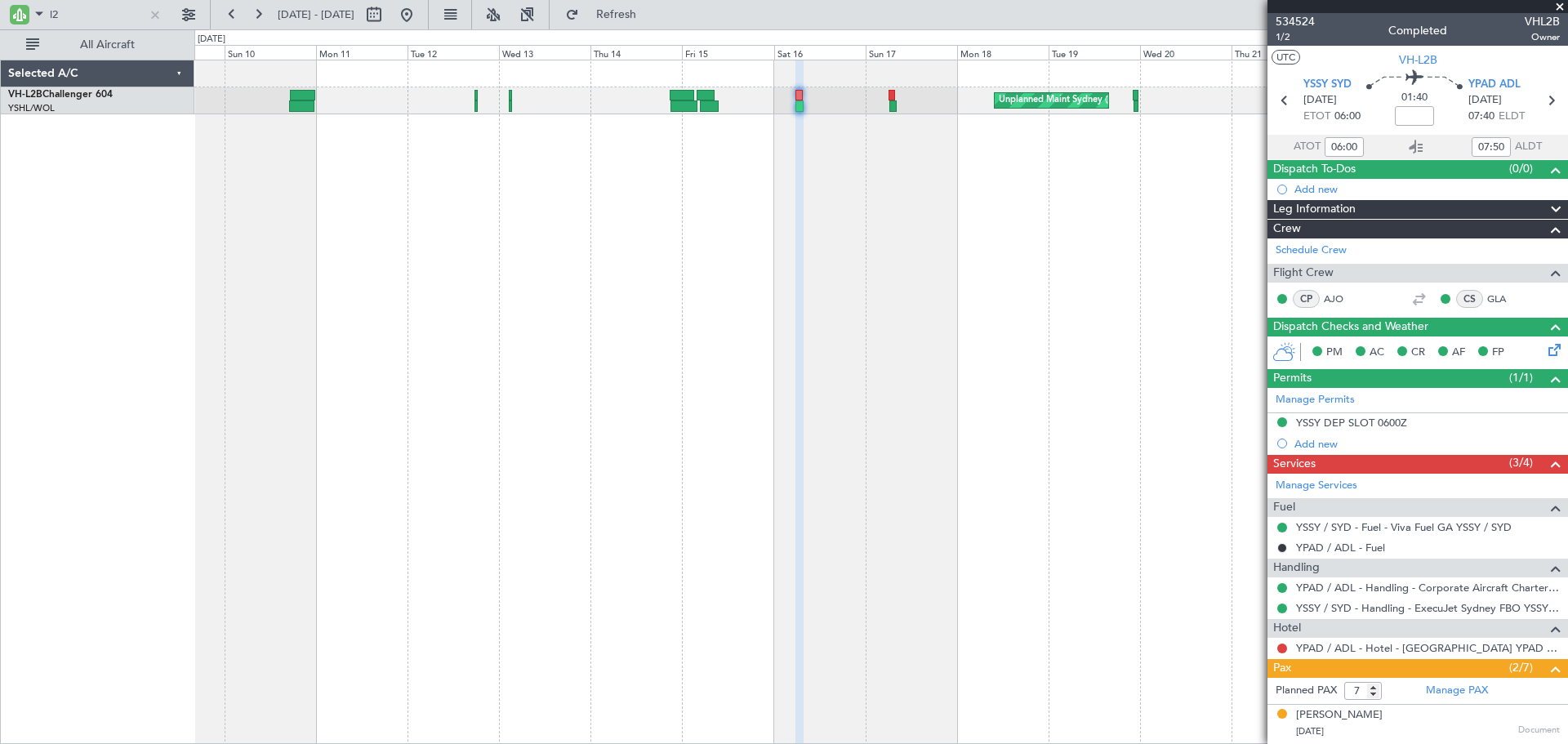
click at [156, 190] on div "Selected A/C VH-L2B Challenger 604 YSHL/WOL Wollongong" at bounding box center [98, 401] width 194 height 684
click at [156, 15] on div at bounding box center [155, 14] width 18 height 18
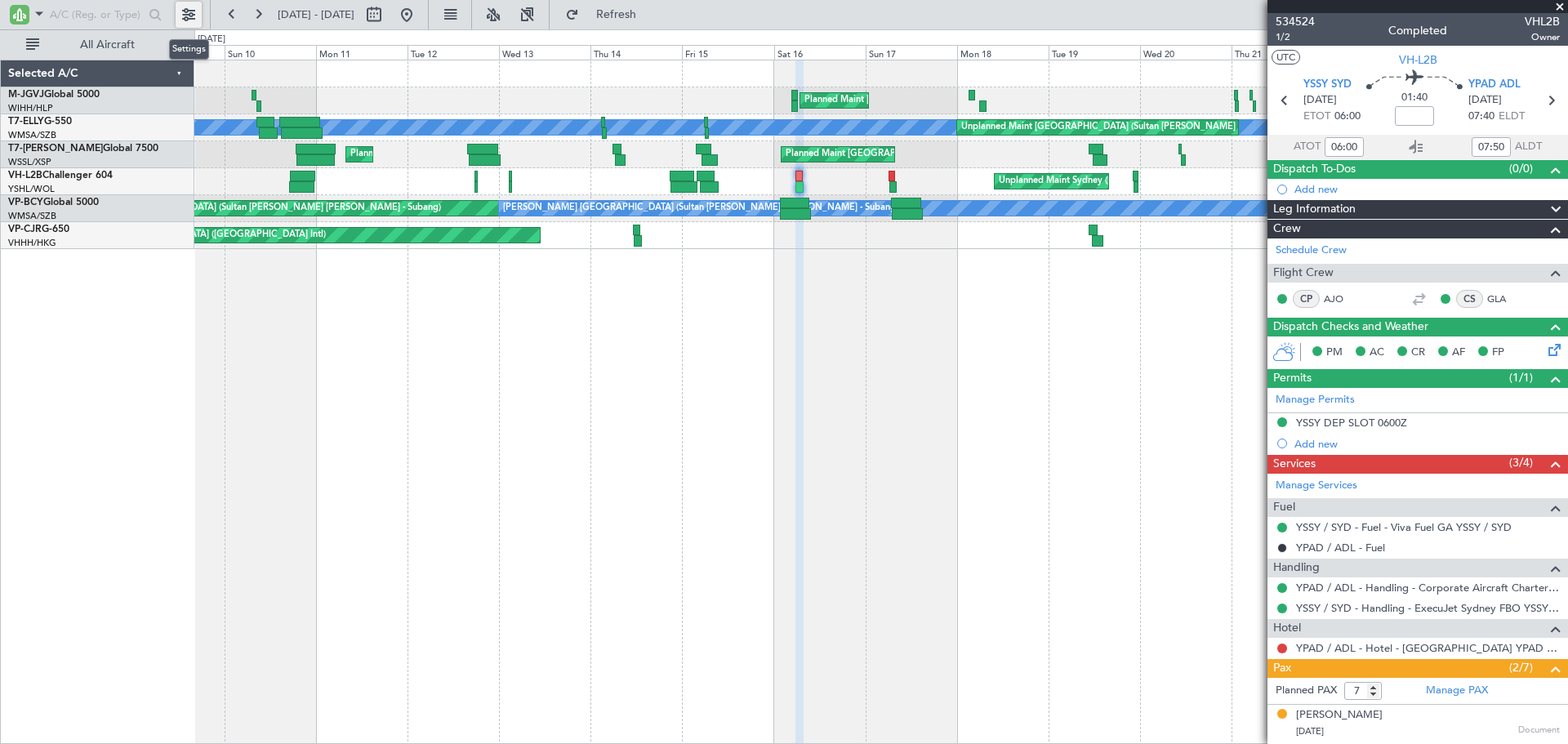
click at [187, 11] on button at bounding box center [189, 14] width 26 height 26
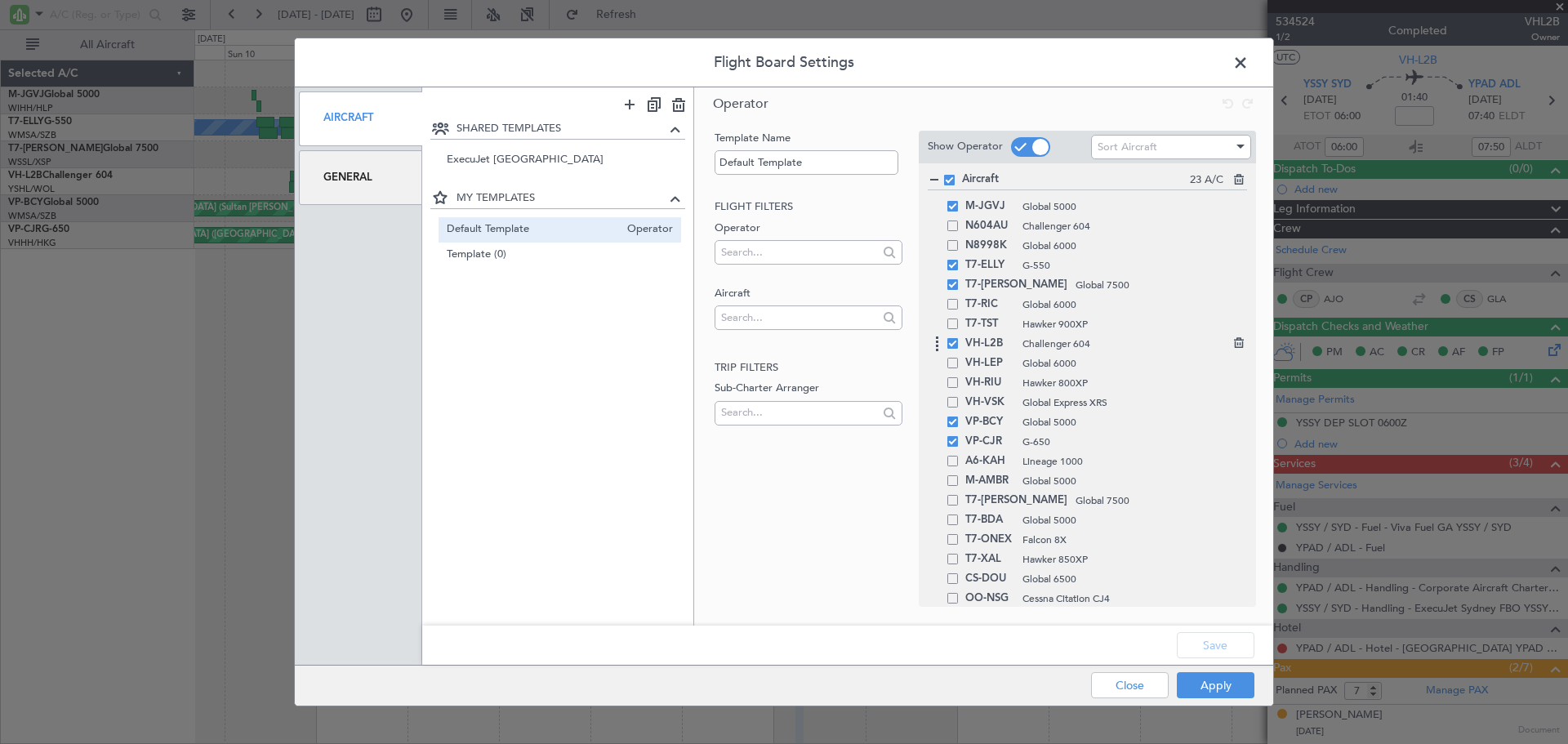
click at [953, 344] on span at bounding box center [953, 344] width 10 height 10
click at [959, 338] on input "checkbox" at bounding box center [959, 338] width 0 height 0
click at [1214, 650] on button "Save" at bounding box center [1215, 645] width 77 height 26
click at [1211, 692] on button "Apply" at bounding box center [1215, 685] width 77 height 26
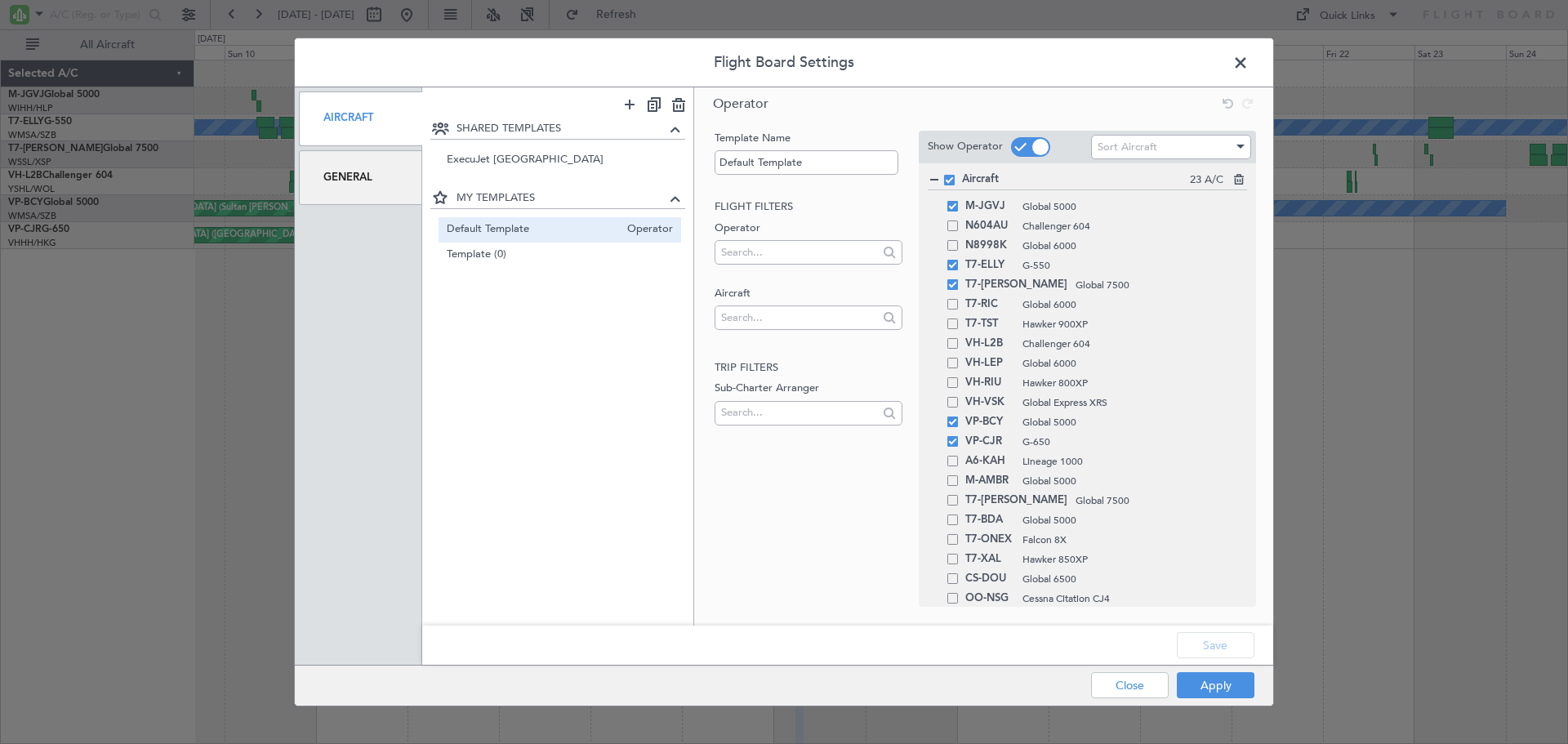
type input "0"
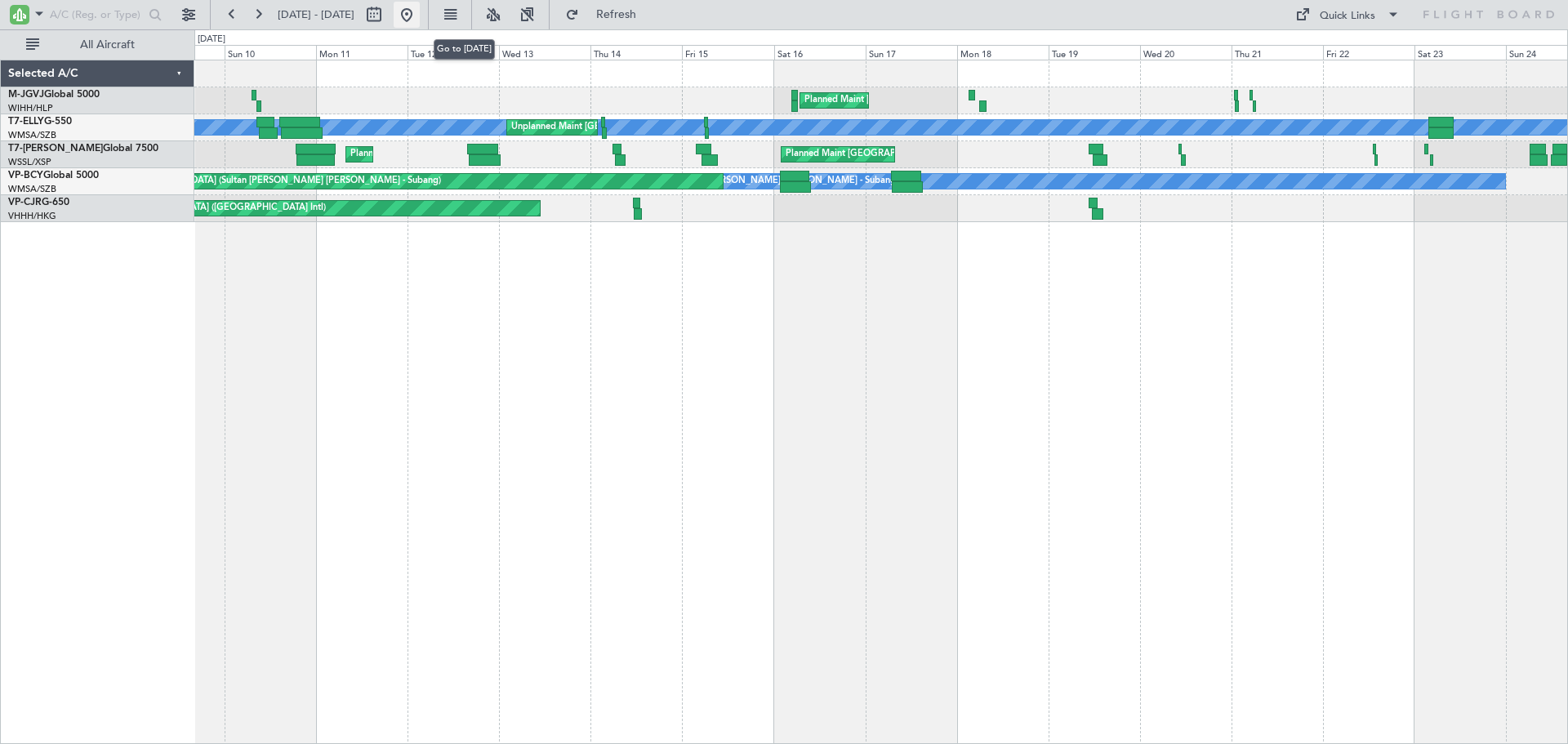
click at [420, 10] on button at bounding box center [406, 14] width 26 height 26
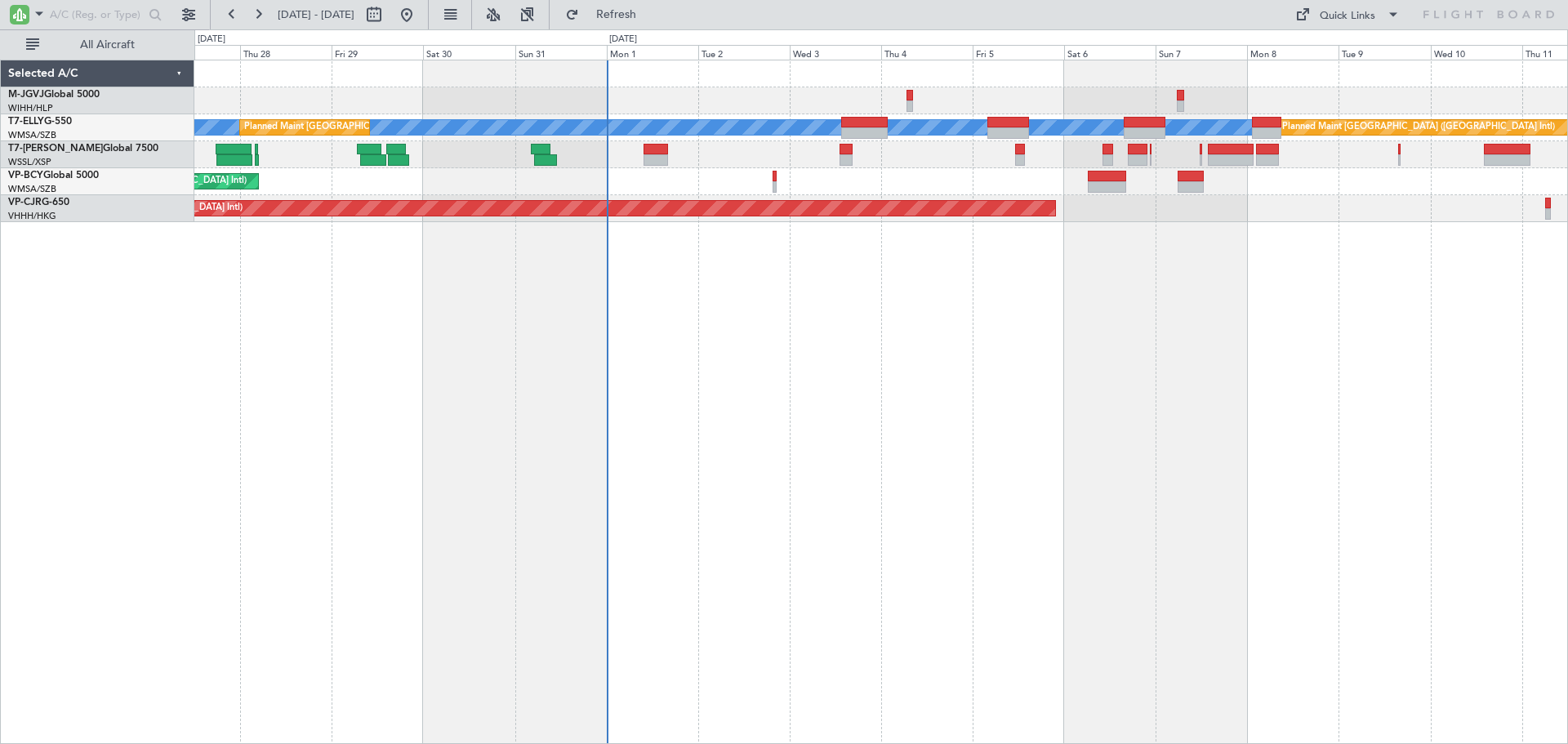
click at [658, 433] on div "Planned Maint [GEOGRAPHIC_DATA] (Halim Intl) [PERSON_NAME] Planned Maint [GEOGR…" at bounding box center [881, 401] width 1373 height 684
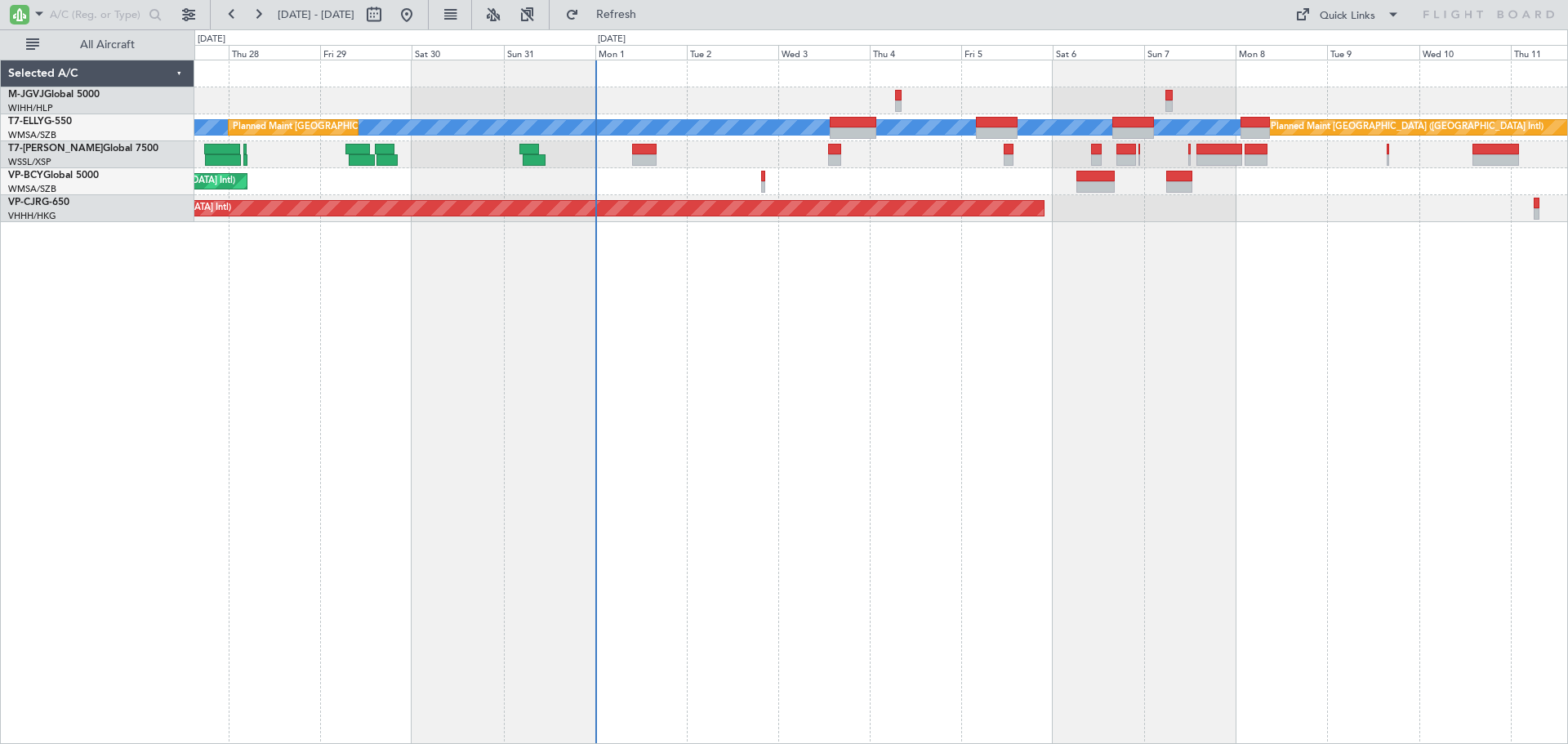
click at [669, 184] on div "Planned Maint [GEOGRAPHIC_DATA] ([GEOGRAPHIC_DATA] Intl) [PERSON_NAME] (Sultan …" at bounding box center [880, 182] width 1373 height 27
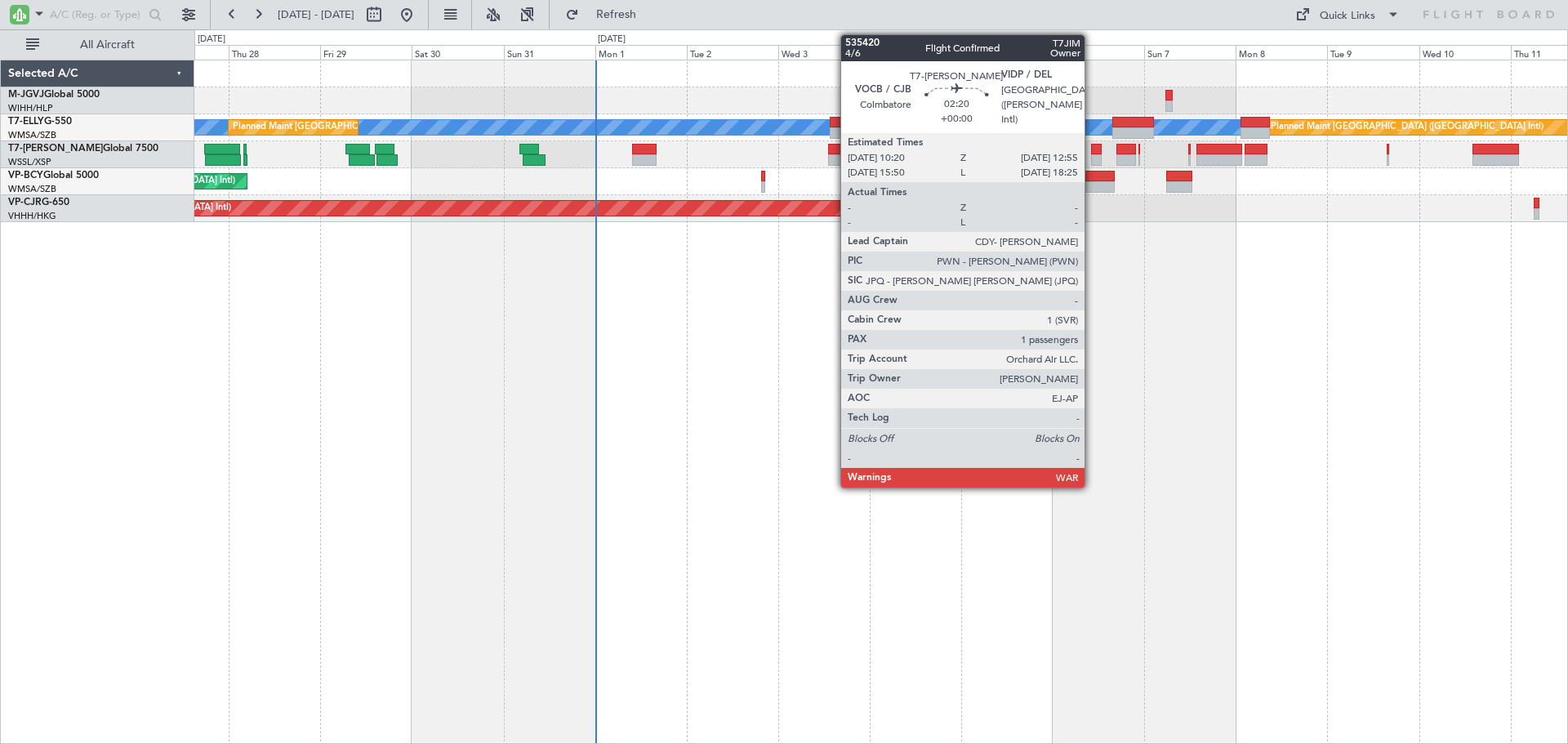
click at [1092, 154] on div at bounding box center [1096, 149] width 10 height 11
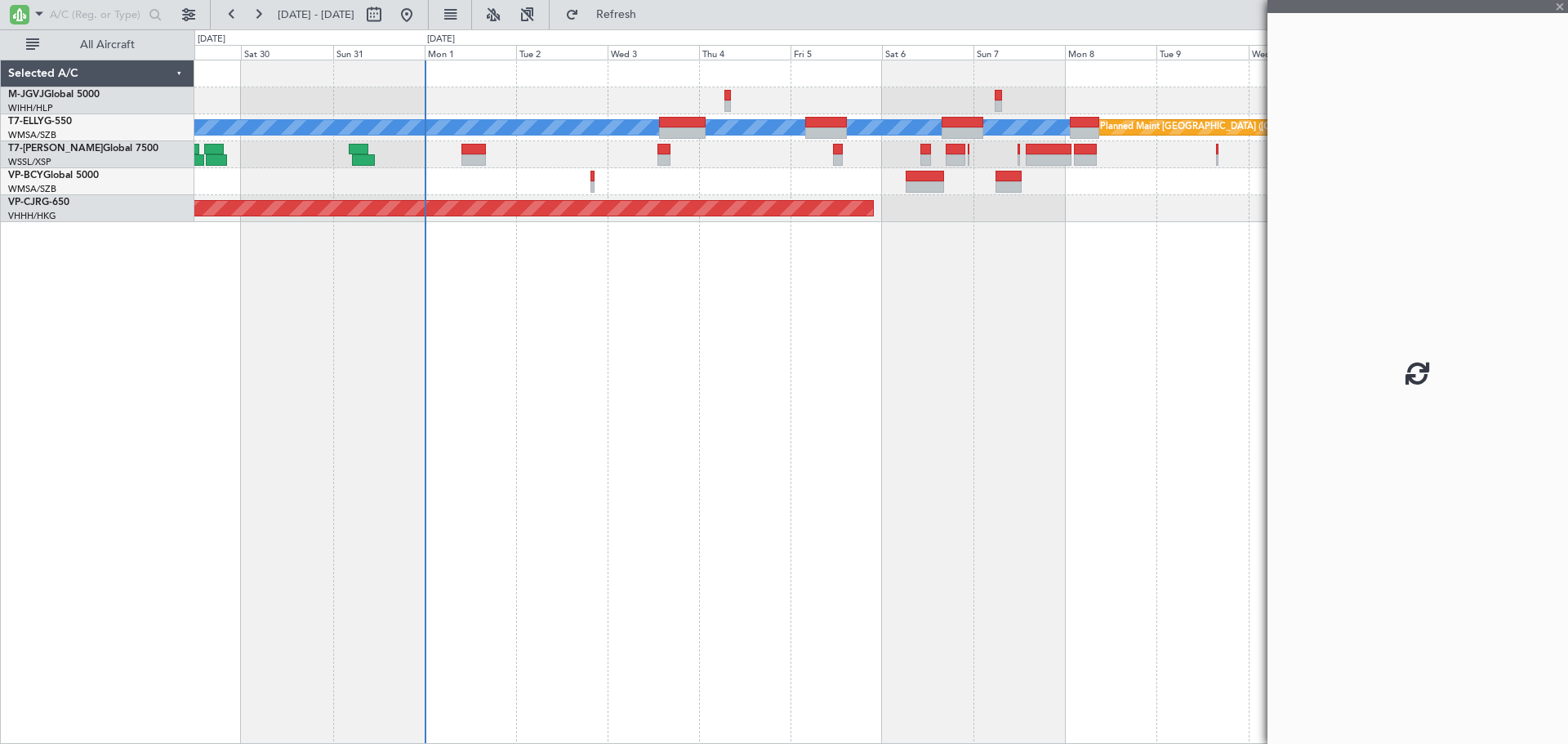
click at [757, 192] on div "Planned Maint [GEOGRAPHIC_DATA] ([GEOGRAPHIC_DATA] Intl)" at bounding box center [880, 182] width 1373 height 27
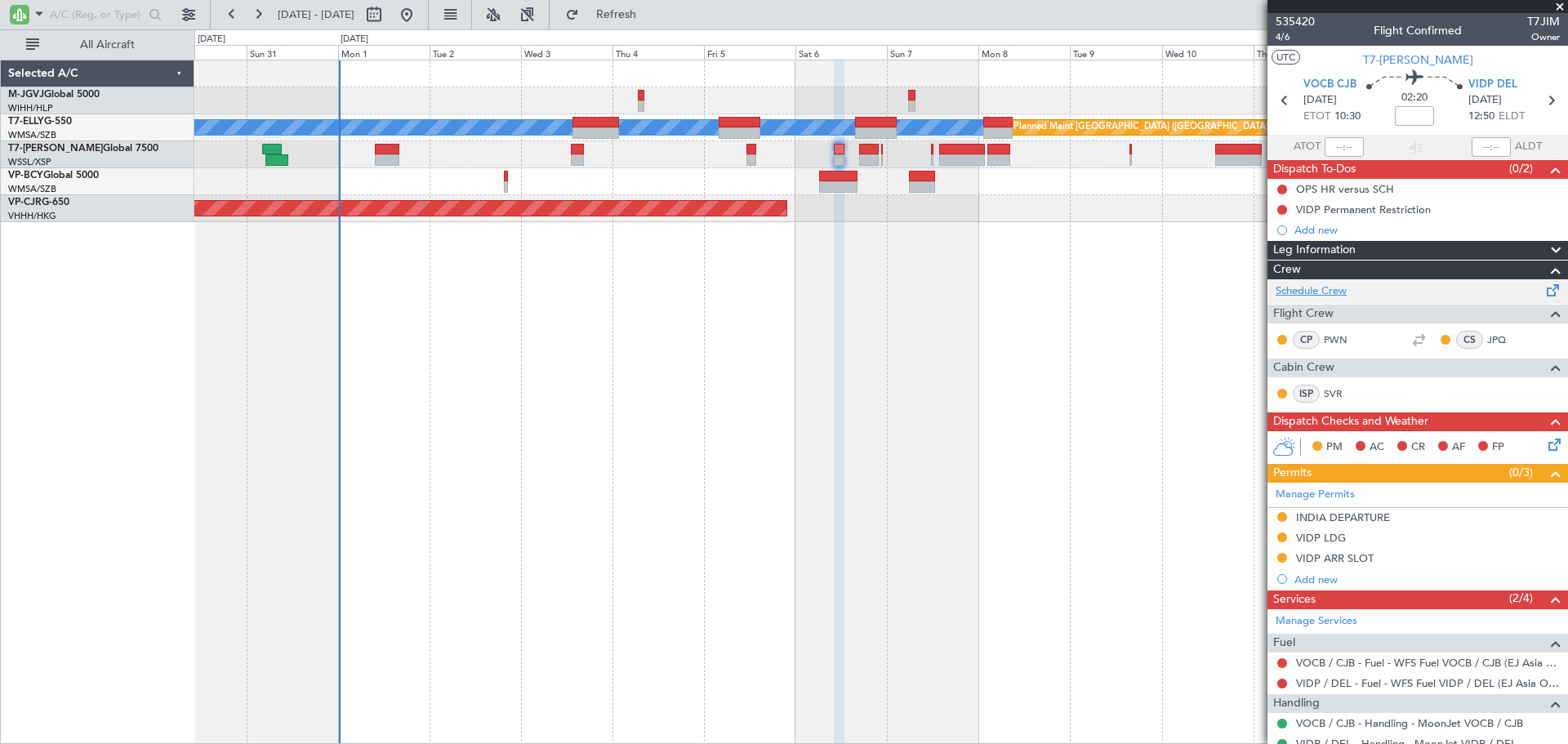
click at [1333, 292] on link "Schedule Crew" at bounding box center [1311, 291] width 71 height 16
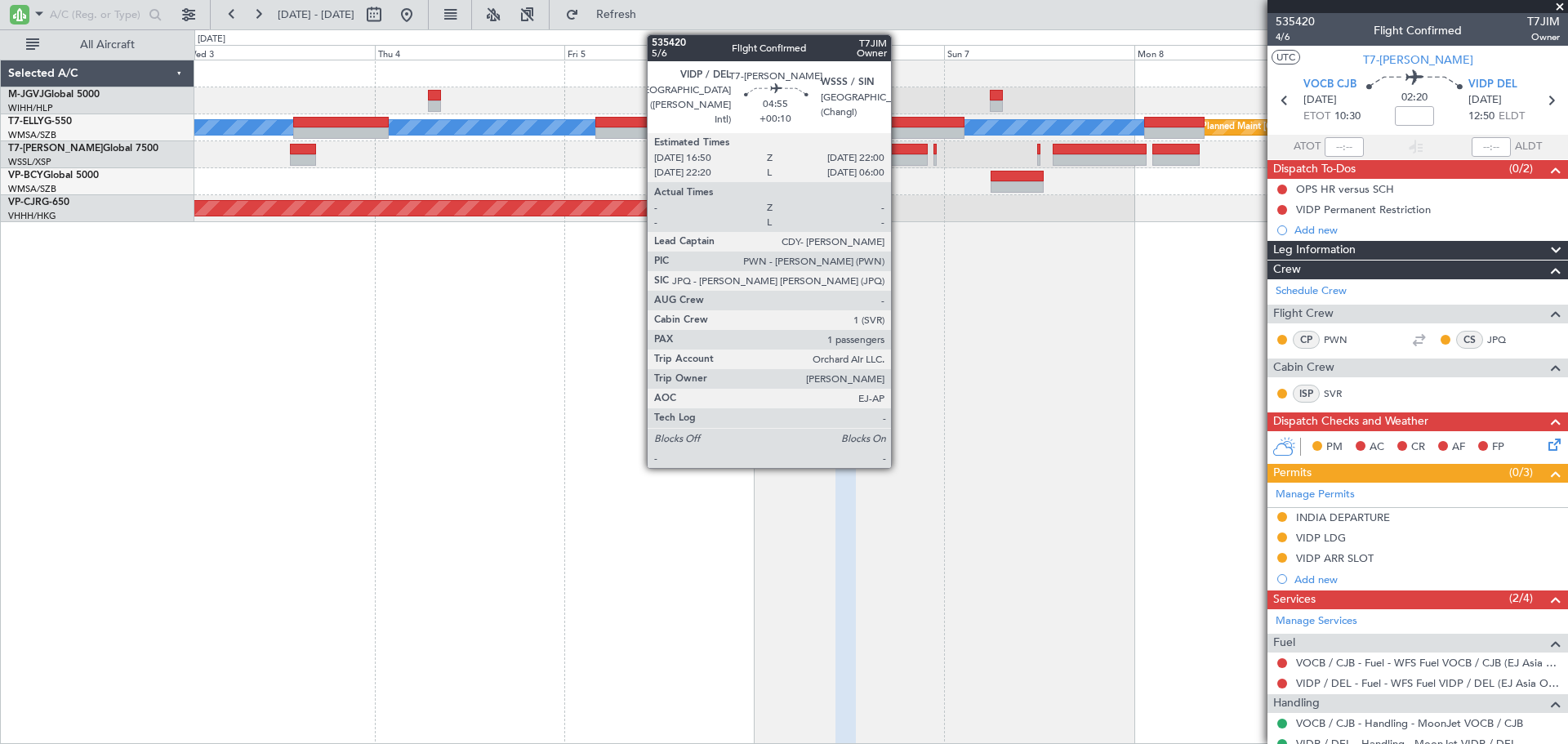
click at [898, 147] on div at bounding box center [907, 149] width 42 height 11
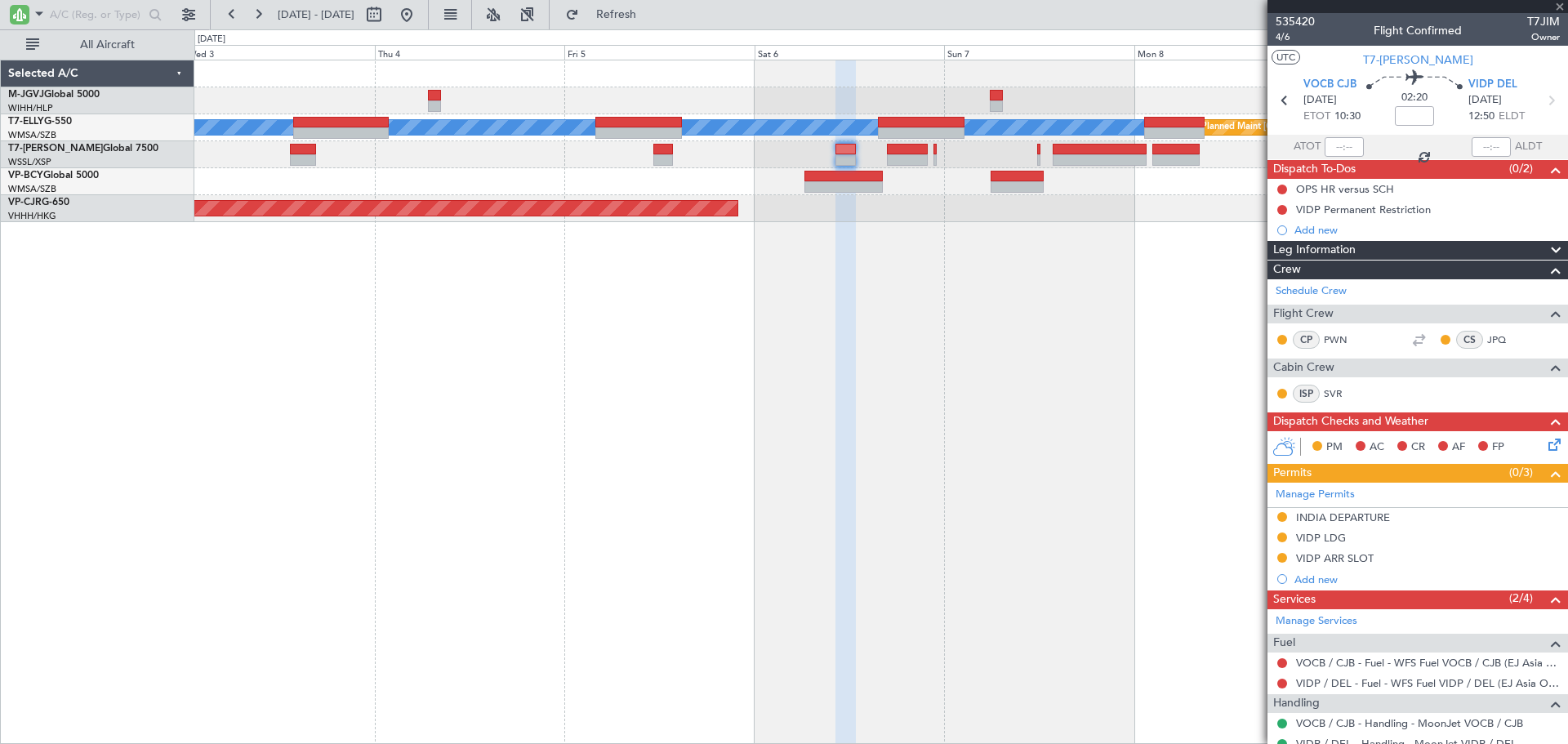
type input "+00:10"
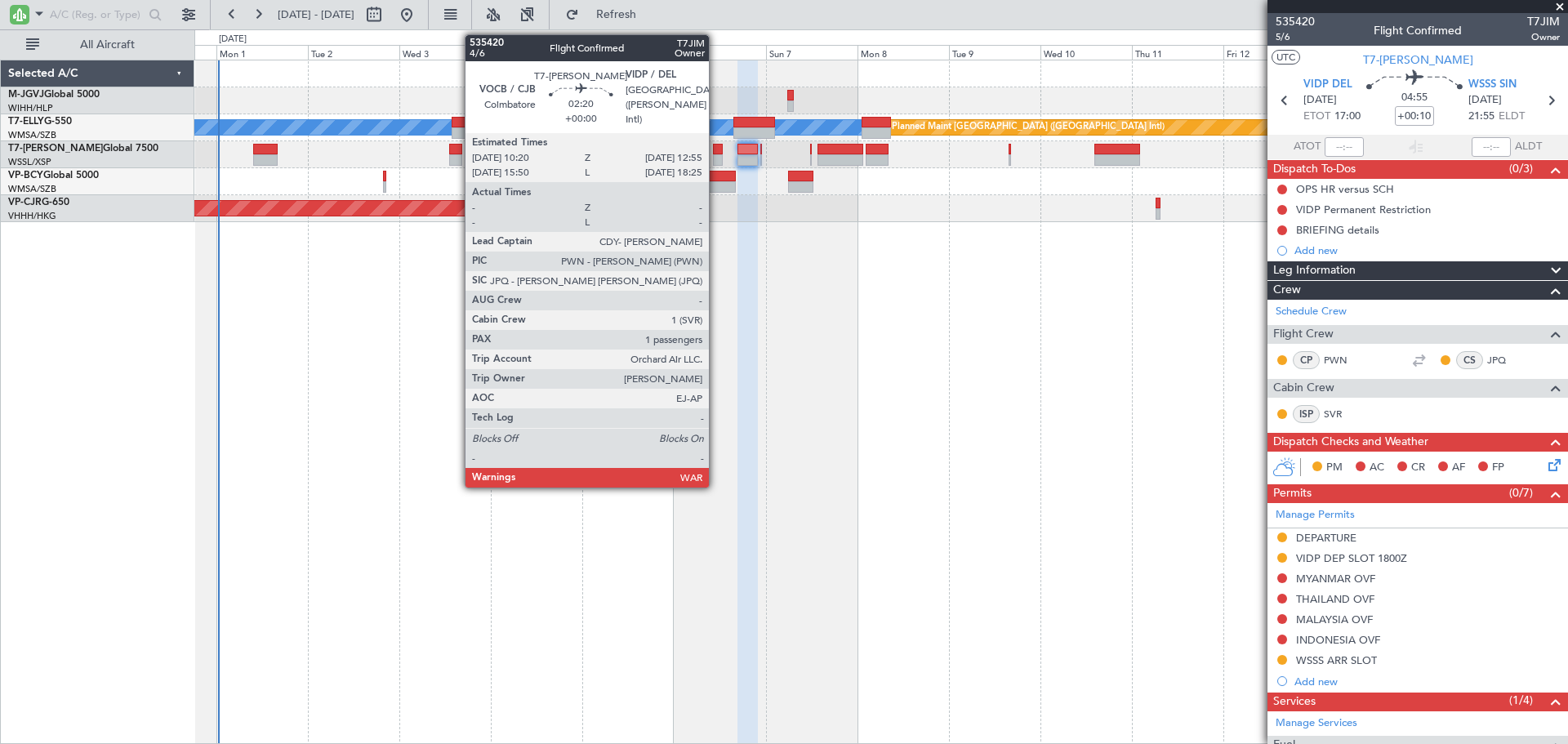
click at [716, 155] on div at bounding box center [718, 160] width 10 height 11
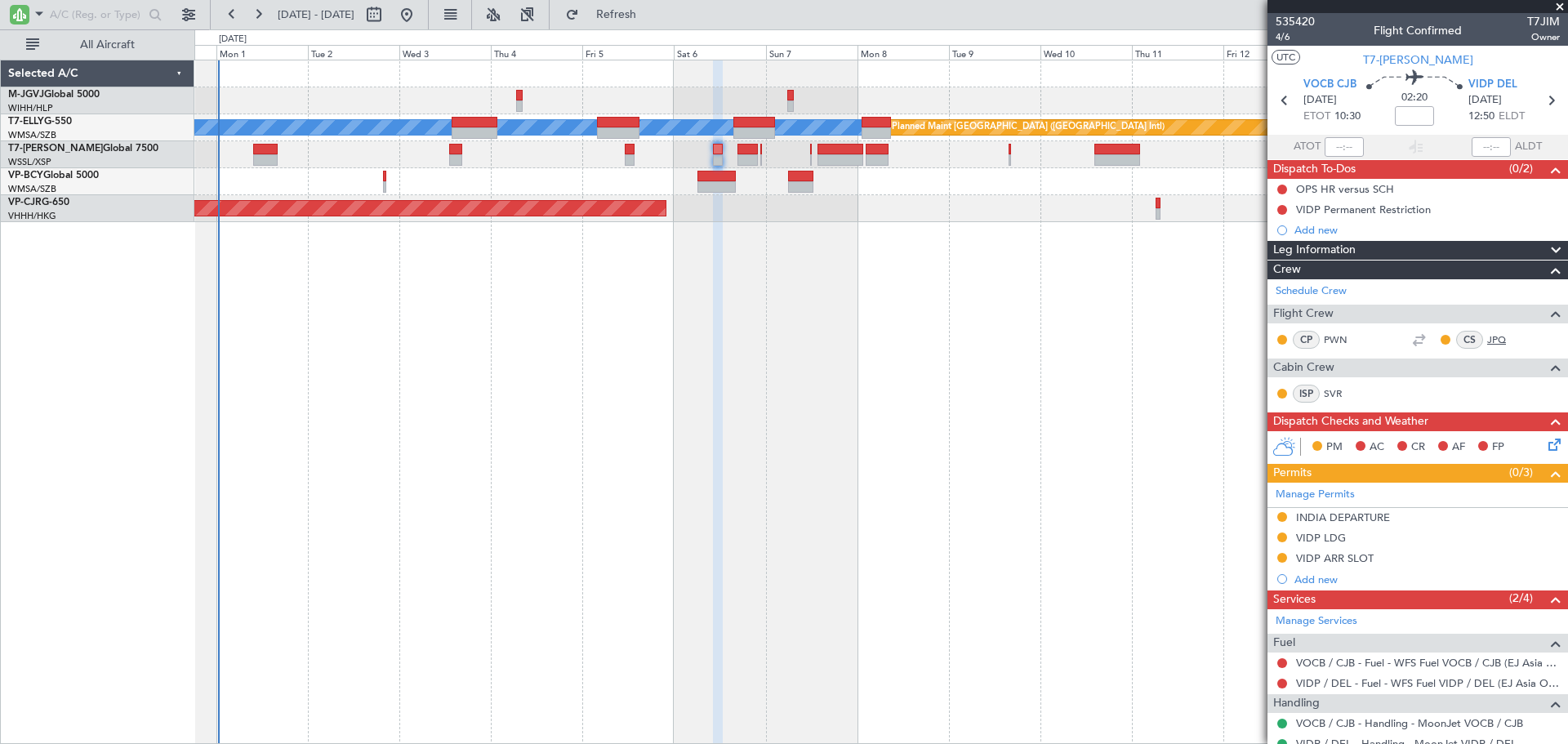
click at [1487, 338] on link "JPQ" at bounding box center [1505, 339] width 37 height 14
click at [1329, 397] on link "SVR" at bounding box center [1342, 393] width 37 height 14
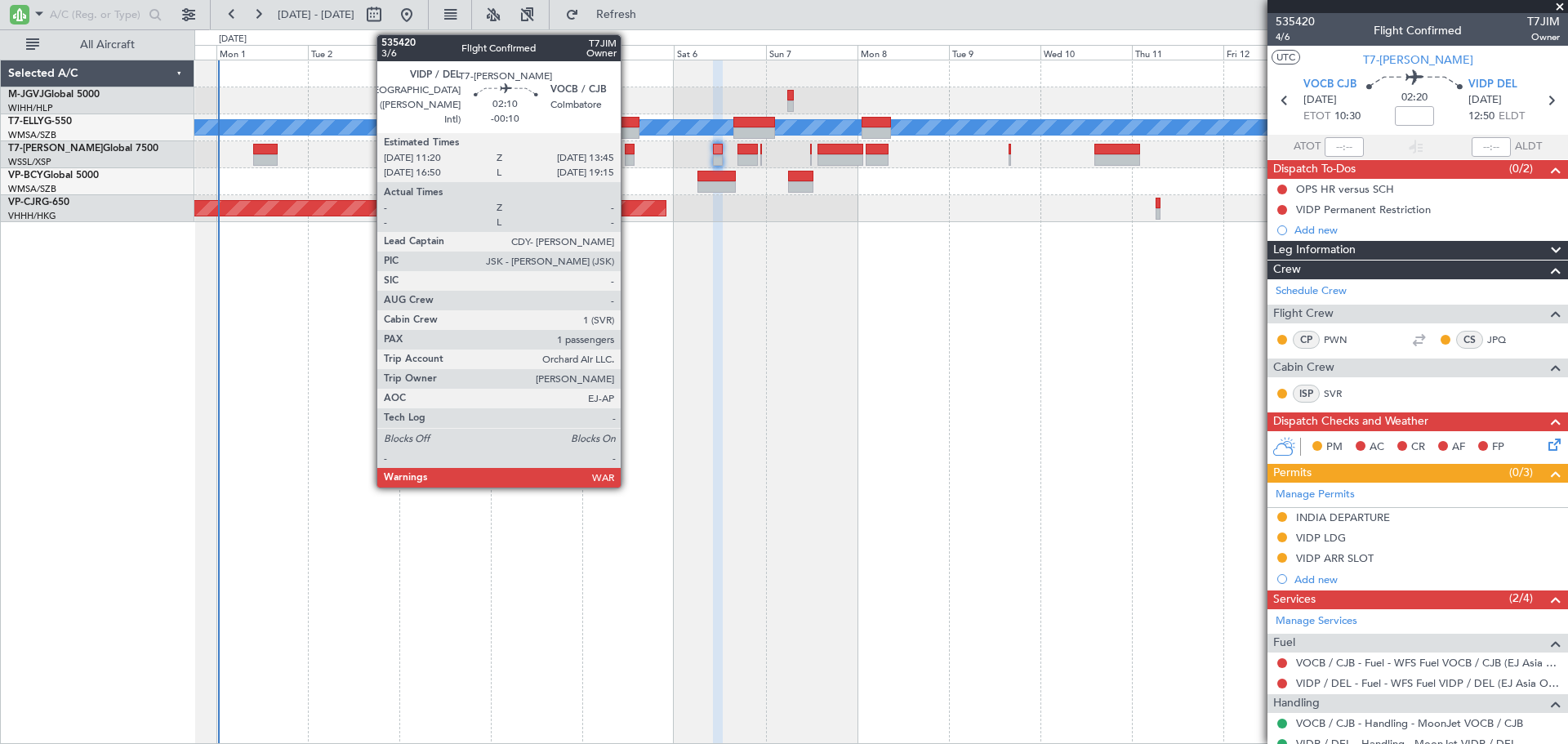
click at [628, 154] on div at bounding box center [630, 149] width 10 height 11
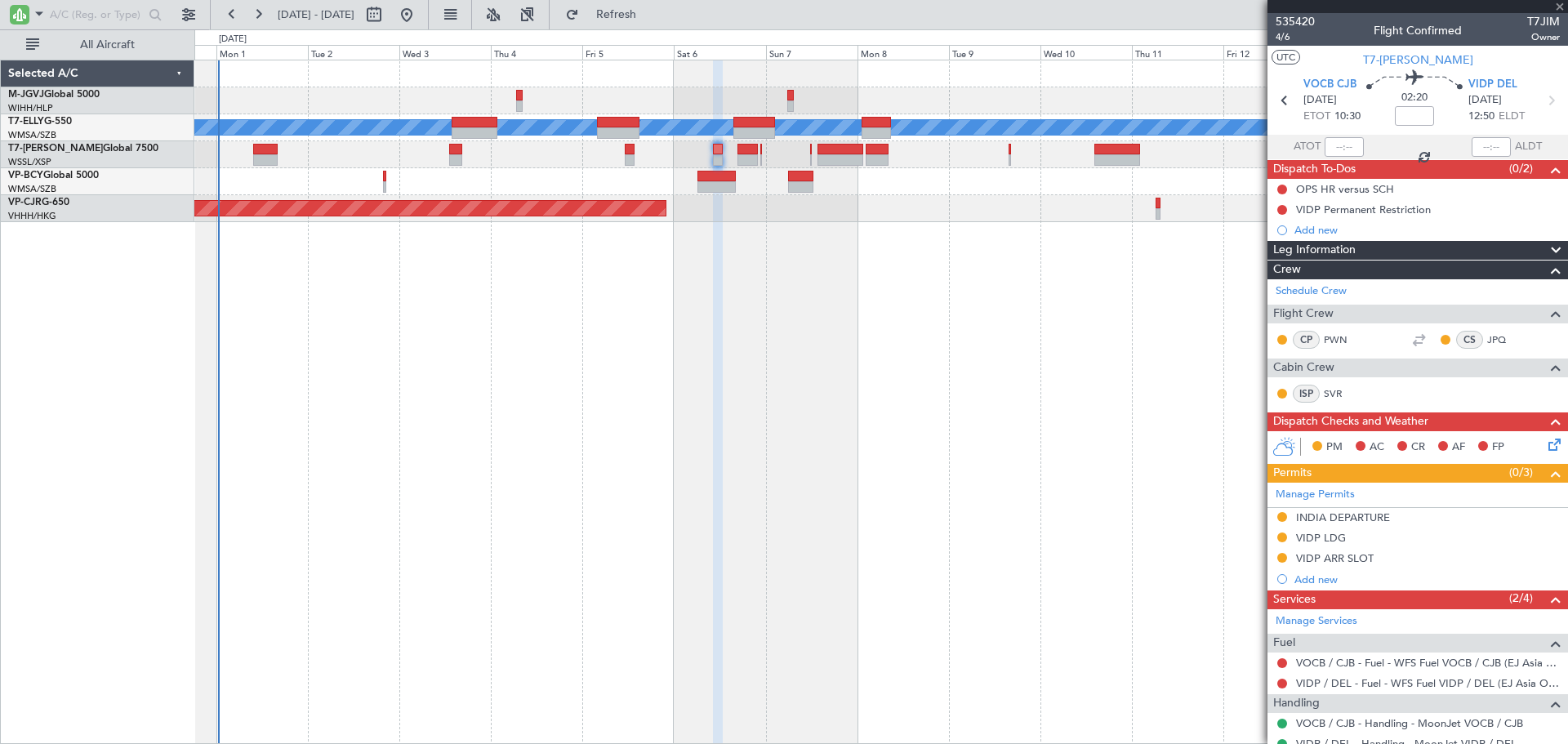
type input "-00:10"
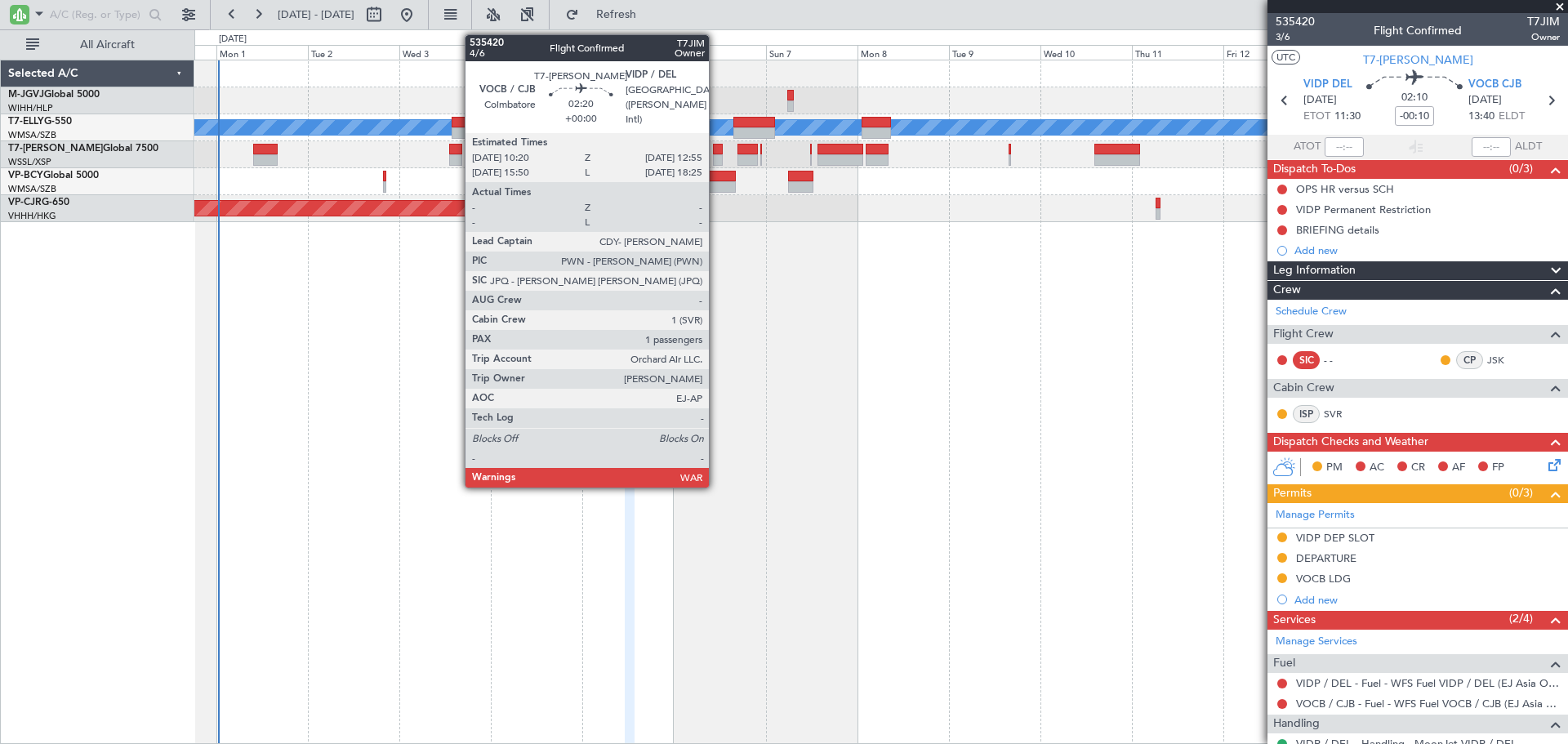
click at [716, 151] on div at bounding box center [718, 149] width 10 height 11
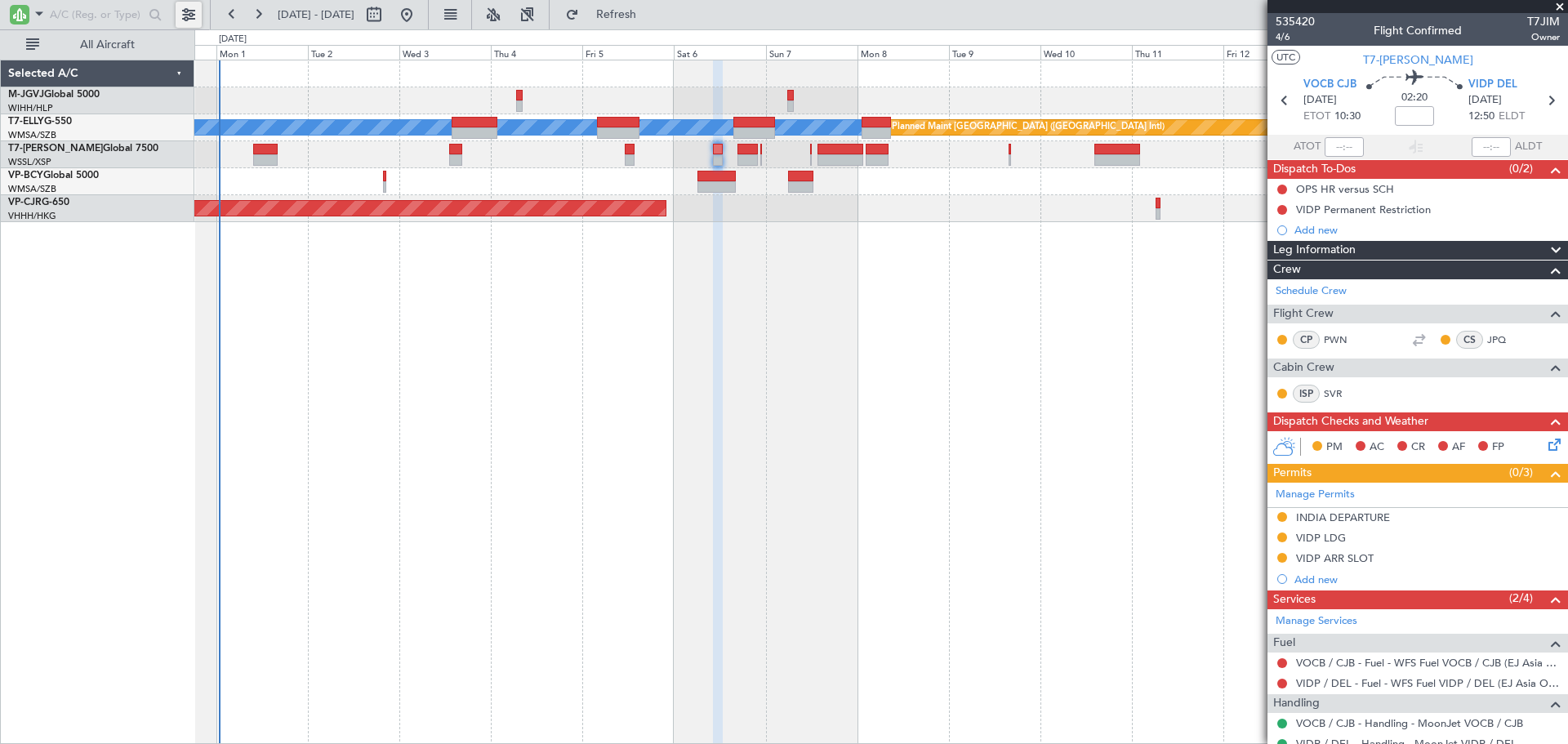
drag, startPoint x: 190, startPoint y: 8, endPoint x: 212, endPoint y: 52, distance: 49.2
click at [190, 8] on button at bounding box center [189, 14] width 26 height 26
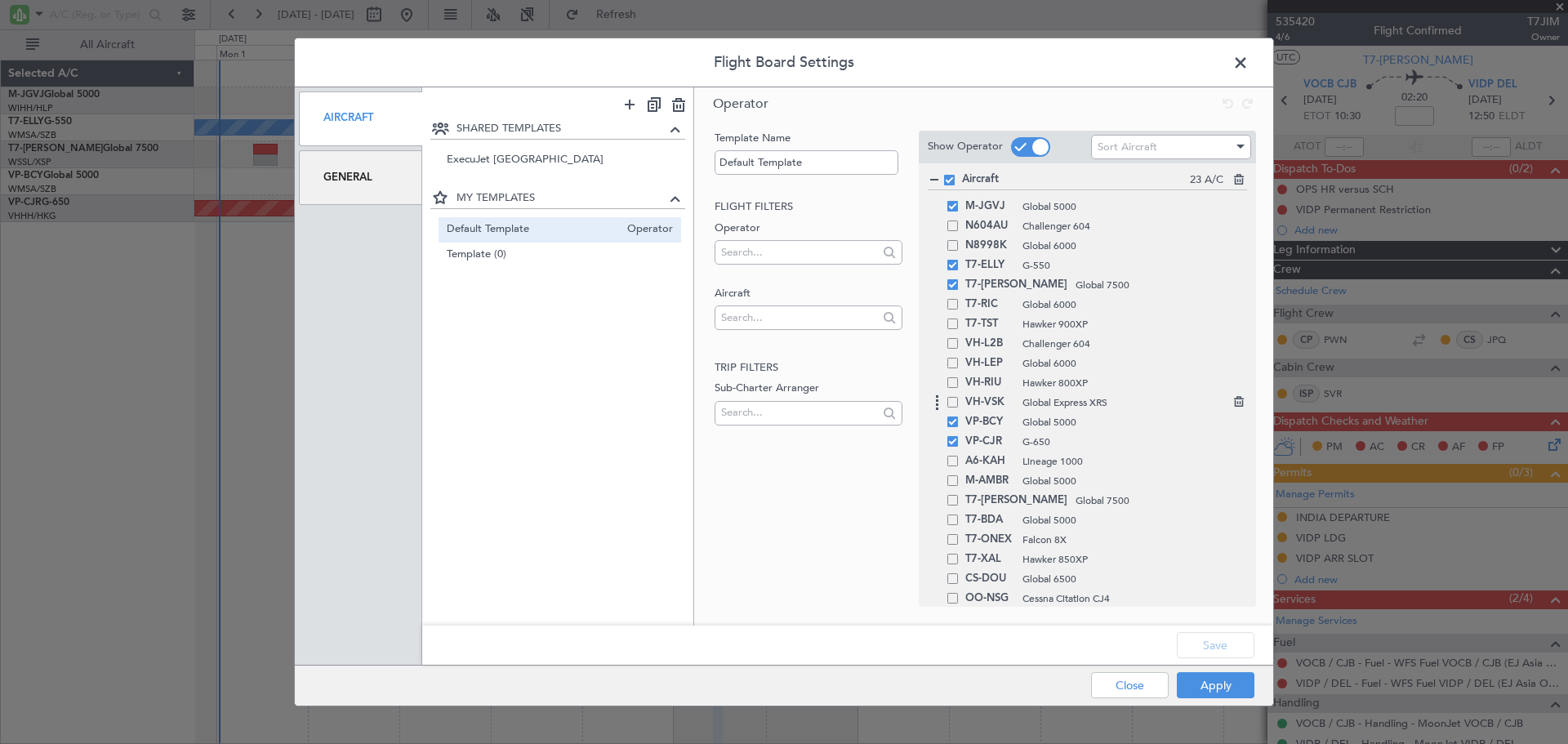
click at [953, 402] on span at bounding box center [953, 402] width 10 height 10
click at [959, 397] on input "checkbox" at bounding box center [959, 397] width 0 height 0
click at [1212, 646] on button "Save" at bounding box center [1215, 645] width 77 height 26
click at [1209, 690] on button "Apply" at bounding box center [1215, 685] width 77 height 26
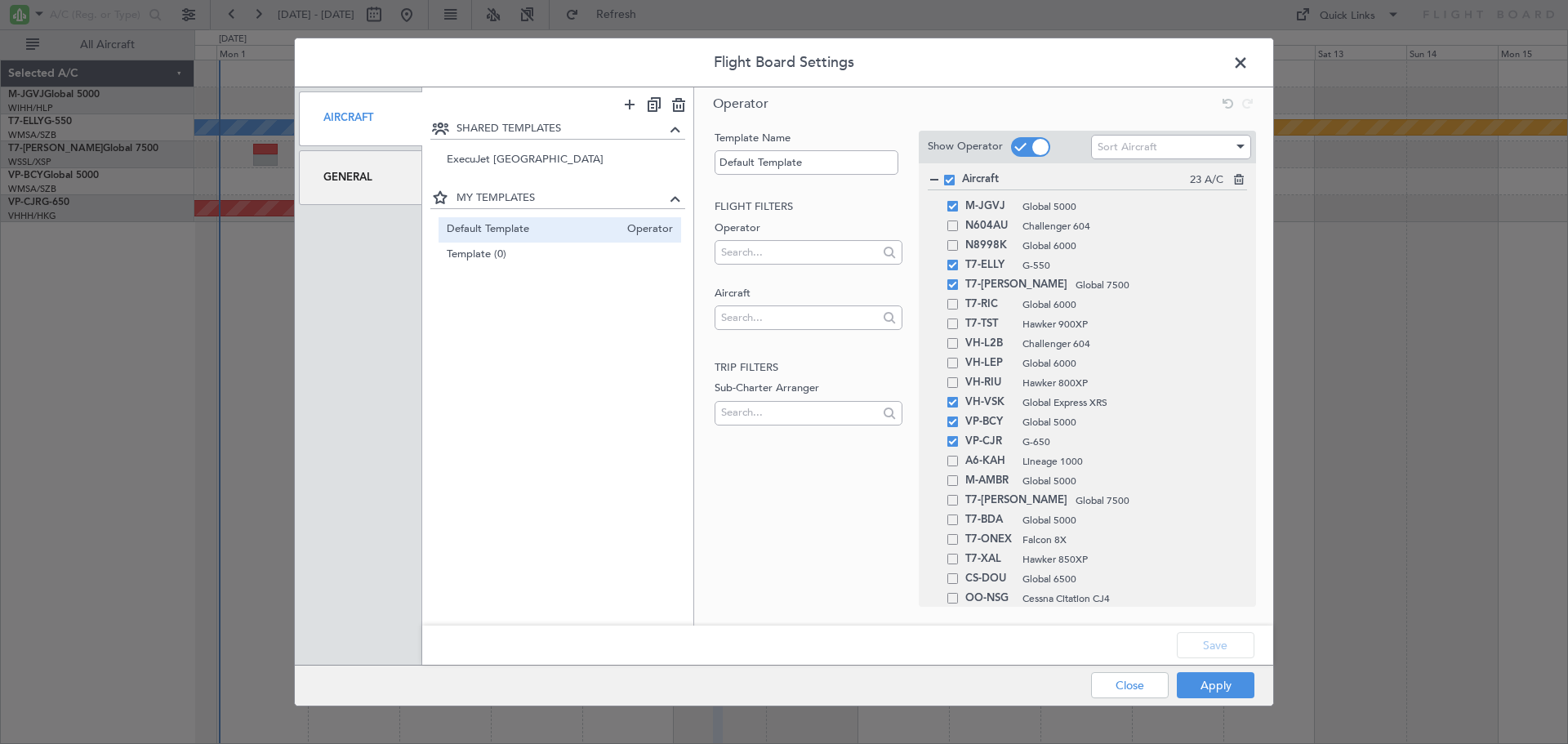
type input "0"
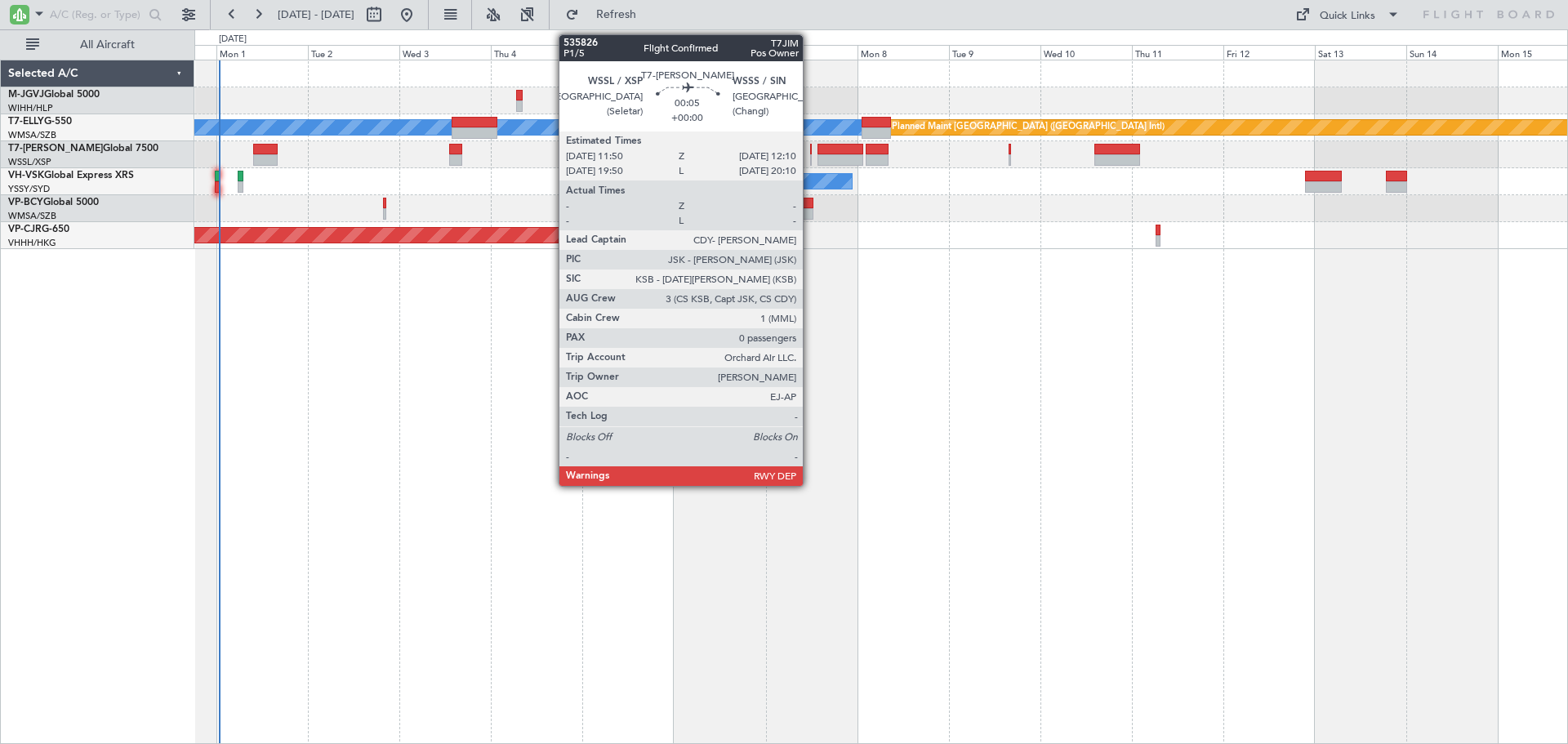
click at [810, 152] on div at bounding box center [811, 149] width 2 height 11
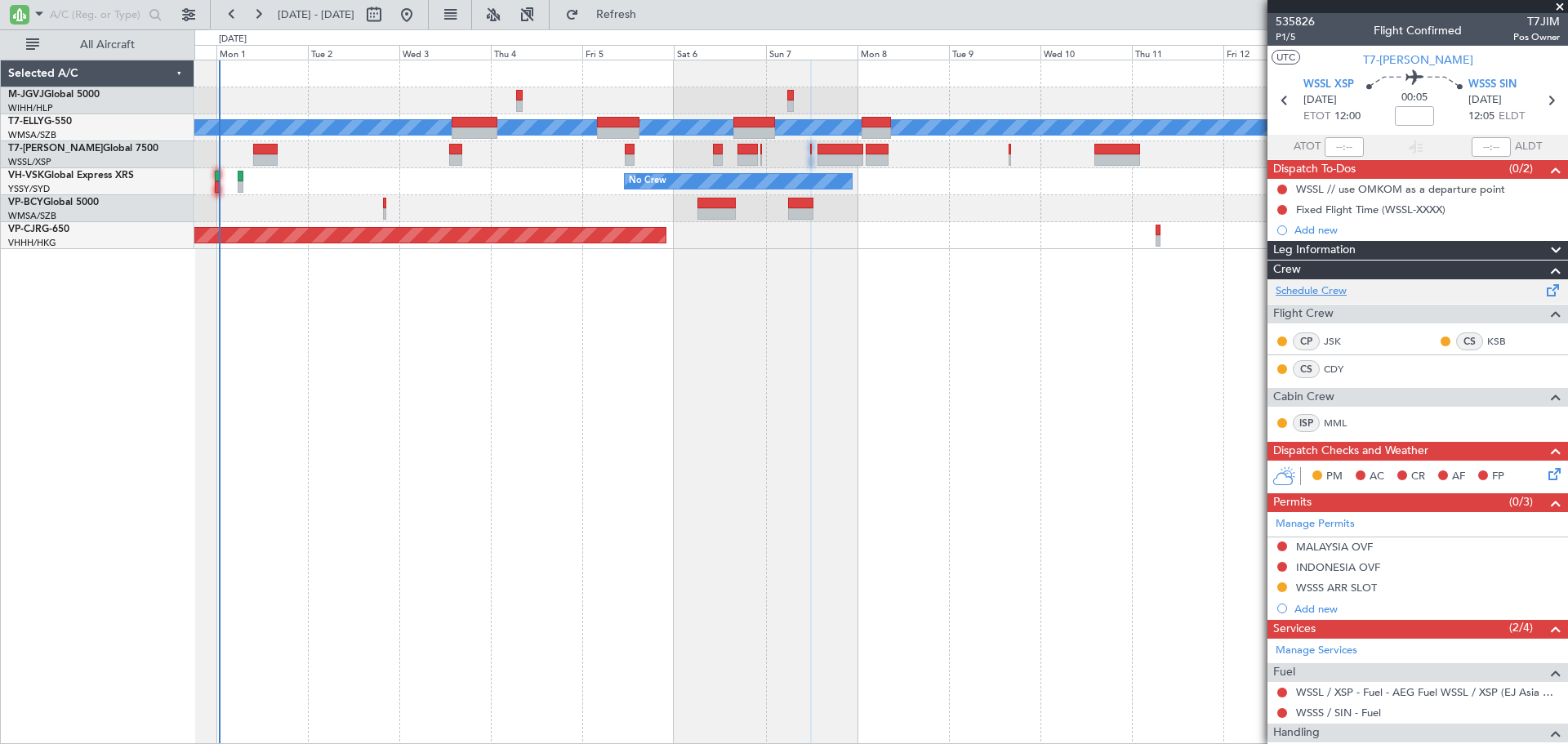
click at [1327, 291] on link "Schedule Crew" at bounding box center [1311, 291] width 71 height 16
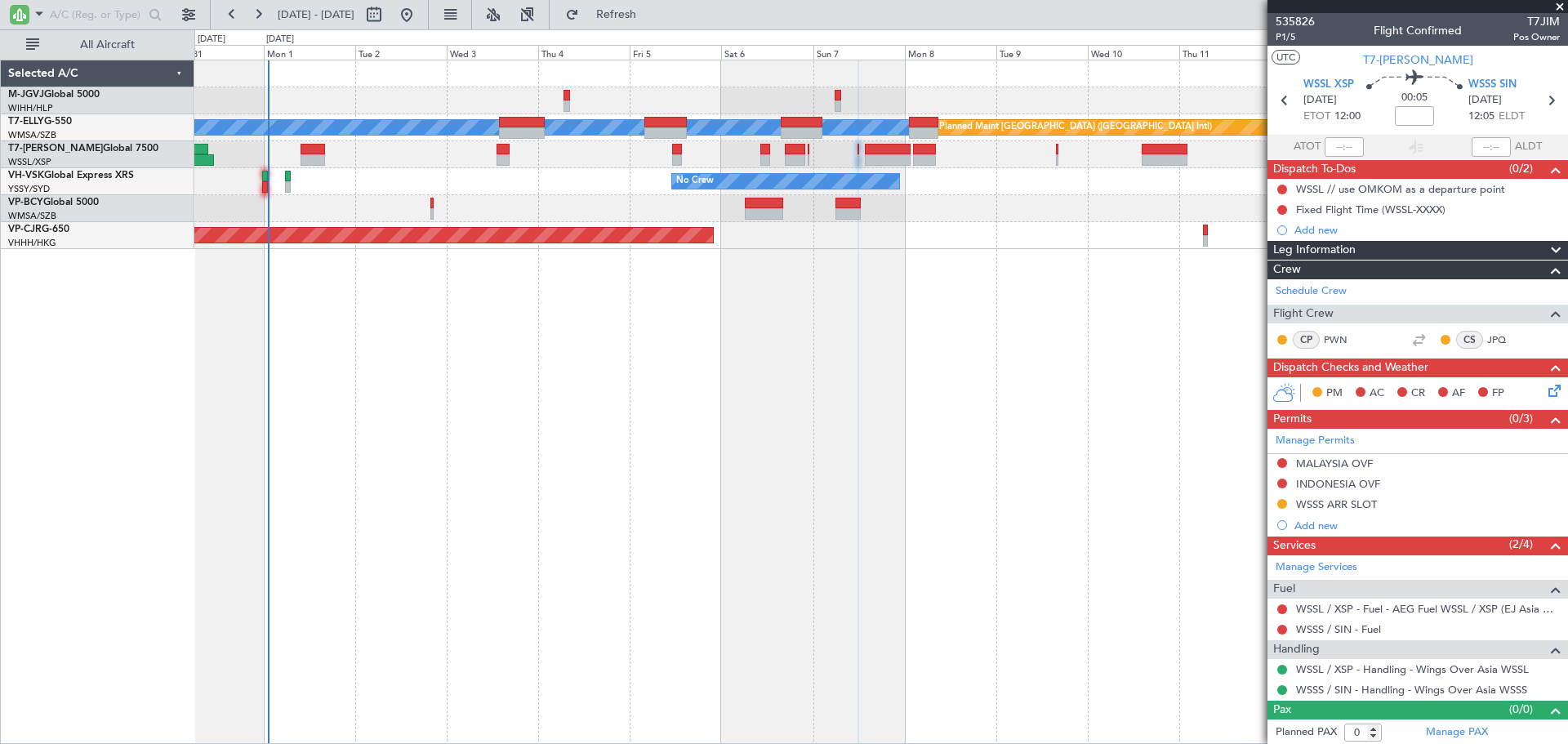
click at [610, 93] on div at bounding box center [880, 101] width 1373 height 27
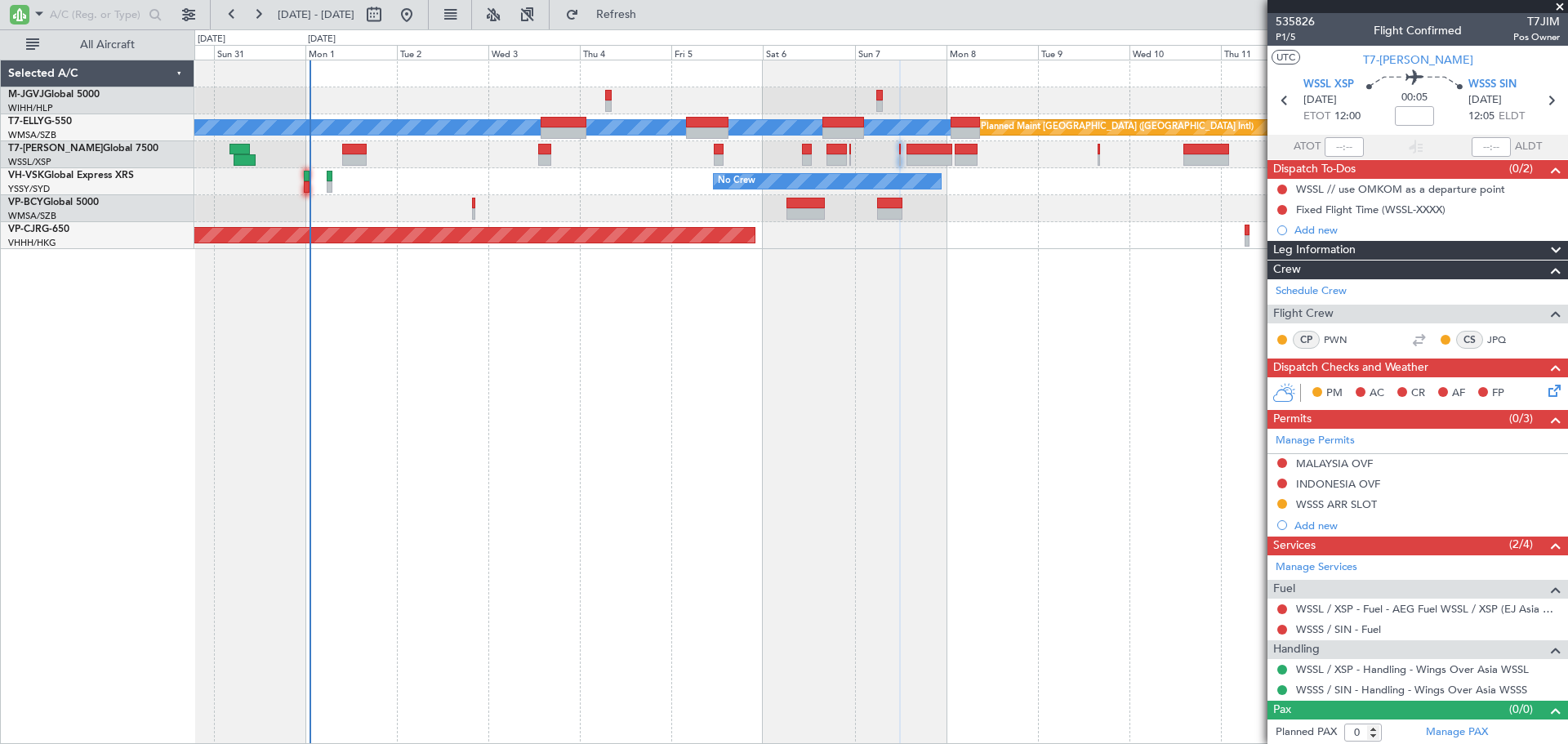
click at [650, 110] on div at bounding box center [880, 101] width 1373 height 27
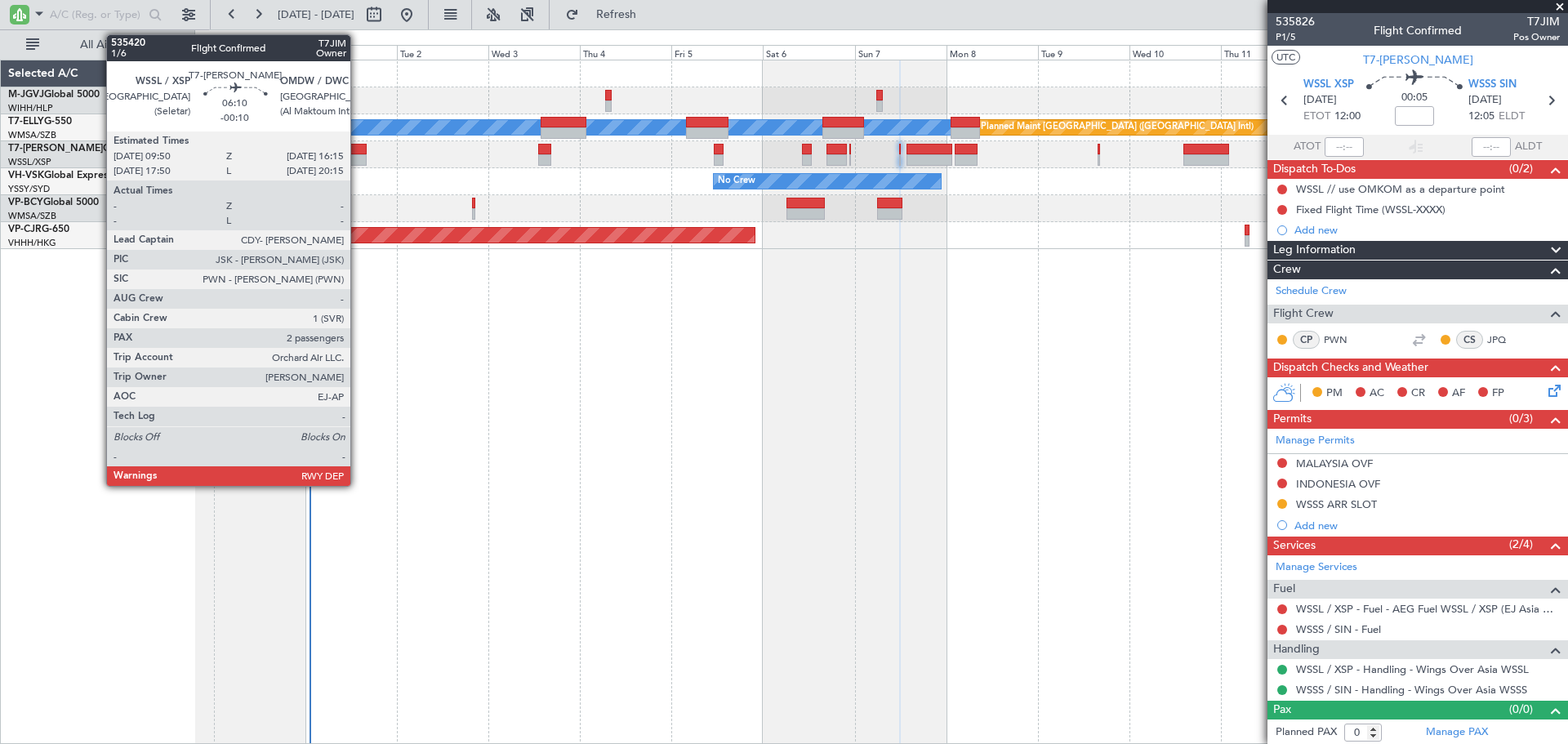
click at [359, 153] on div at bounding box center [354, 149] width 25 height 11
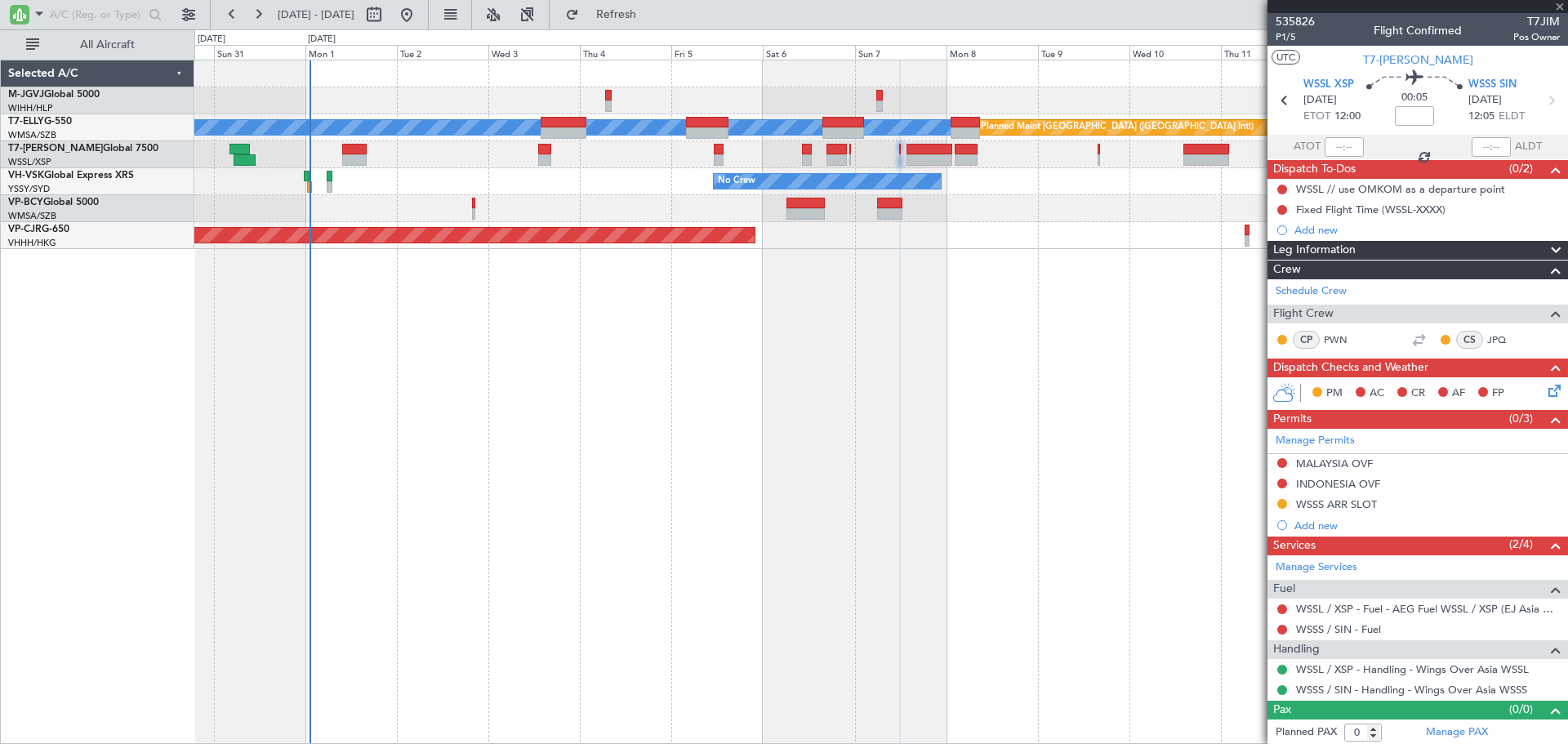
type input "-00:10"
type input "2"
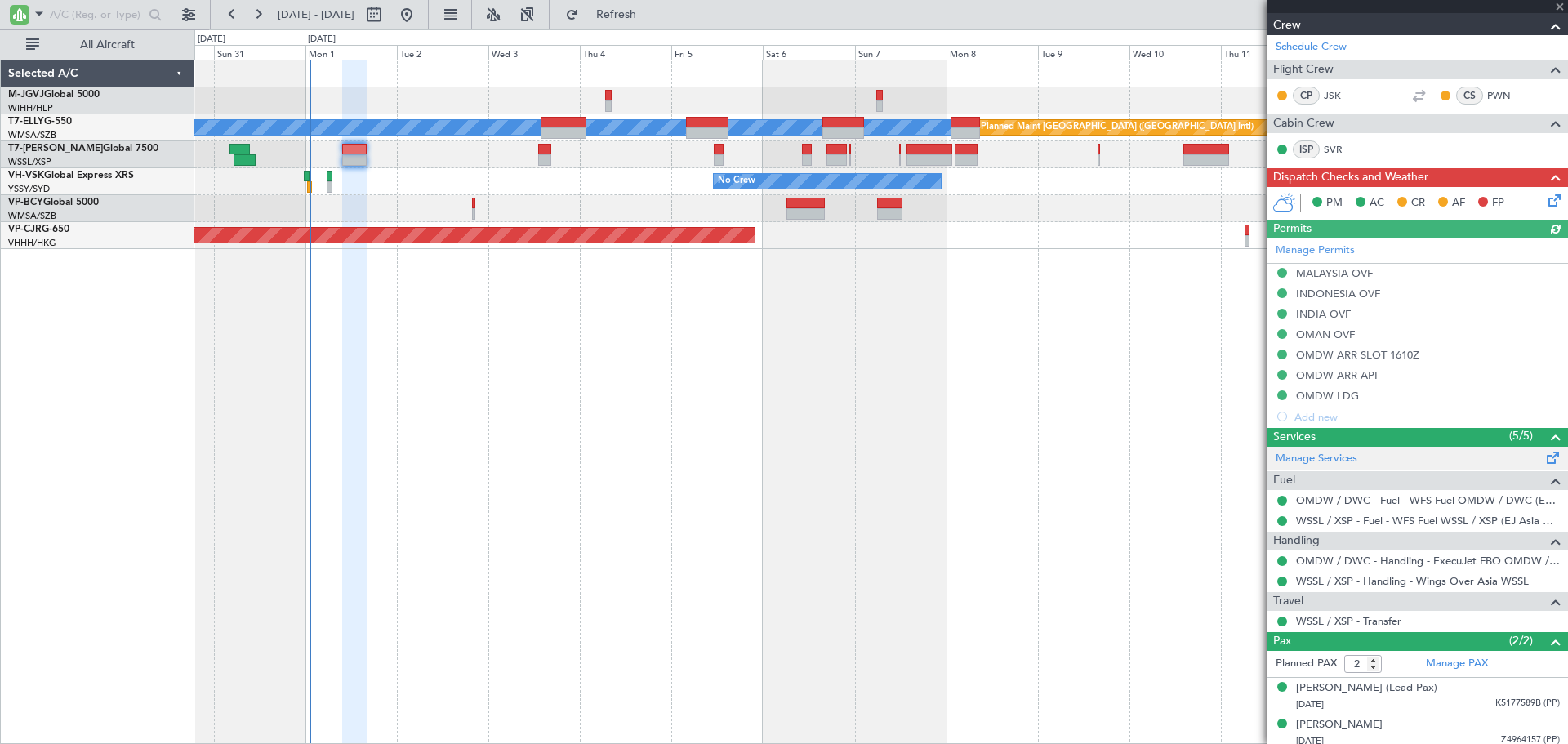
scroll to position [271, 0]
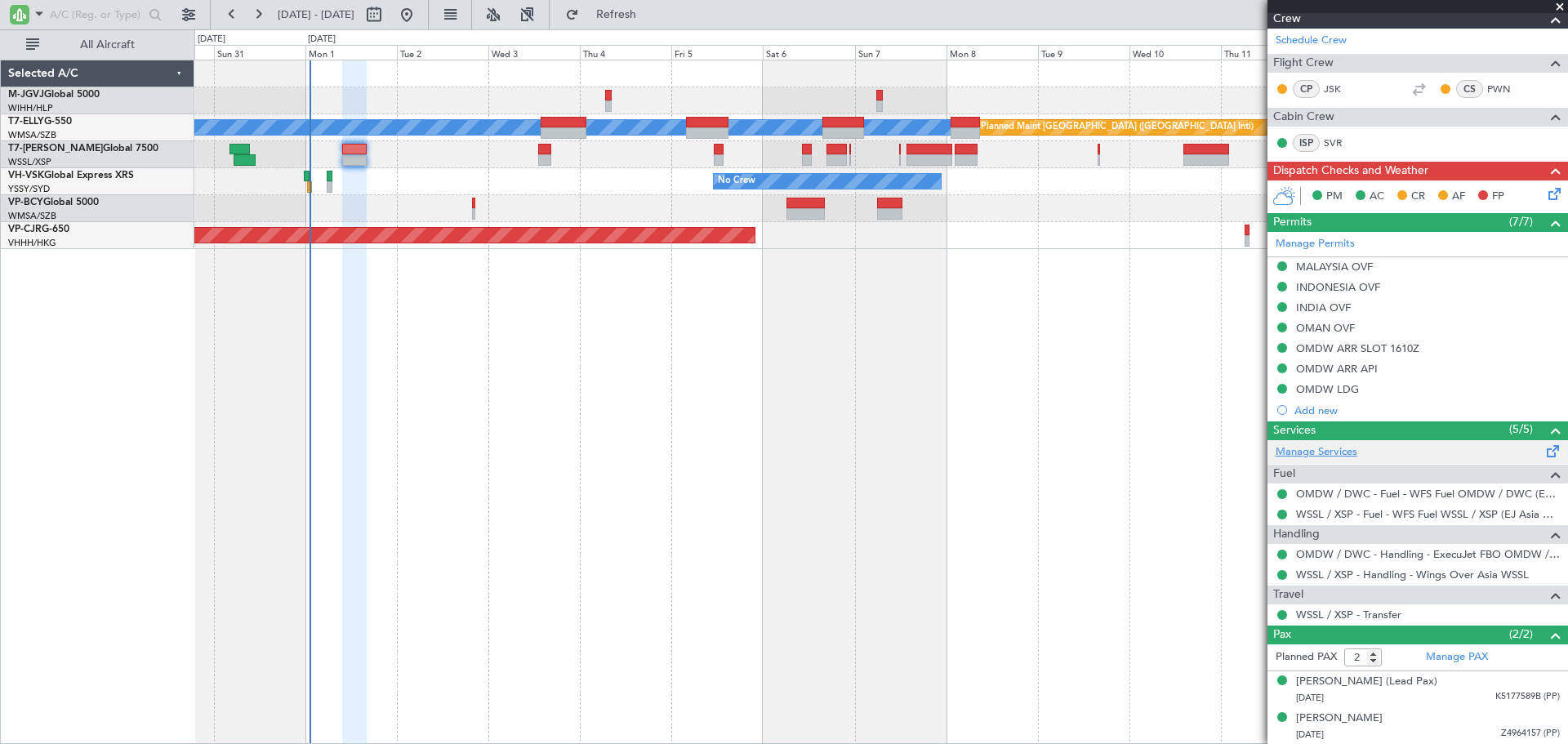
click at [1351, 452] on link "Manage Services" at bounding box center [1316, 452] width 82 height 16
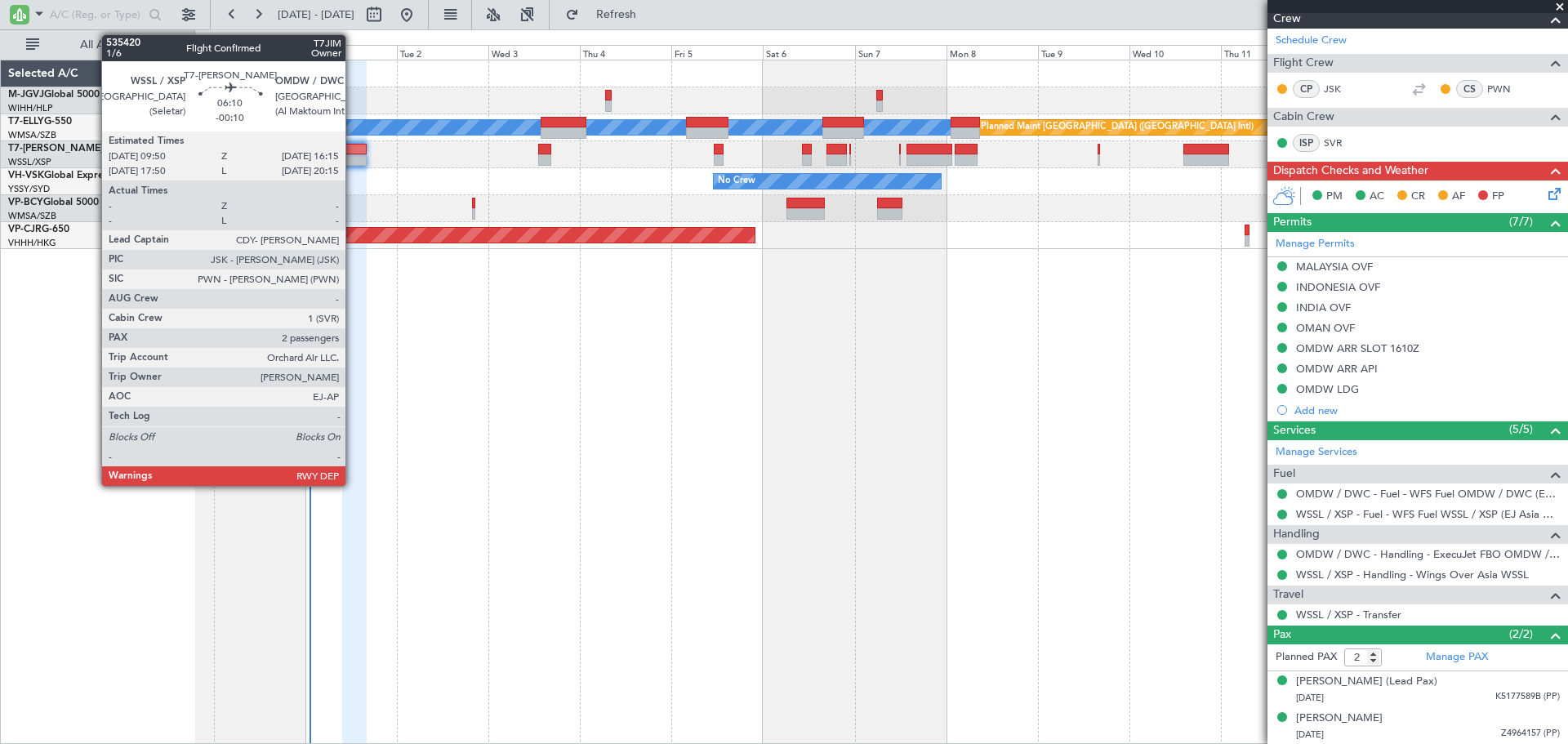
click at [353, 150] on div at bounding box center [354, 149] width 25 height 11
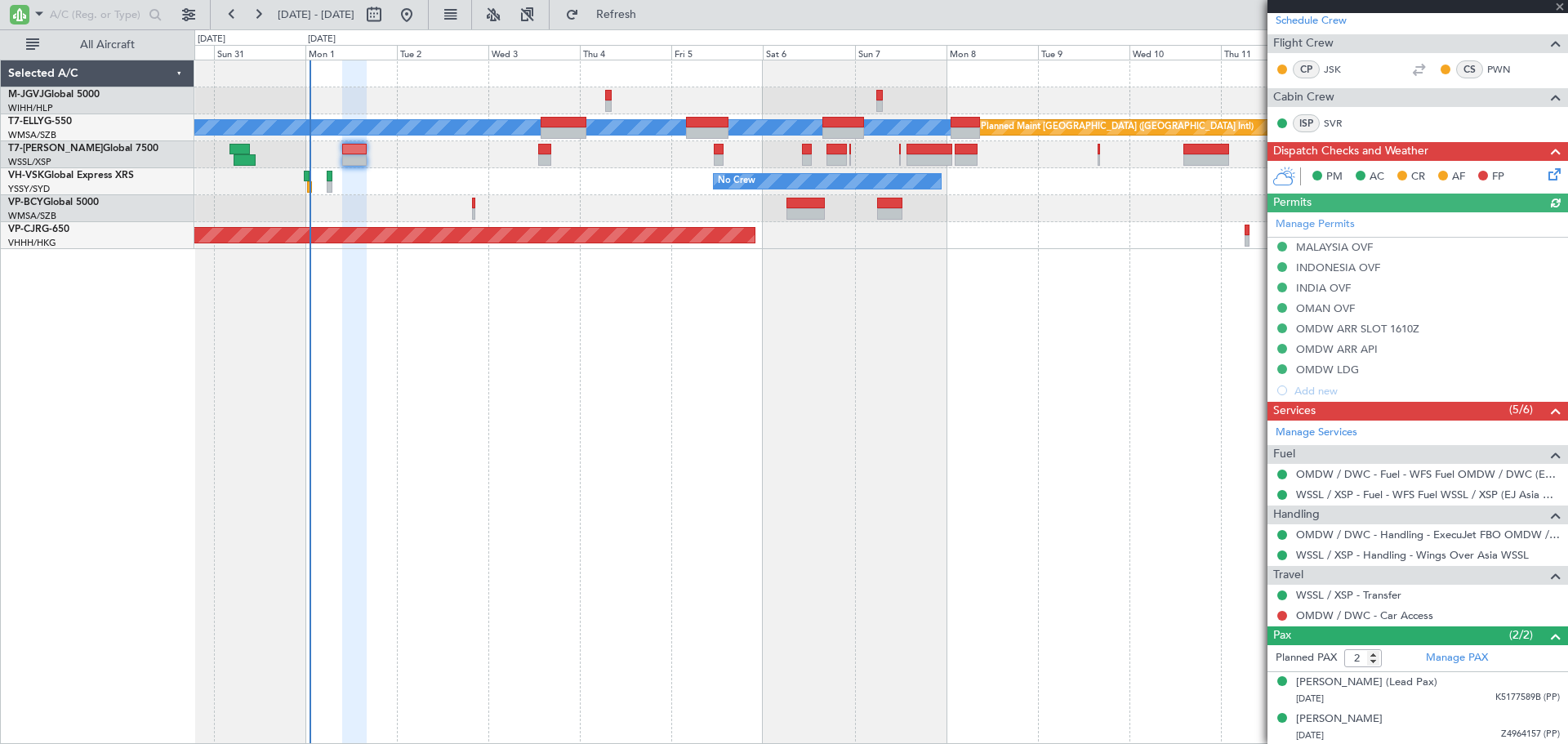
scroll to position [292, 0]
click at [1350, 616] on link "OMDW / DWC - Car Access" at bounding box center [1364, 615] width 137 height 14
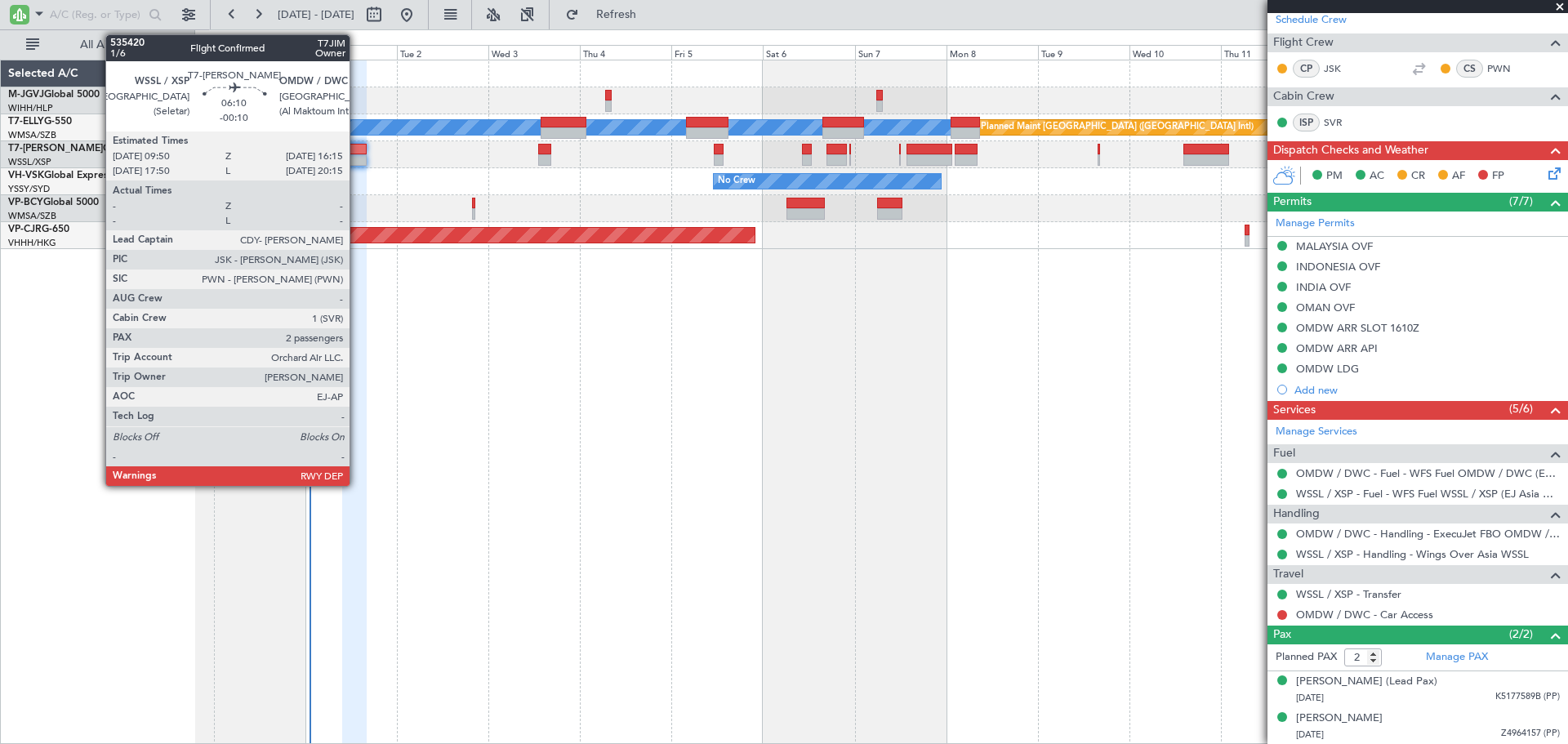
click at [357, 156] on div at bounding box center [354, 160] width 25 height 11
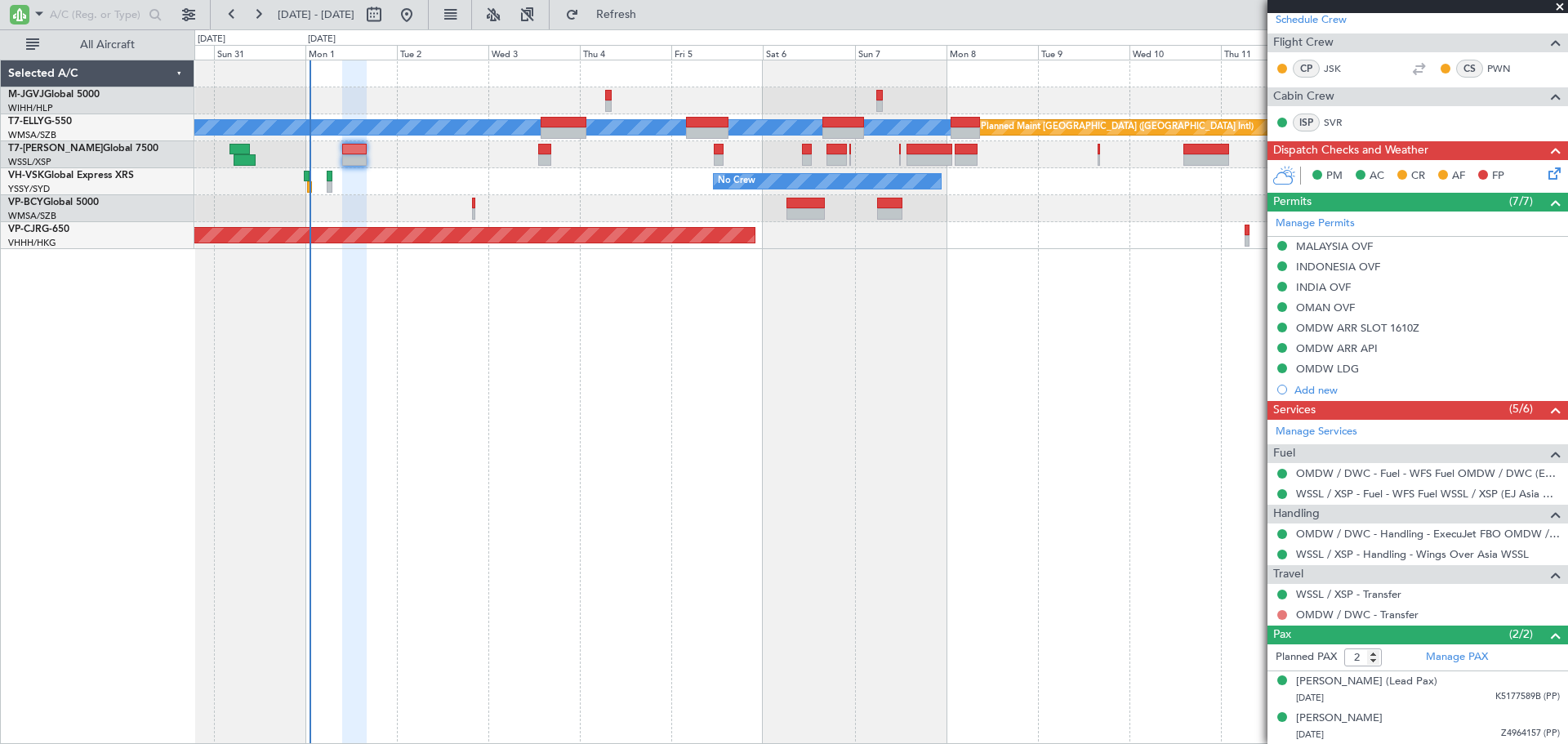
click at [1282, 616] on button at bounding box center [1282, 616] width 10 height 10
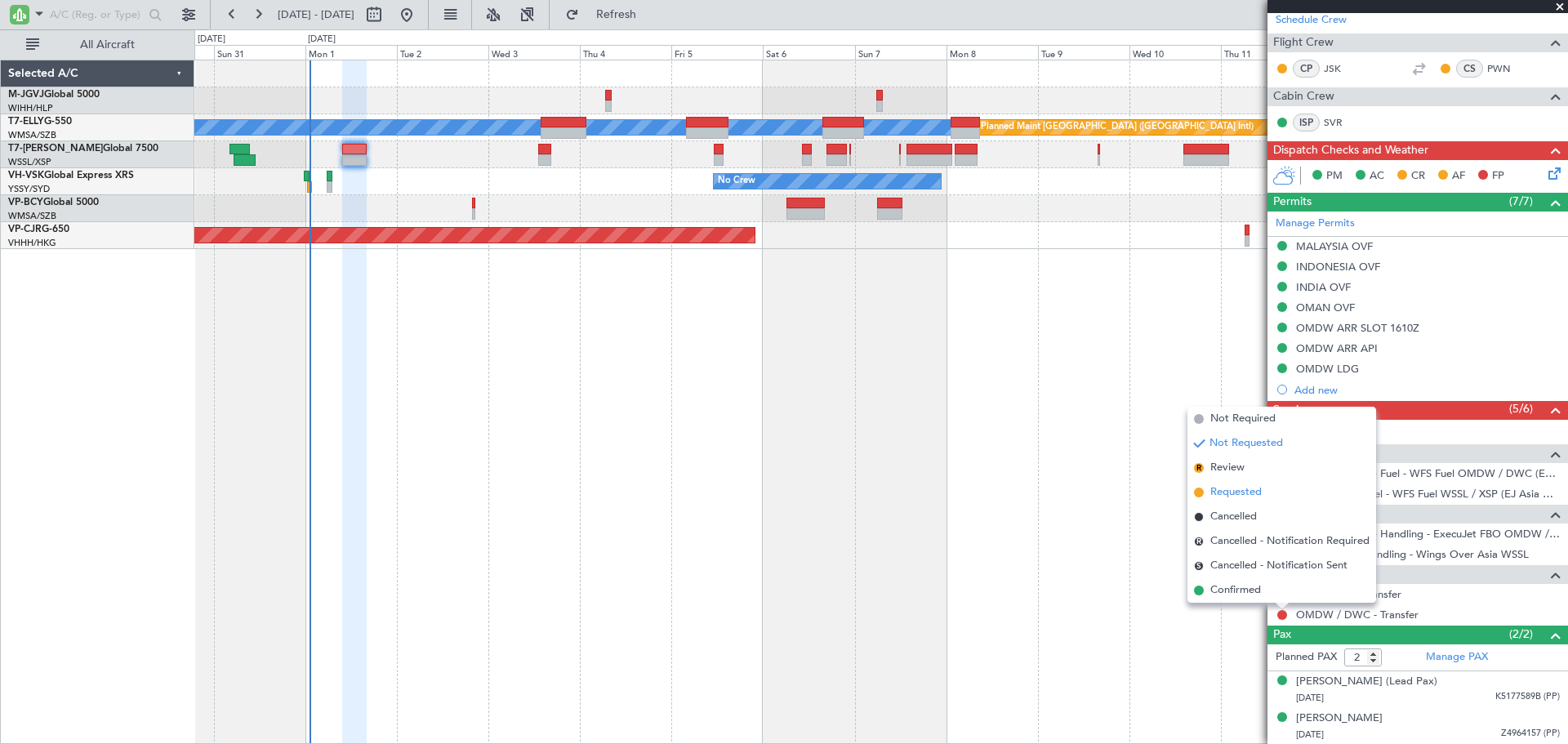
click at [1249, 489] on span "Requested" at bounding box center [1236, 492] width 52 height 16
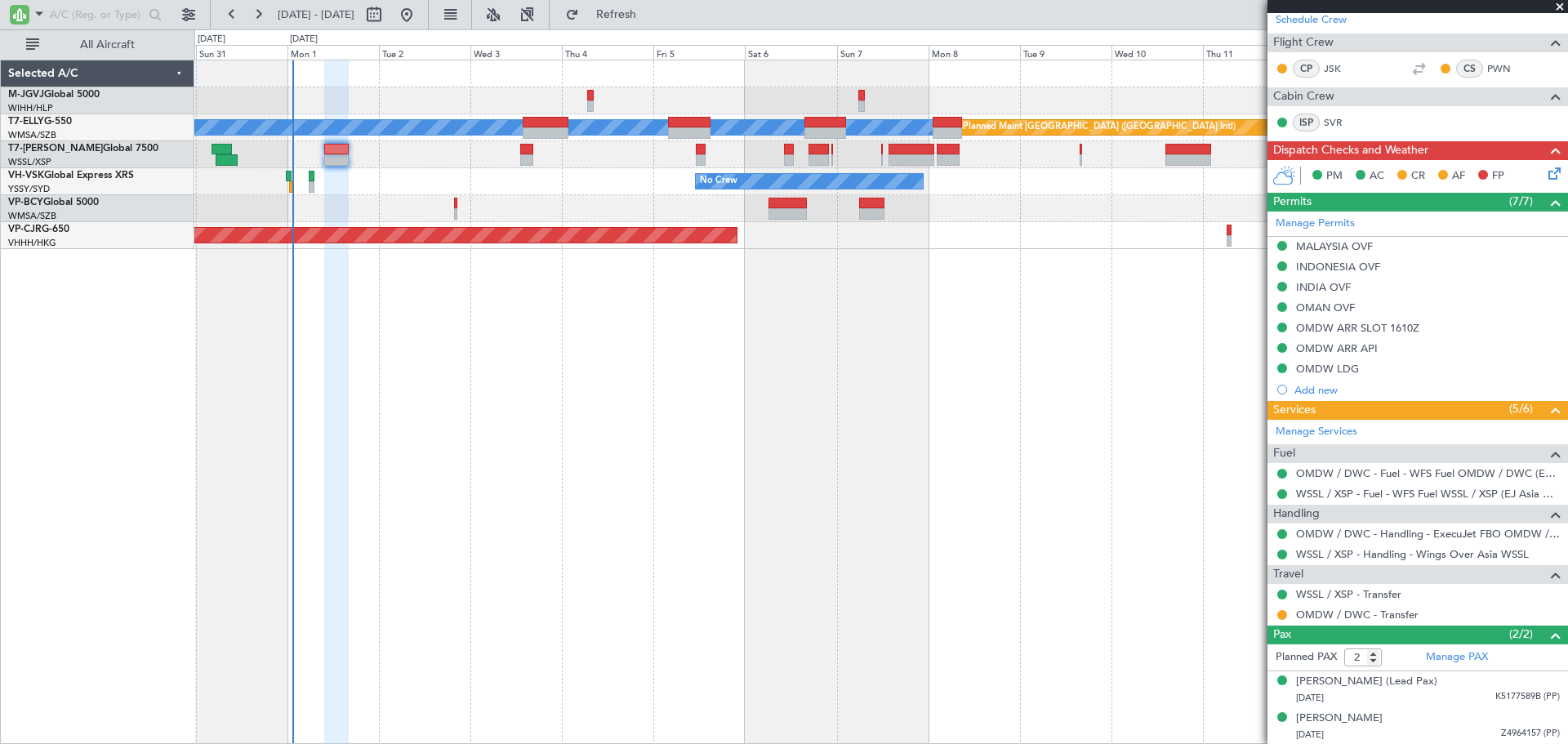
click at [529, 446] on div "MEL Planned Maint Dubai (Dubai Intl) Planned Maint Kuala Lumpur (Sultan Abdul A…" at bounding box center [881, 401] width 1373 height 684
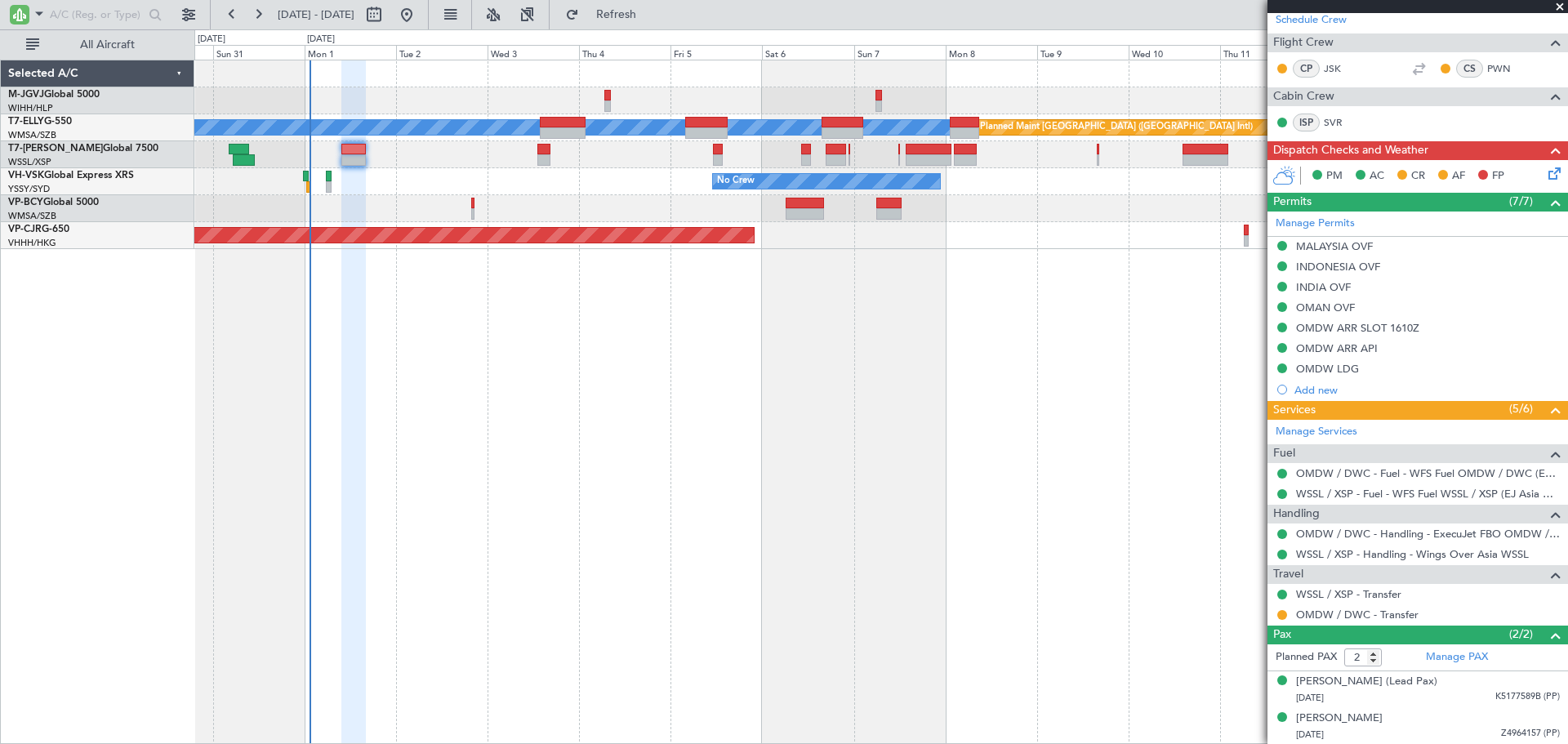
click at [467, 430] on div "MEL Planned Maint Dubai (Dubai Intl) Planned Maint Kuala Lumpur (Sultan Abdul A…" at bounding box center [881, 401] width 1373 height 684
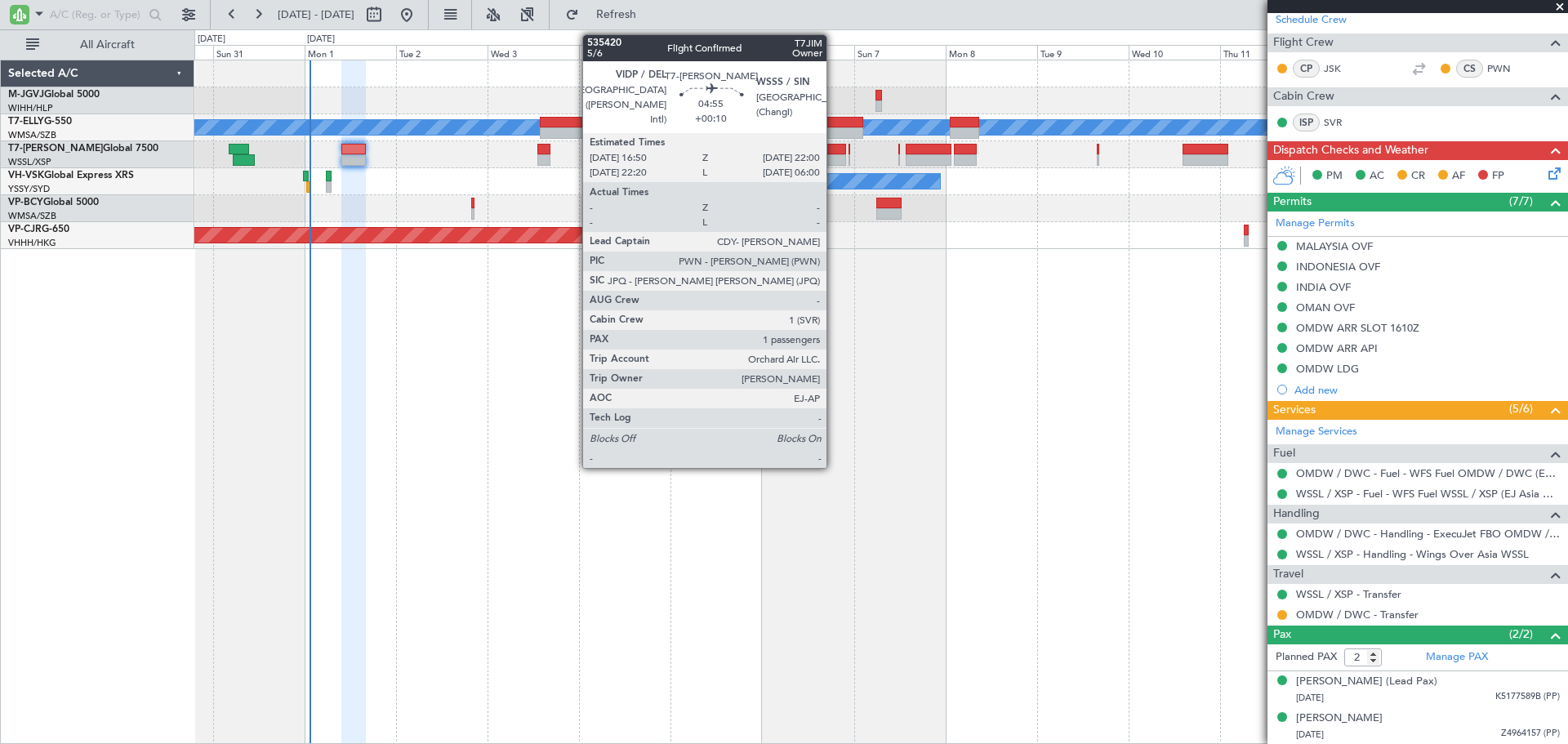
click at [834, 155] on div at bounding box center [835, 160] width 20 height 11
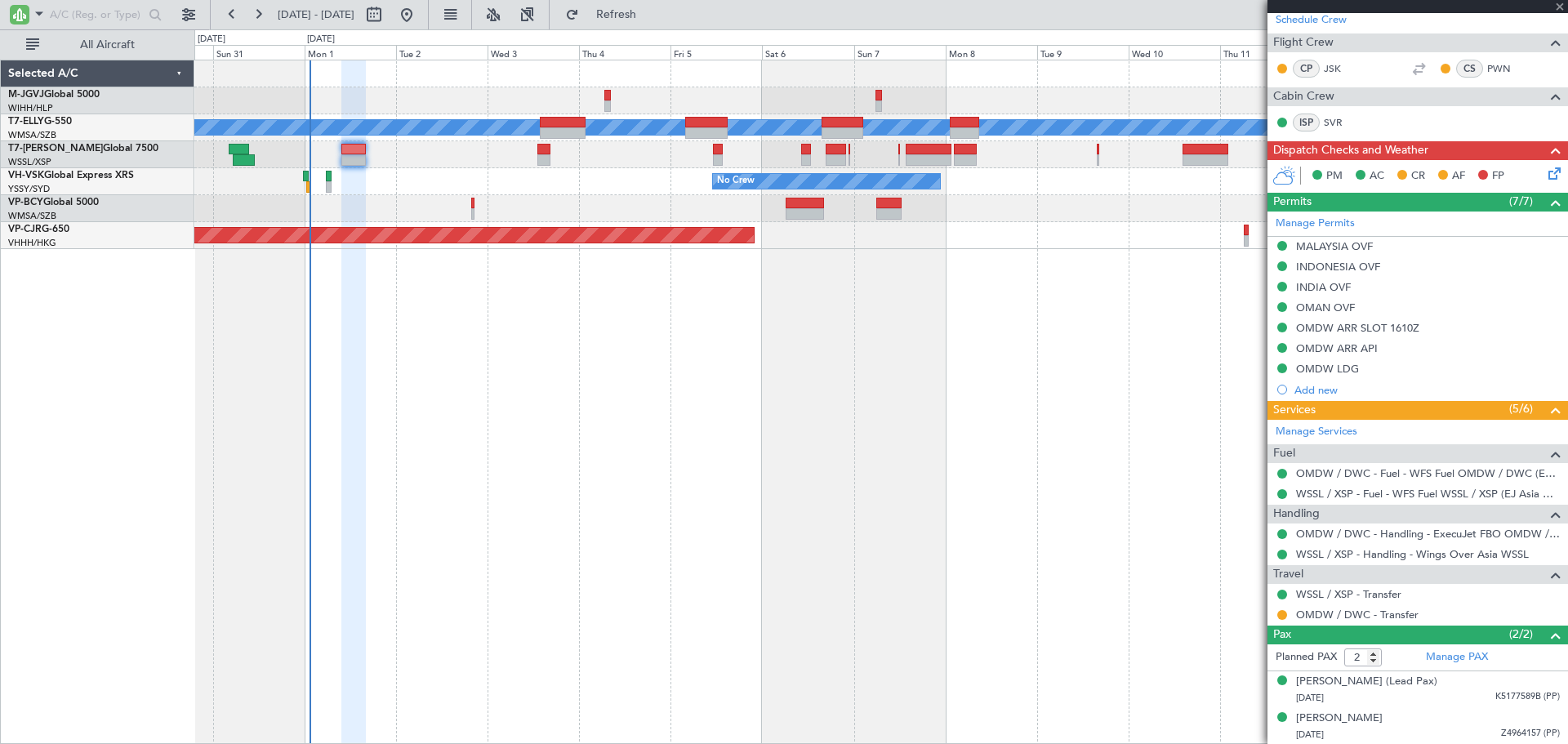
type input "+00:10"
type input "1"
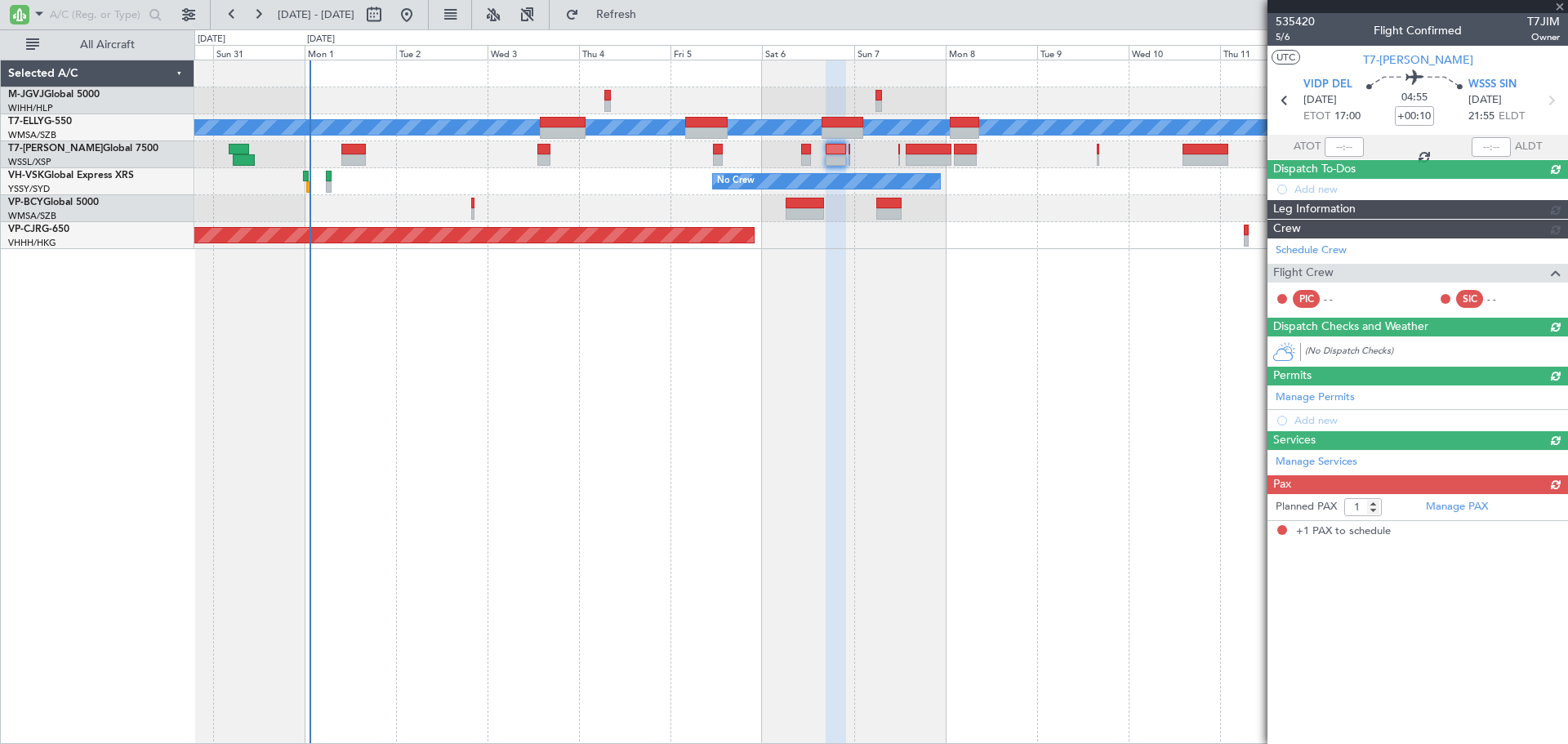
scroll to position [0, 0]
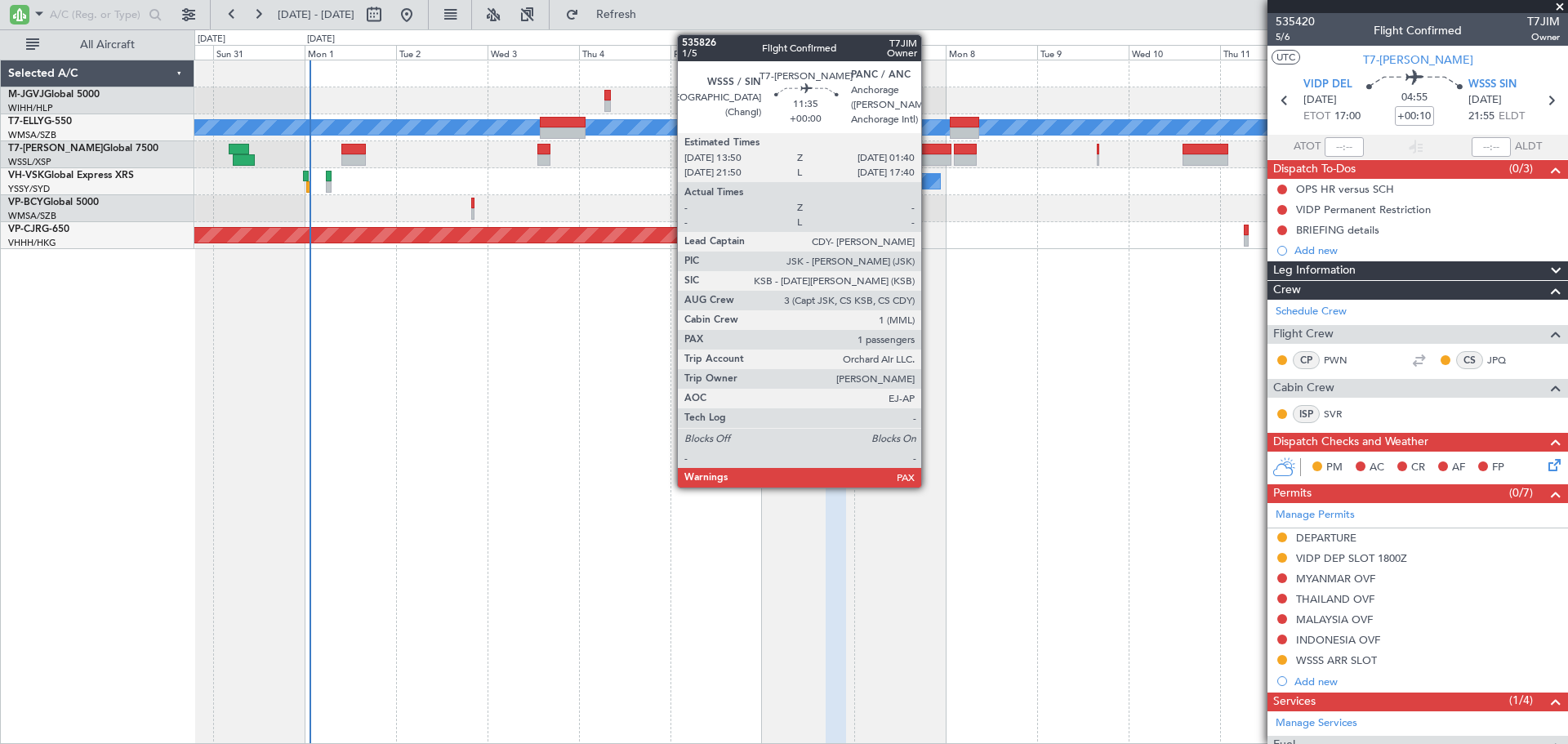
click at [928, 154] on div at bounding box center [929, 149] width 46 height 11
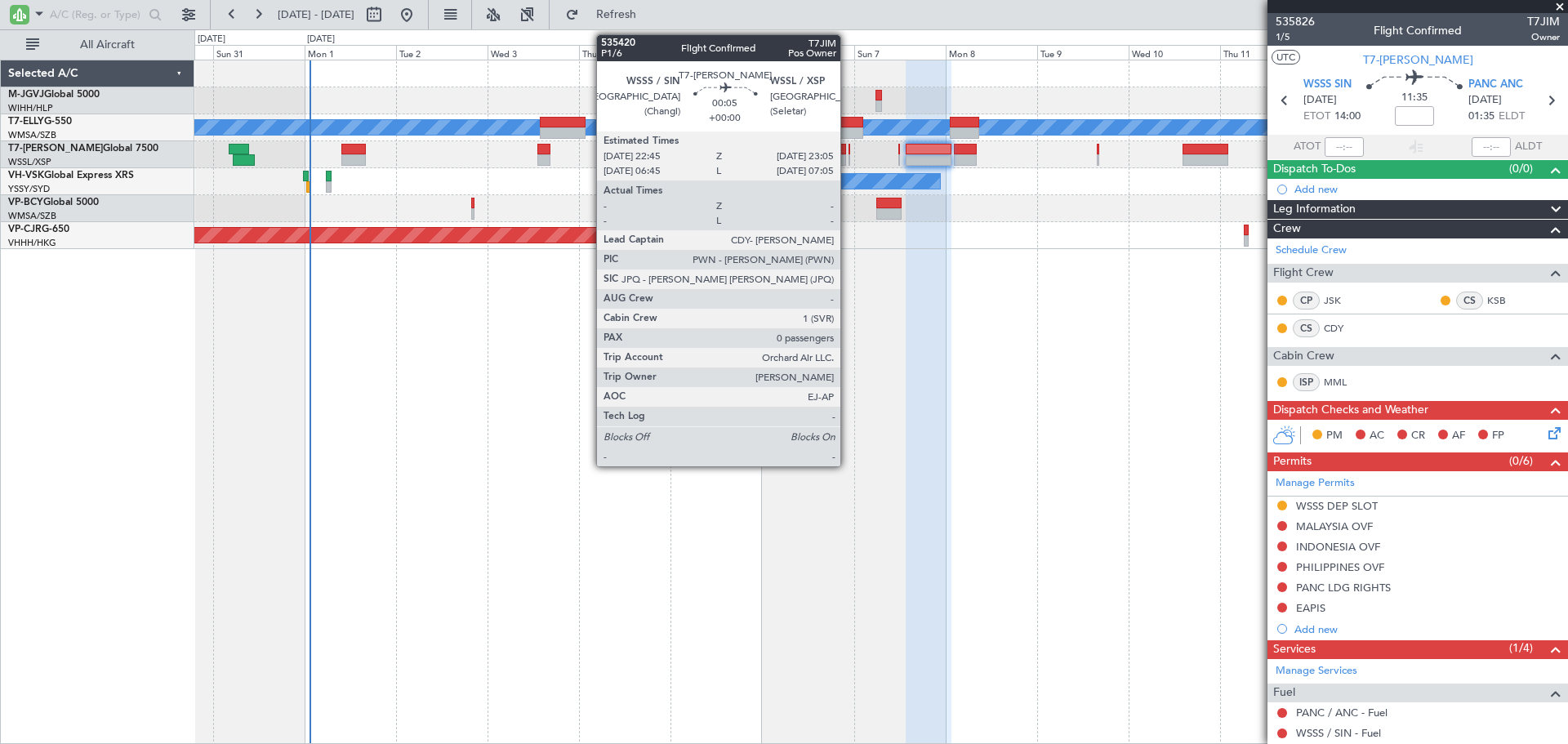
click at [848, 152] on div at bounding box center [849, 149] width 2 height 11
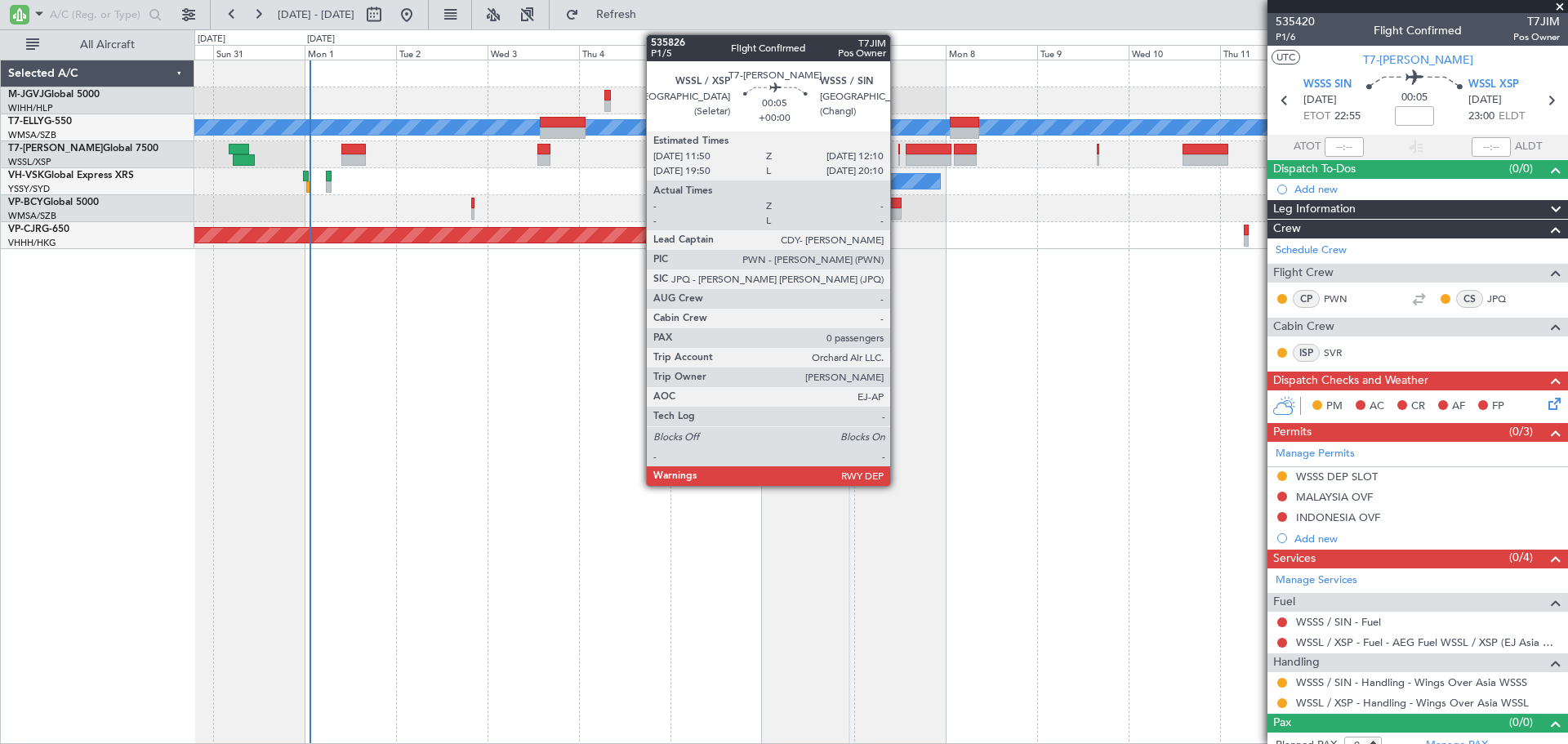
click at [898, 153] on div at bounding box center [899, 149] width 2 height 11
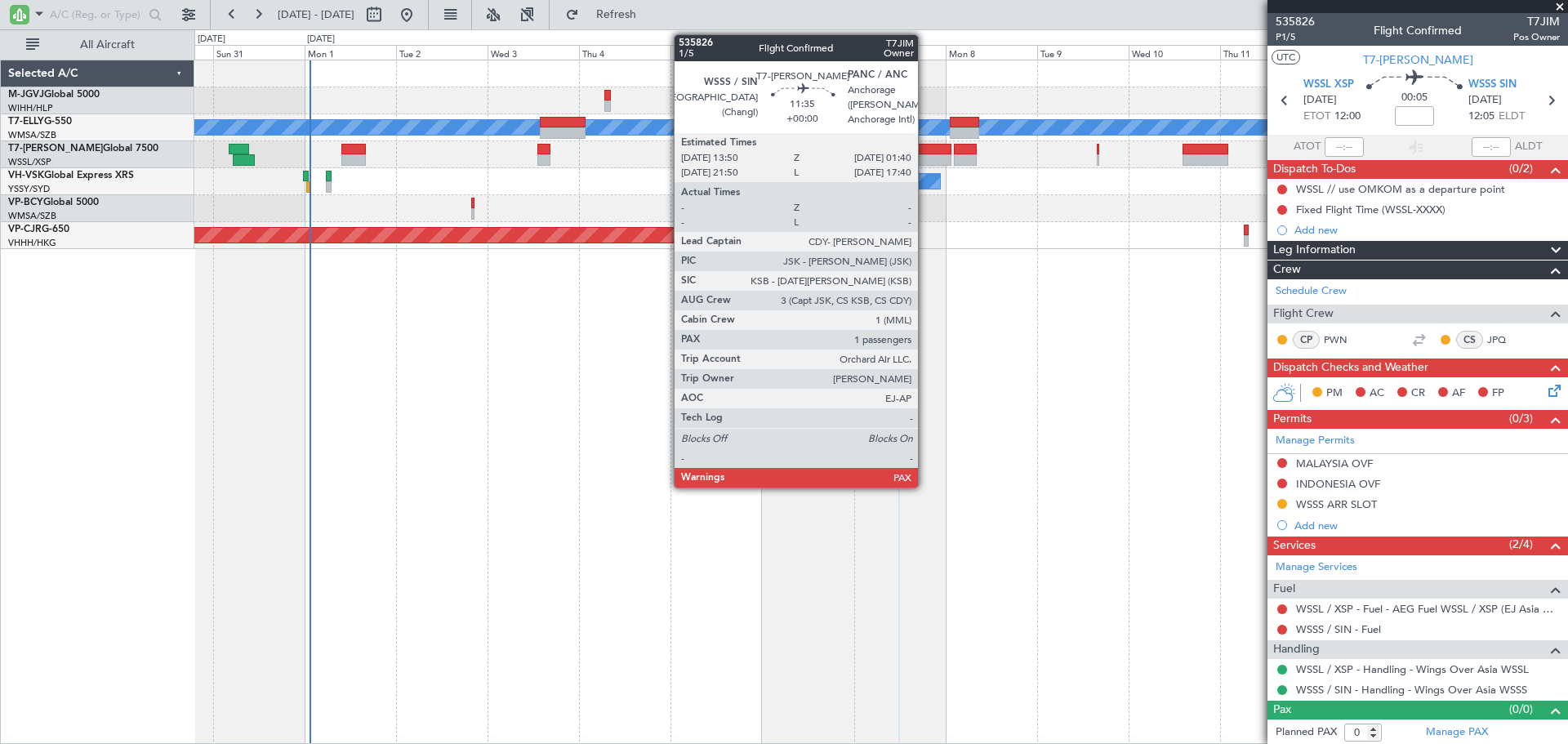
click at [926, 157] on div at bounding box center [929, 160] width 46 height 11
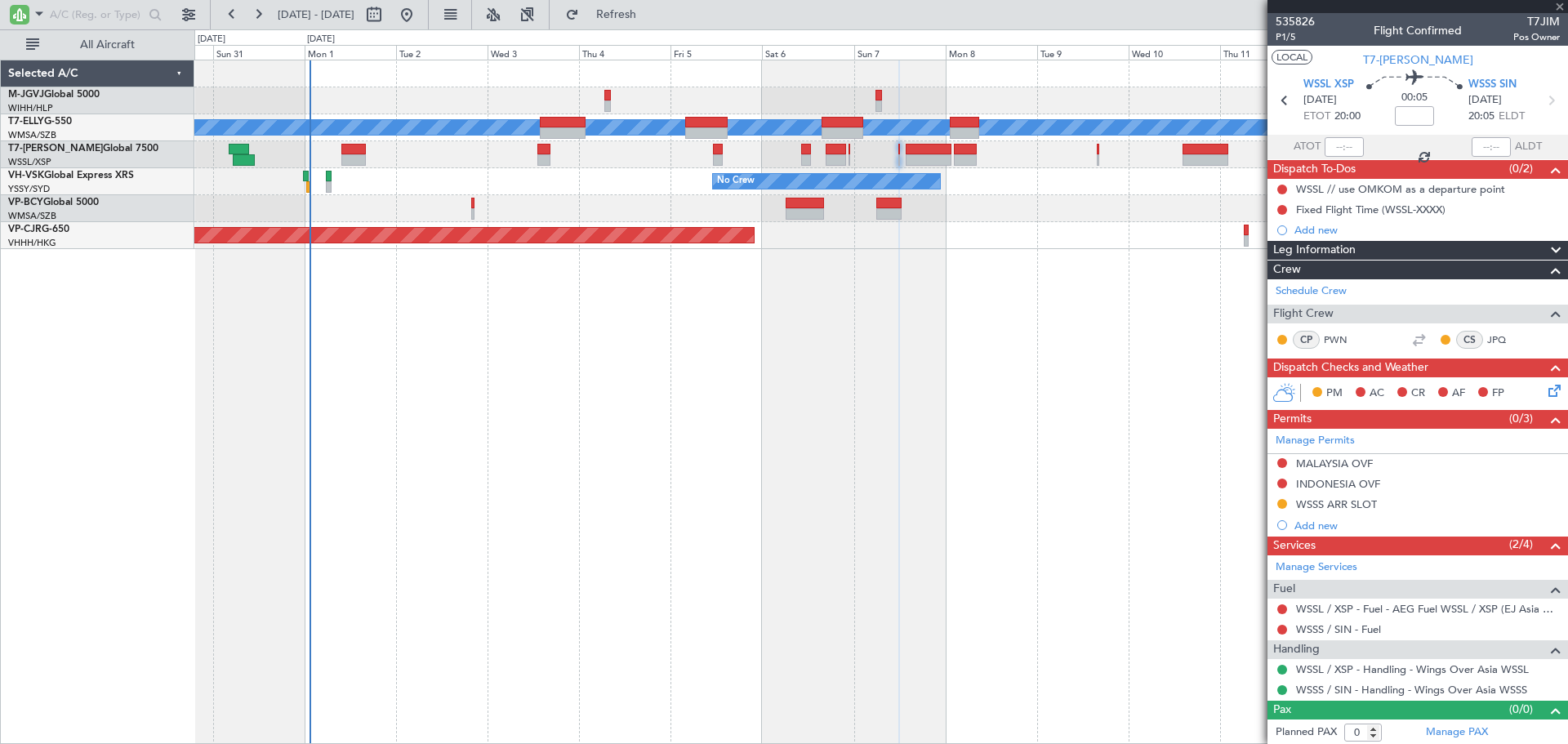
type input "2"
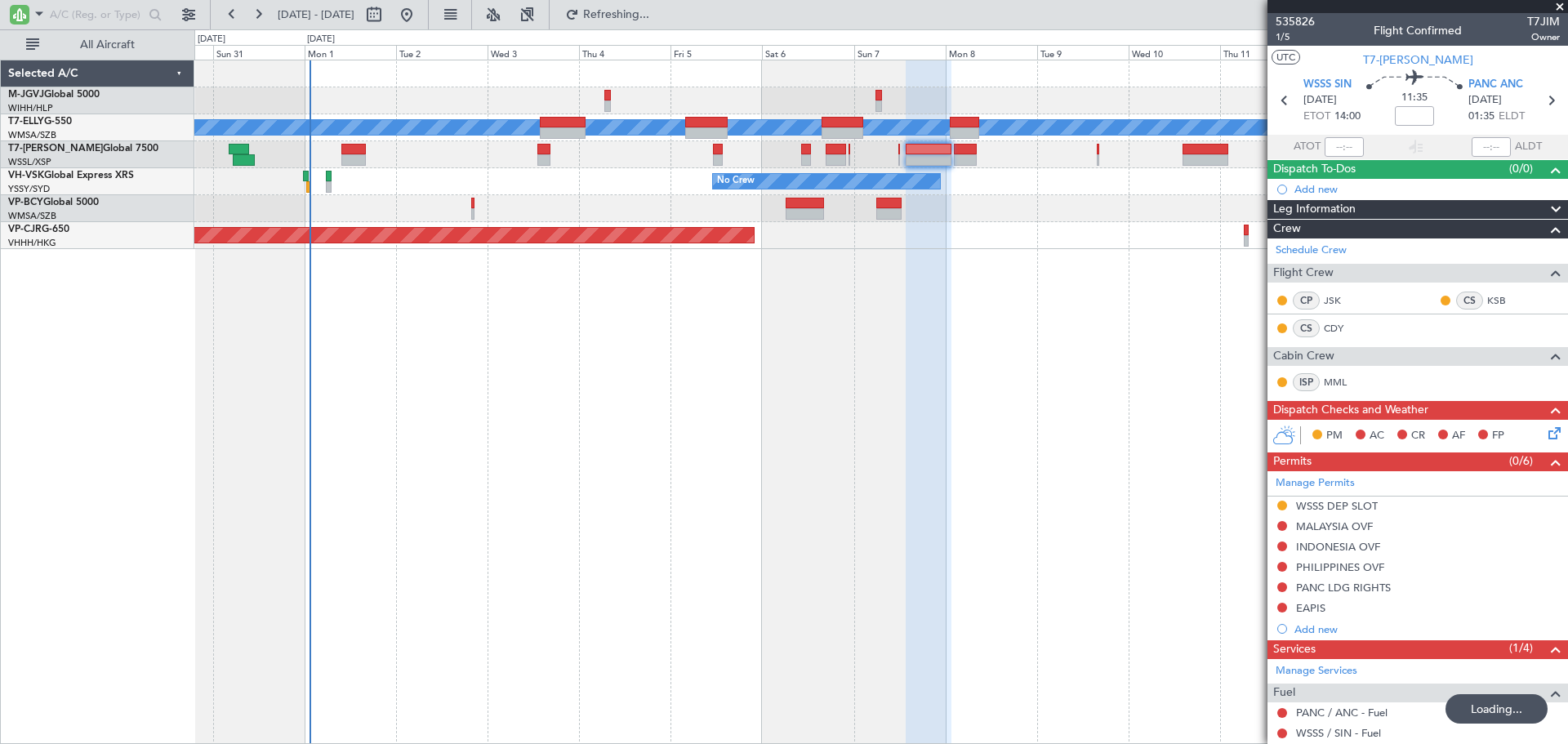
click at [662, 491] on div "Planned Maint Dubai (Dubai Intl) MEL Planned Maint Kuala Lumpur (Sultan Abdul A…" at bounding box center [881, 401] width 1373 height 684
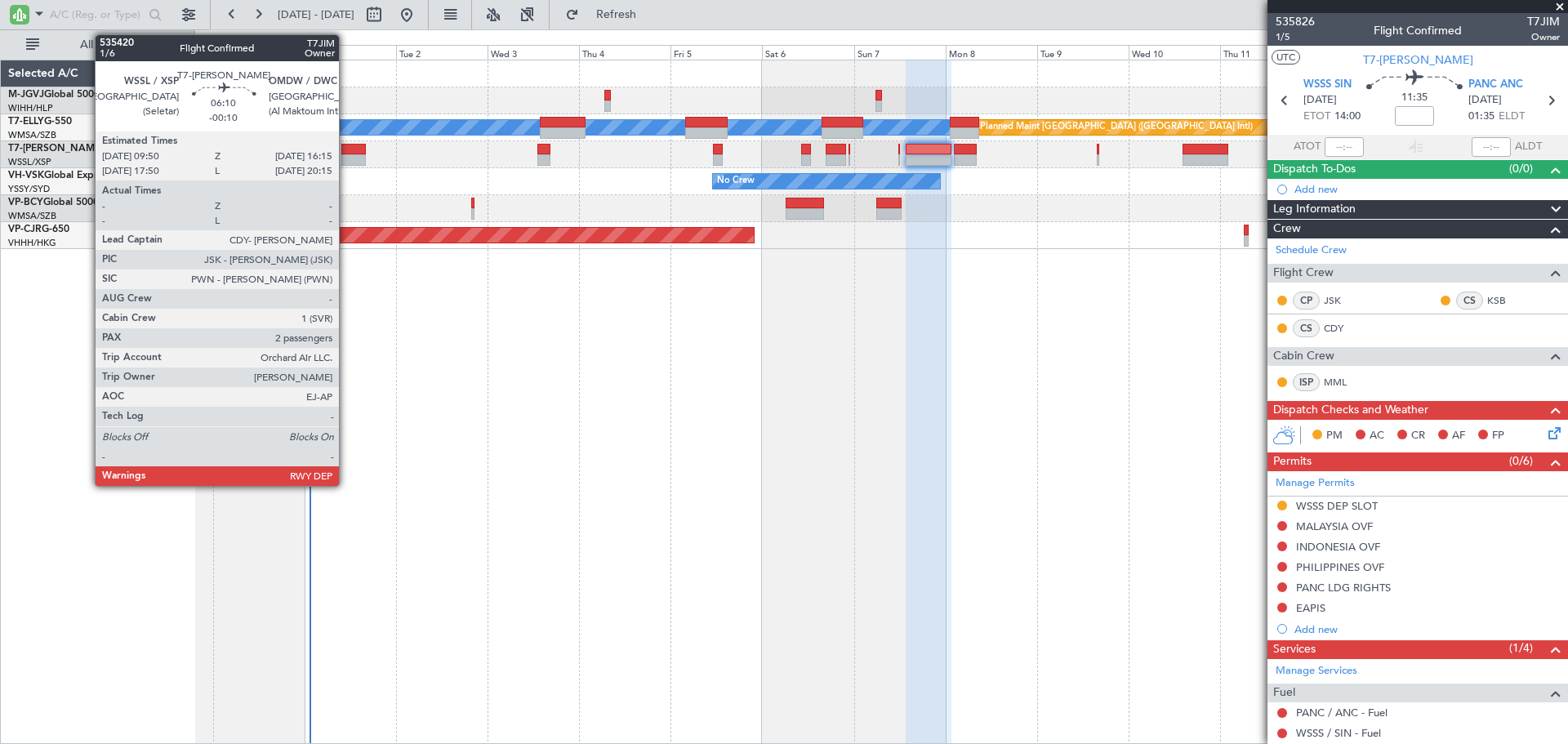
click at [346, 156] on div at bounding box center [354, 160] width 25 height 11
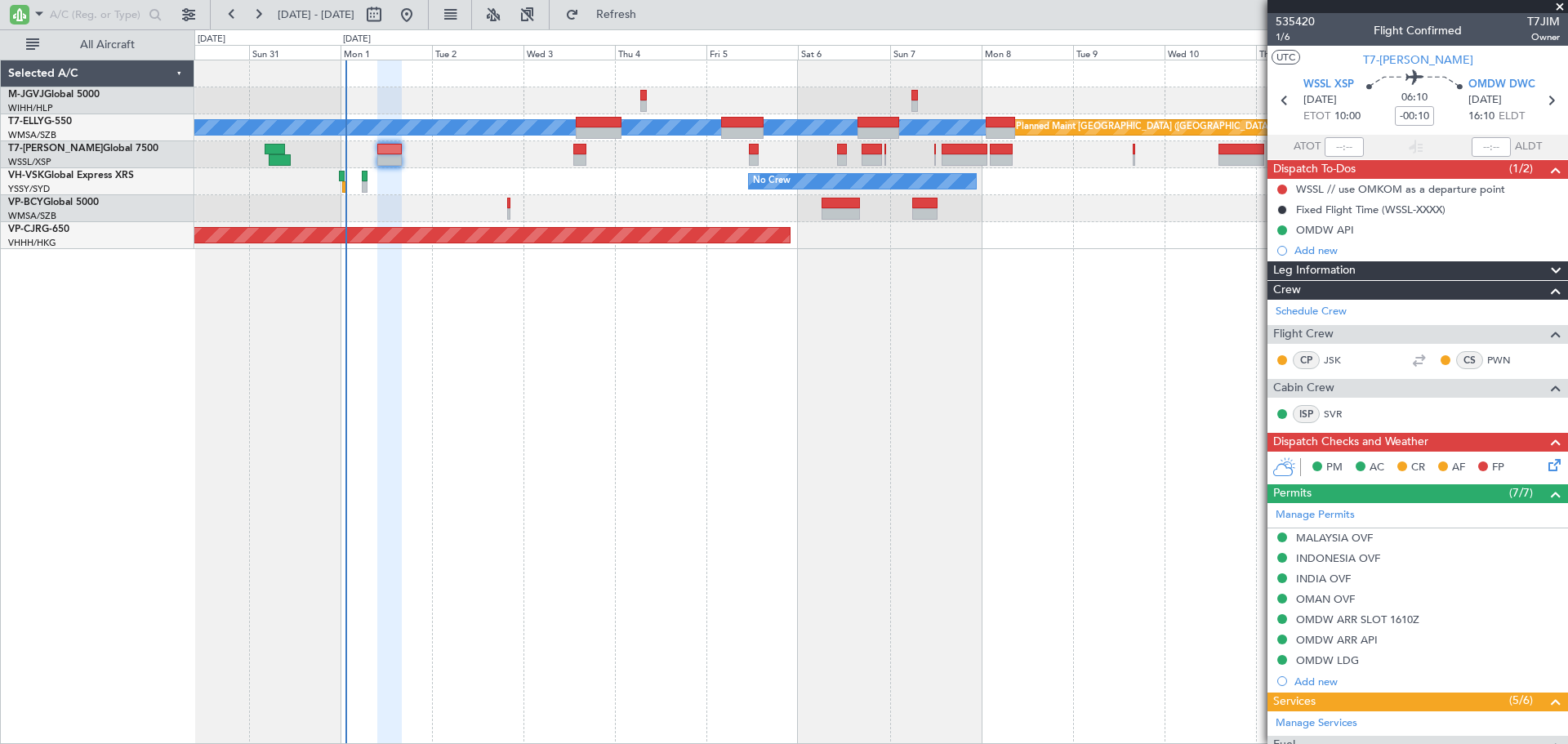
click at [434, 194] on div "No Crew Unplanned Maint Sydney (Kingsford Smith Intl)" at bounding box center [880, 182] width 1373 height 27
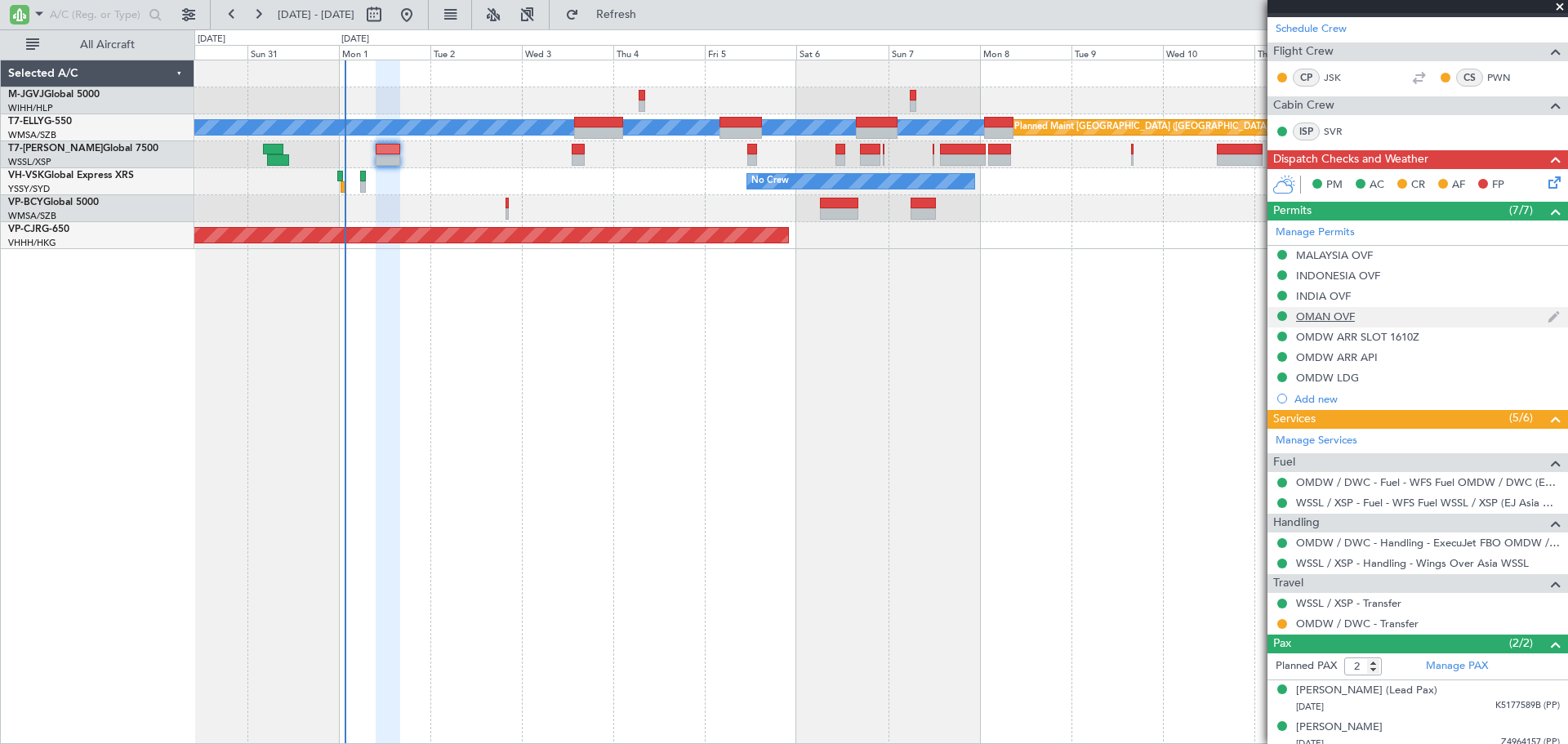
scroll to position [292, 0]
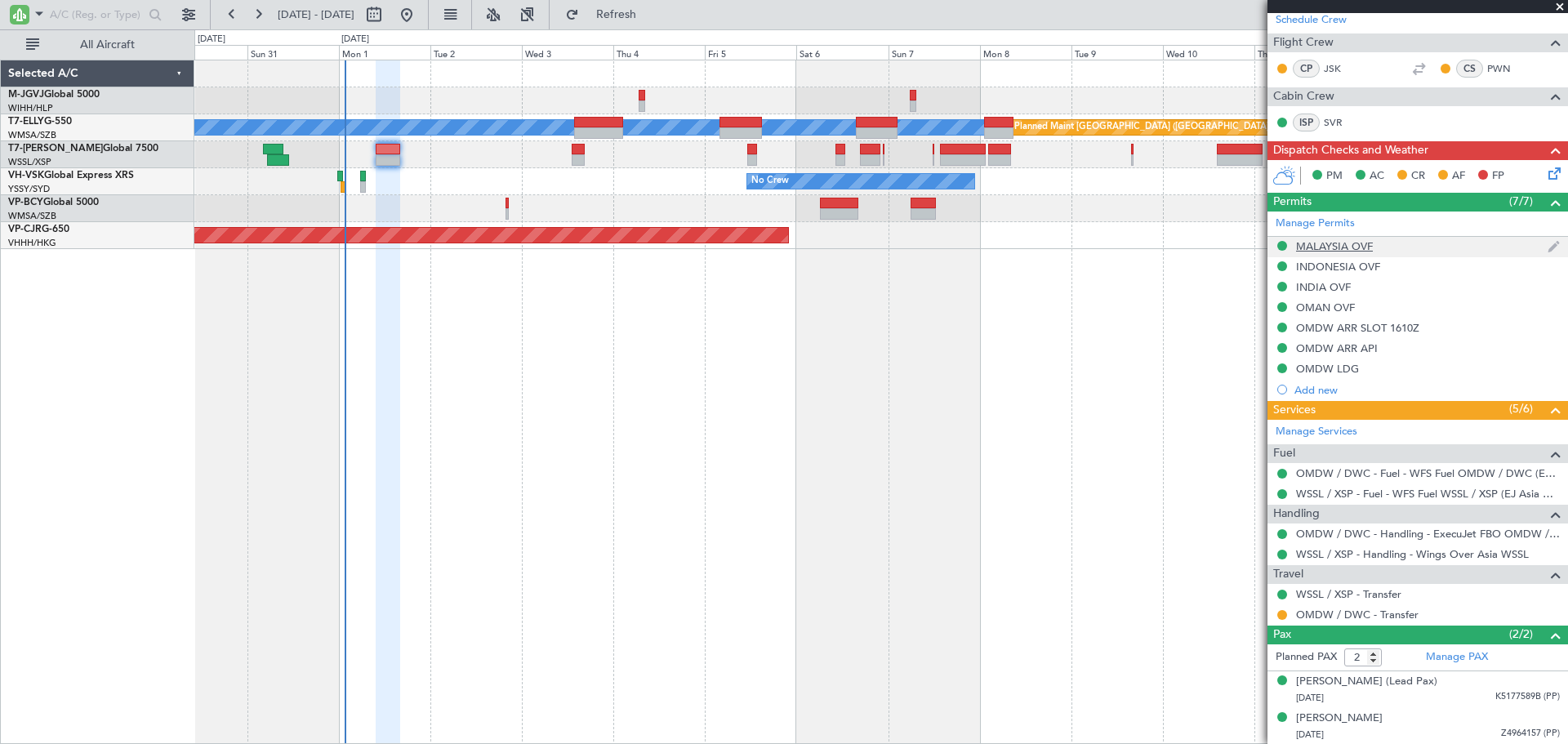
click at [1328, 249] on div "MALAYSIA OVF" at bounding box center [1334, 247] width 76 height 14
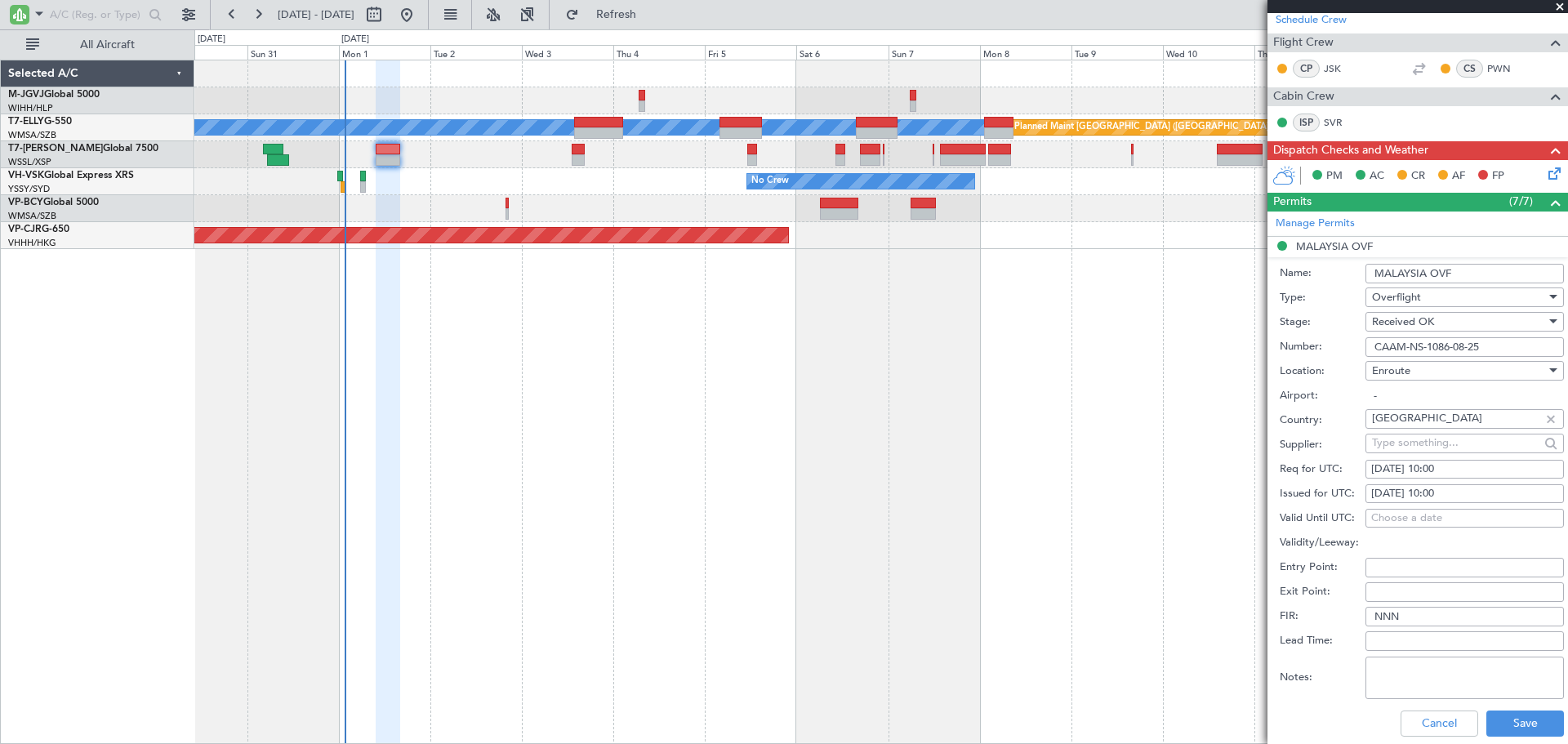
click at [1449, 346] on input "CAAM-NS-1086-08-25" at bounding box center [1464, 347] width 198 height 20
click at [1449, 349] on input "CAAM-NS-1086-08-25" at bounding box center [1464, 347] width 198 height 20
click at [1497, 346] on input "CAAM-NS-1086-08-25" at bounding box center [1464, 347] width 198 height 20
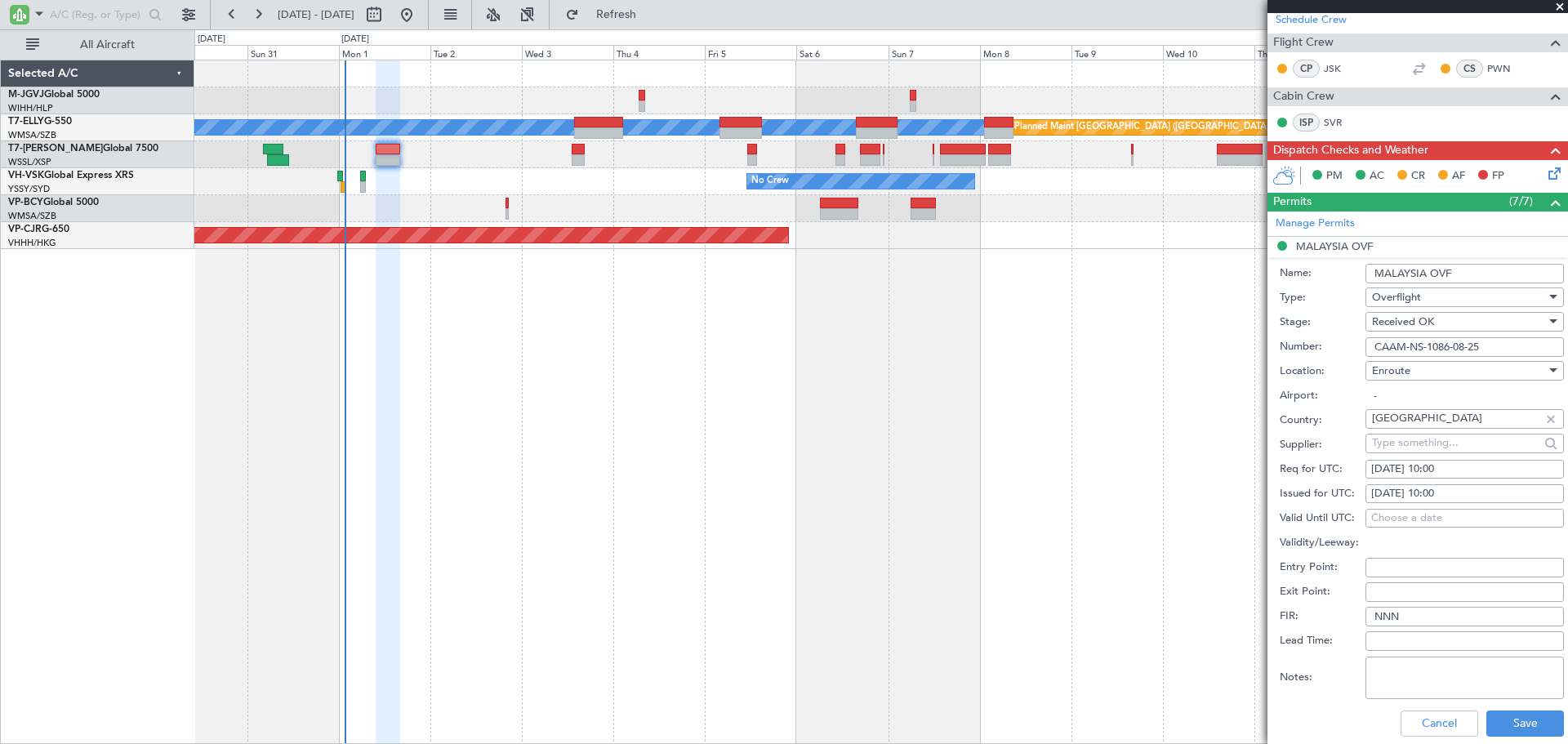
click at [1497, 346] on input "CAAM-NS-1086-08-25" at bounding box center [1464, 347] width 198 height 20
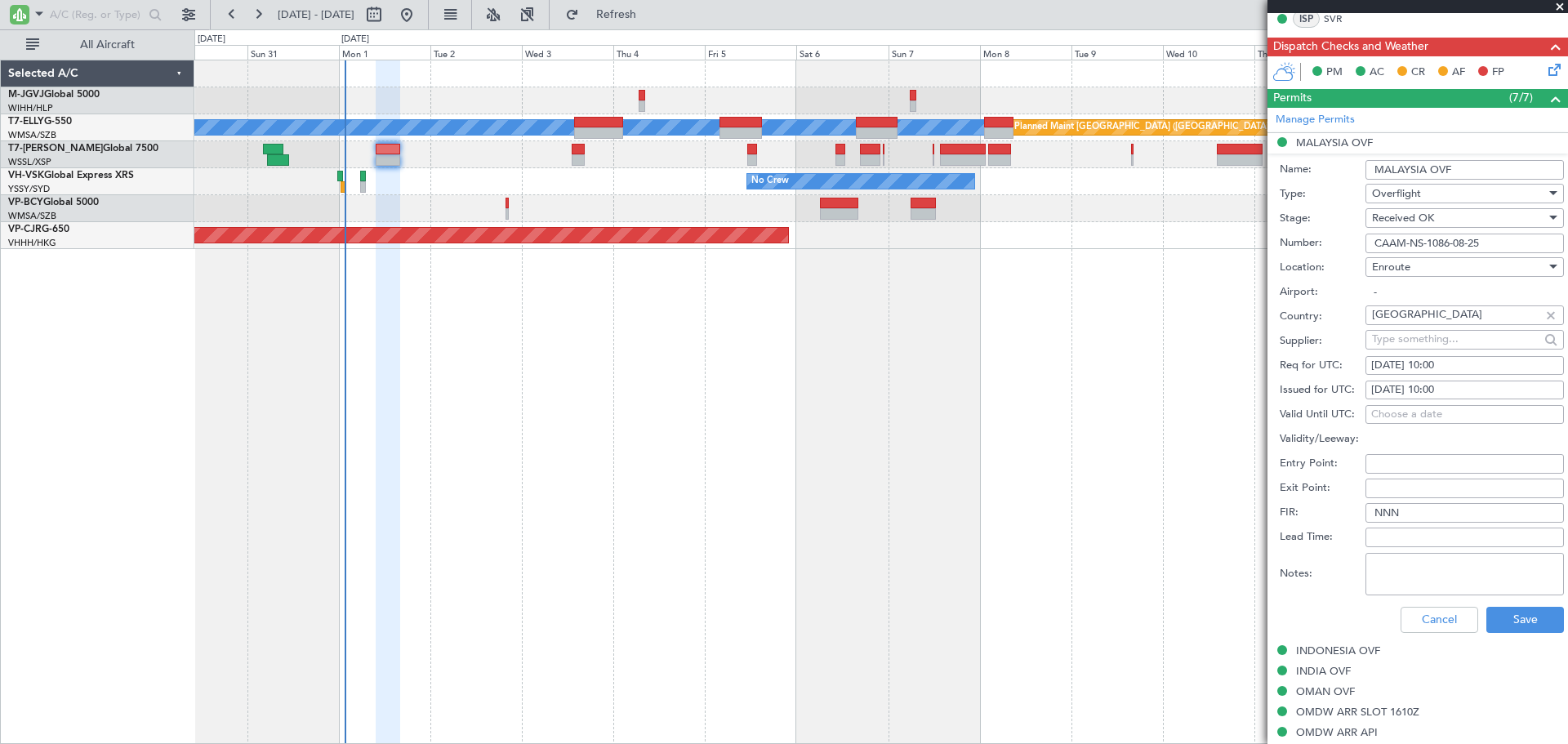
scroll to position [428, 0]
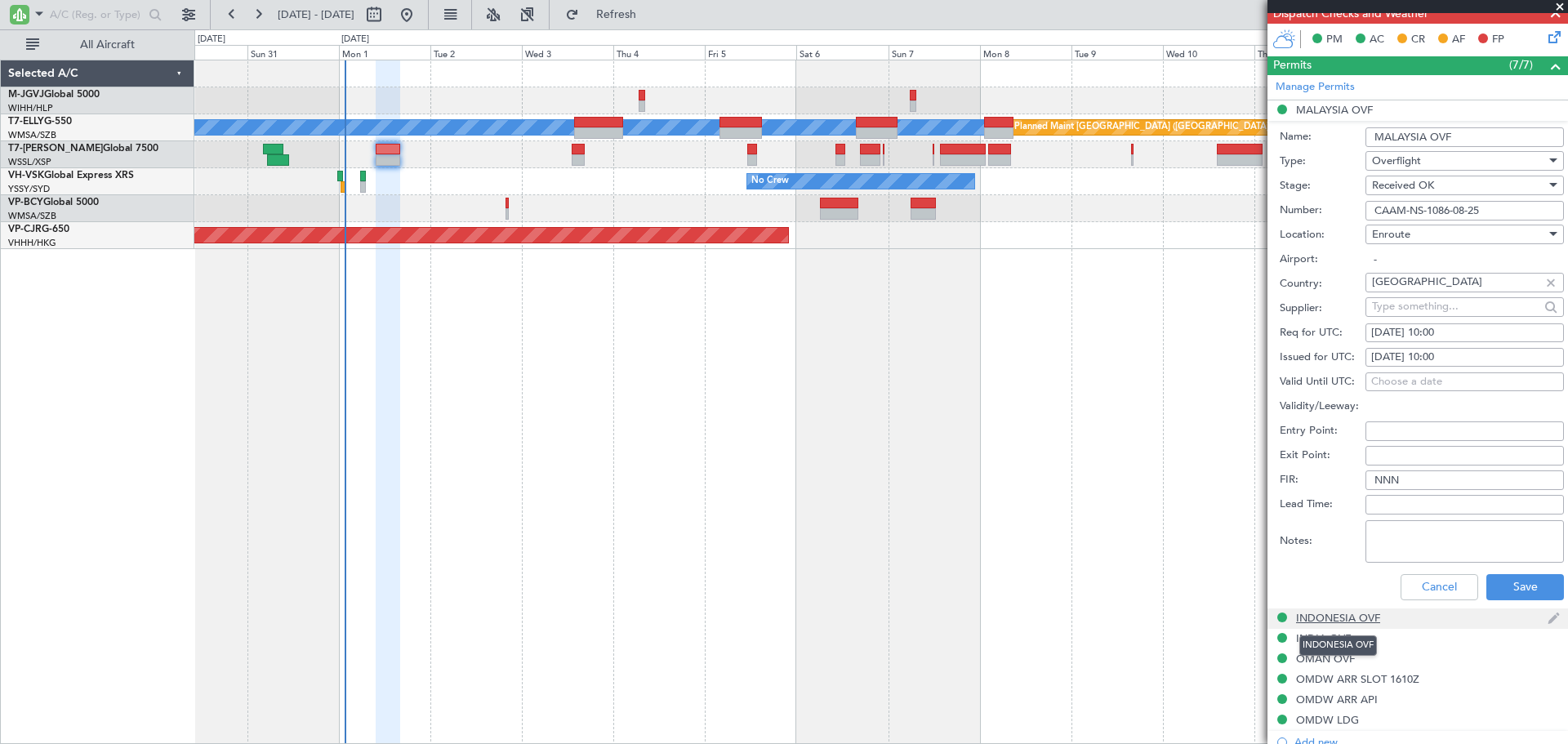
click at [1356, 616] on div "INDONESIA OVF" at bounding box center [1338, 618] width 84 height 14
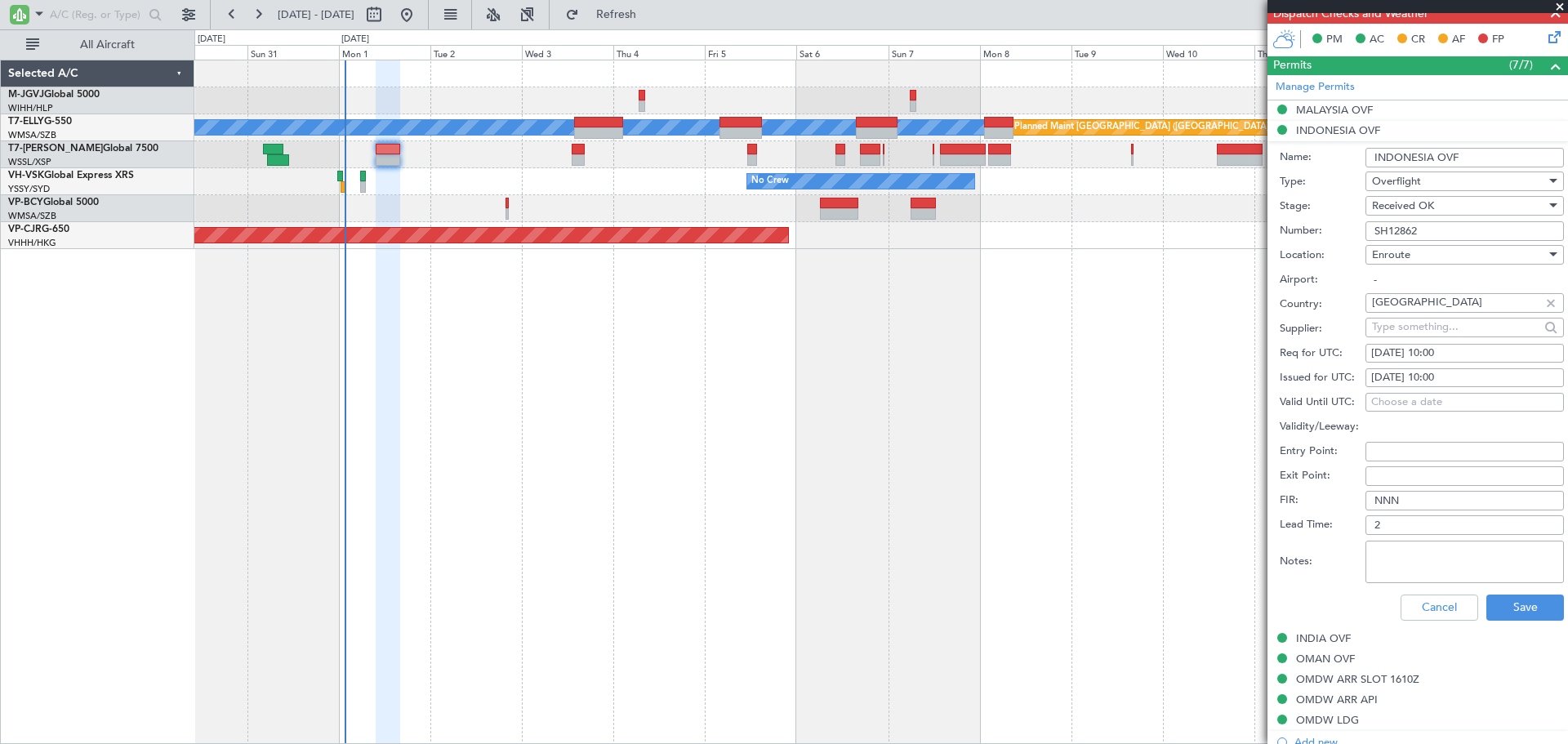
click at [1418, 230] on input "SH12862" at bounding box center [1464, 230] width 198 height 20
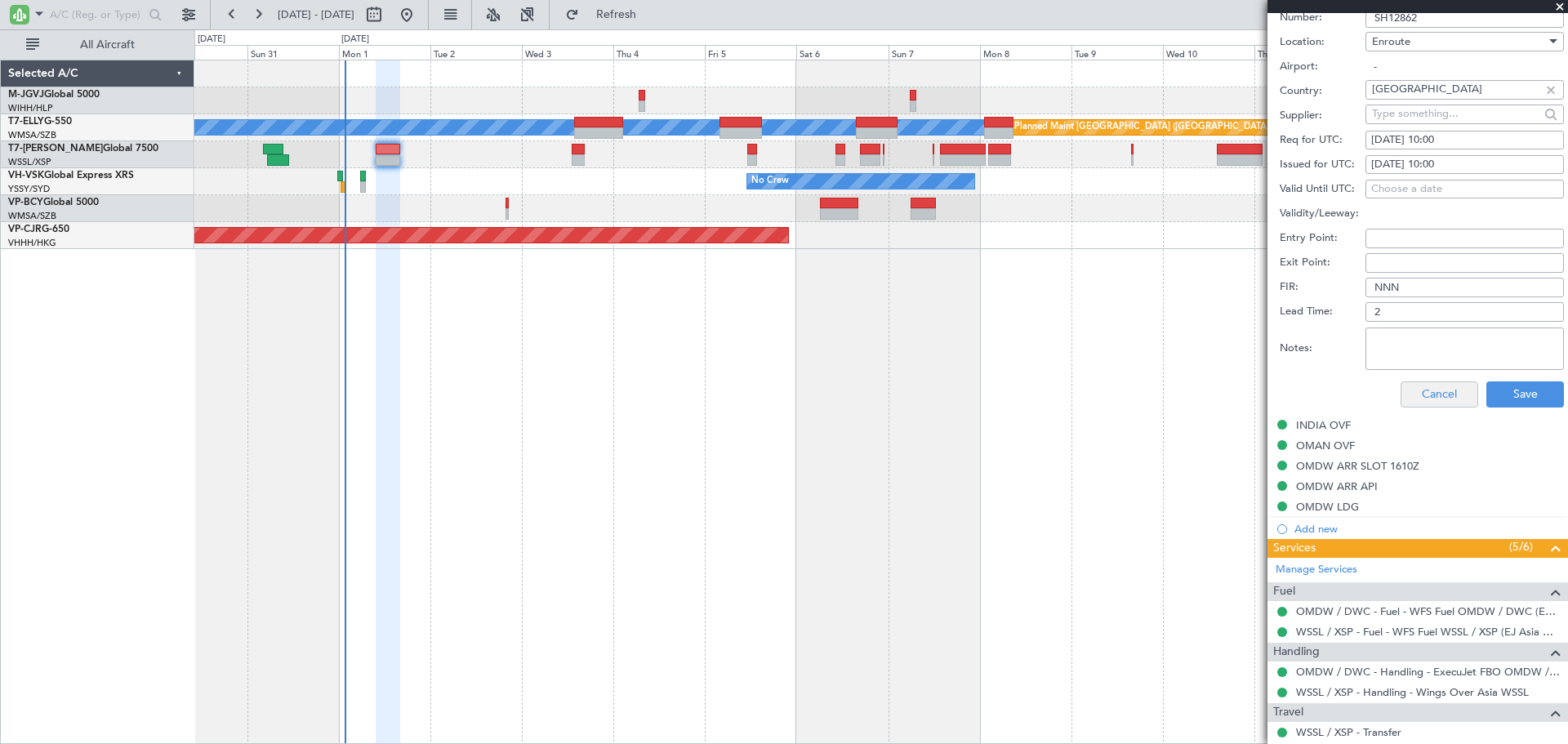
scroll to position [680, 0]
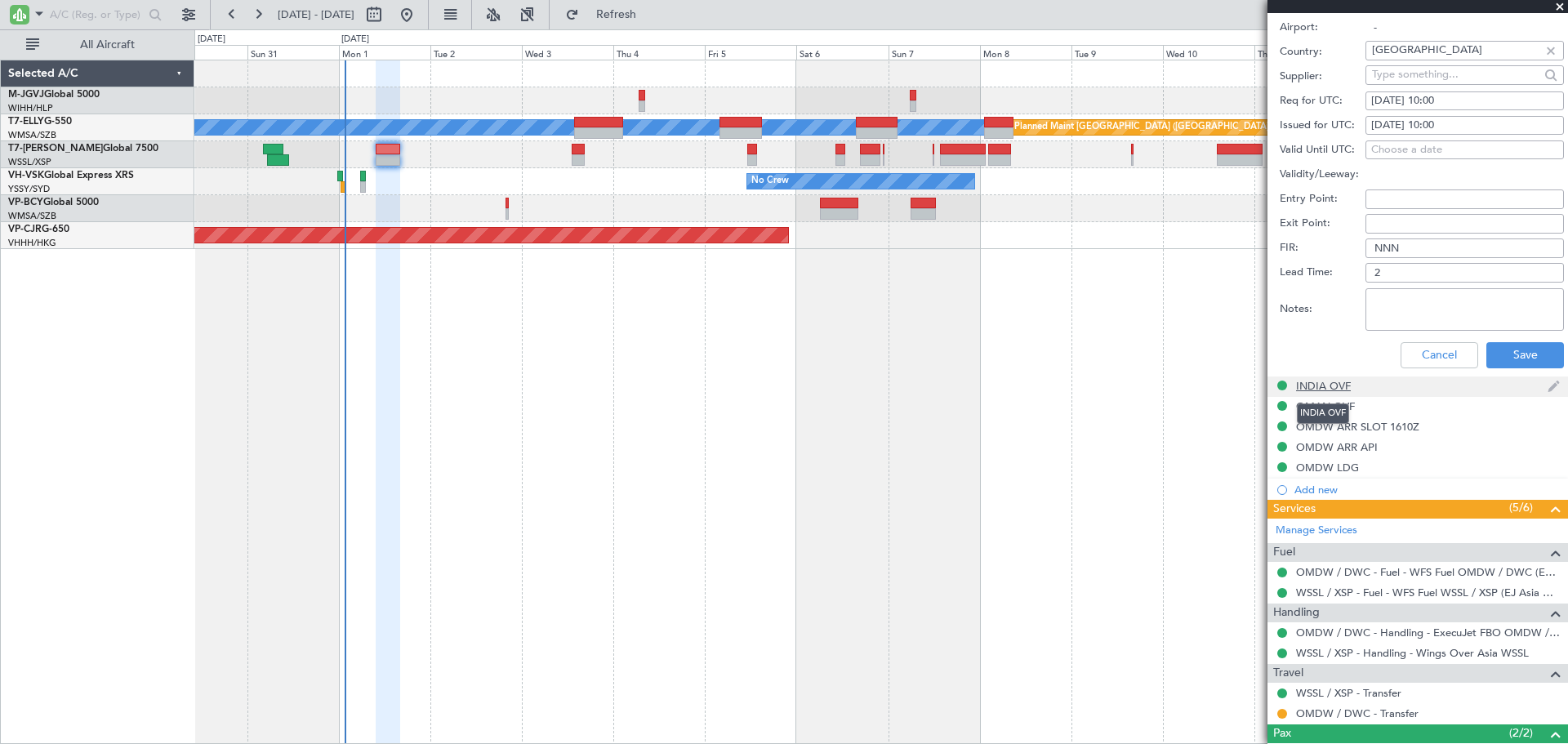
click at [1336, 383] on div "INDIA OVF" at bounding box center [1323, 386] width 54 height 14
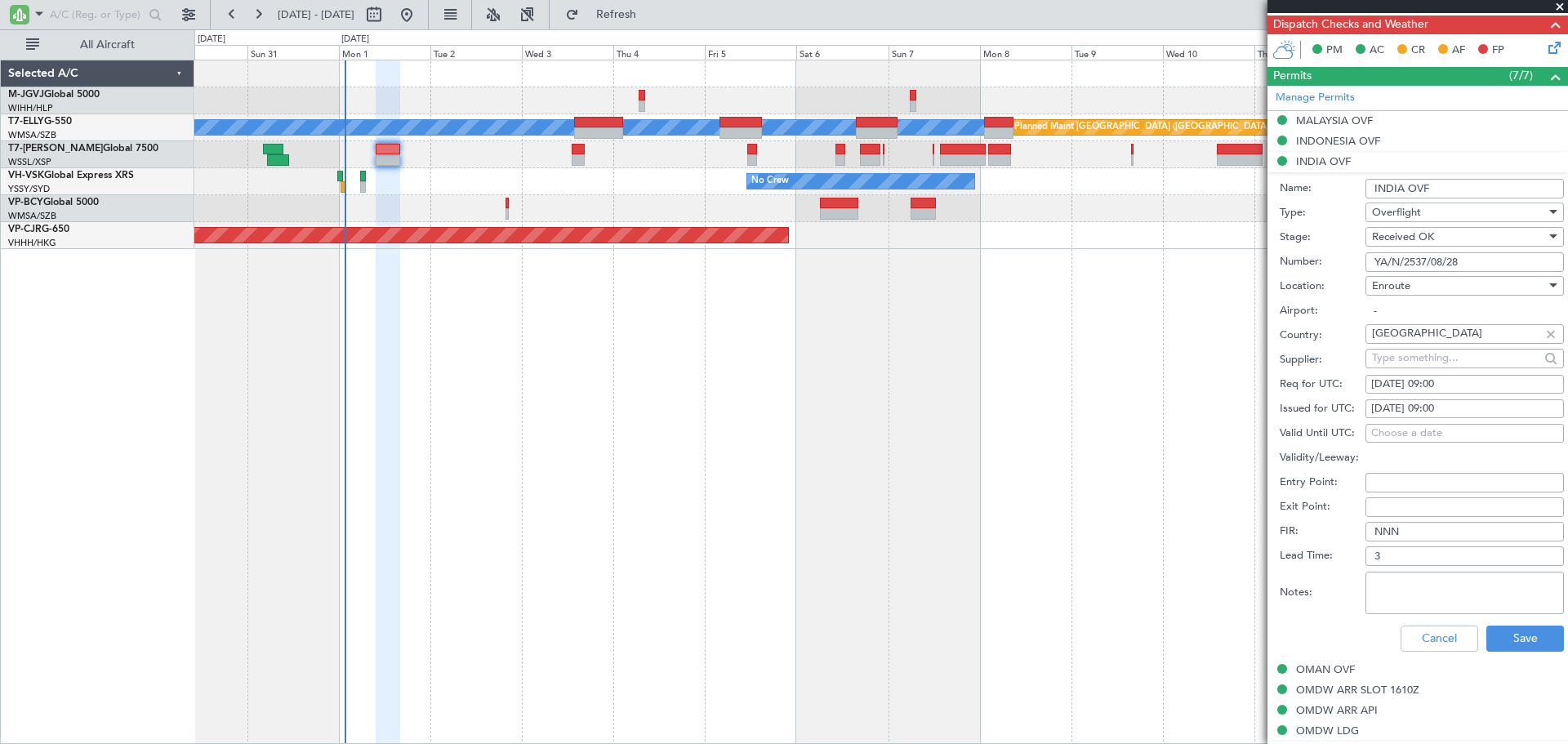
scroll to position [408, 0]
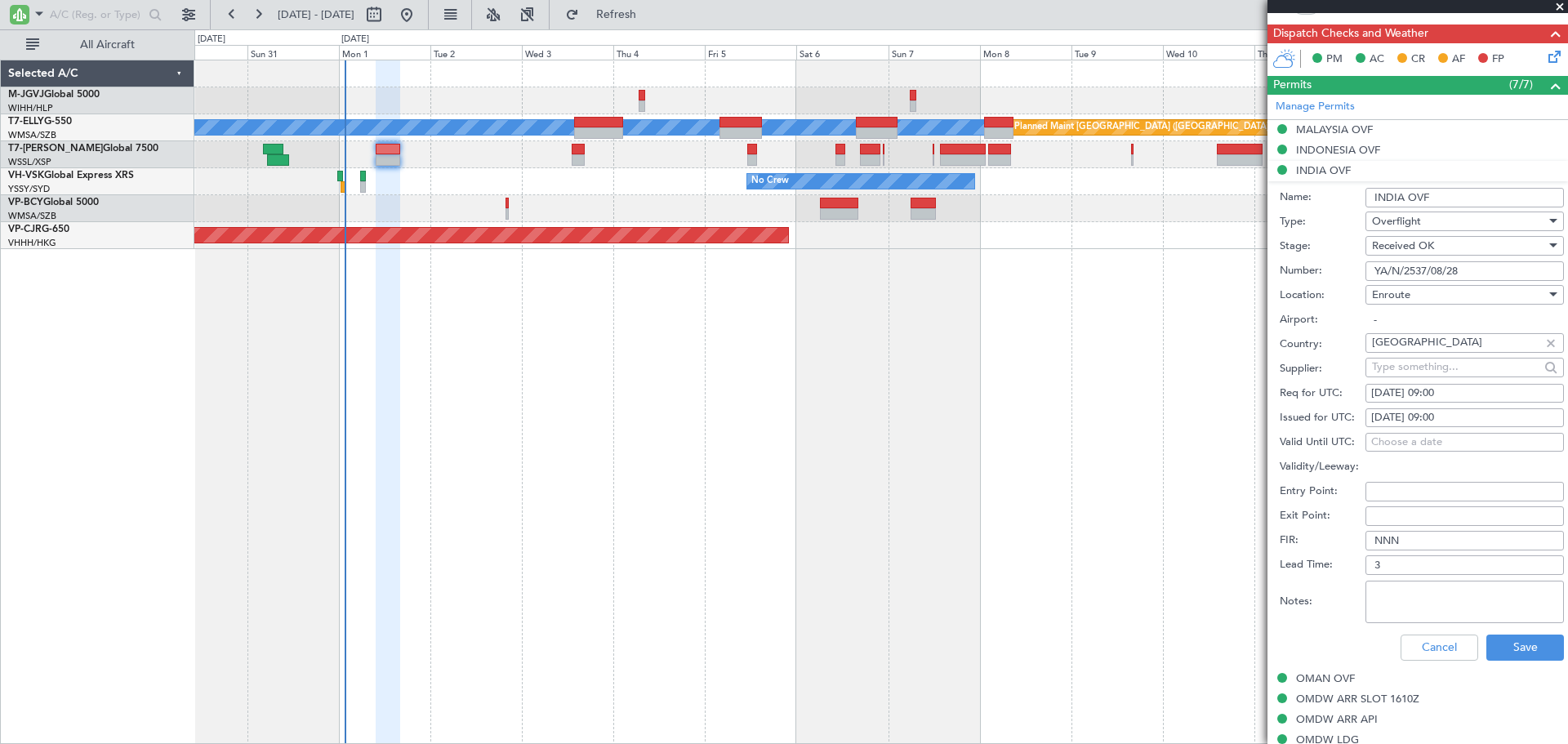
click at [1402, 269] on input "YA/N/2537/08/28" at bounding box center [1464, 270] width 198 height 20
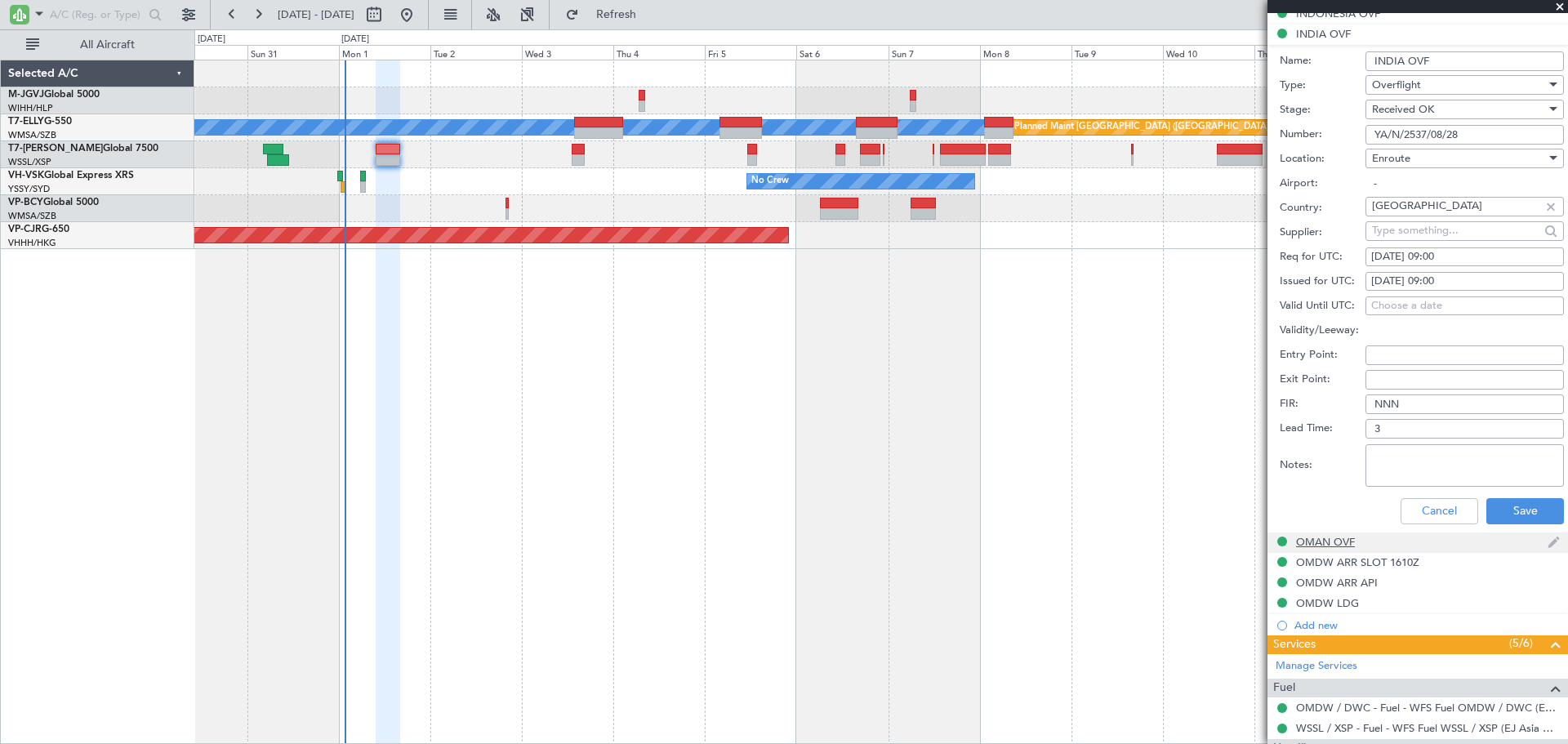
click at [1330, 539] on div "OMAN OVF" at bounding box center [1325, 542] width 59 height 14
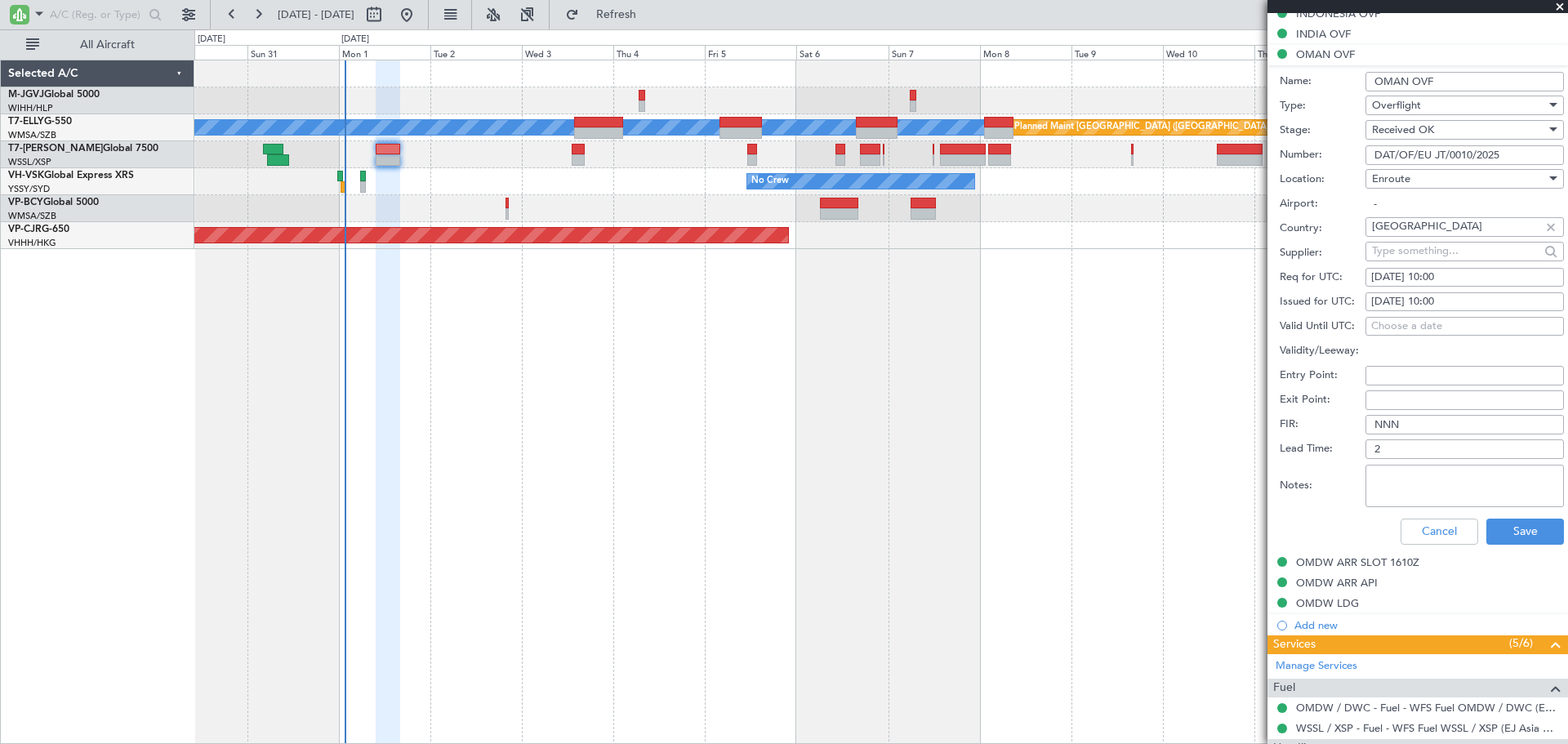
click at [1399, 151] on input "DAT/OF/EU JT/0010/2025" at bounding box center [1464, 155] width 198 height 20
click at [1399, 150] on input "DAT/OF/EU JT/0010/2025" at bounding box center [1464, 155] width 198 height 20
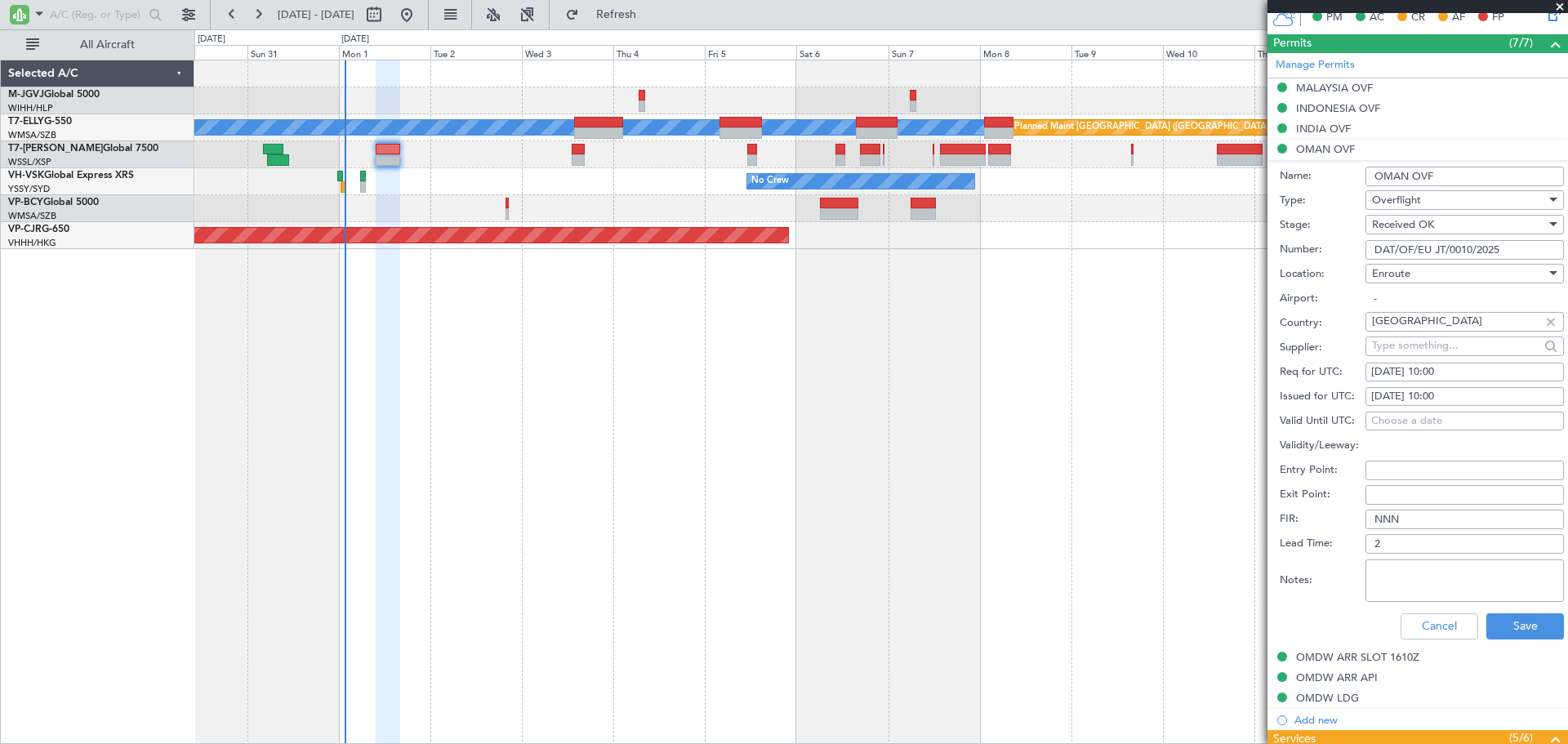
scroll to position [680, 0]
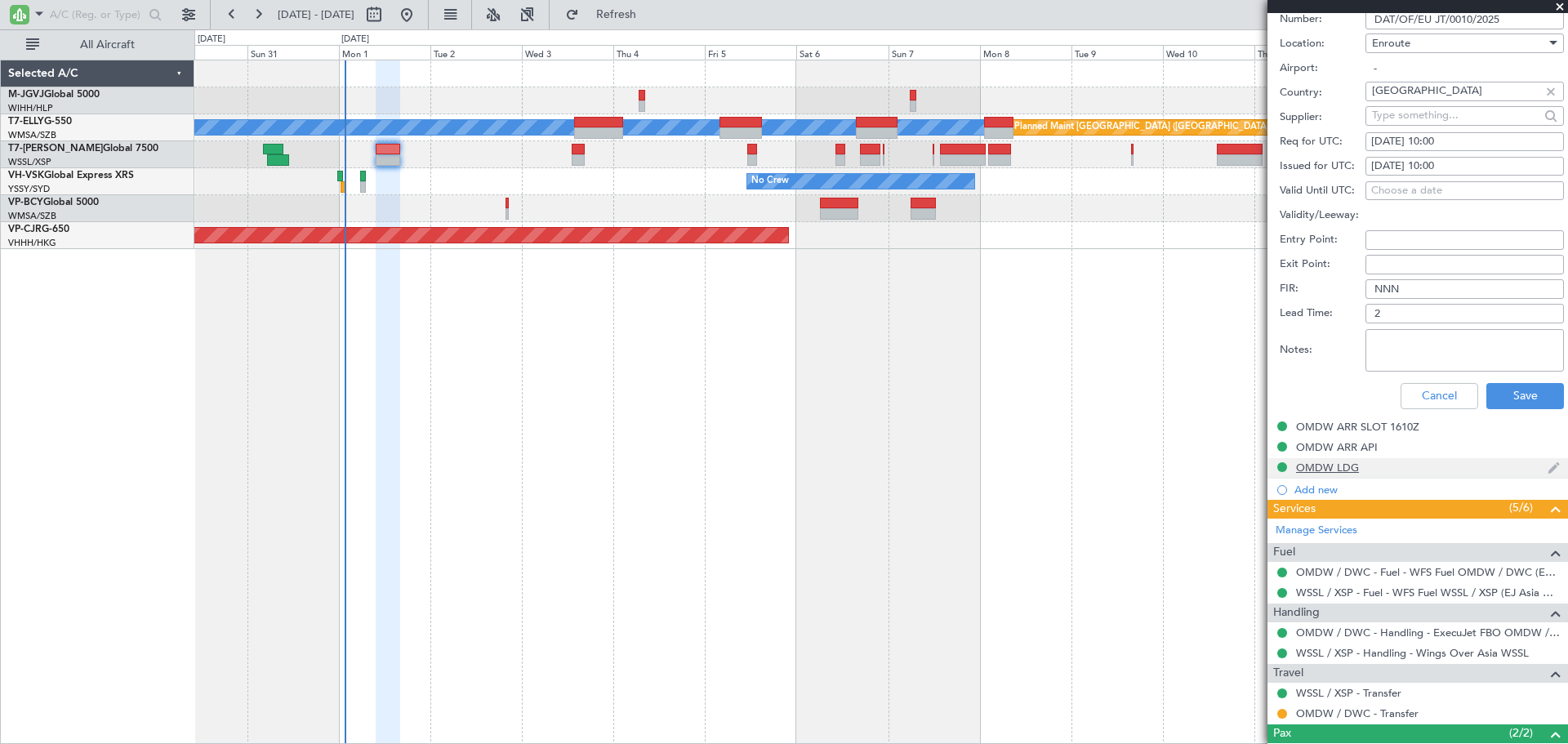
click at [1308, 467] on div "OMDW LDG" at bounding box center [1327, 468] width 63 height 14
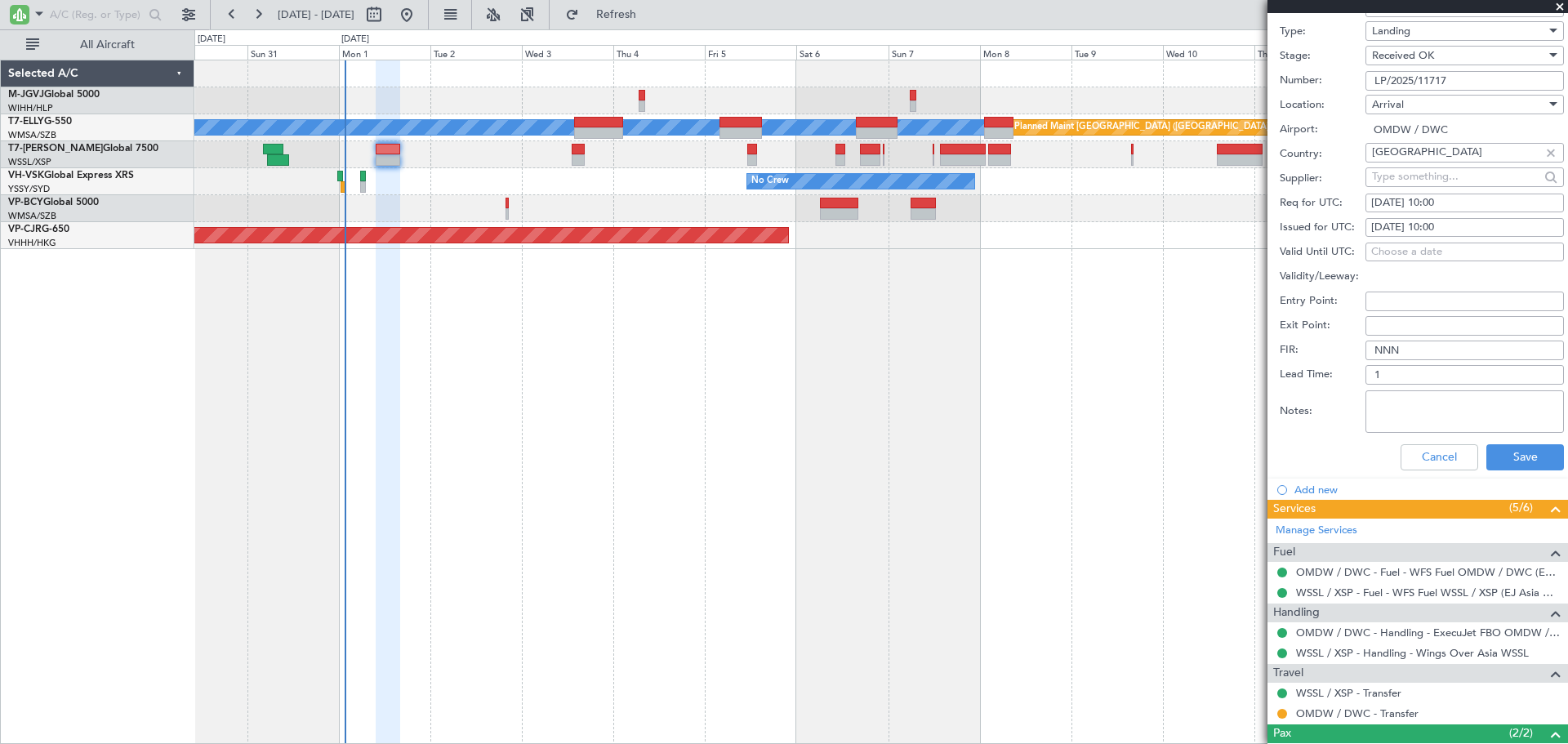
click at [1418, 81] on input "LP/2025/11717" at bounding box center [1464, 81] width 198 height 20
click at [1418, 80] on input "LP/2025/11717" at bounding box center [1464, 81] width 198 height 20
click at [1410, 453] on button "Cancel" at bounding box center [1439, 457] width 77 height 26
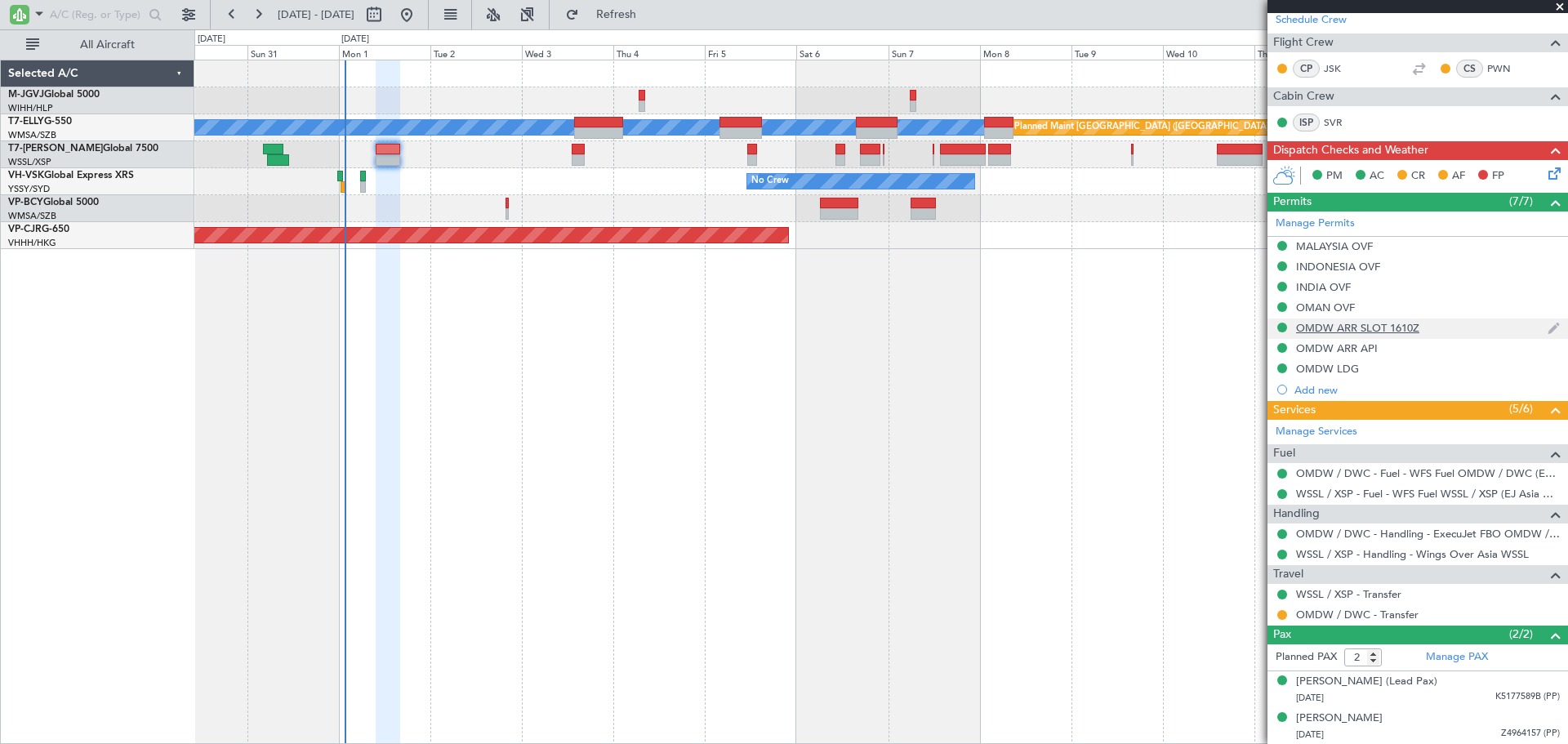
scroll to position [0, 0]
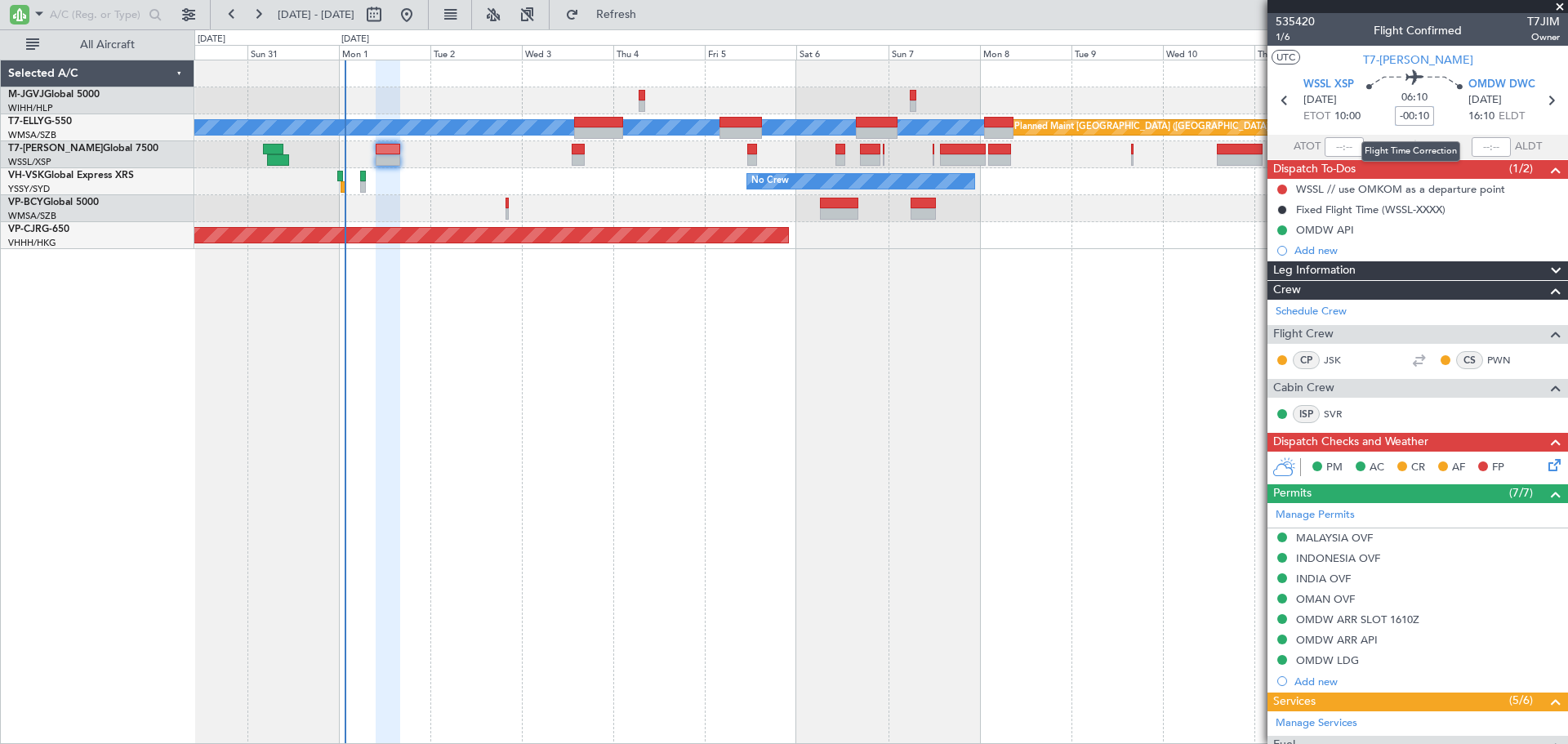
click at [1406, 115] on input "-00:10" at bounding box center [1414, 116] width 39 height 20
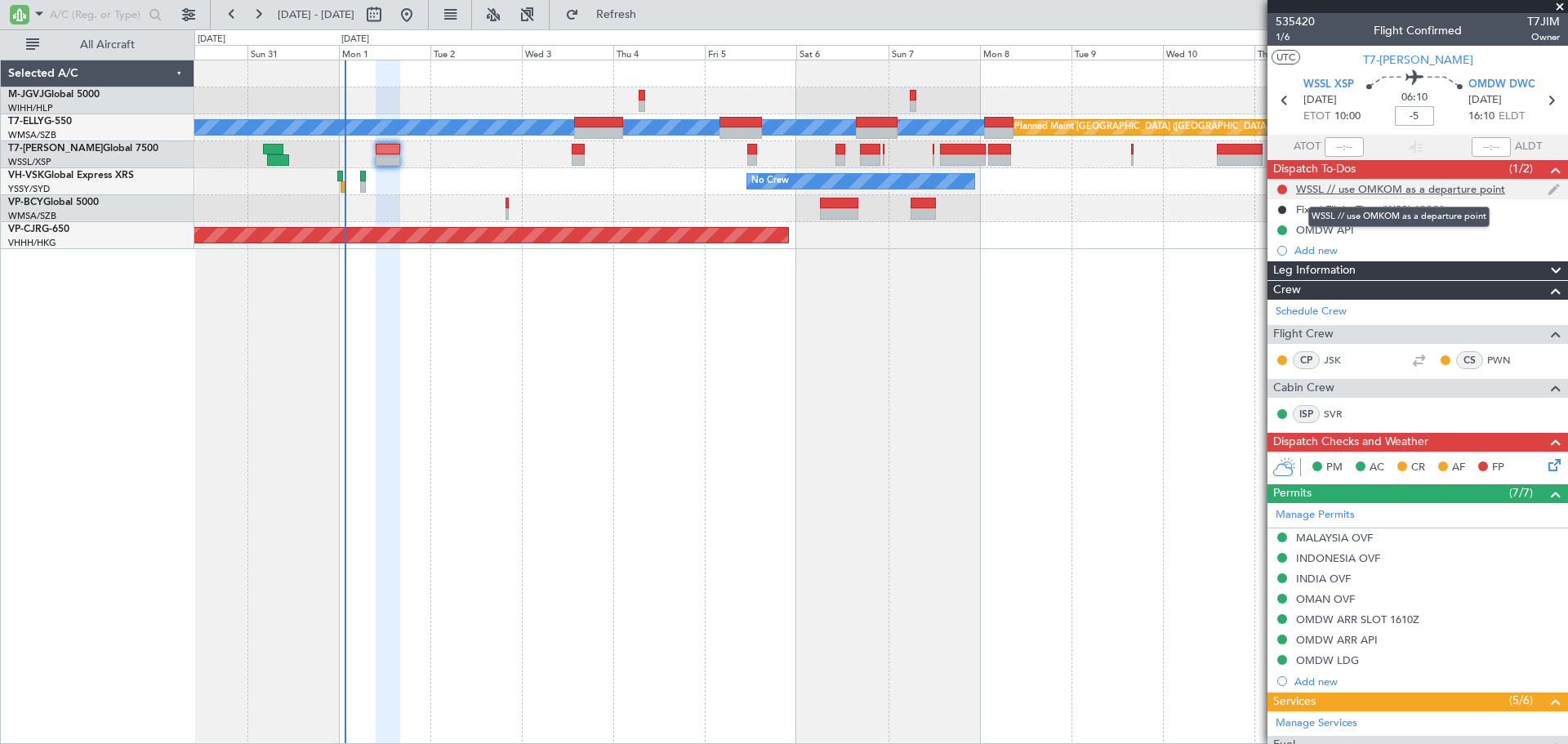
type input "-00:05"
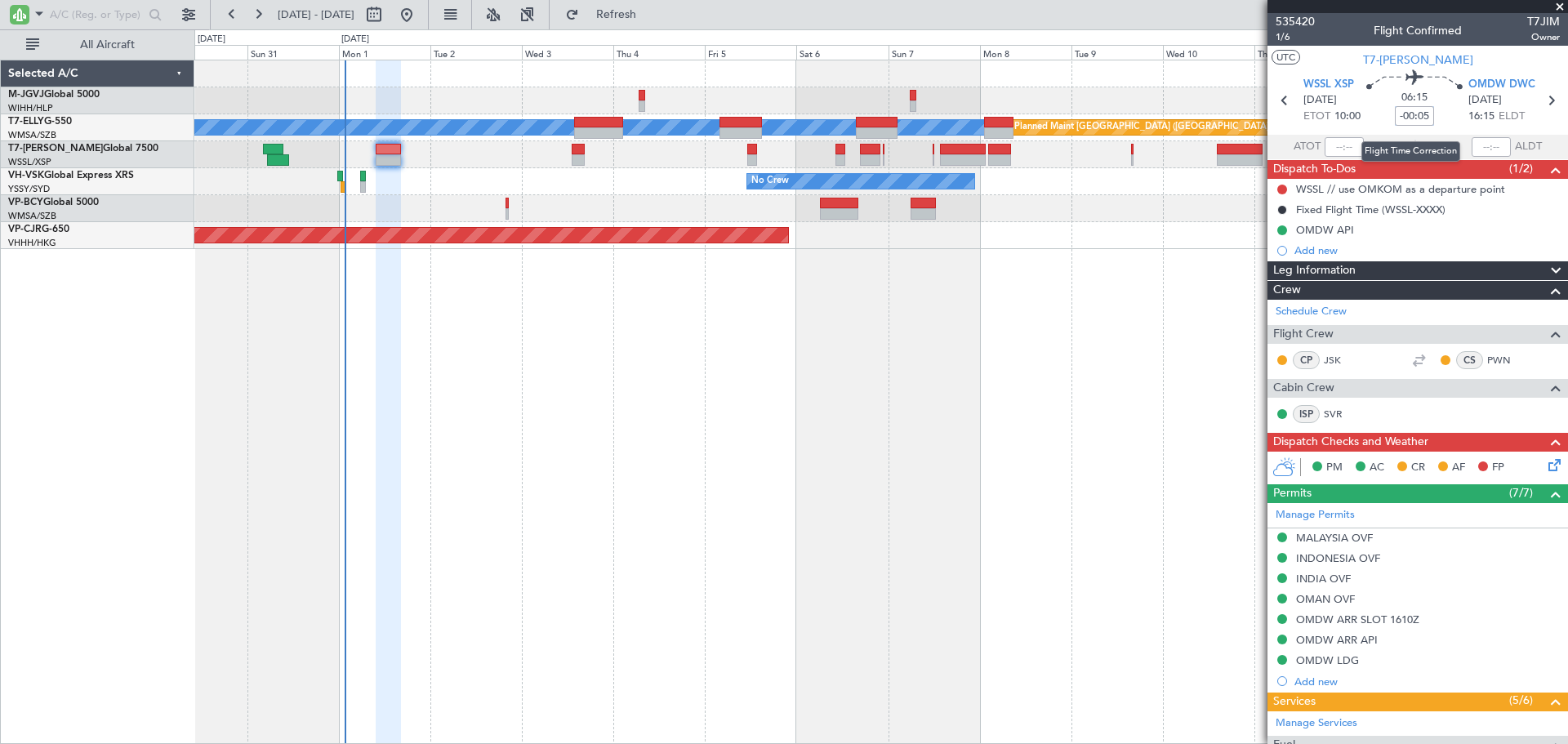
click at [1413, 115] on input "-00:05" at bounding box center [1414, 116] width 39 height 20
type input "-00:10"
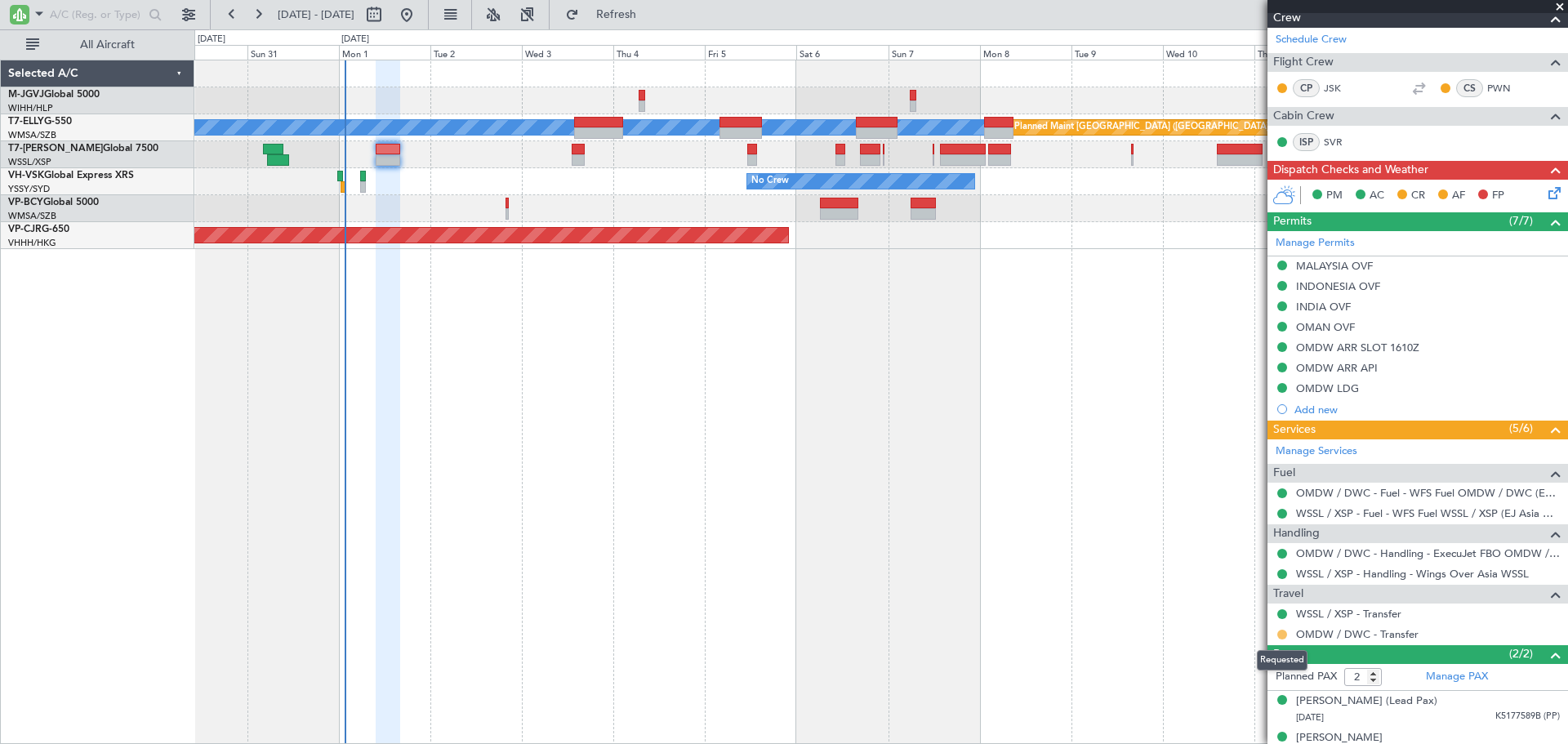
click at [1282, 635] on button at bounding box center [1282, 635] width 10 height 10
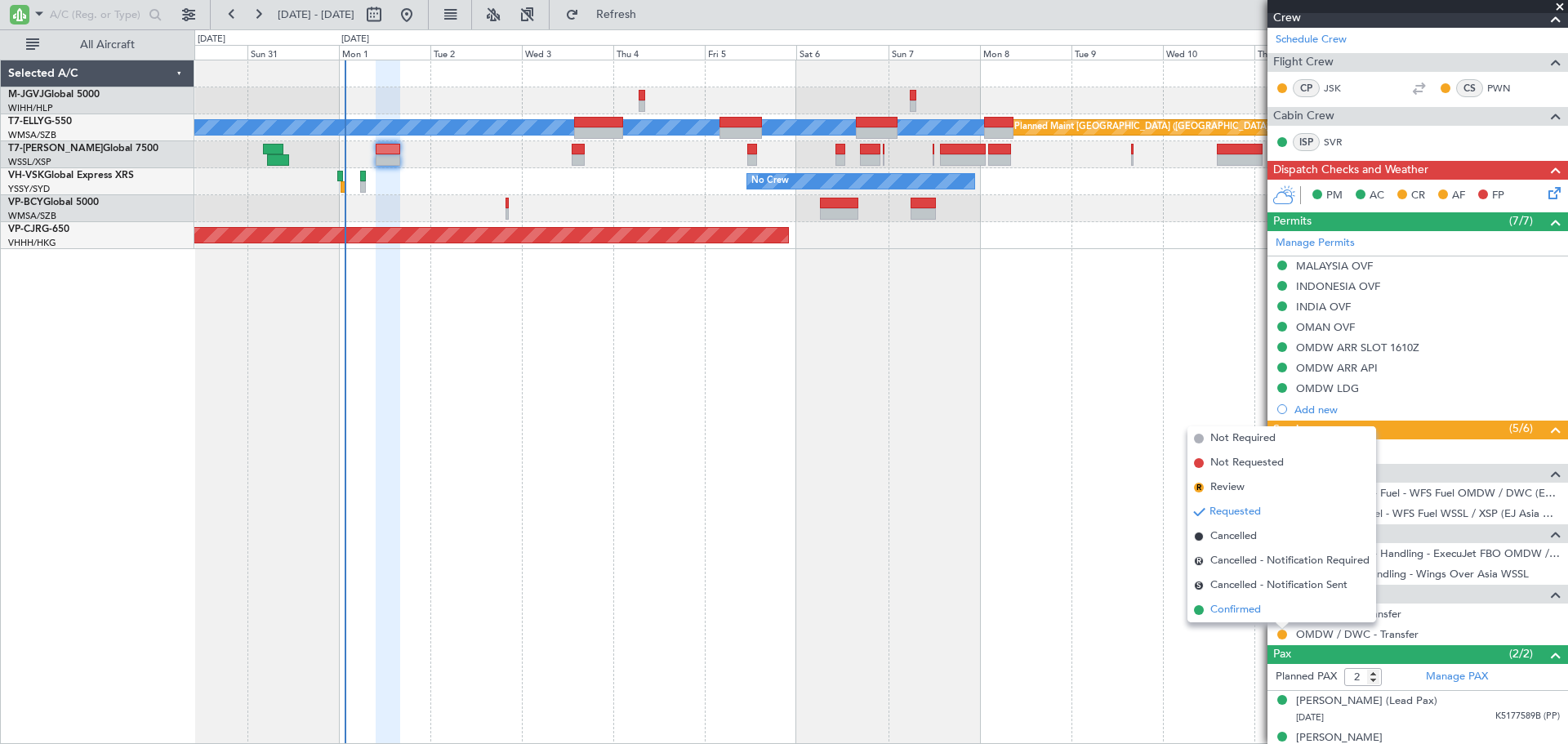
click at [1263, 611] on li "Confirmed" at bounding box center [1282, 610] width 189 height 25
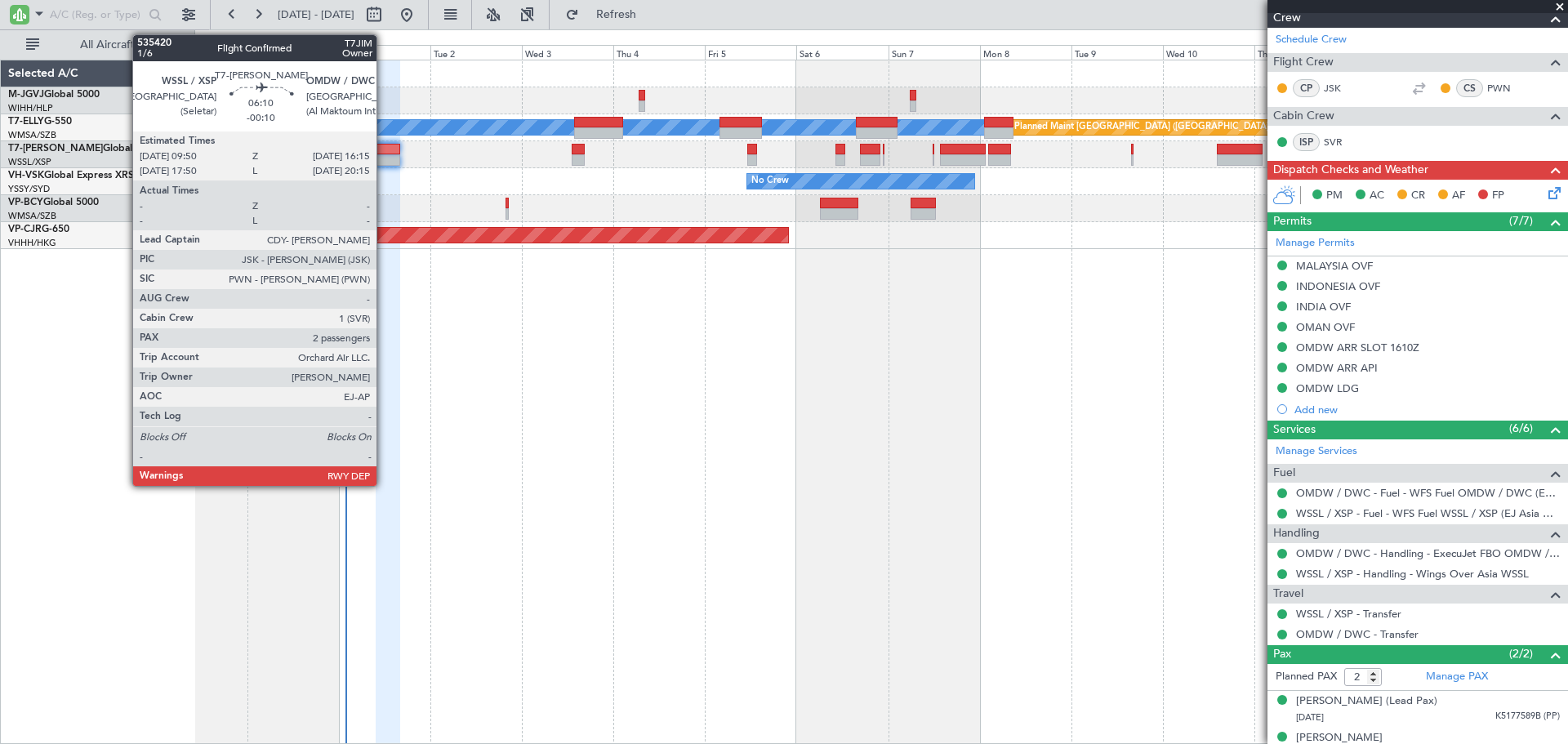
click at [385, 153] on div at bounding box center [388, 149] width 25 height 11
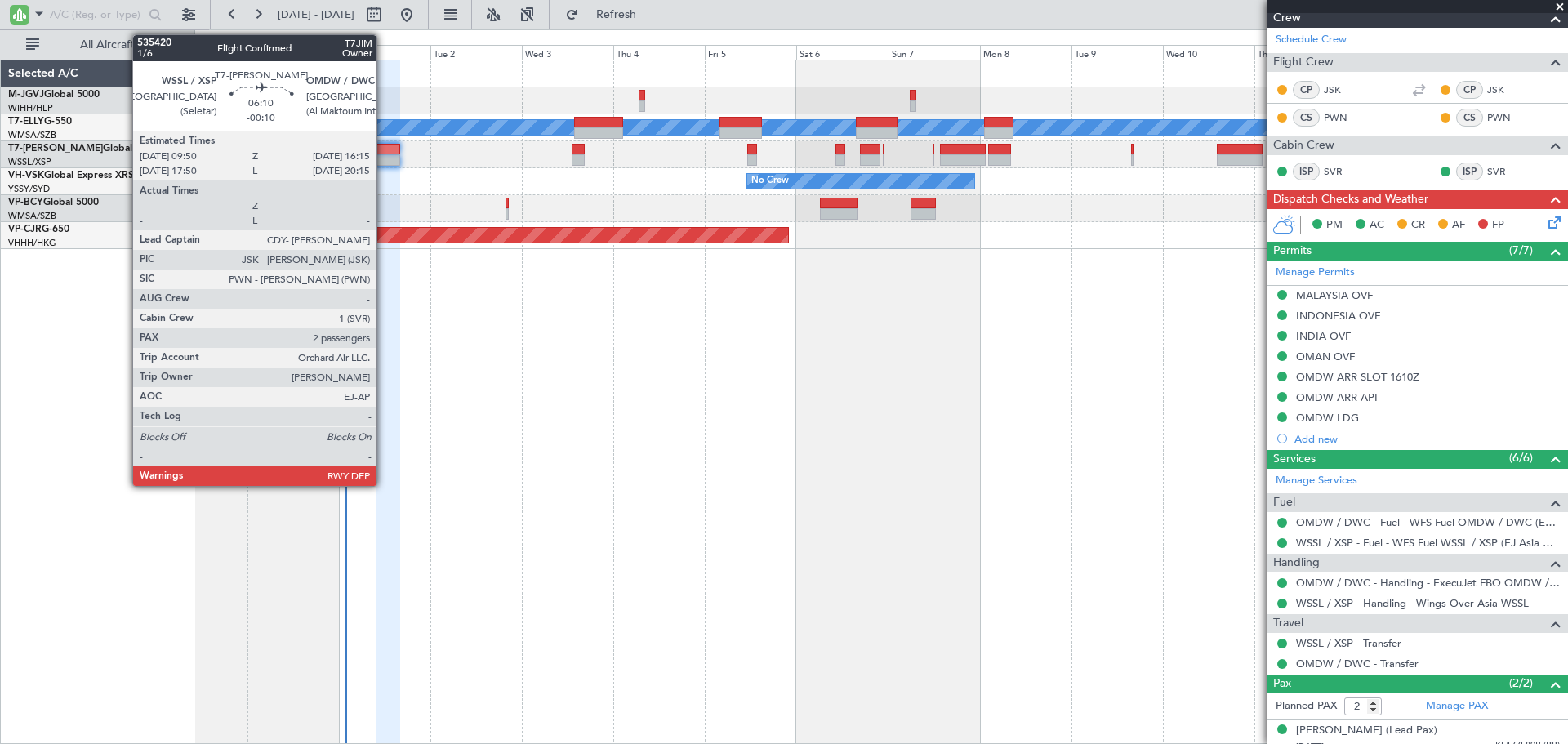
click at [384, 155] on div at bounding box center [388, 160] width 25 height 11
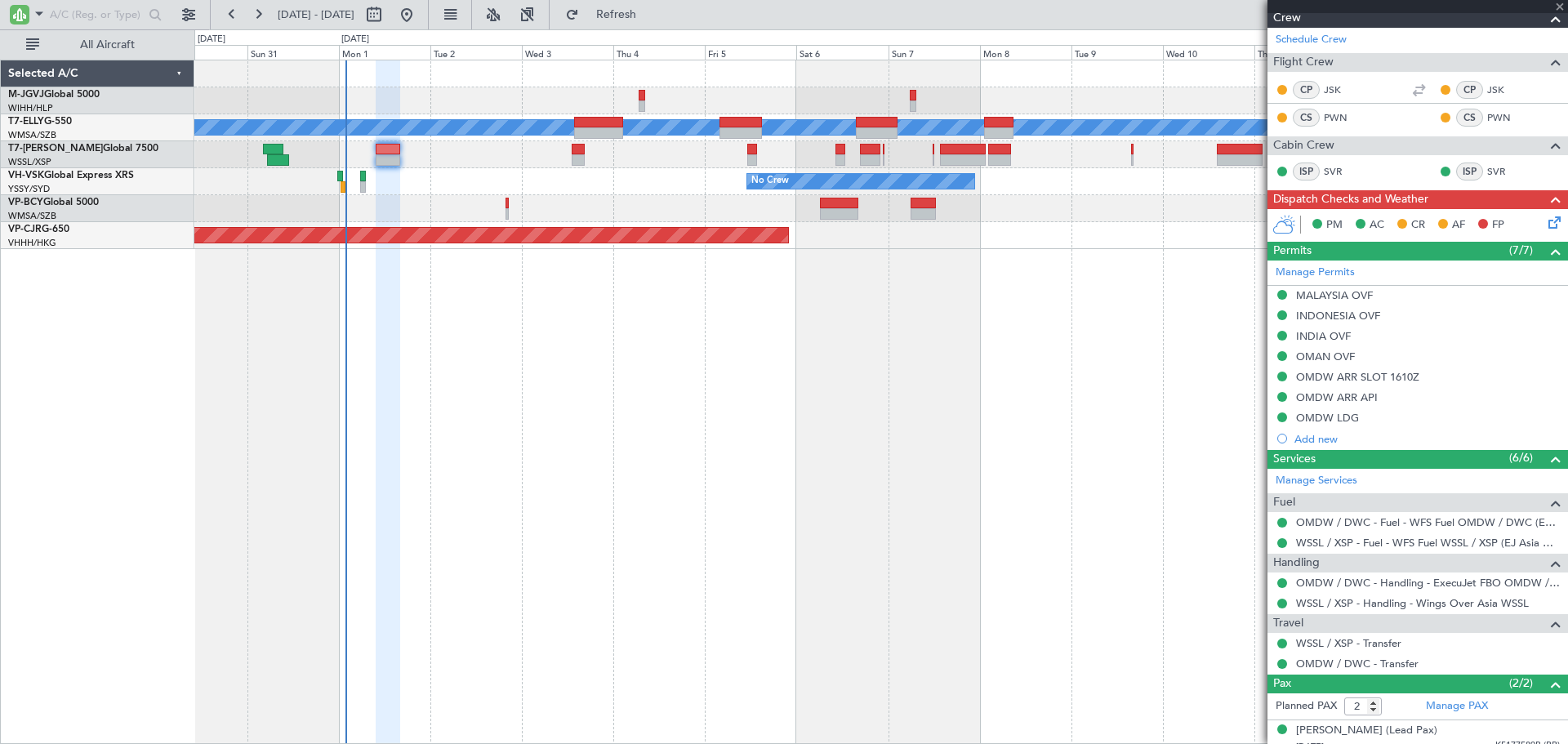
scroll to position [0, 0]
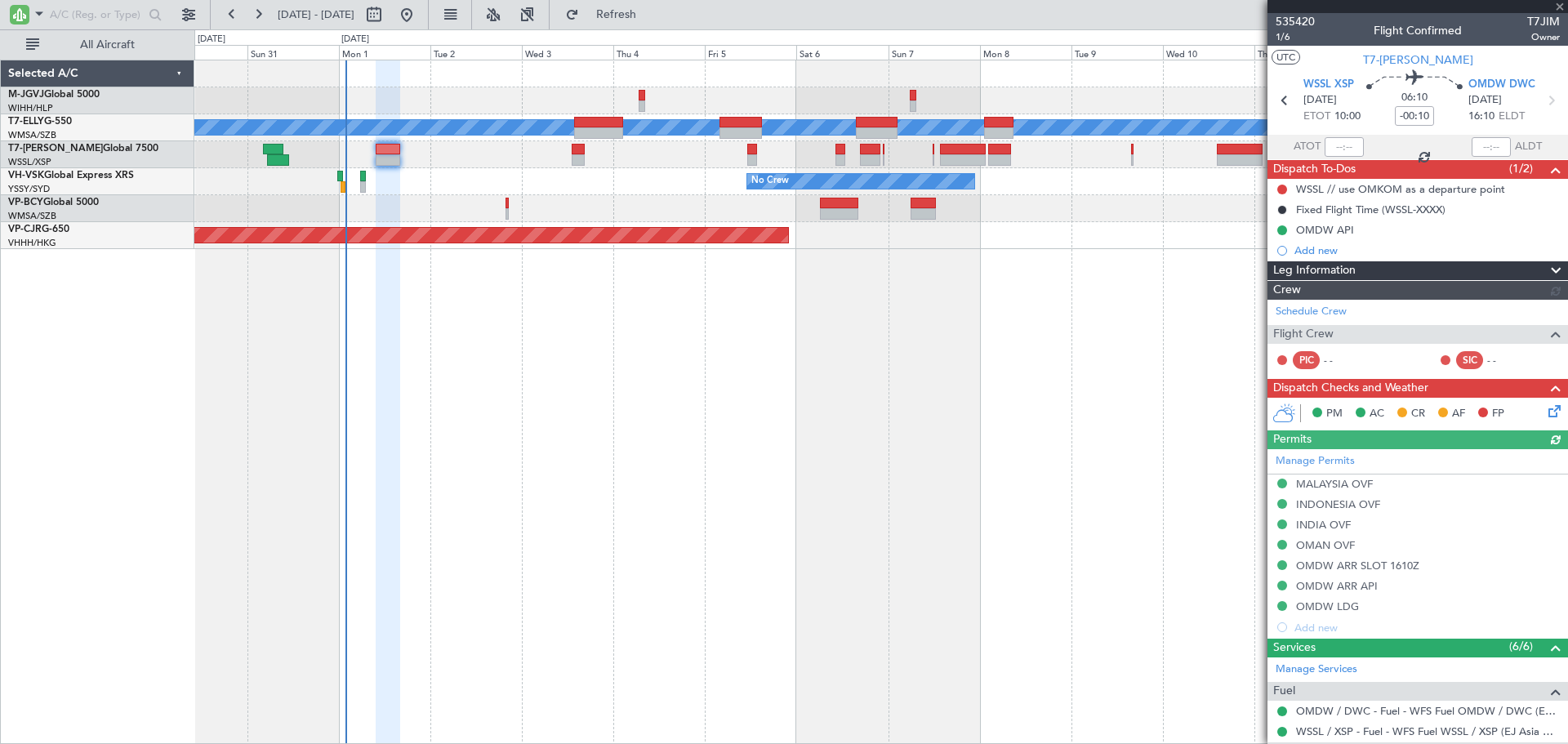
type input "[PERSON_NAME] (EYU)"
type input "F0269"
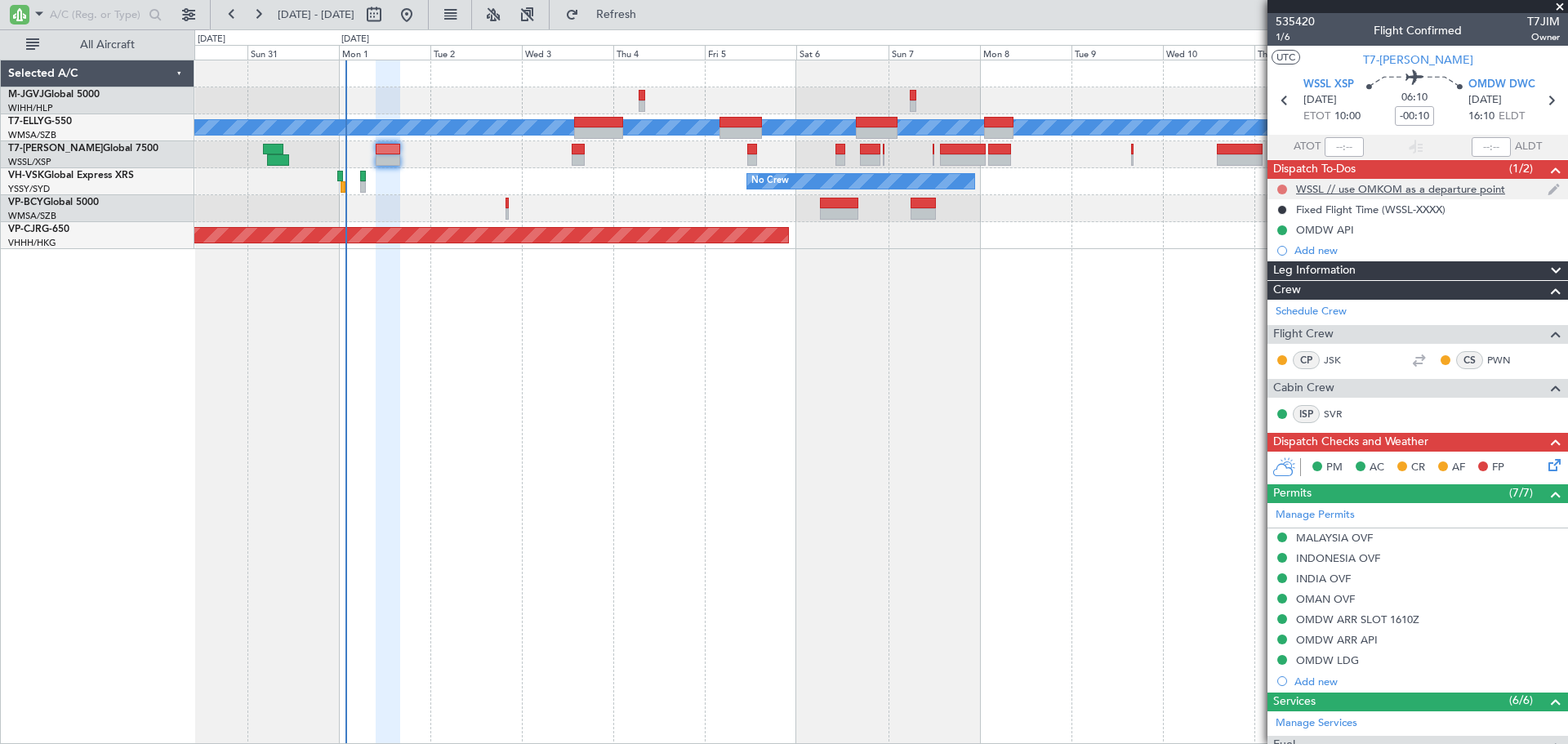
click at [1280, 187] on button at bounding box center [1282, 190] width 10 height 10
click at [1284, 261] on span "Completed" at bounding box center [1288, 261] width 54 height 16
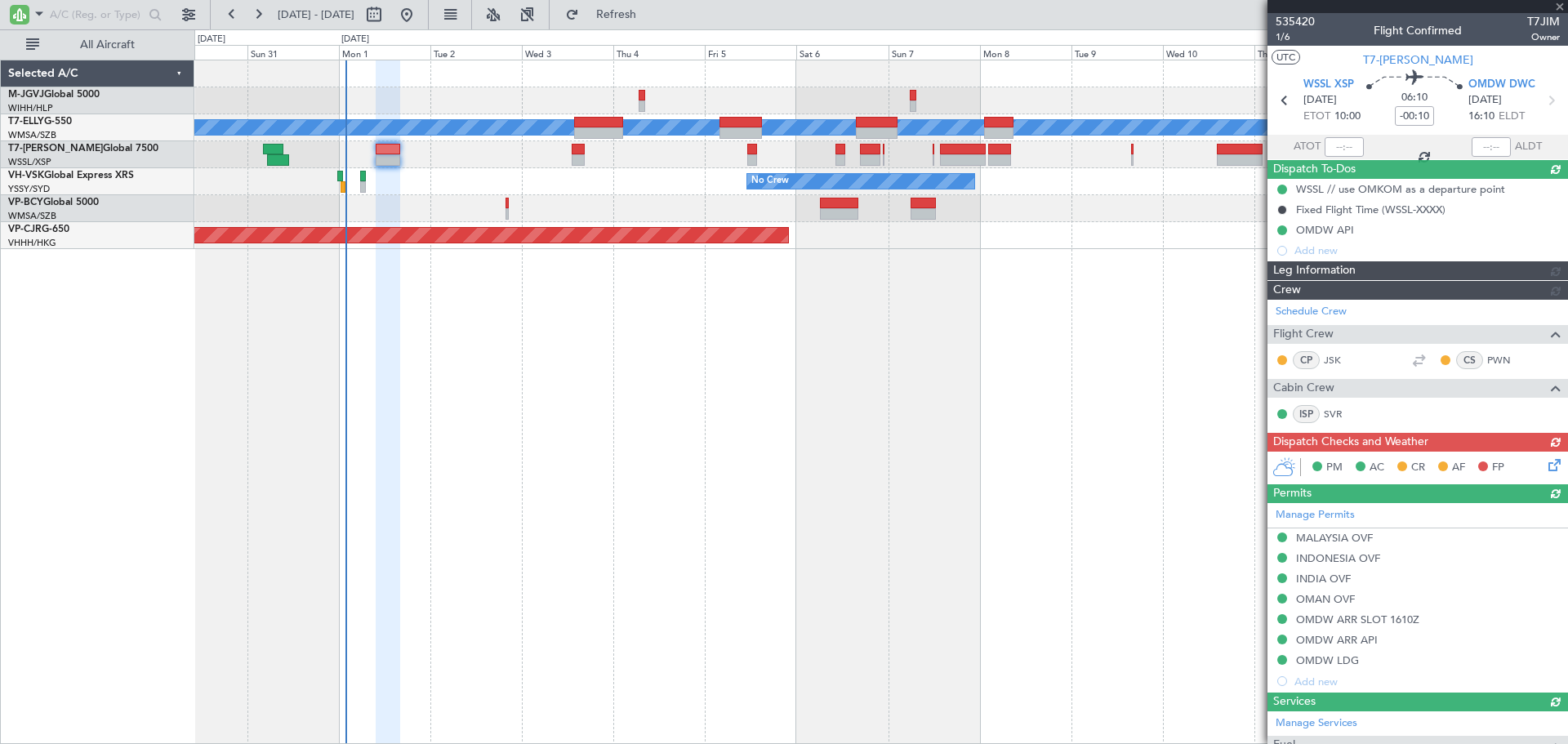
type input "[PERSON_NAME] (EYU)"
type input "F0269"
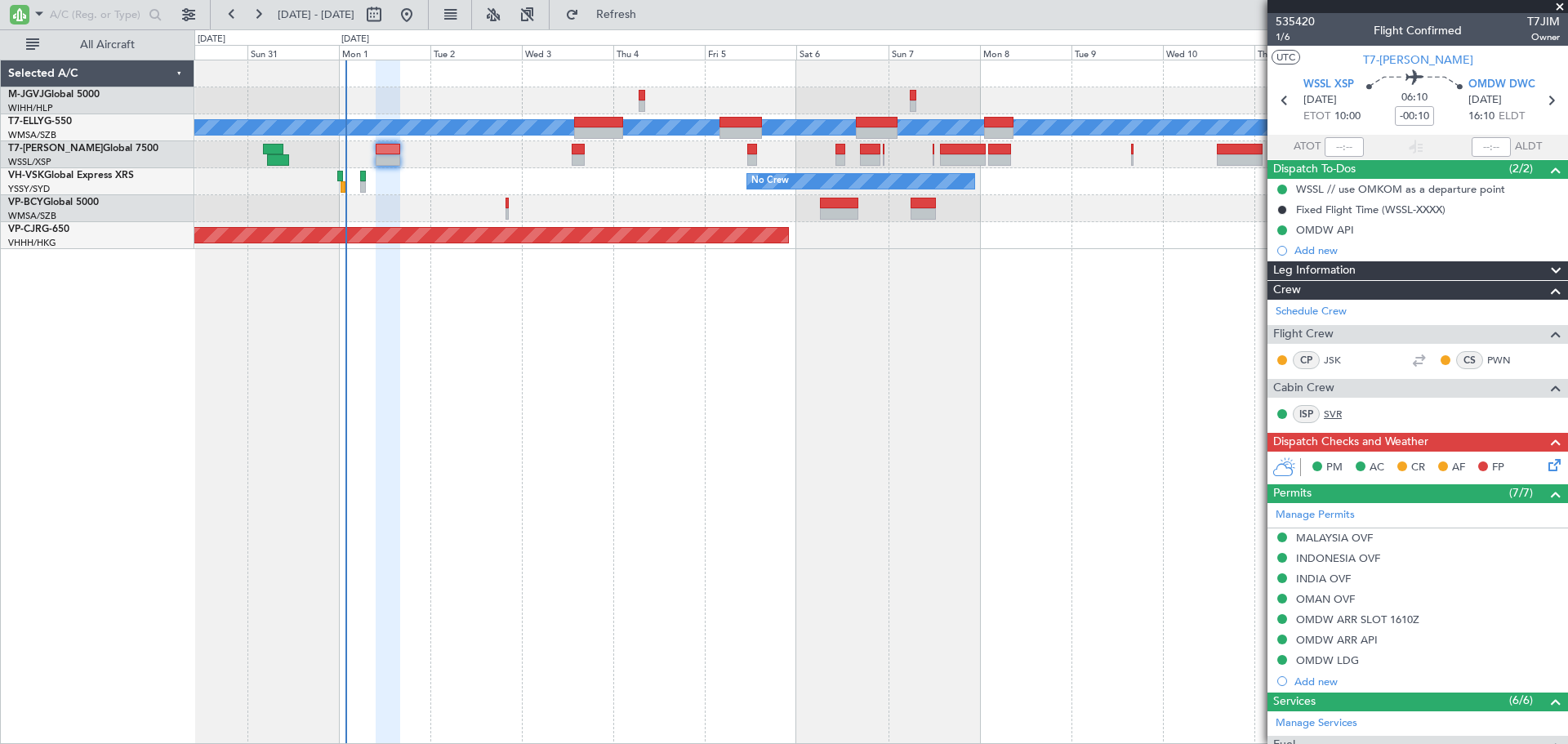
click at [1338, 411] on link "SVR" at bounding box center [1342, 413] width 37 height 14
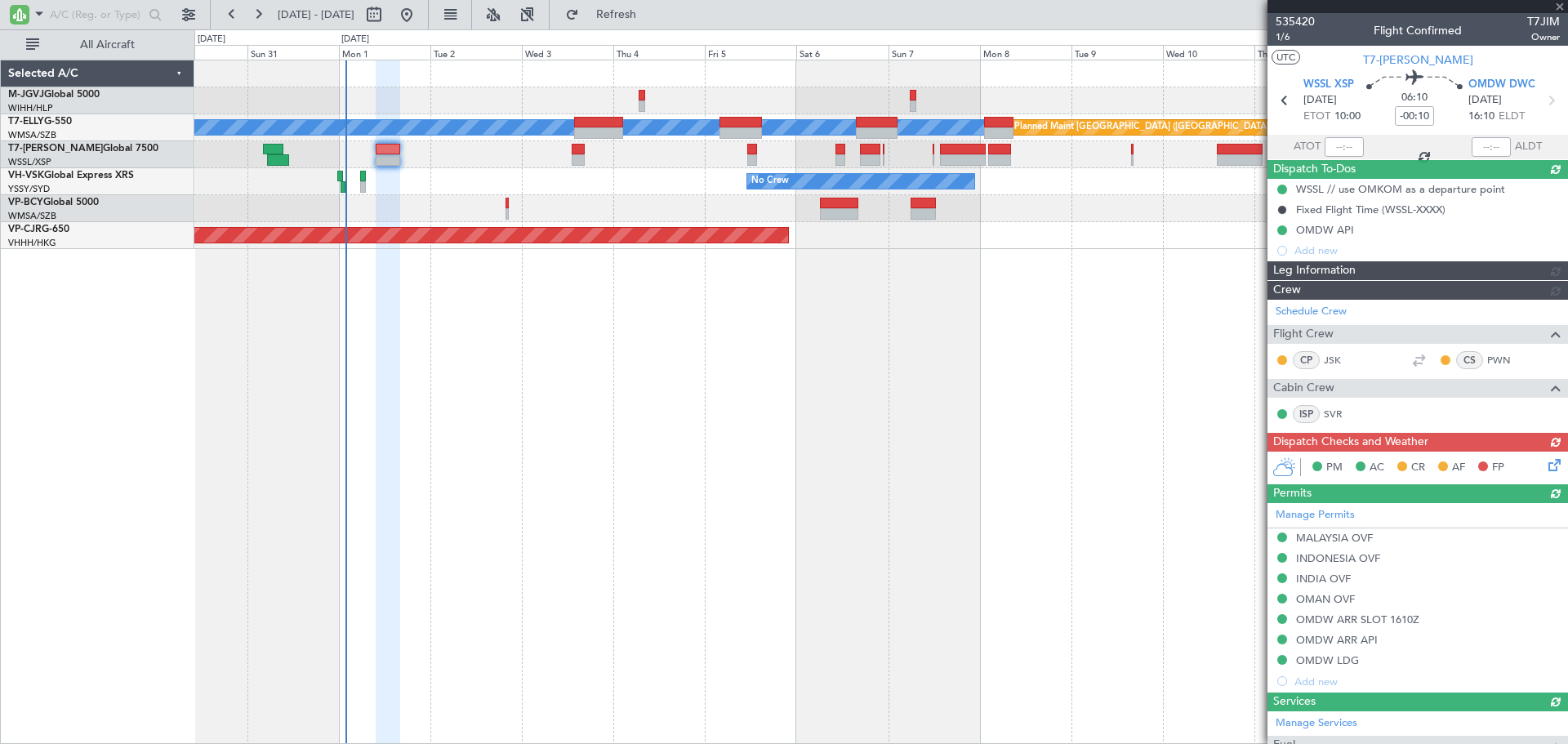
type input "[PERSON_NAME] (EYU)"
type input "F0269"
type input "[PERSON_NAME] (EYU)"
type input "F0269"
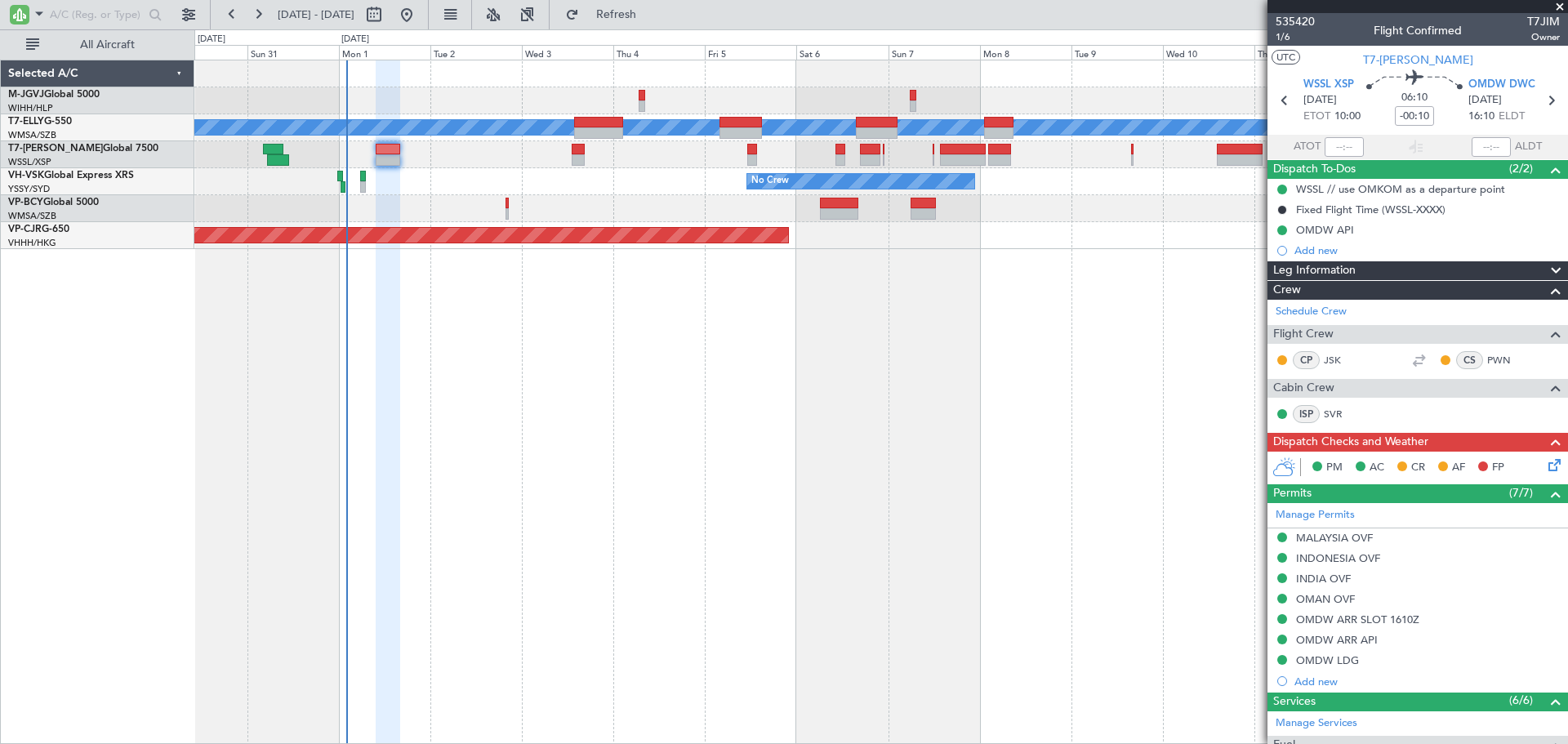
click at [1545, 461] on icon at bounding box center [1551, 462] width 13 height 13
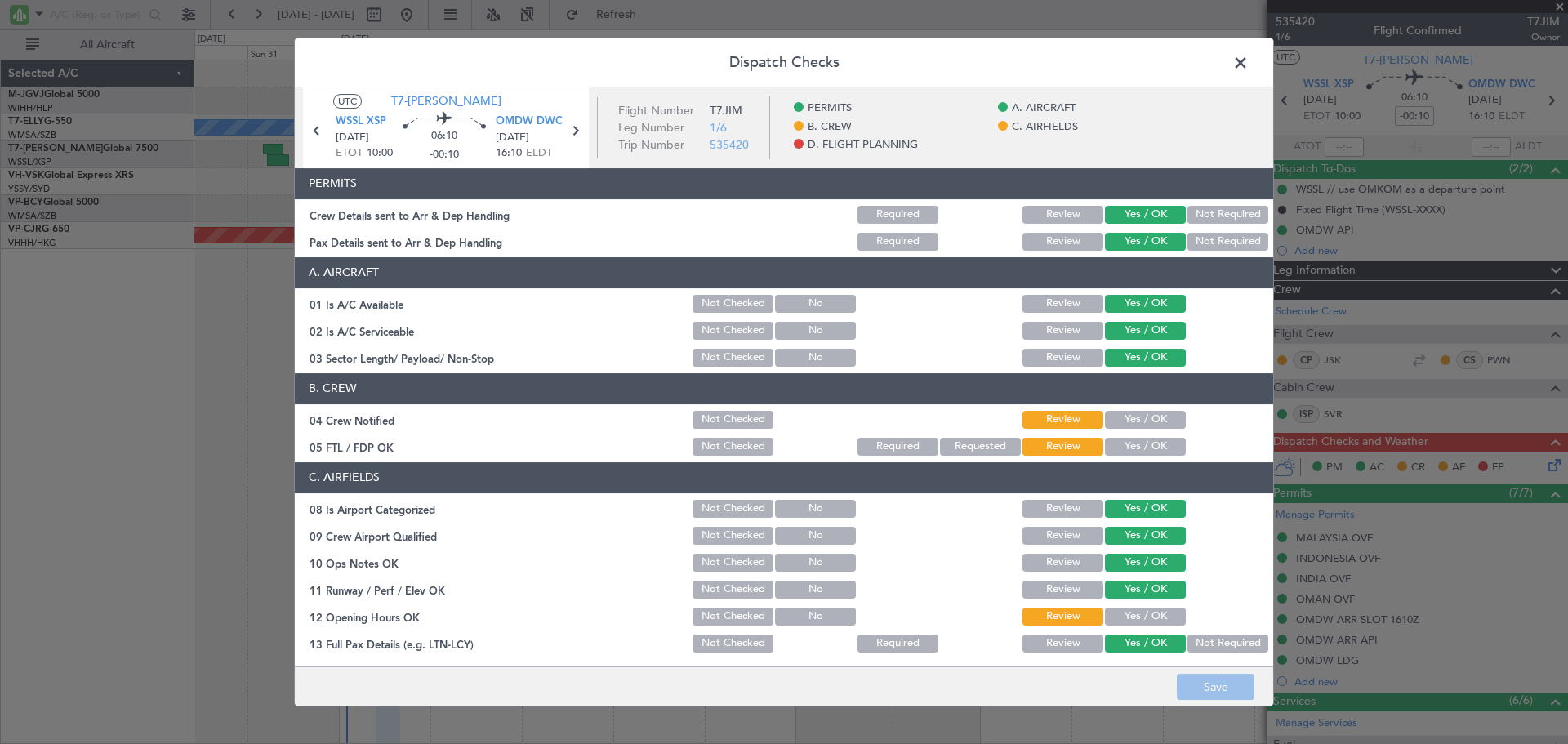
click at [1136, 423] on button "Yes / OK" at bounding box center [1145, 419] width 81 height 18
click at [1130, 454] on div "Yes / OK" at bounding box center [1143, 446] width 82 height 23
drag, startPoint x: 1130, startPoint y: 452, endPoint x: 1118, endPoint y: 490, distance: 39.8
click at [1131, 452] on button "Yes / OK" at bounding box center [1145, 446] width 81 height 18
click at [1124, 612] on button "Yes / OK" at bounding box center [1145, 616] width 81 height 18
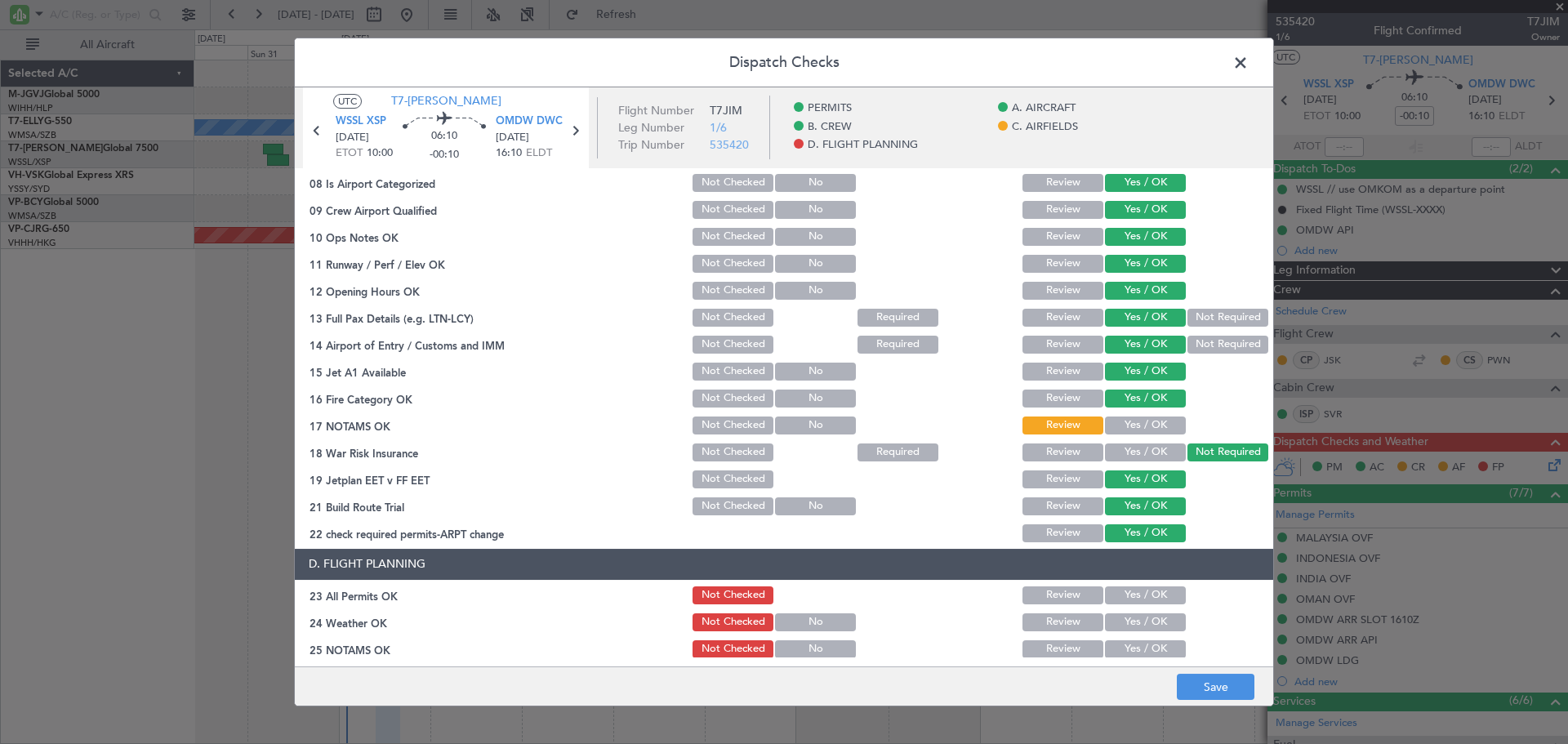
scroll to position [408, 0]
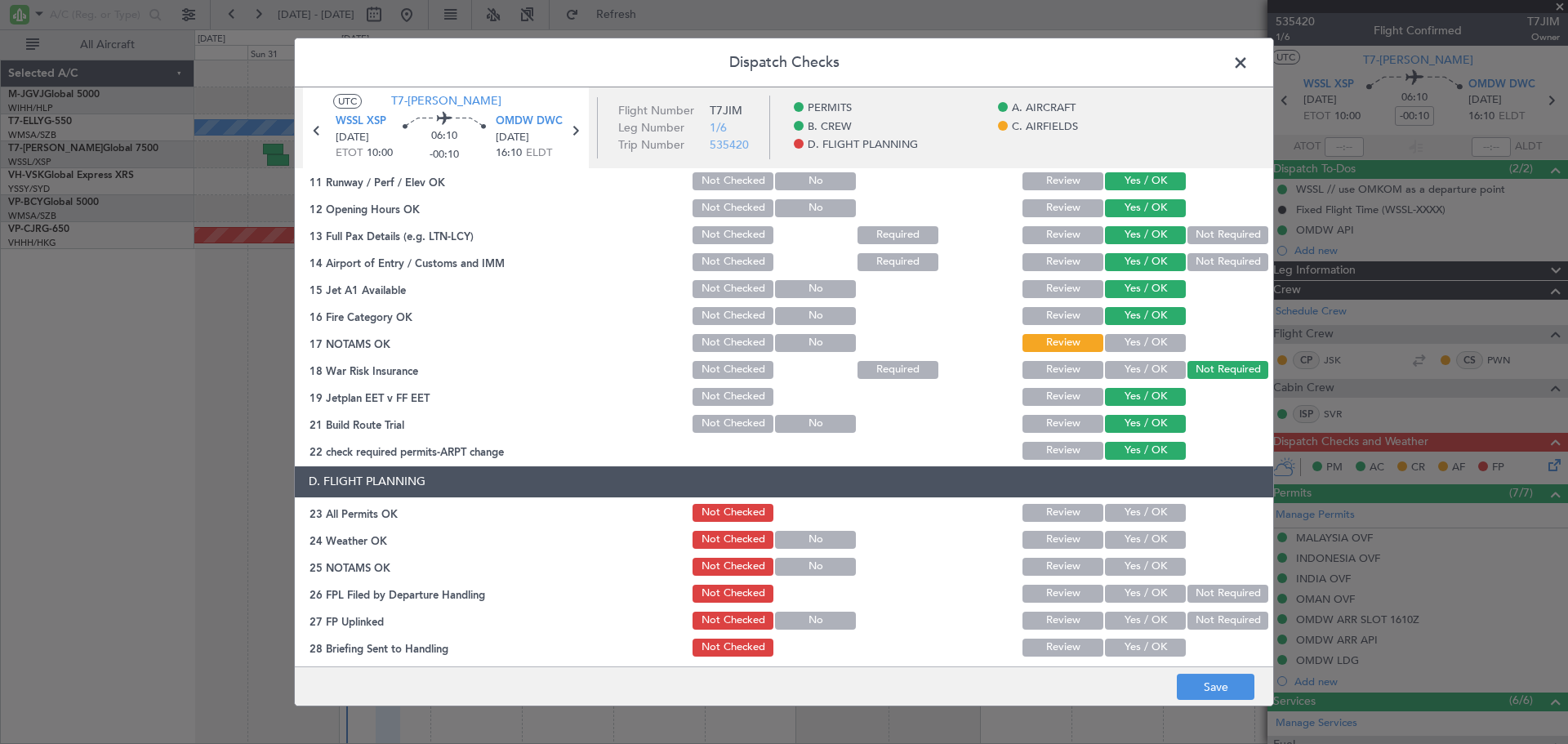
click at [1110, 344] on button "Yes / OK" at bounding box center [1145, 343] width 81 height 18
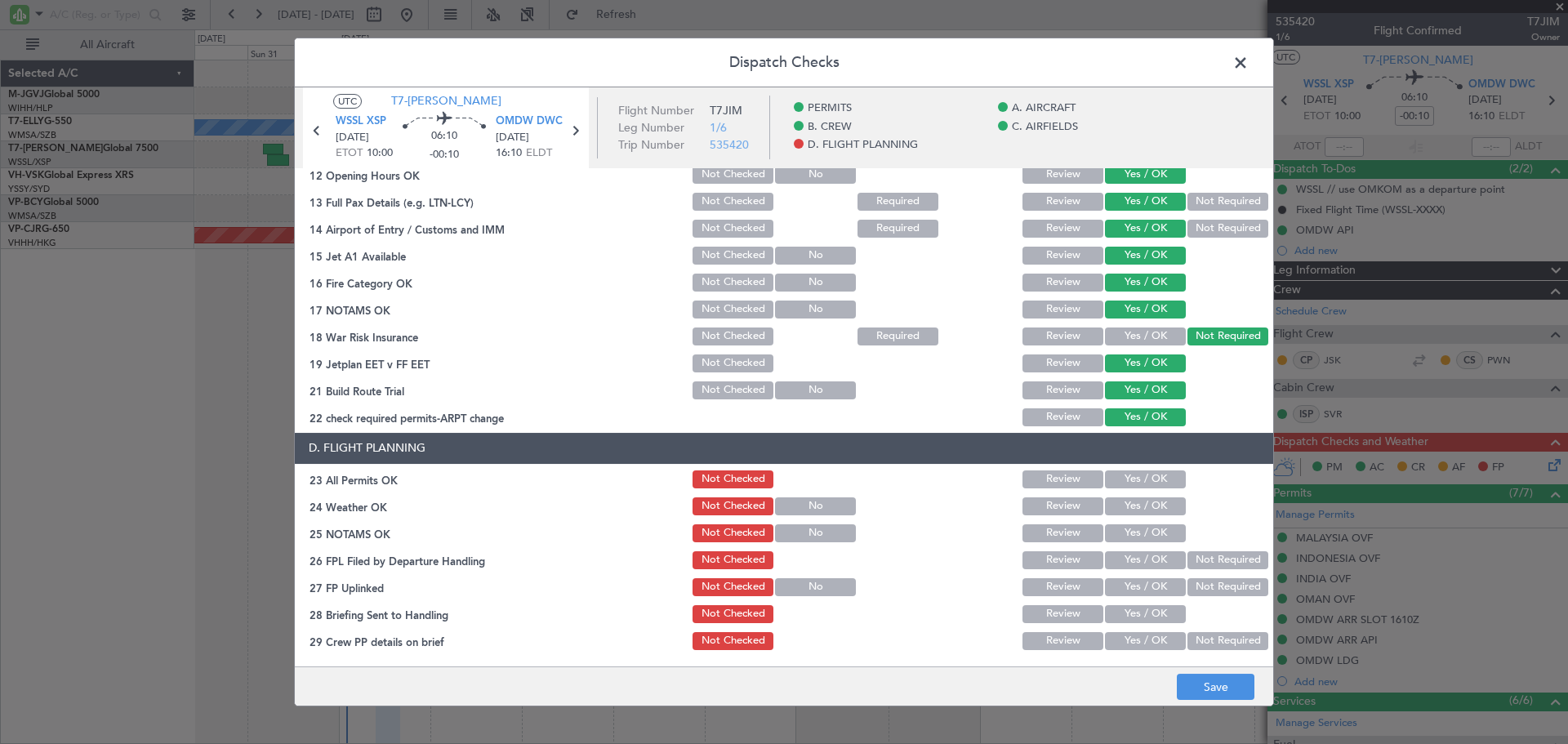
scroll to position [469, 0]
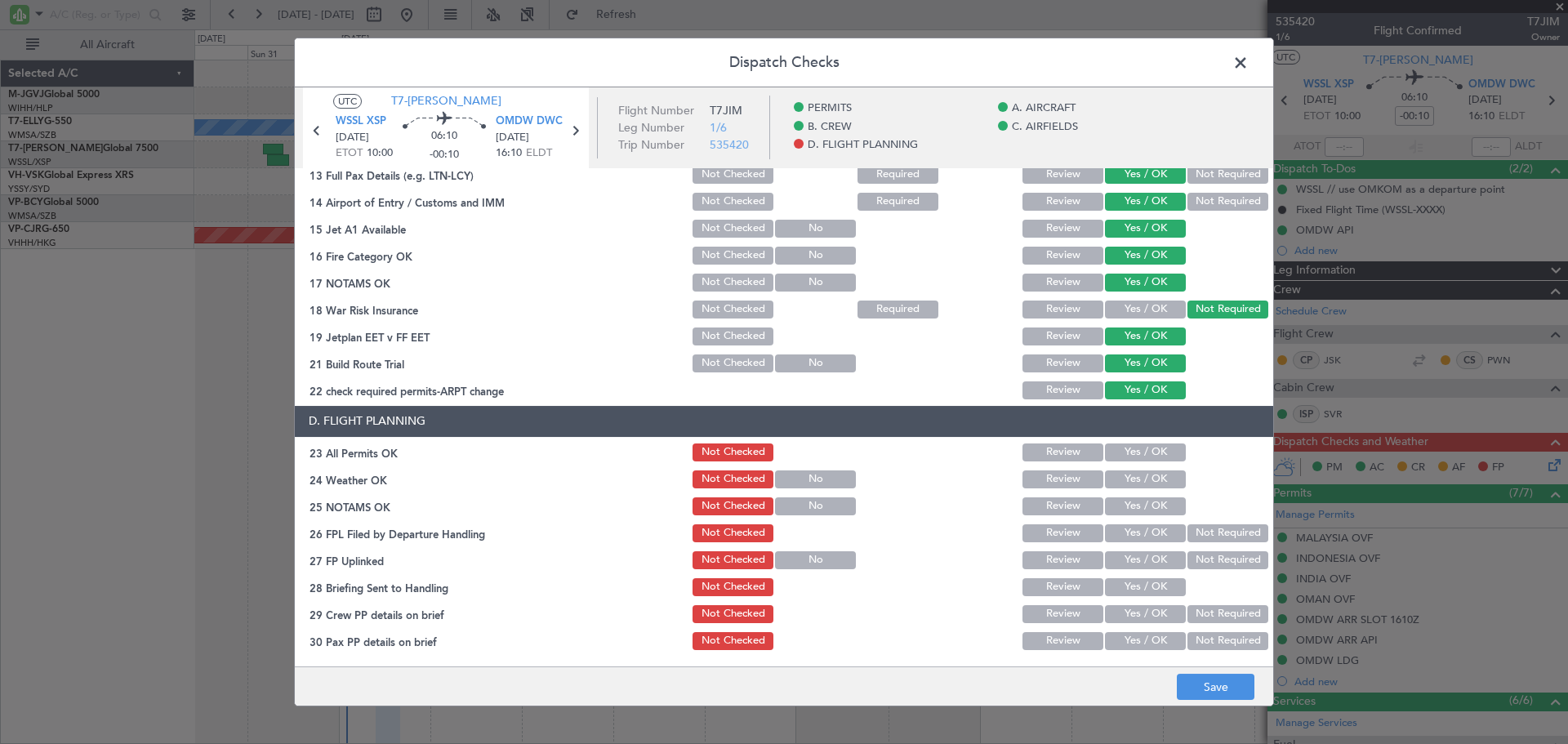
click at [1122, 452] on button "Yes / OK" at bounding box center [1145, 452] width 81 height 18
click at [1121, 479] on button "Yes / OK" at bounding box center [1145, 479] width 81 height 18
click at [1121, 501] on button "Yes / OK" at bounding box center [1145, 506] width 81 height 18
click at [1119, 529] on button "Yes / OK" at bounding box center [1145, 533] width 81 height 18
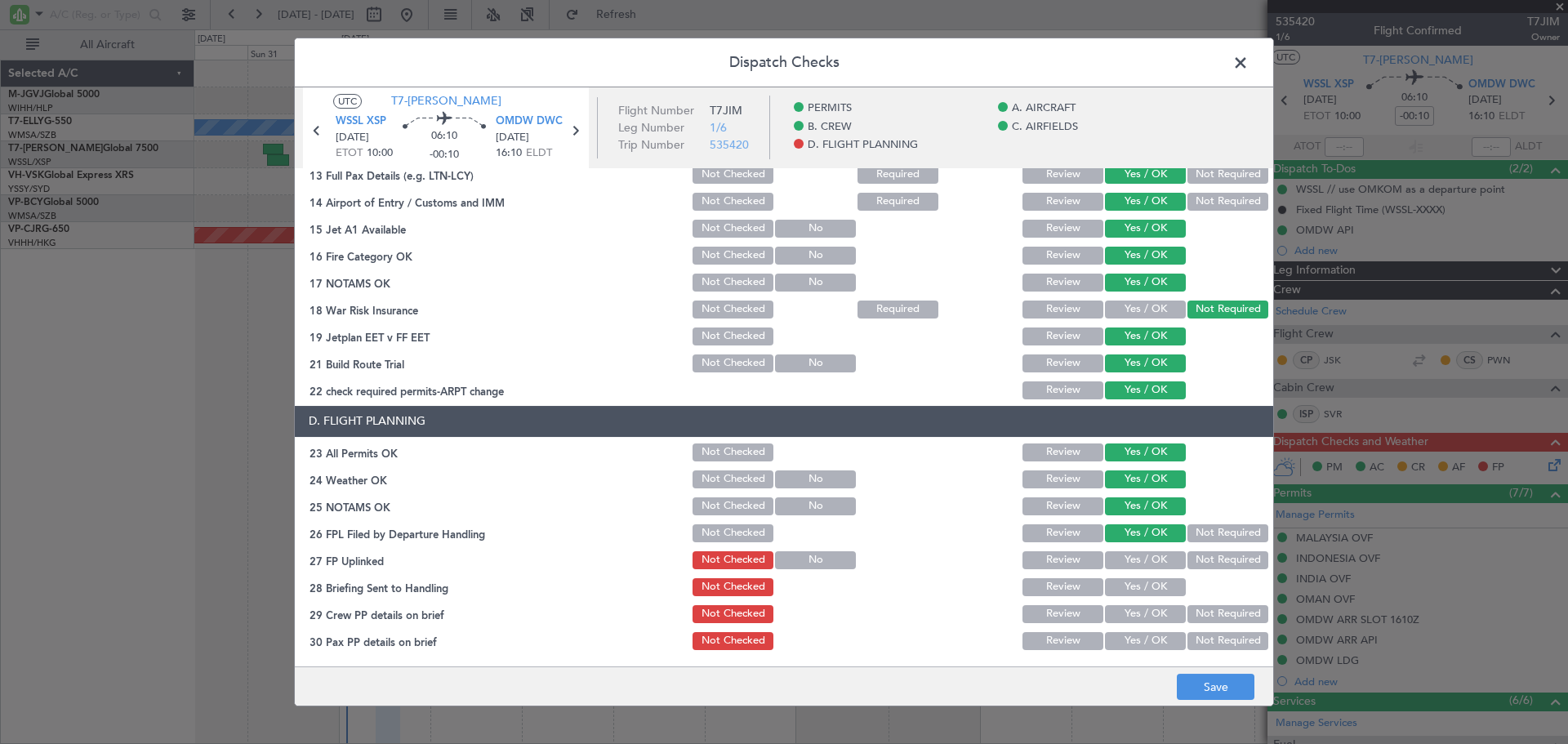
click at [1118, 557] on button "Yes / OK" at bounding box center [1145, 560] width 81 height 18
click at [1116, 587] on button "Yes / OK" at bounding box center [1145, 587] width 81 height 18
drag, startPoint x: 1119, startPoint y: 616, endPoint x: 1119, endPoint y: 642, distance: 26.0
click at [1119, 616] on button "Yes / OK" at bounding box center [1145, 614] width 81 height 18
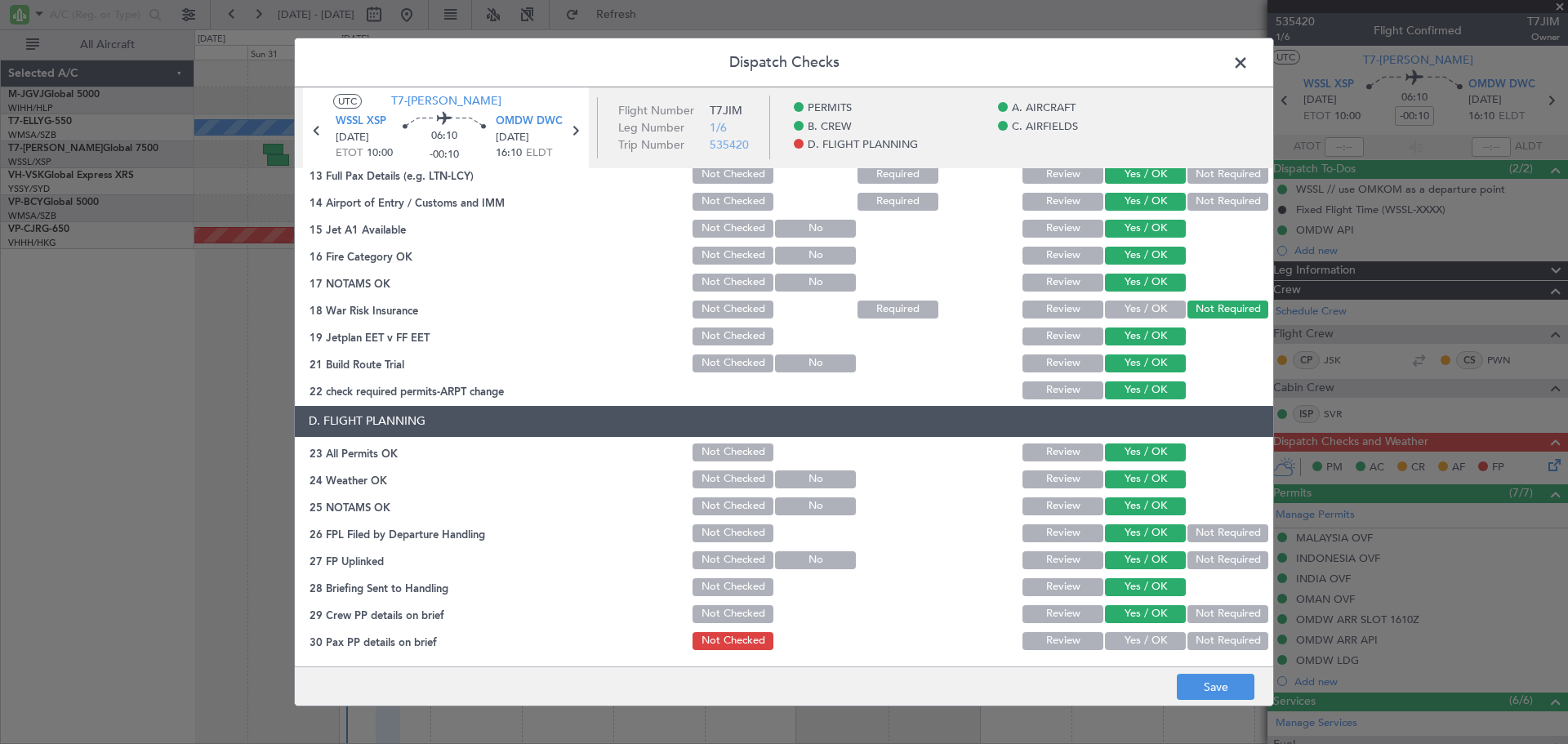
click at [1119, 645] on button "Yes / OK" at bounding box center [1145, 641] width 81 height 18
click at [1205, 680] on button "Save" at bounding box center [1215, 687] width 77 height 26
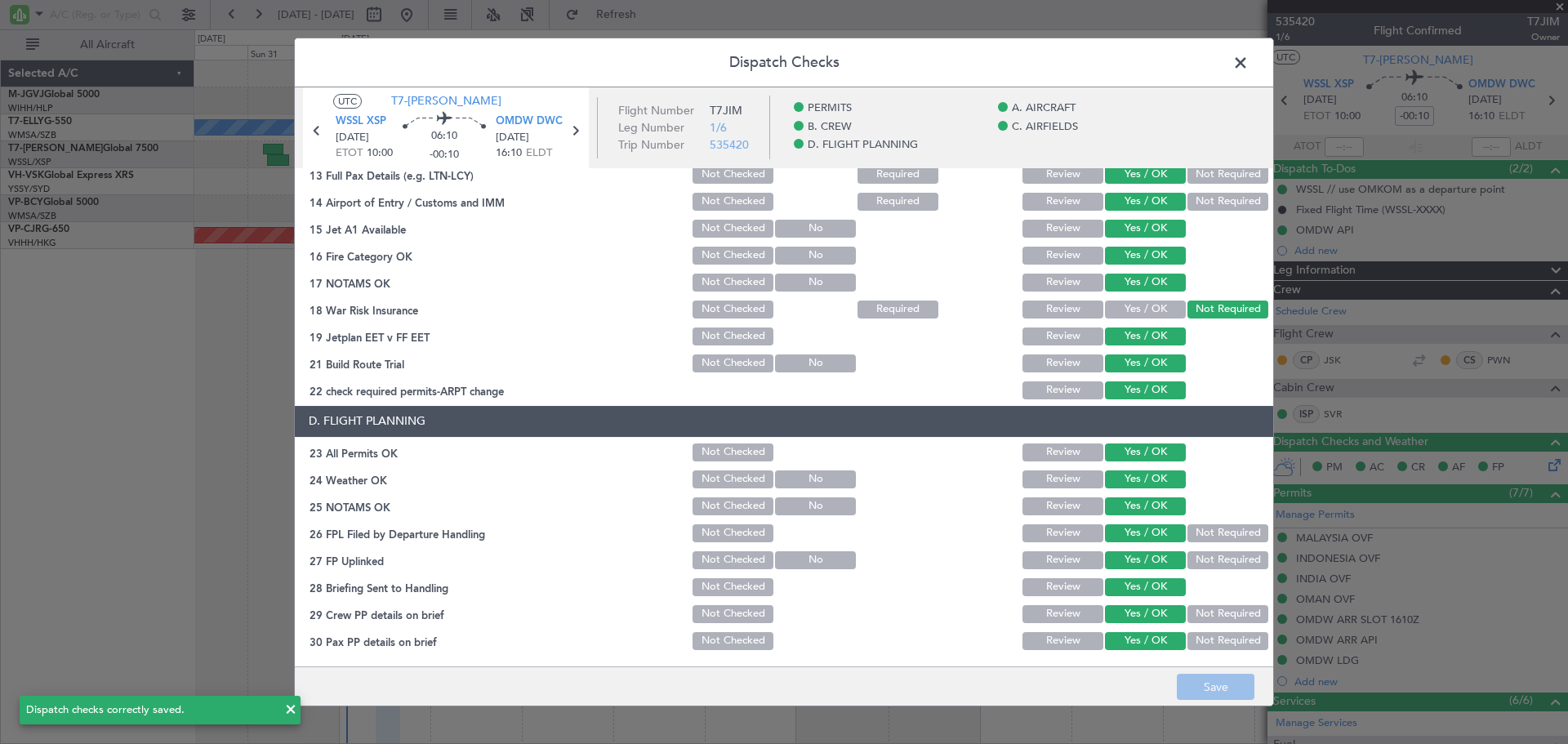
click at [1248, 57] on span at bounding box center [1248, 67] width 0 height 32
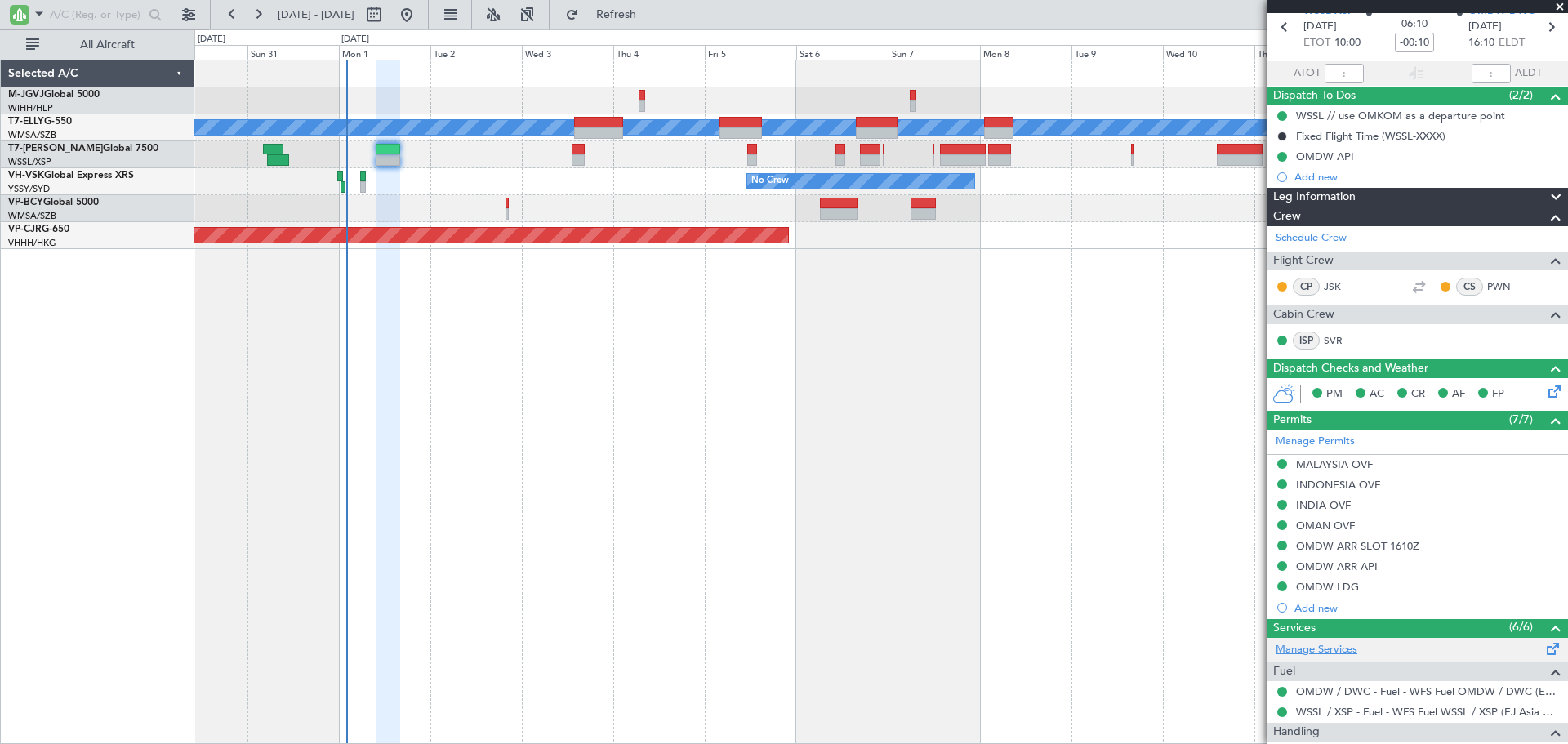
scroll to position [0, 0]
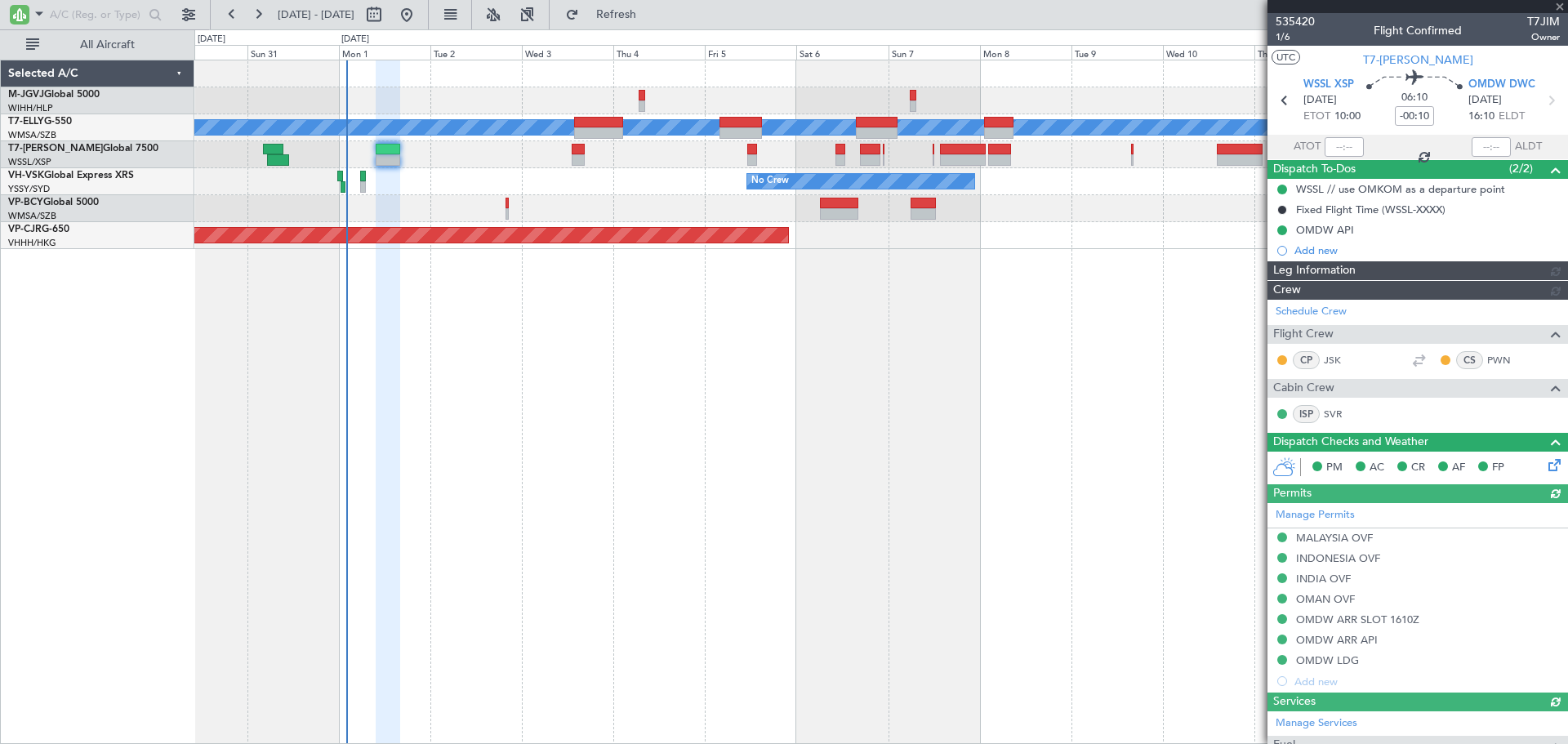
type input "[PERSON_NAME] (EYU)"
type input "F0269"
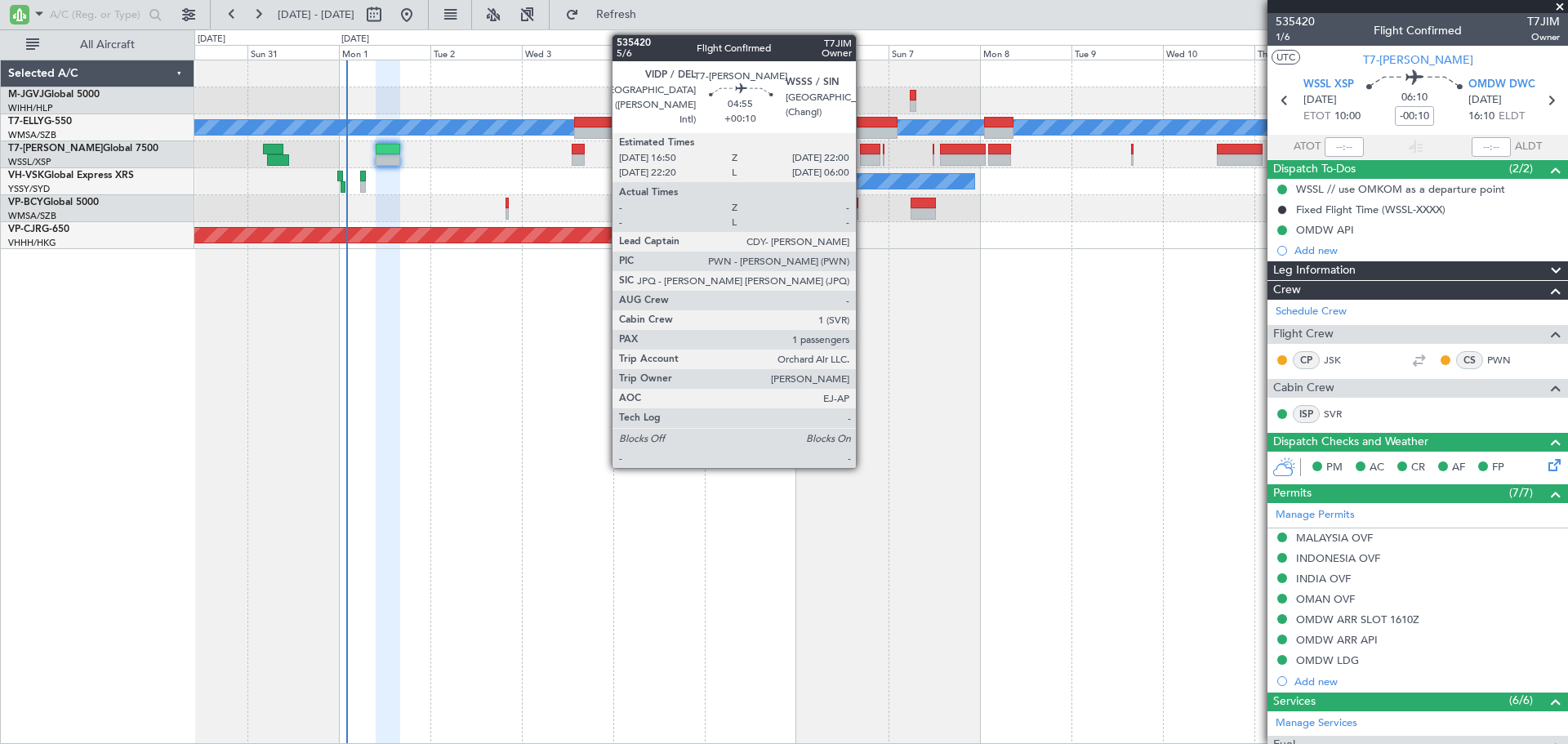
click at [863, 152] on div at bounding box center [870, 149] width 20 height 11
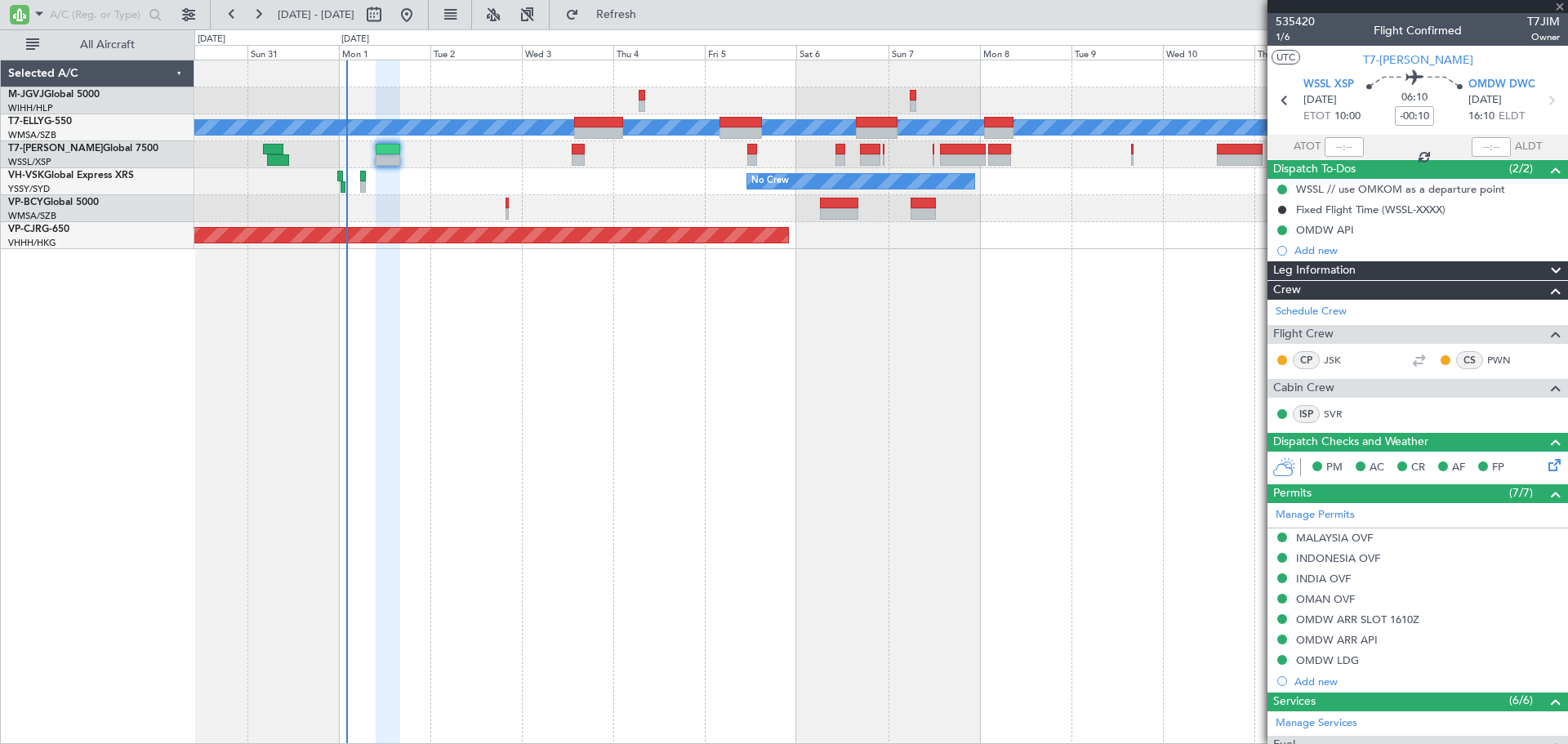
type input "+00:10"
type input "1"
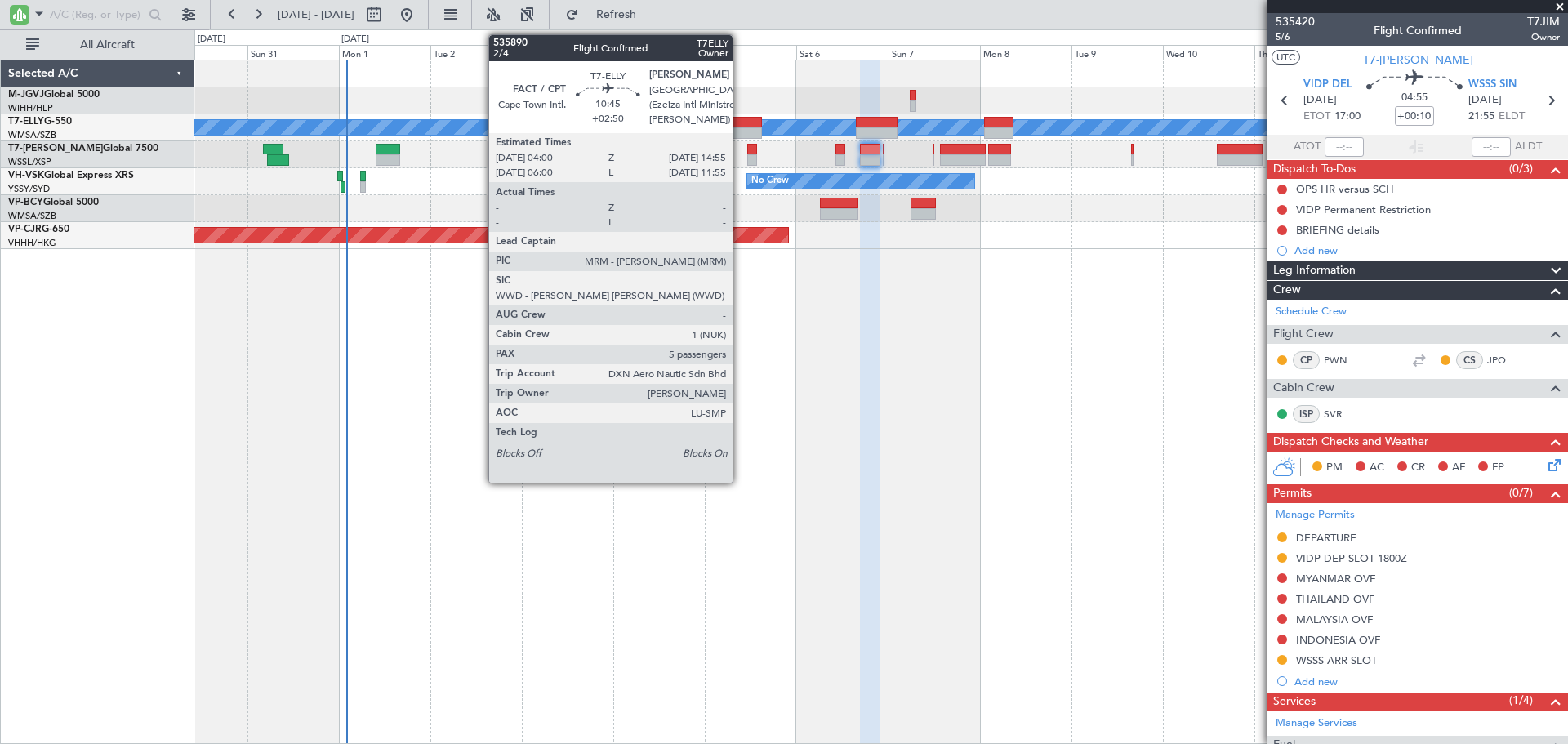
click at [740, 125] on div at bounding box center [739, 122] width 42 height 11
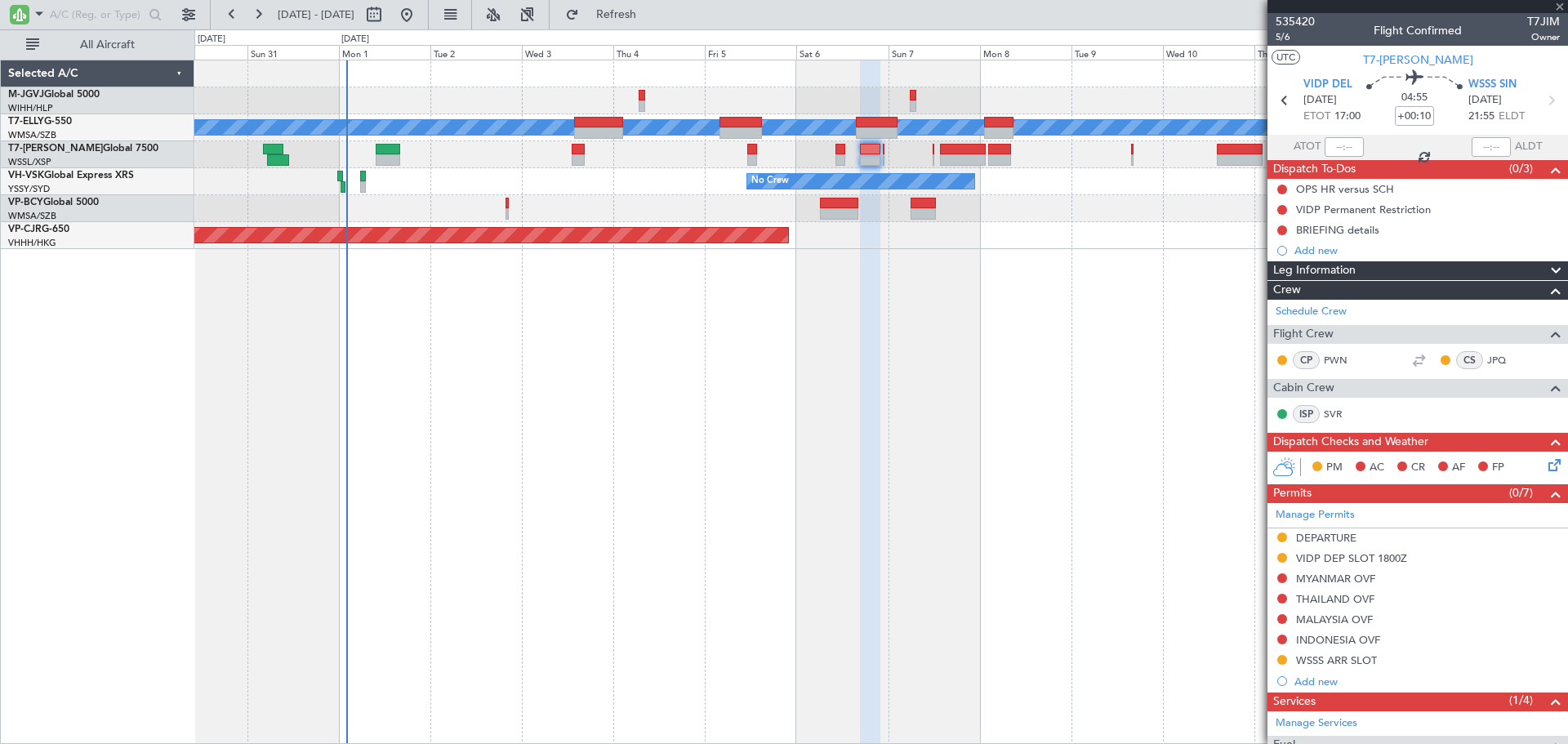
type input "+02:50"
type input "5"
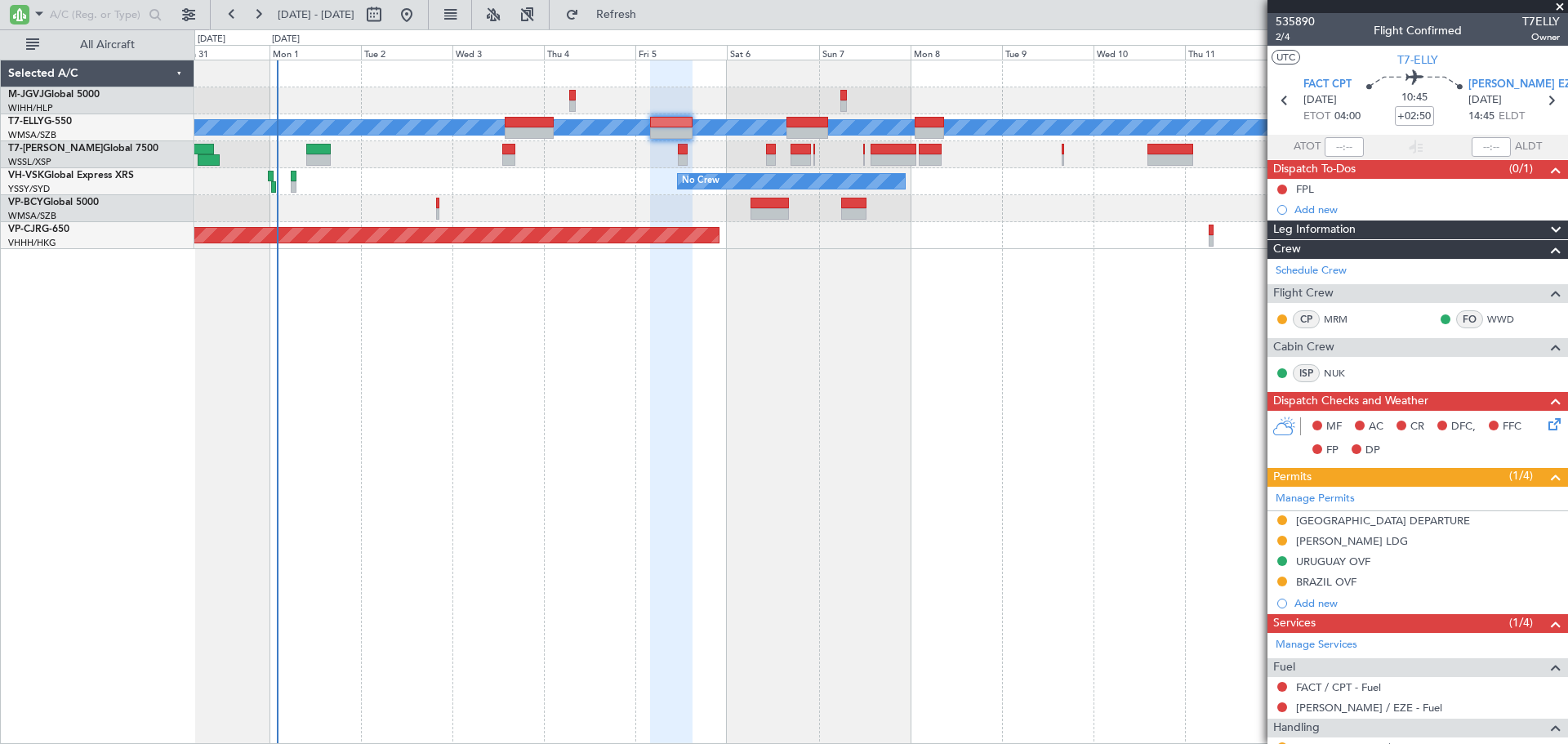
click at [1047, 273] on div "Planned Maint Dubai (Dubai Intl) MEL Planned Maint Kuala Lumpur (Sultan Abdul A…" at bounding box center [881, 401] width 1373 height 684
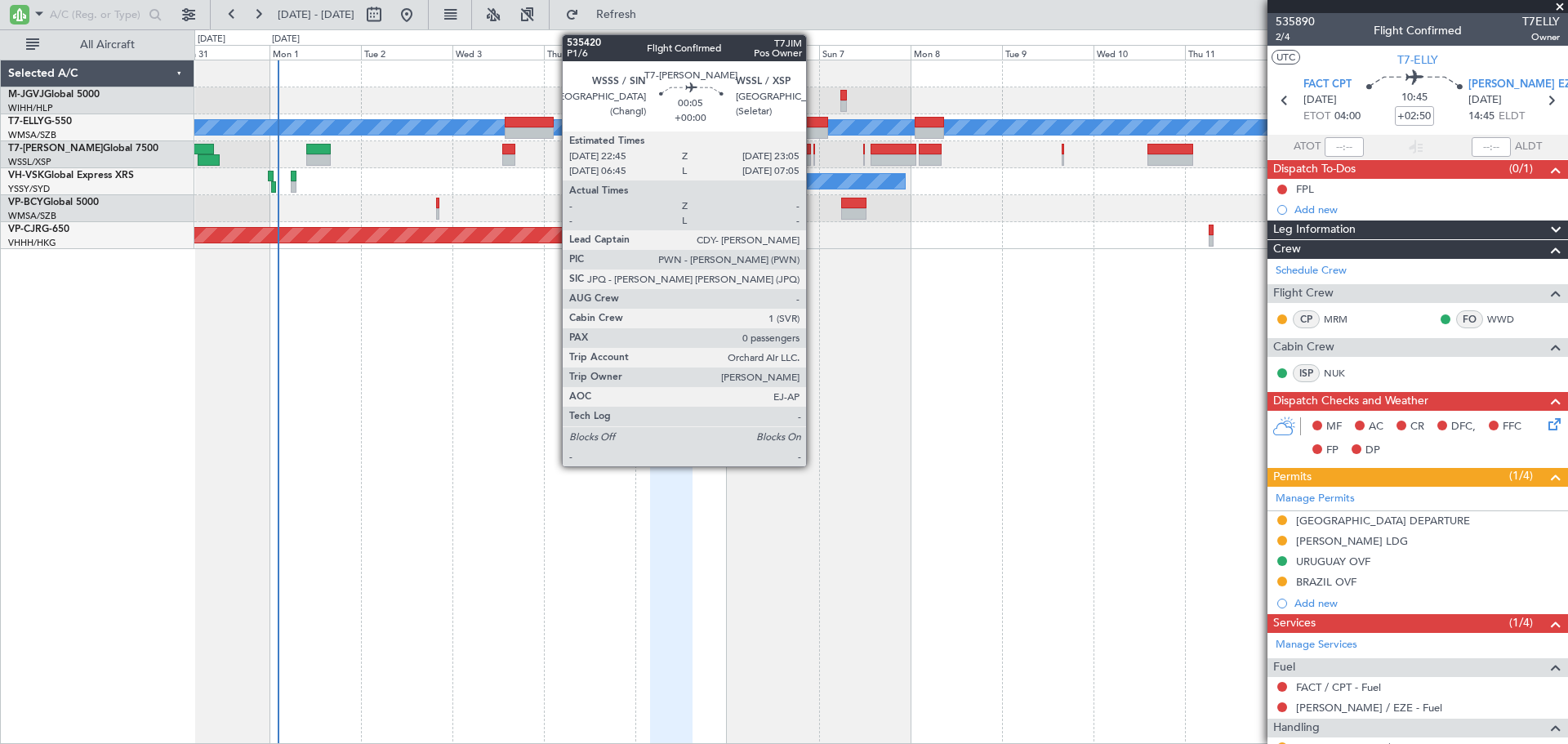
click at [813, 155] on div at bounding box center [814, 160] width 2 height 11
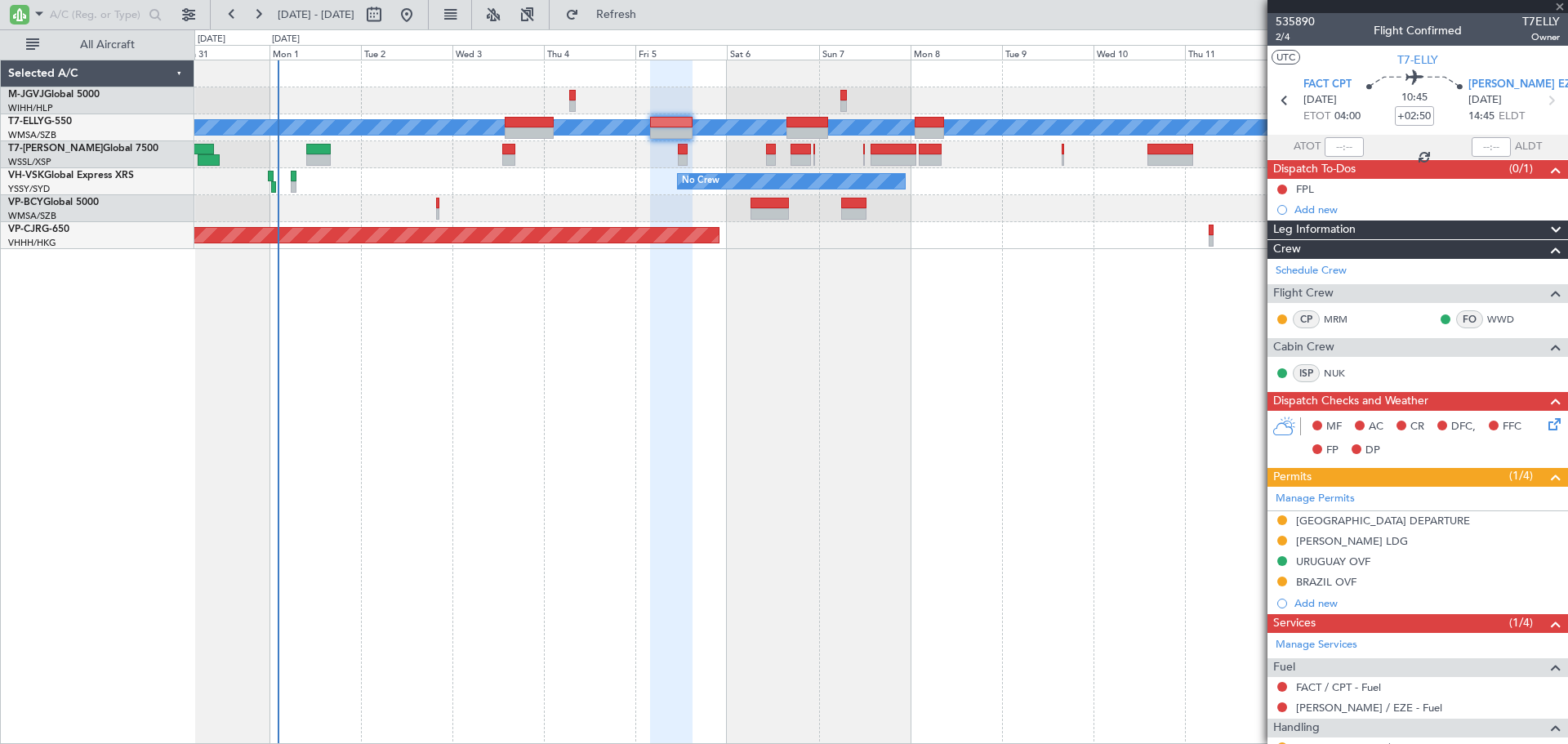
type input "0"
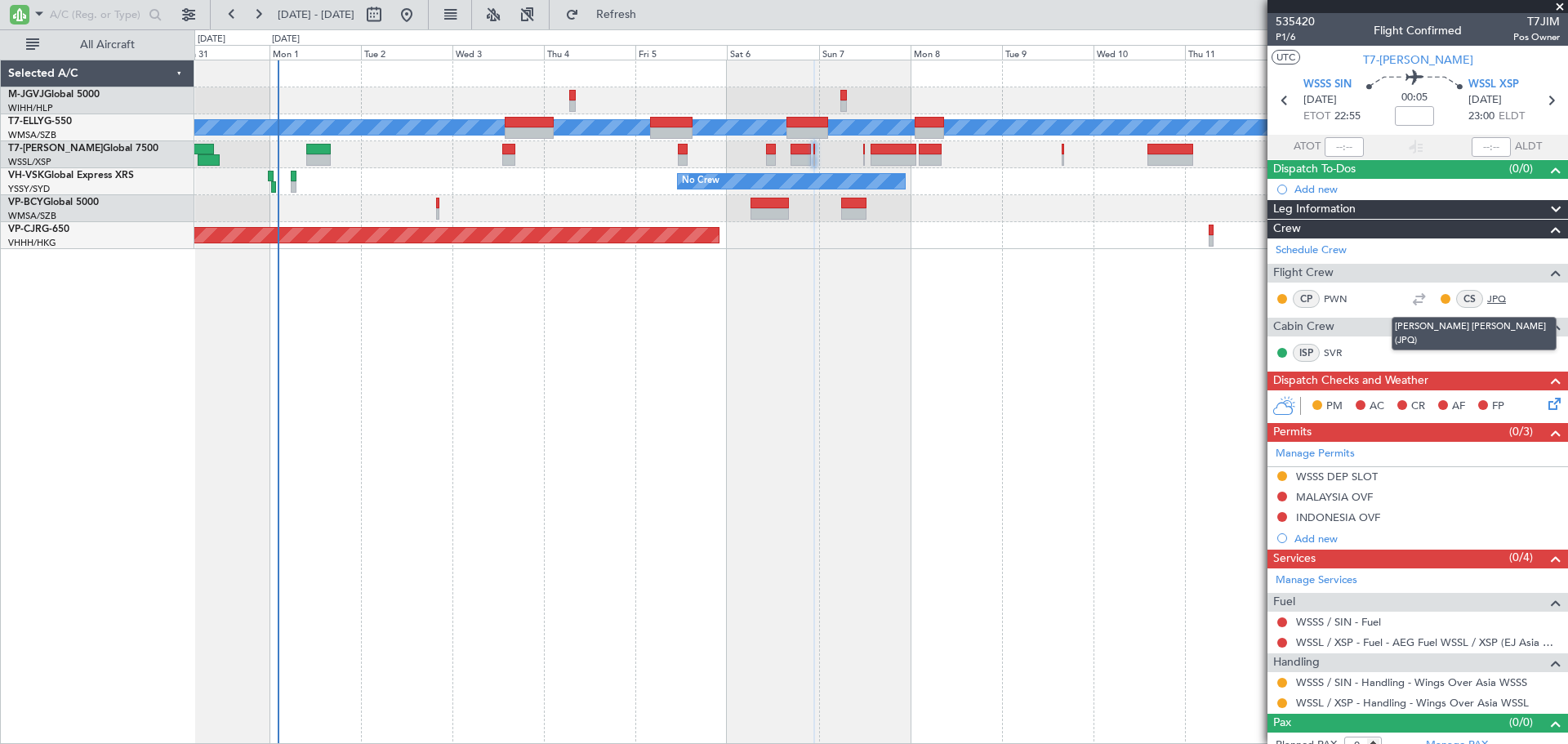
click at [1487, 301] on link "JPQ" at bounding box center [1505, 298] width 37 height 14
click at [755, 411] on div "Planned Maint Dubai (Dubai Intl) MEL Planned Maint Kuala Lumpur (Sultan Abdul A…" at bounding box center [881, 401] width 1373 height 684
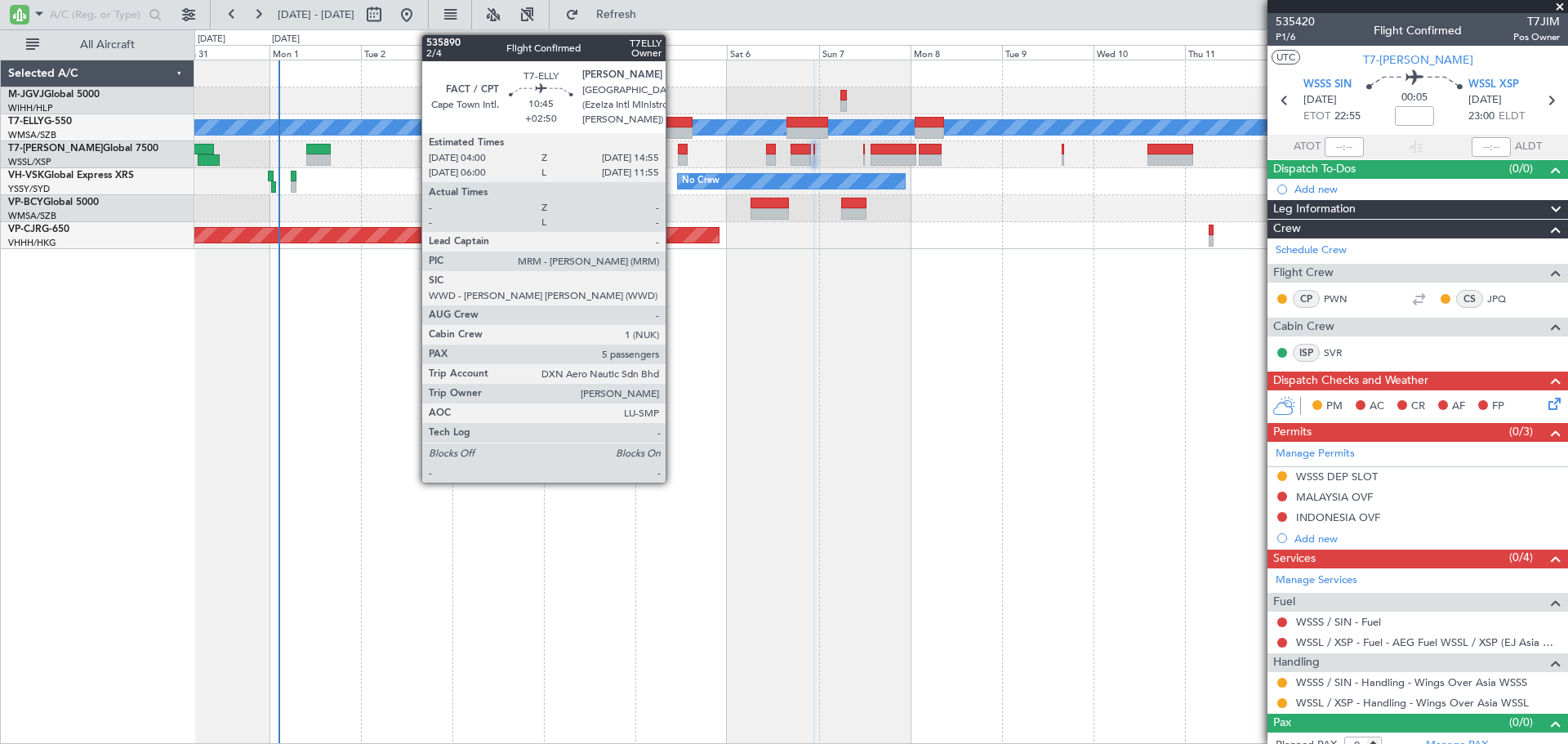
click at [673, 124] on div at bounding box center [671, 122] width 42 height 11
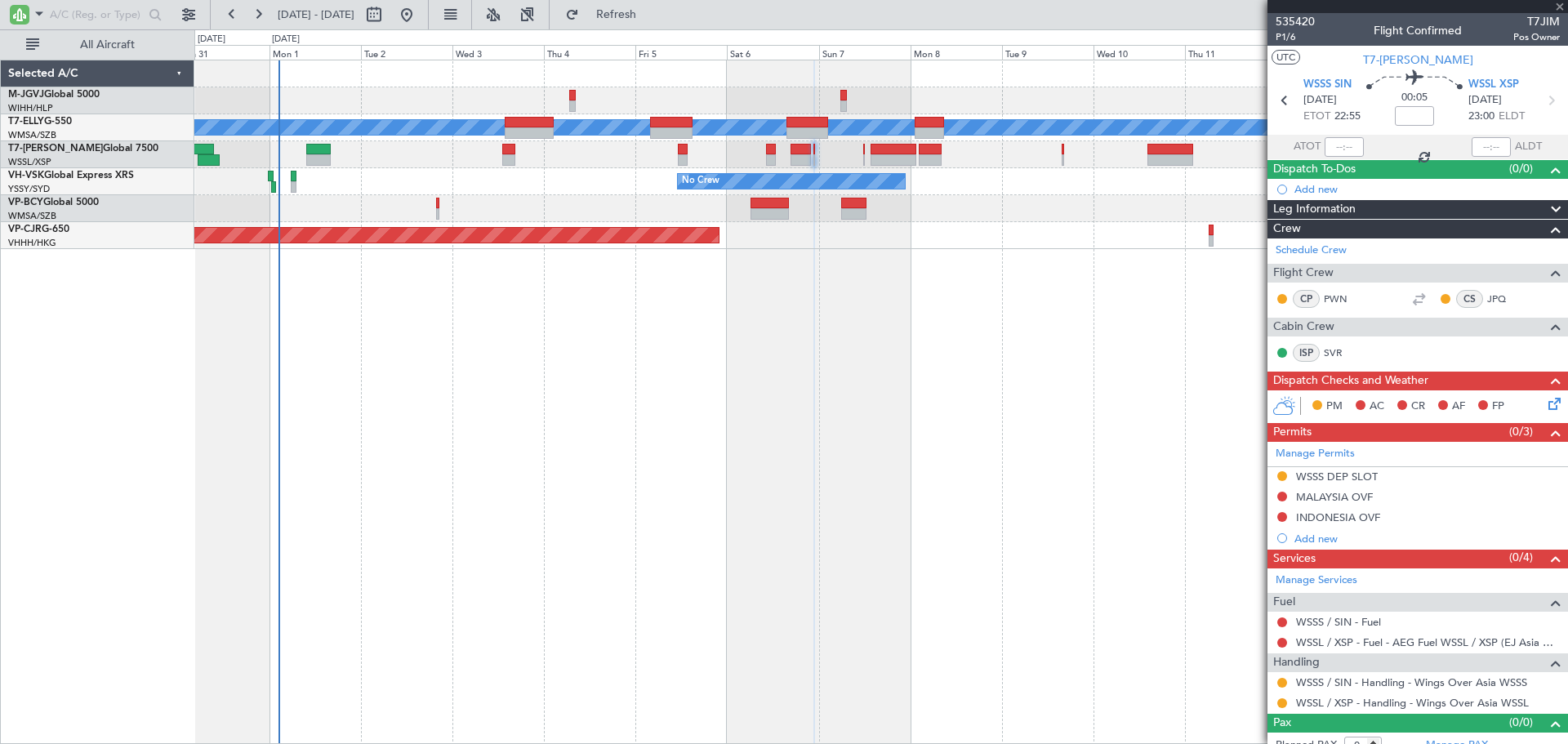
type input "+02:50"
type input "5"
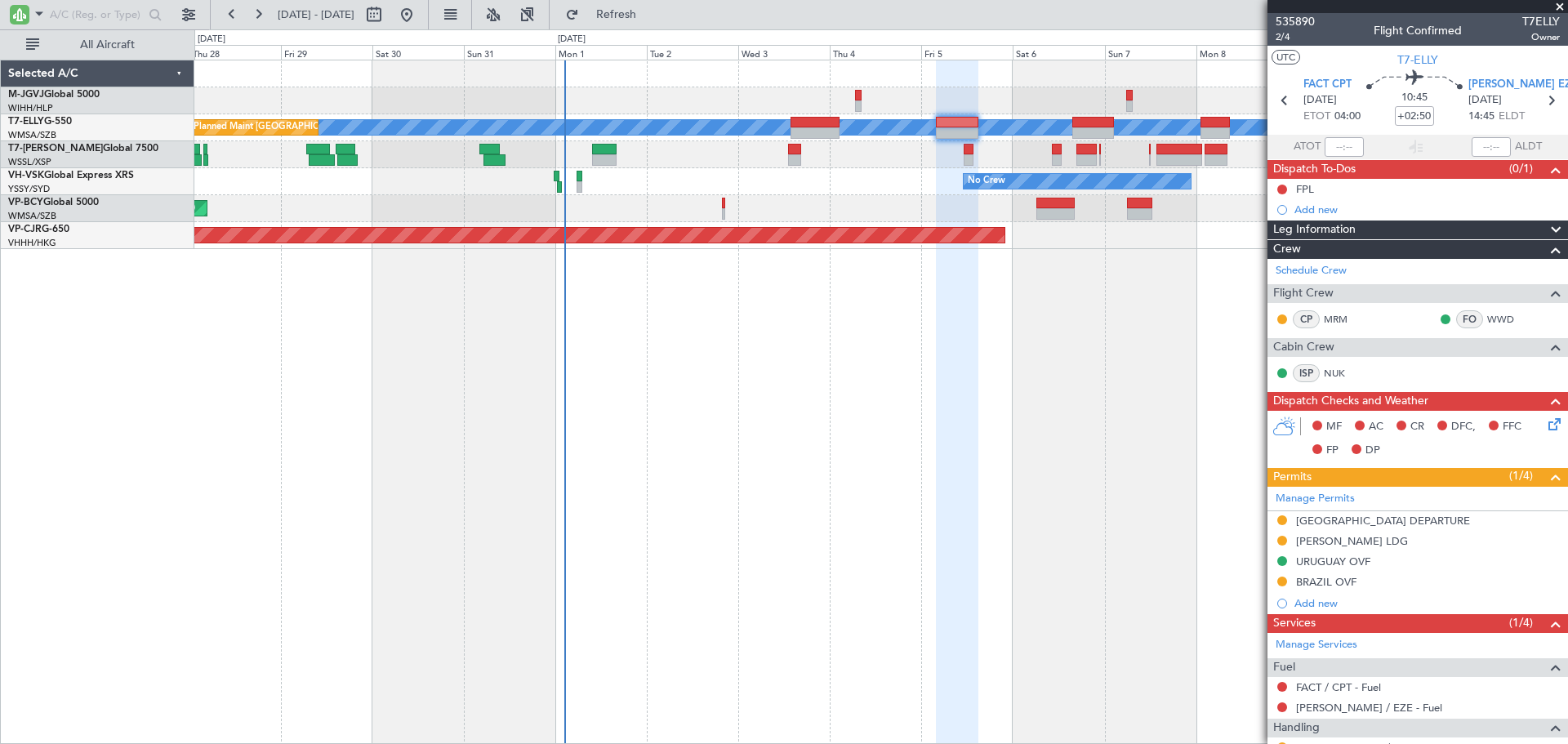
click at [744, 360] on div "Planned Maint Jakarta (Halim Intl) Planned Maint Dubai (Dubai Intl) MEL Planned…" at bounding box center [881, 401] width 1373 height 684
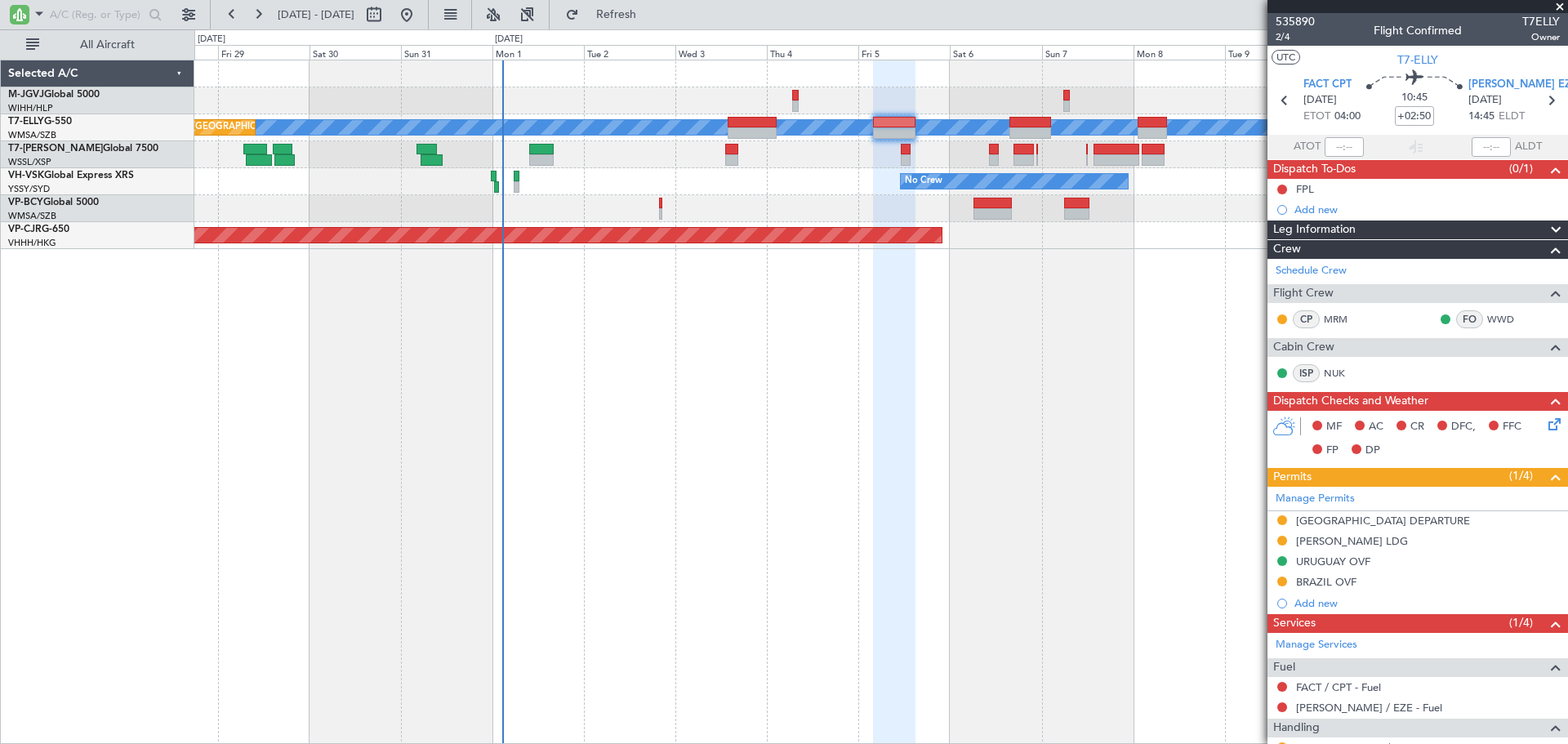
click at [1010, 306] on div "Planned Maint Jakarta (Halim Intl) Planned Maint Dubai (Dubai Intl) MEL Planned…" at bounding box center [881, 401] width 1373 height 684
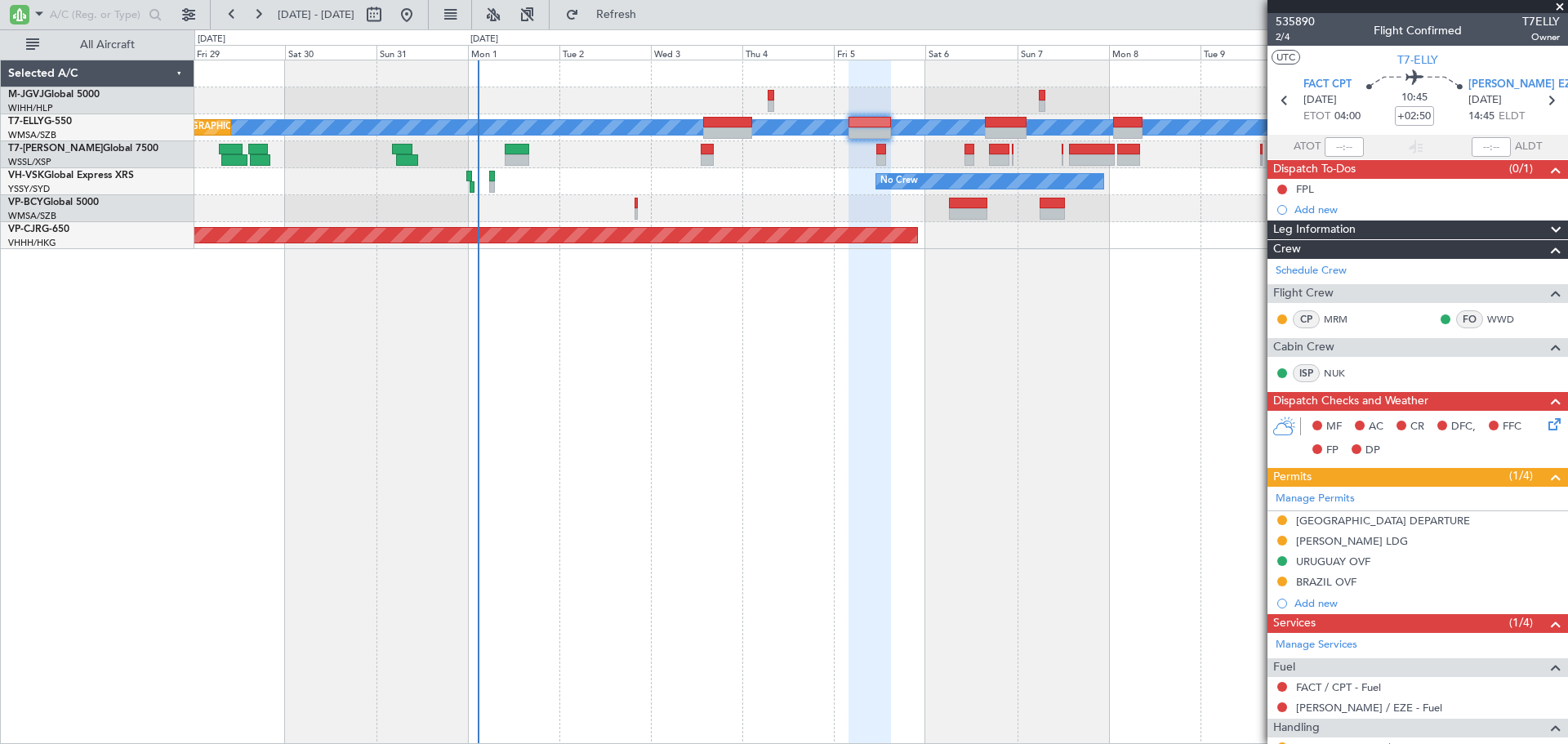
click at [1032, 159] on div at bounding box center [880, 155] width 1373 height 27
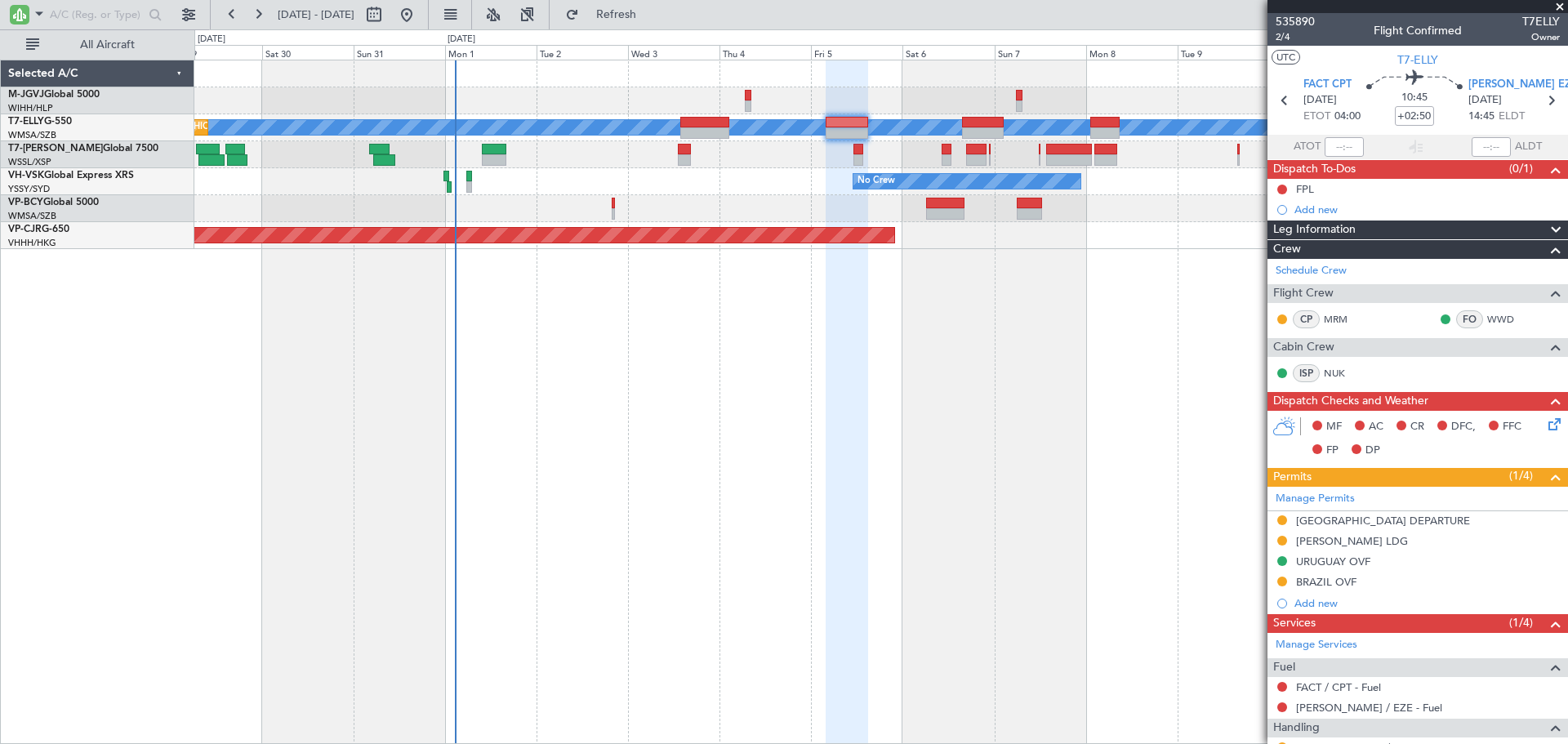
click at [1011, 159] on div at bounding box center [880, 155] width 1373 height 27
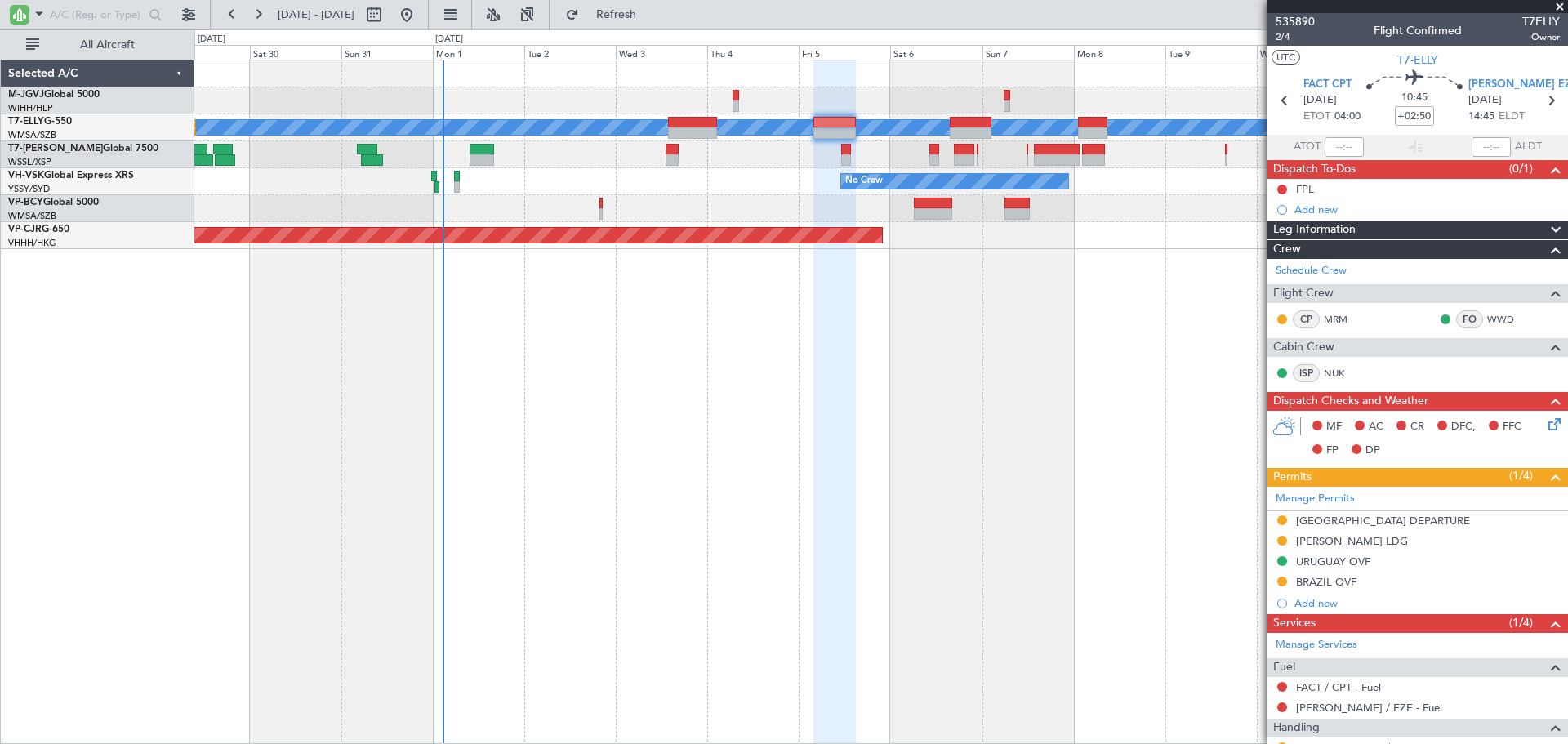
click at [988, 160] on div at bounding box center [880, 155] width 1373 height 27
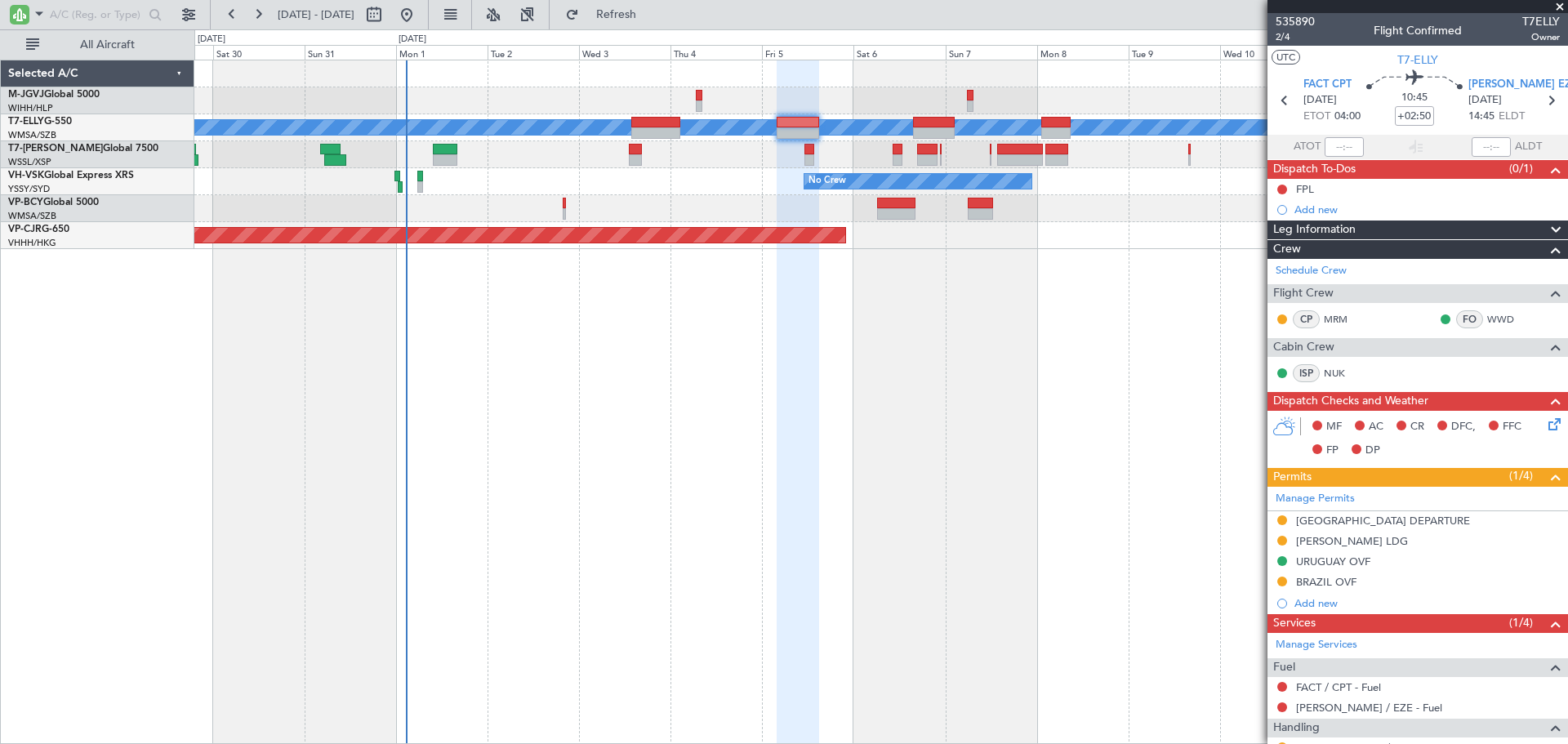
click at [915, 262] on div "Planned Maint Jakarta (Halim Intl) Planned Maint Dubai (Dubai Intl) MEL Planned…" at bounding box center [881, 401] width 1373 height 684
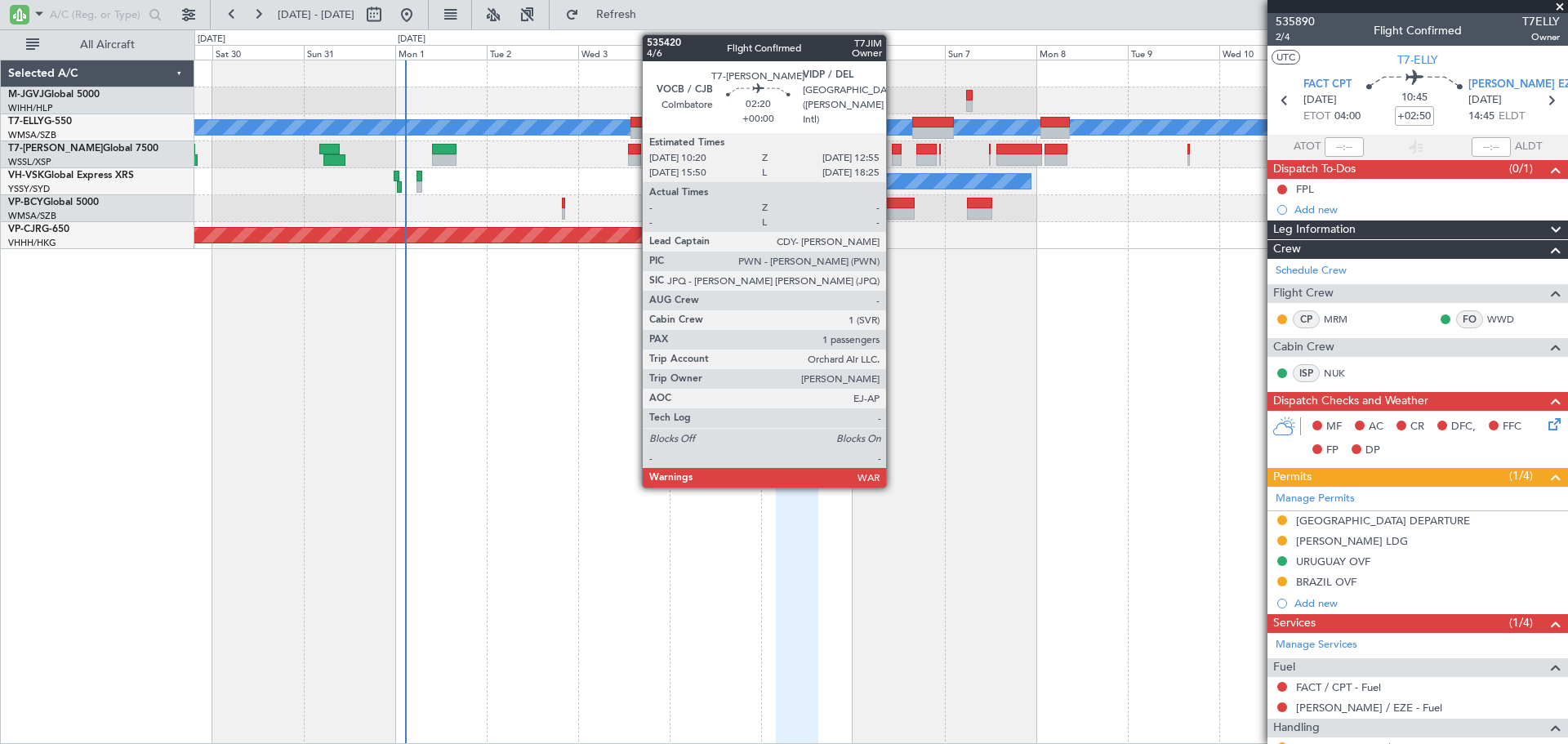
click at [893, 151] on div at bounding box center [897, 149] width 10 height 11
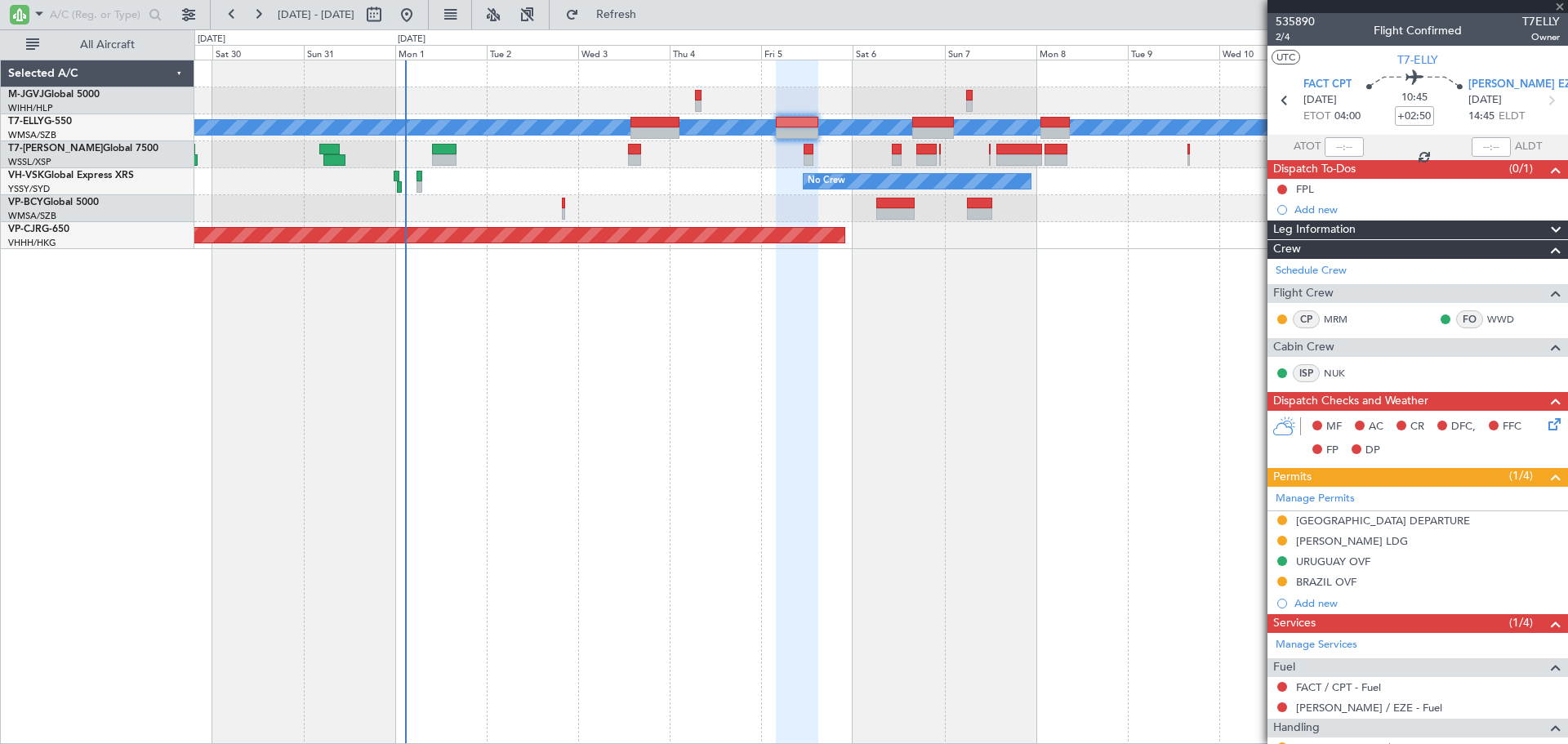
type input "1"
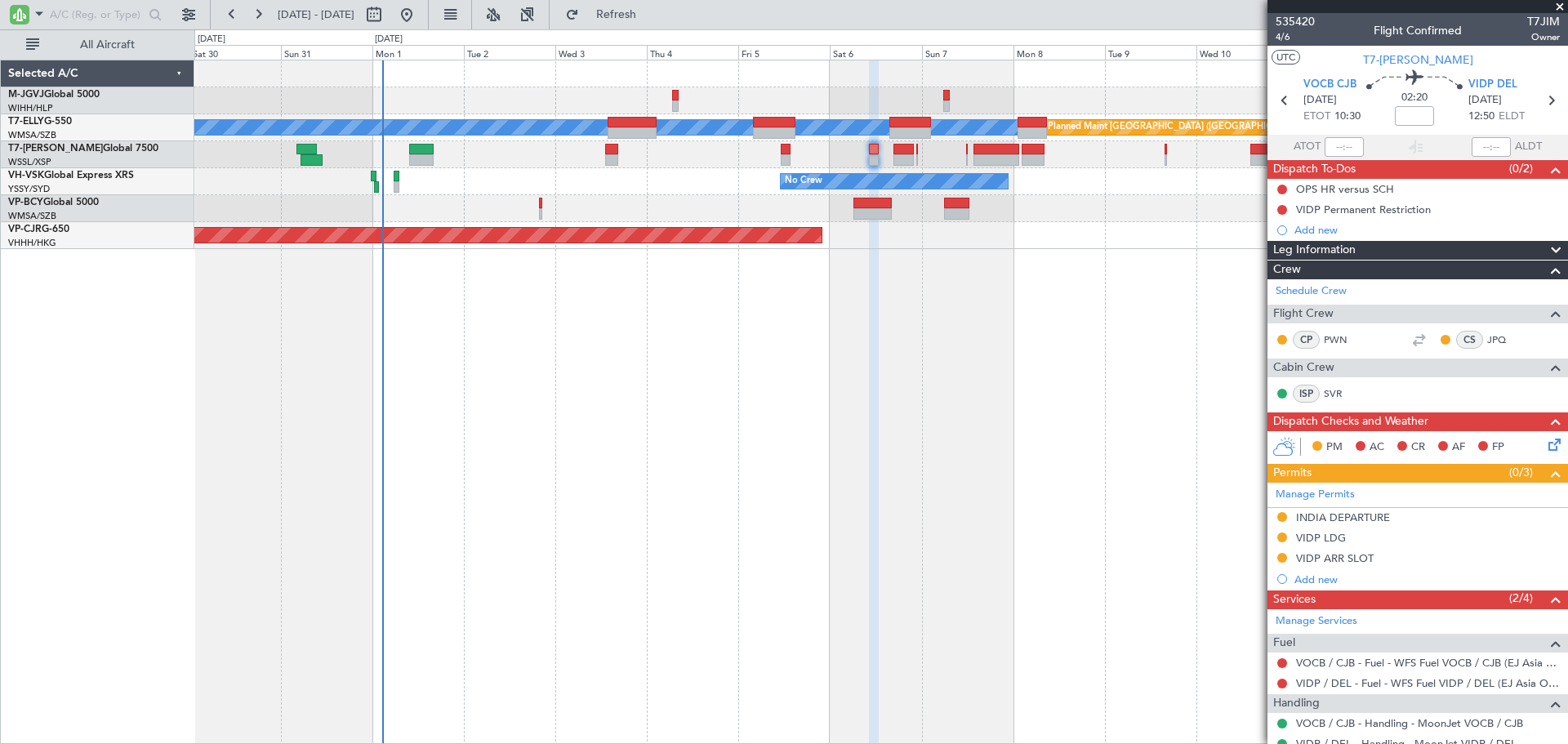
click at [586, 377] on div "Planned Maint Jakarta (Halim Intl) MEL Planned Maint Dubai (Dubai Intl) Planned…" at bounding box center [881, 401] width 1373 height 684
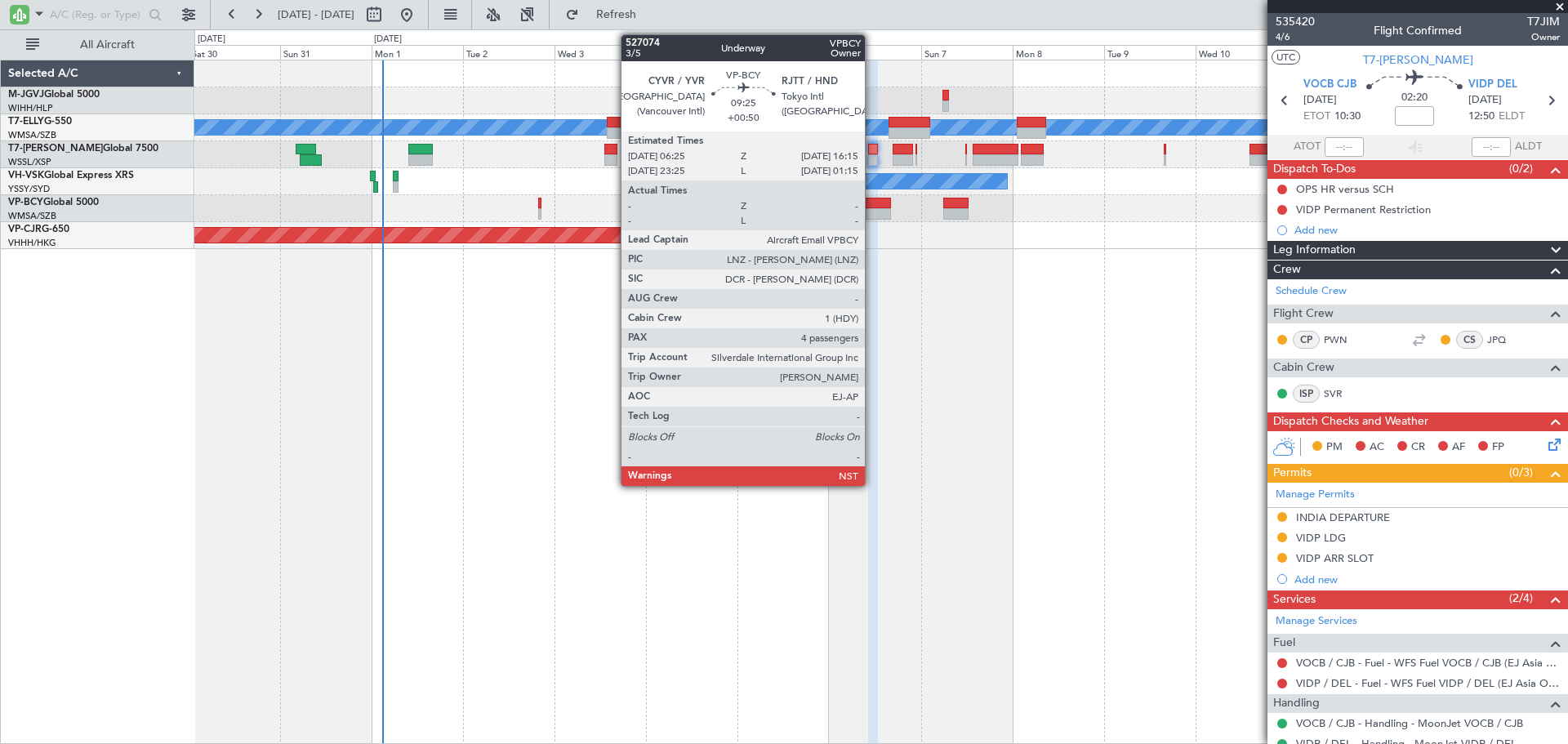
click at [872, 206] on div at bounding box center [871, 203] width 37 height 11
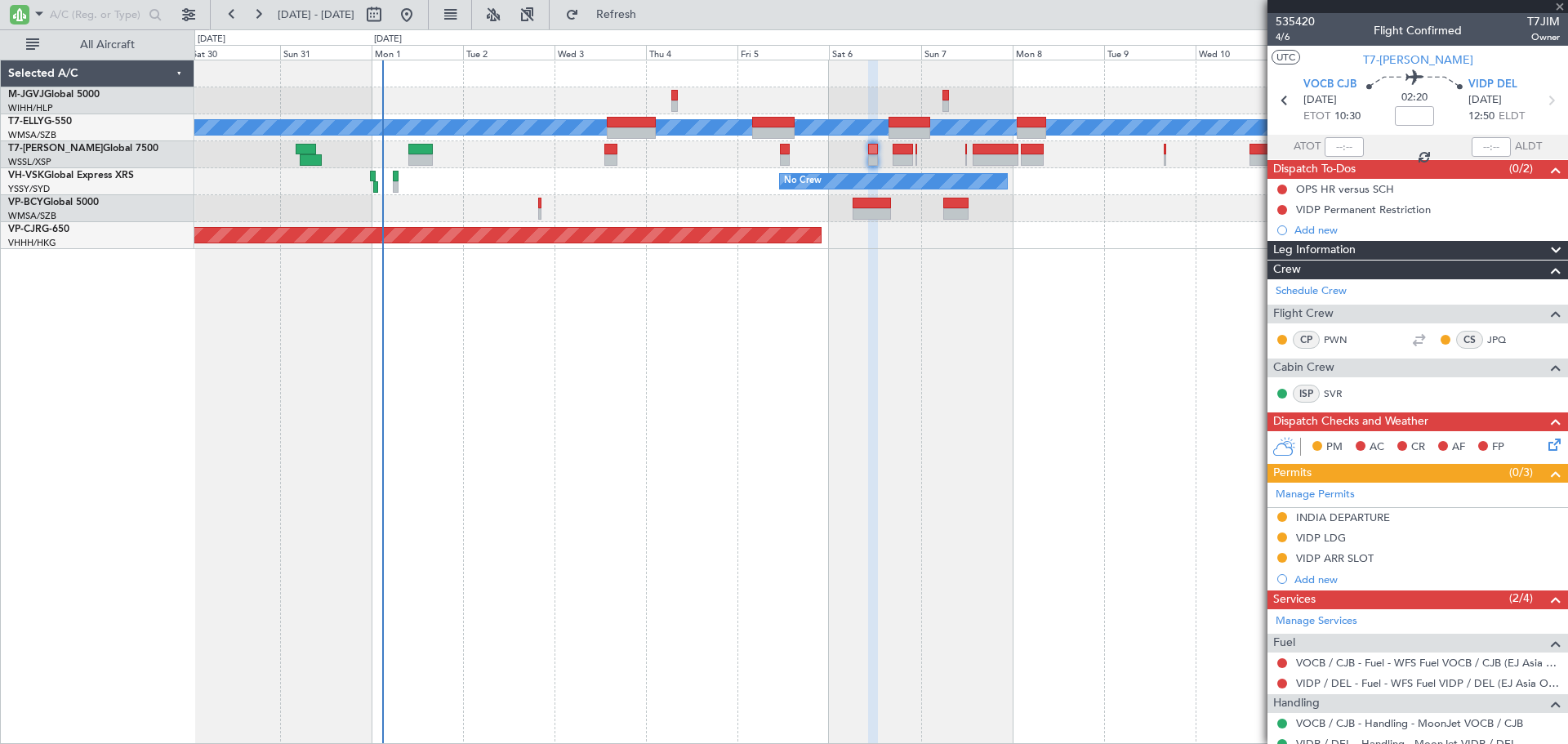
type input "+00:50"
type input "4"
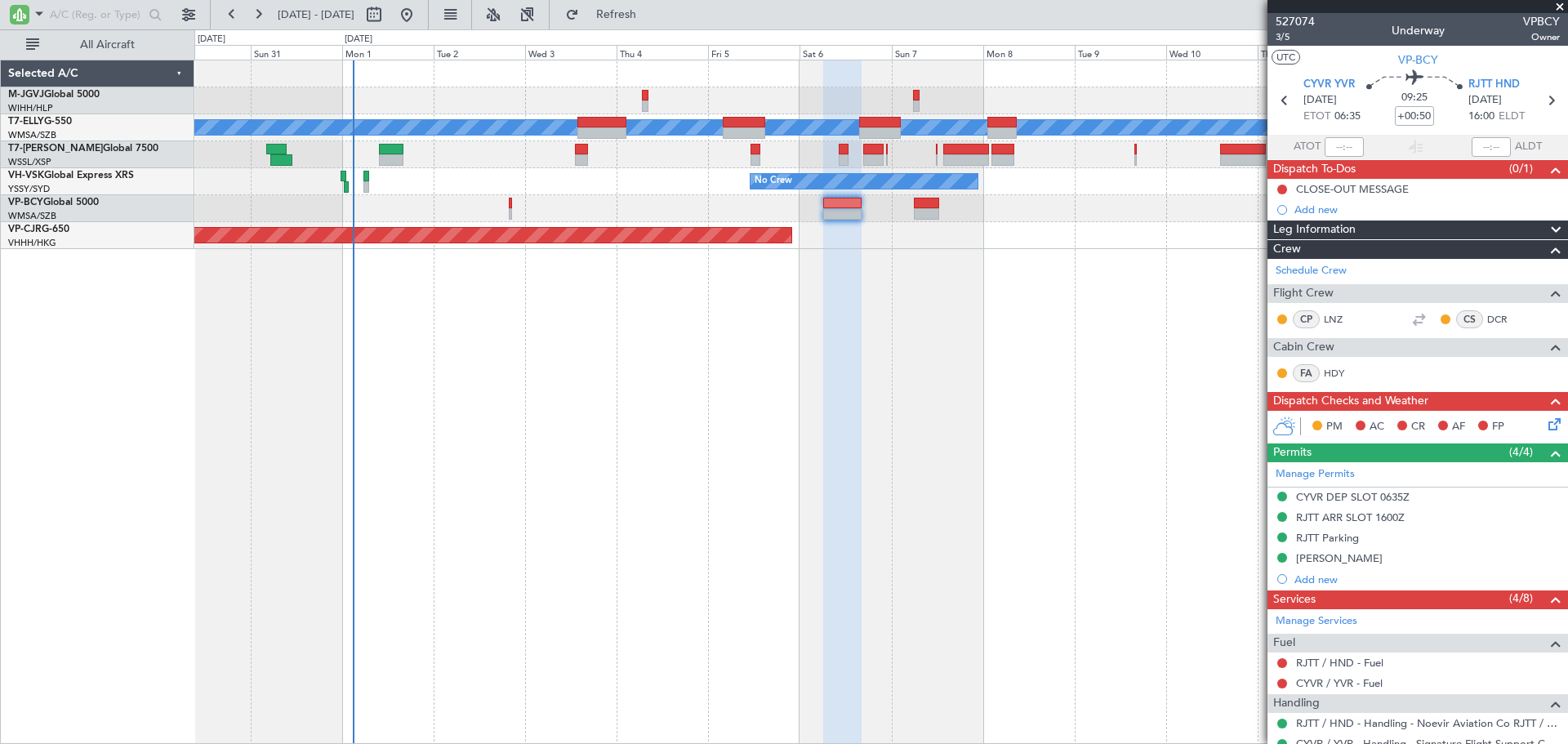
click at [757, 399] on div "Planned Maint Dubai (Dubai Intl) MEL Planned Maint Kuala Lumpur (Sultan Abdul A…" at bounding box center [881, 401] width 1373 height 684
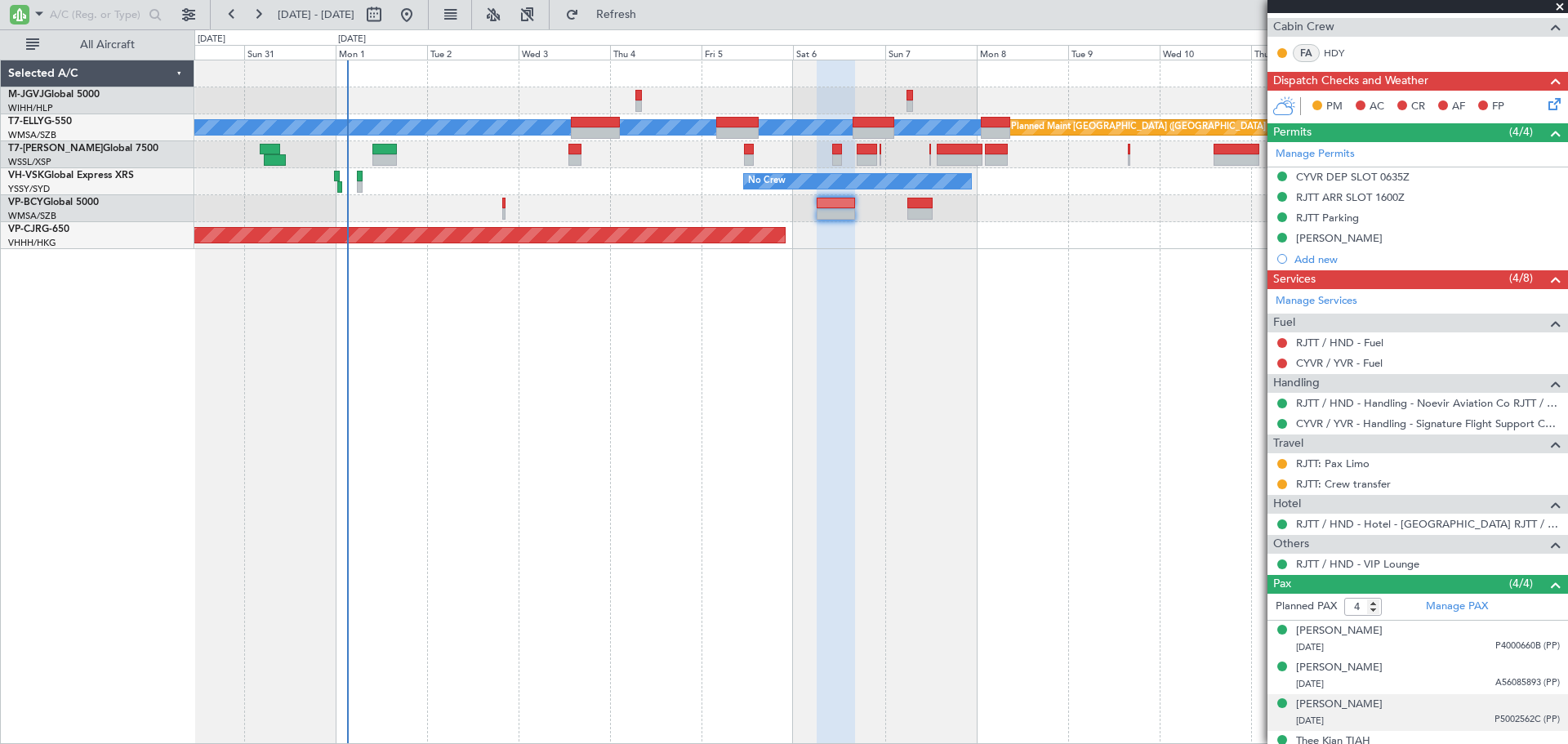
scroll to position [344, 0]
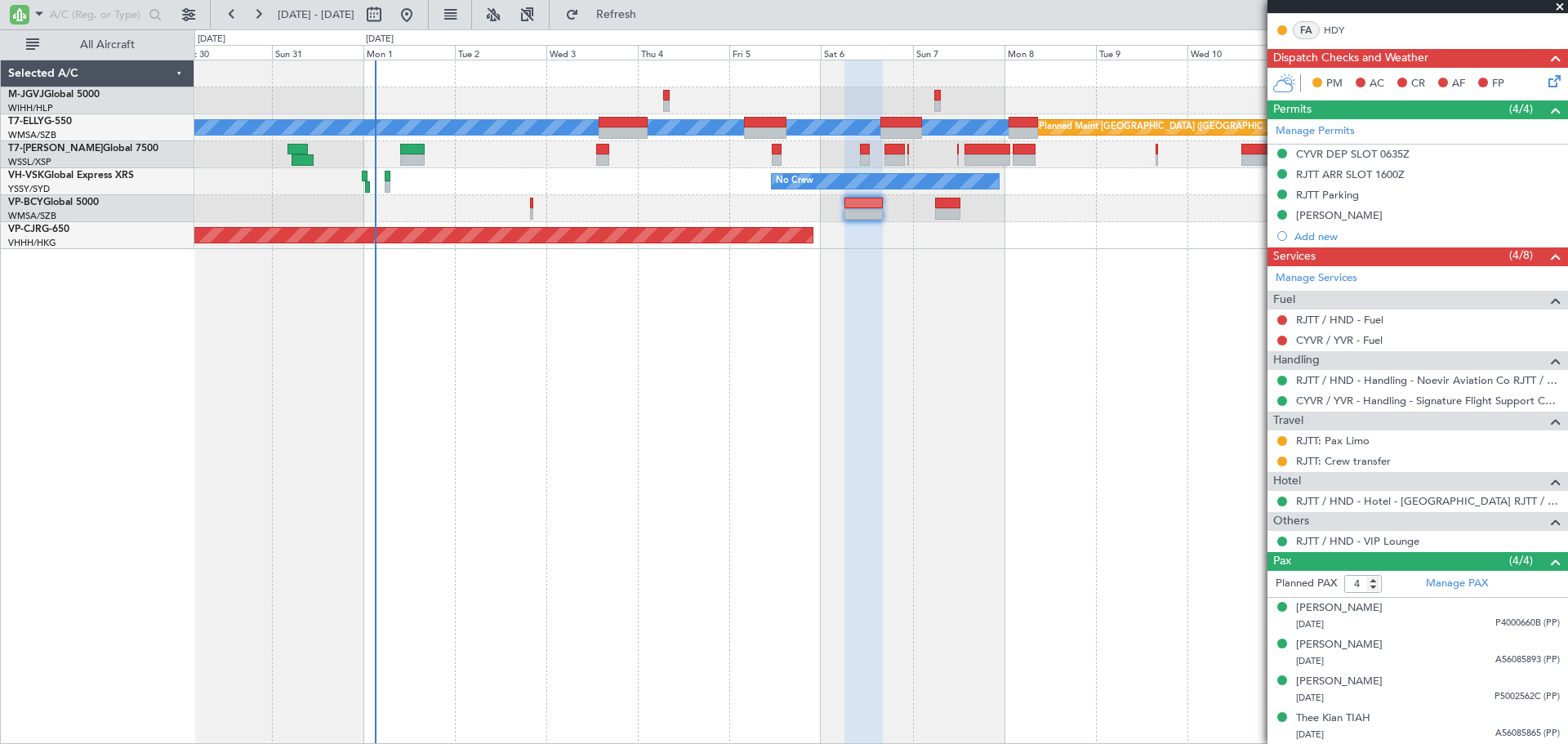
click at [595, 210] on div "Planned Maint [GEOGRAPHIC_DATA] ([GEOGRAPHIC_DATA] Intl)" at bounding box center [880, 209] width 1373 height 27
click at [995, 353] on div "Planned Maint Jakarta (Halim Intl) MEL Planned Maint Dubai (Dubai Intl) Planned…" at bounding box center [881, 401] width 1373 height 684
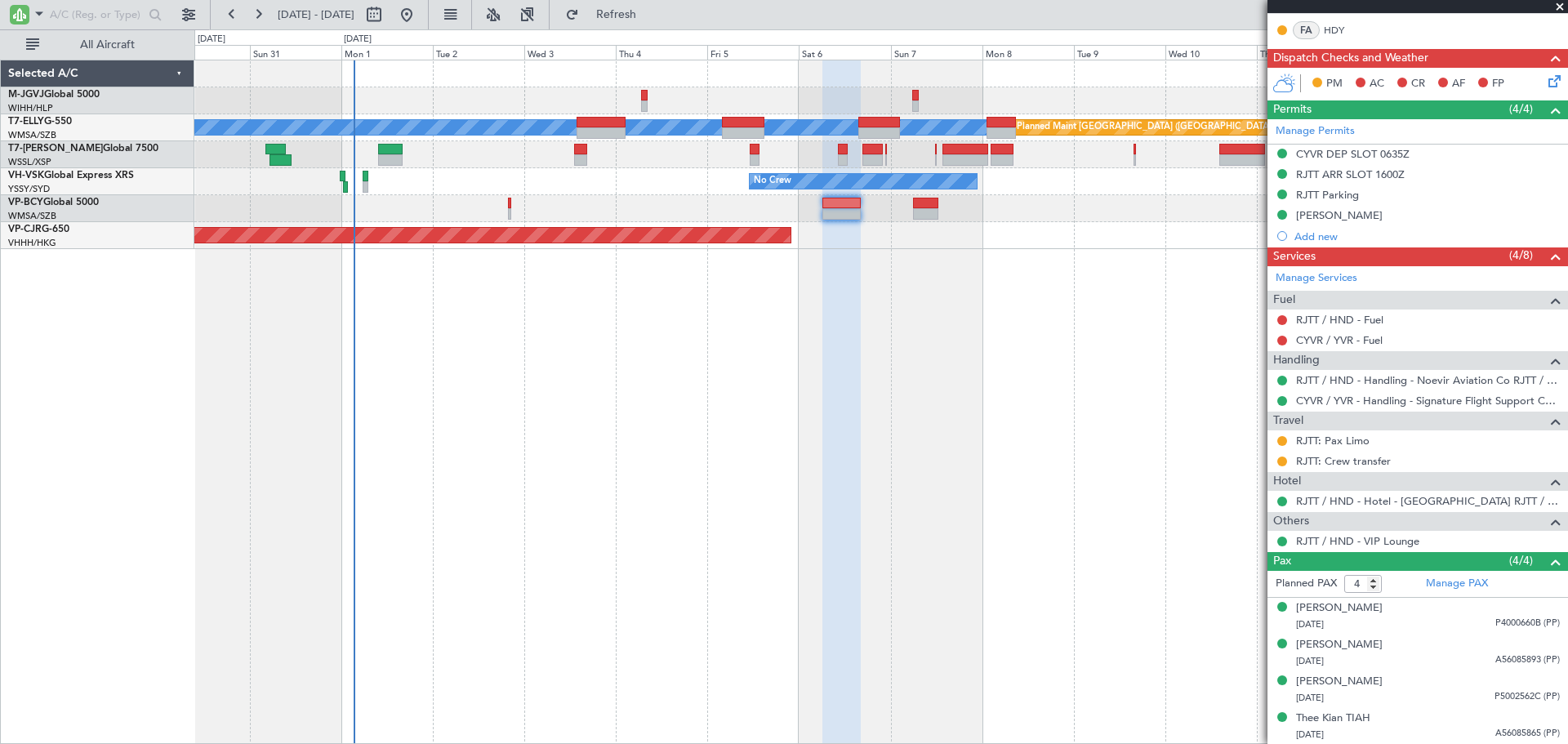
click at [812, 408] on div "MEL Planned Maint Dubai (Dubai Intl) Planned Maint Kuala Lumpur (Sultan Abdul A…" at bounding box center [881, 401] width 1373 height 684
